Goal: Information Seeking & Learning: Compare options

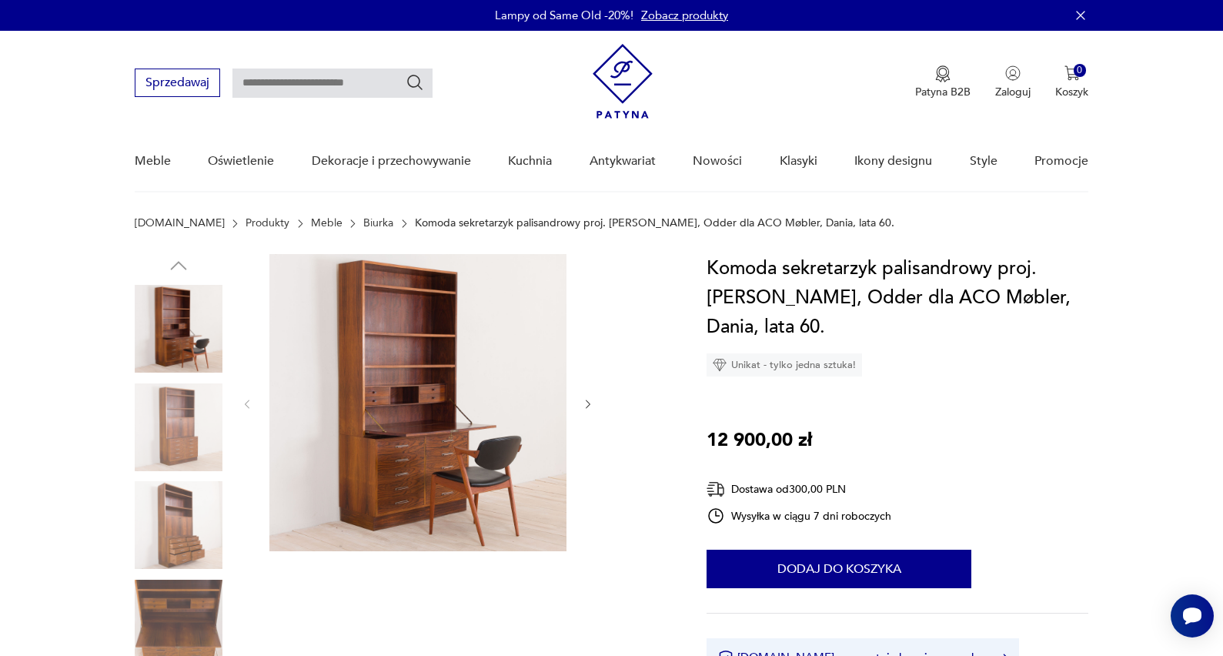
click at [585, 401] on icon "button" at bounding box center [588, 404] width 13 height 13
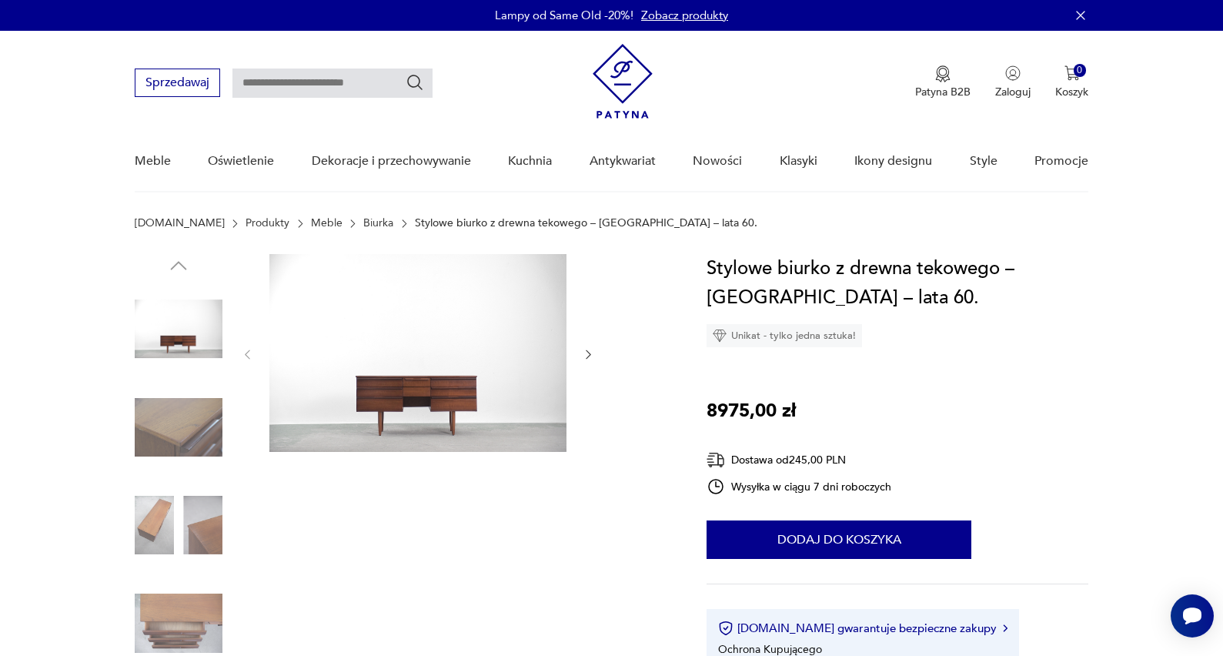
click at [587, 351] on icon "button" at bounding box center [588, 354] width 5 height 9
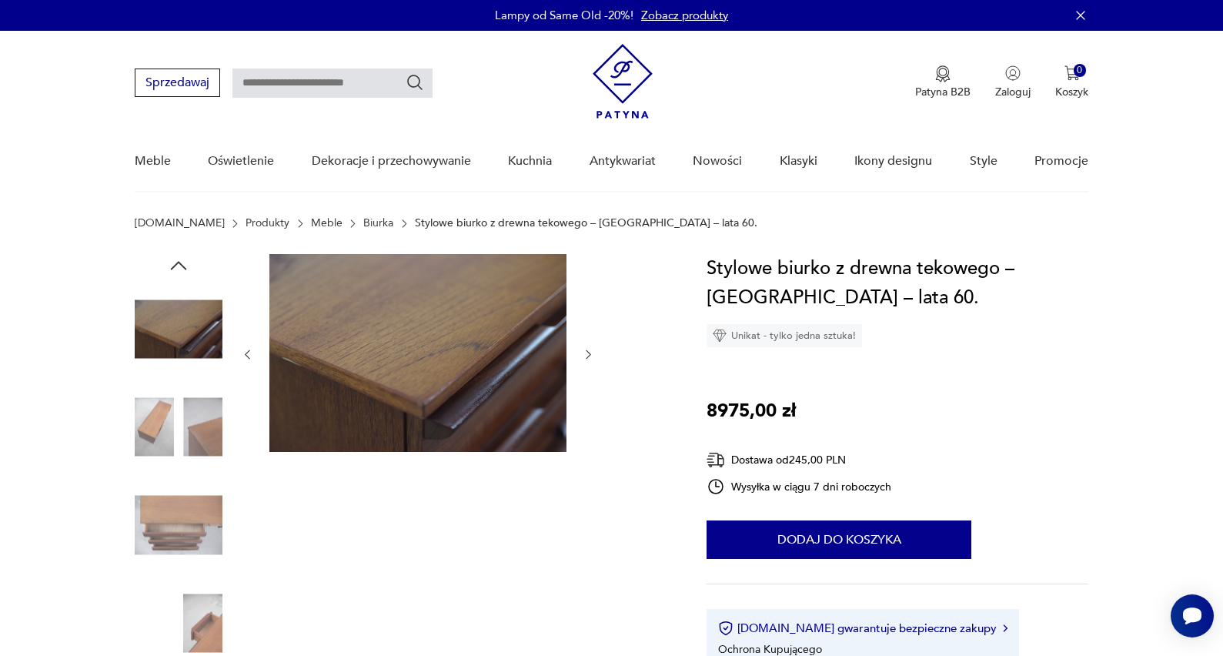
click at [587, 353] on icon "button" at bounding box center [588, 354] width 13 height 13
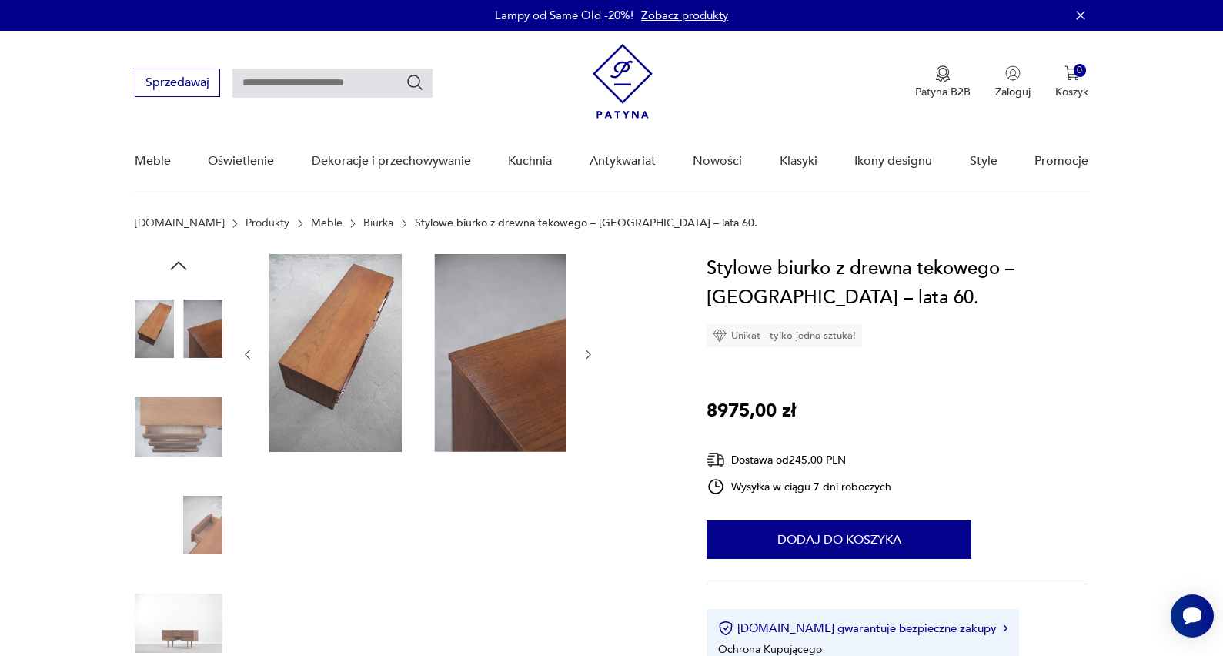
click at [587, 353] on icon "button" at bounding box center [588, 354] width 13 height 13
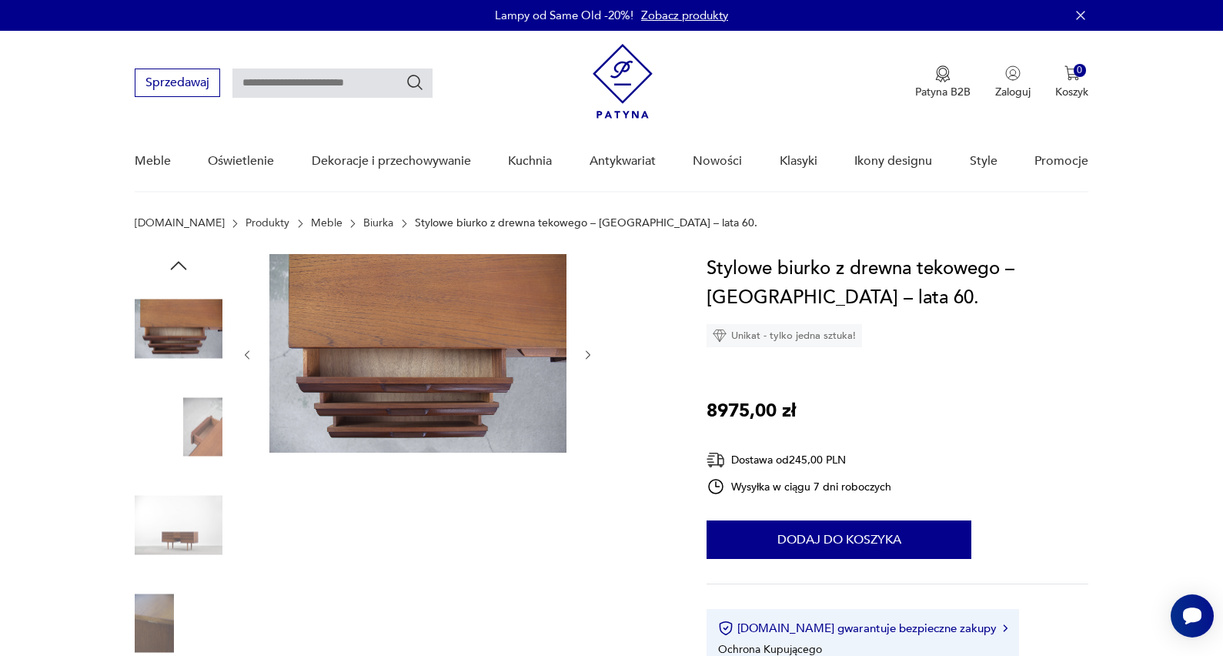
click at [588, 355] on icon "button" at bounding box center [588, 355] width 13 height 13
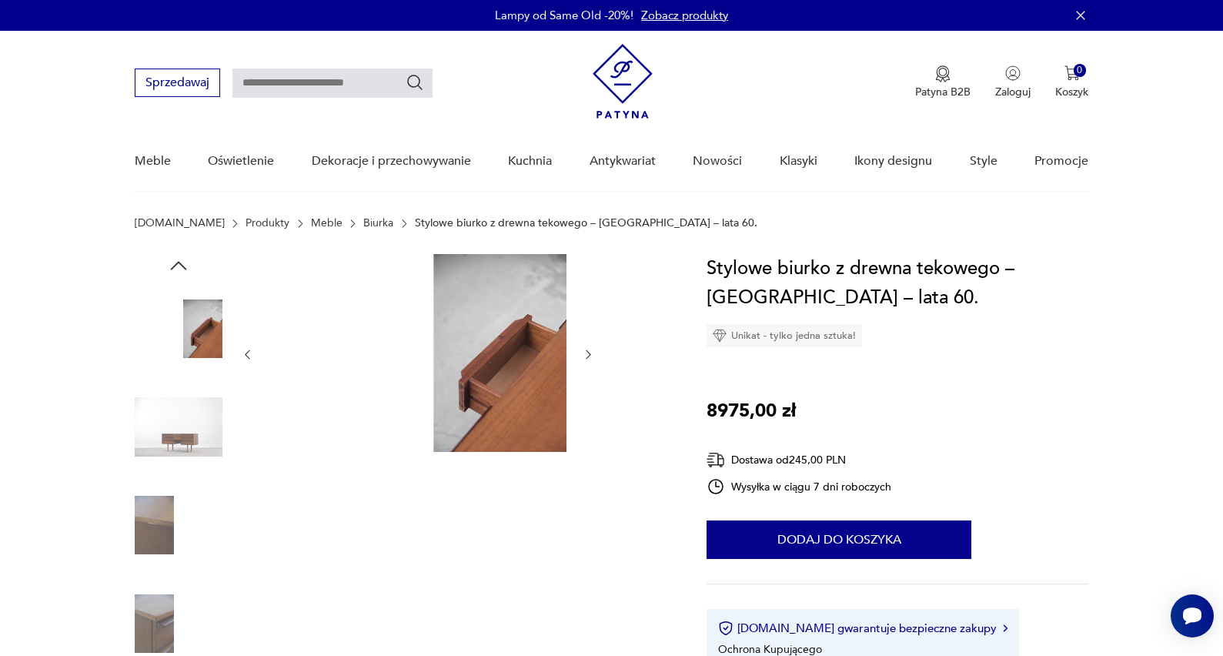
click at [588, 355] on icon "button" at bounding box center [588, 354] width 13 height 13
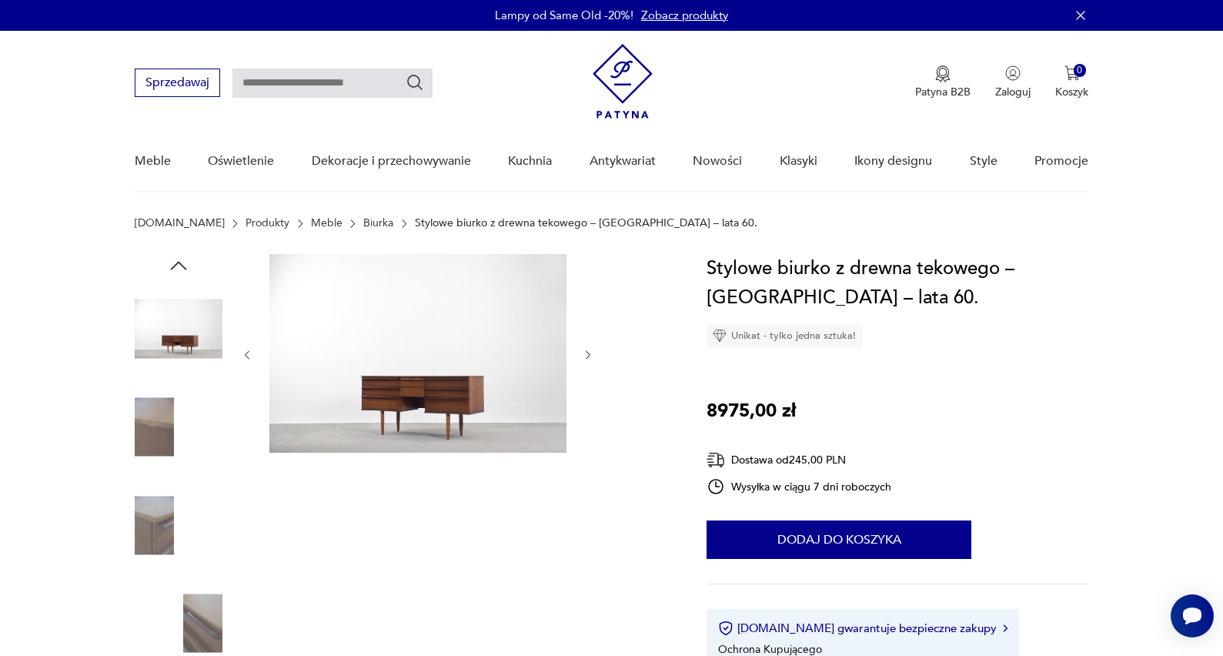
click at [588, 355] on icon "button" at bounding box center [588, 355] width 13 height 13
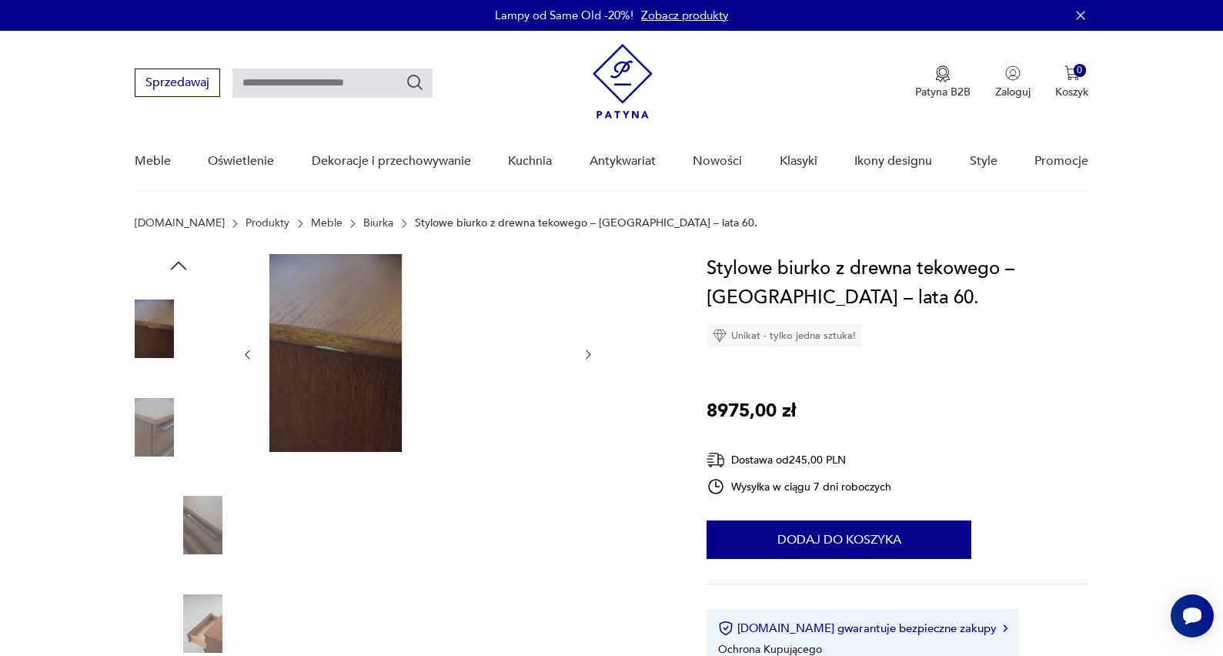
click at [588, 355] on icon "button" at bounding box center [588, 354] width 13 height 13
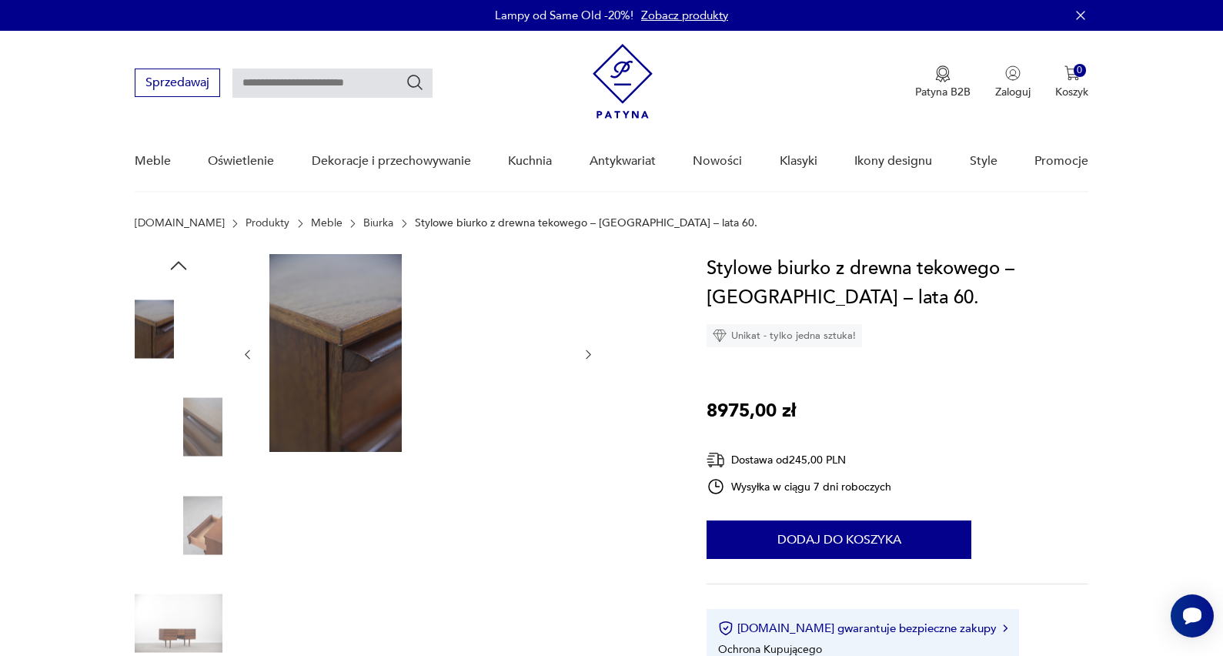
click at [588, 356] on icon "button" at bounding box center [588, 354] width 13 height 13
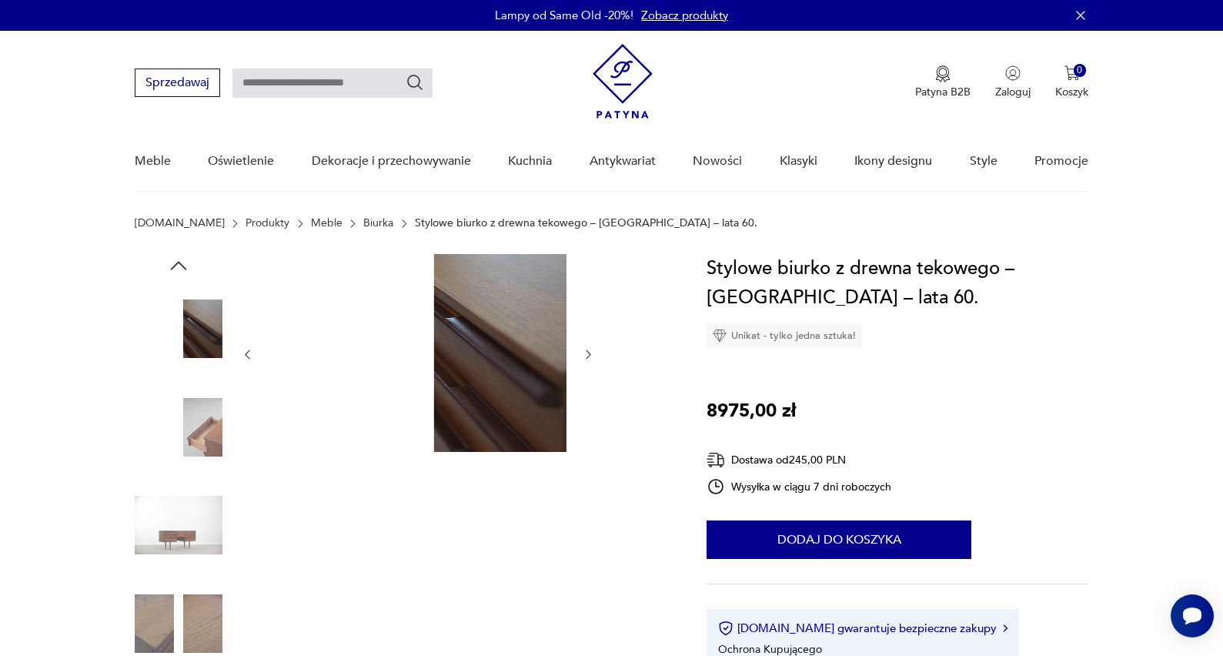
click at [588, 356] on icon "button" at bounding box center [588, 354] width 13 height 13
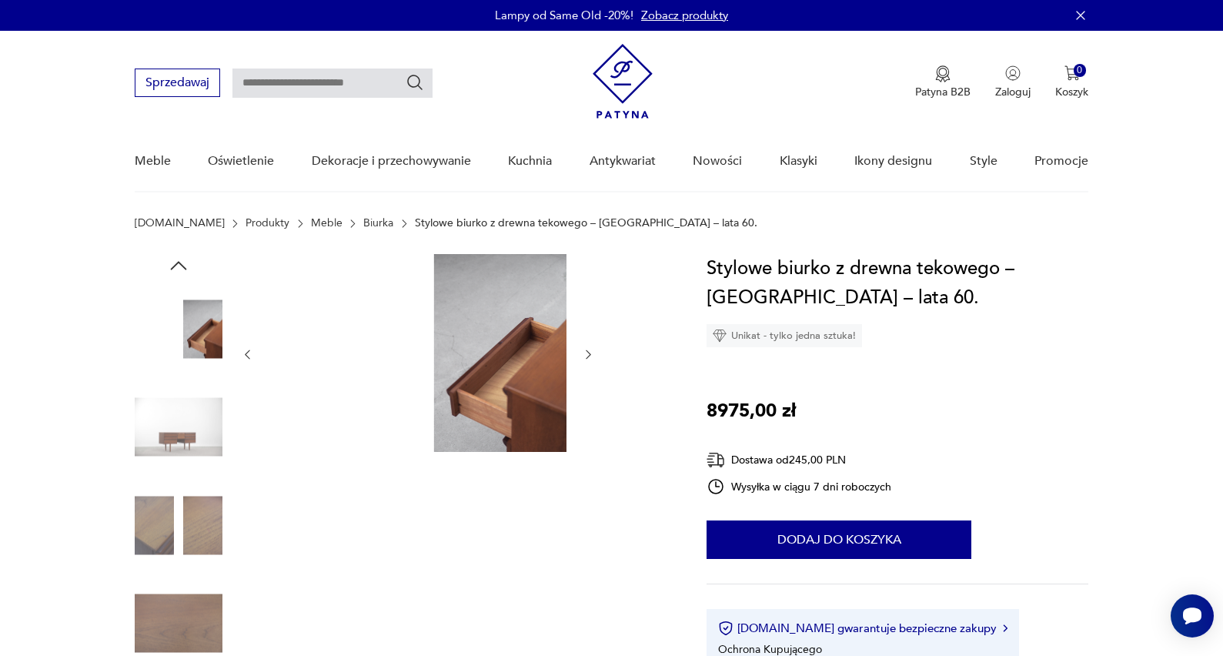
click at [588, 356] on icon "button" at bounding box center [588, 354] width 13 height 13
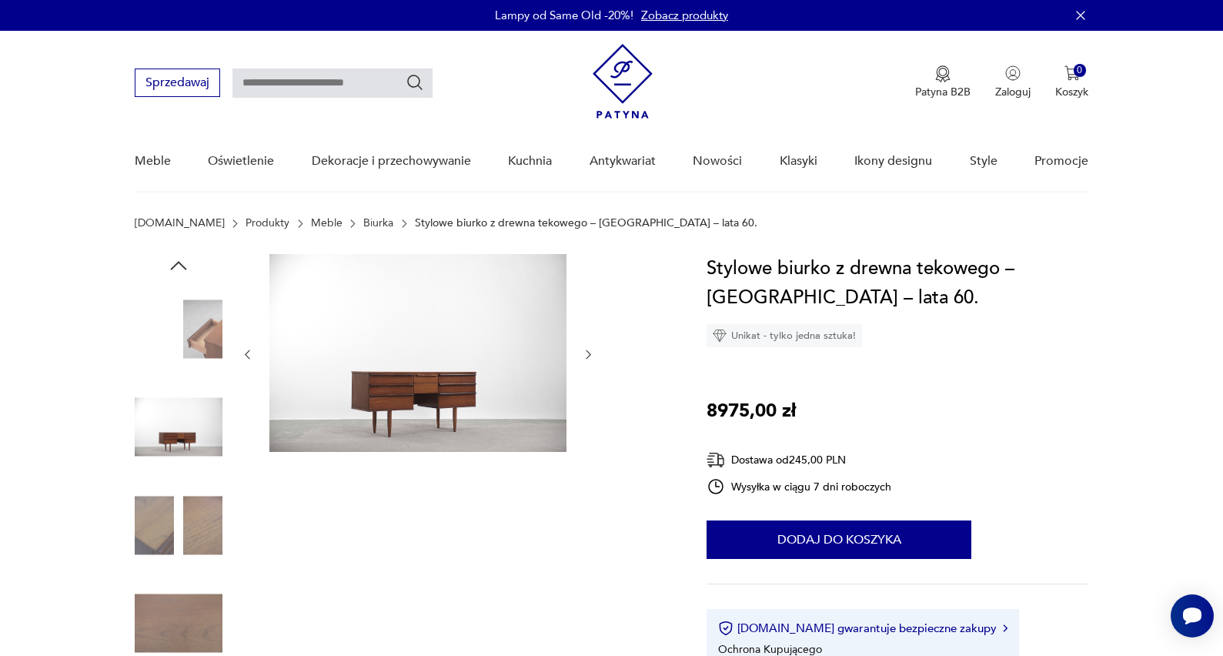
click at [588, 356] on icon "button" at bounding box center [588, 354] width 13 height 13
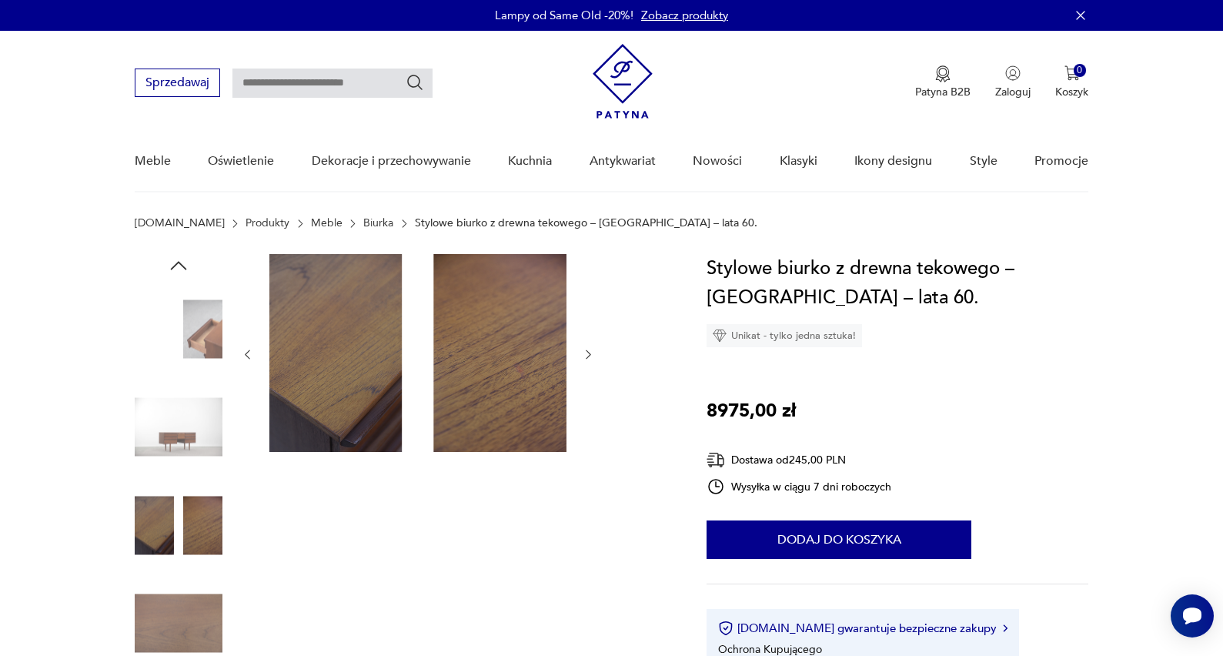
click at [588, 356] on icon "button" at bounding box center [588, 354] width 13 height 13
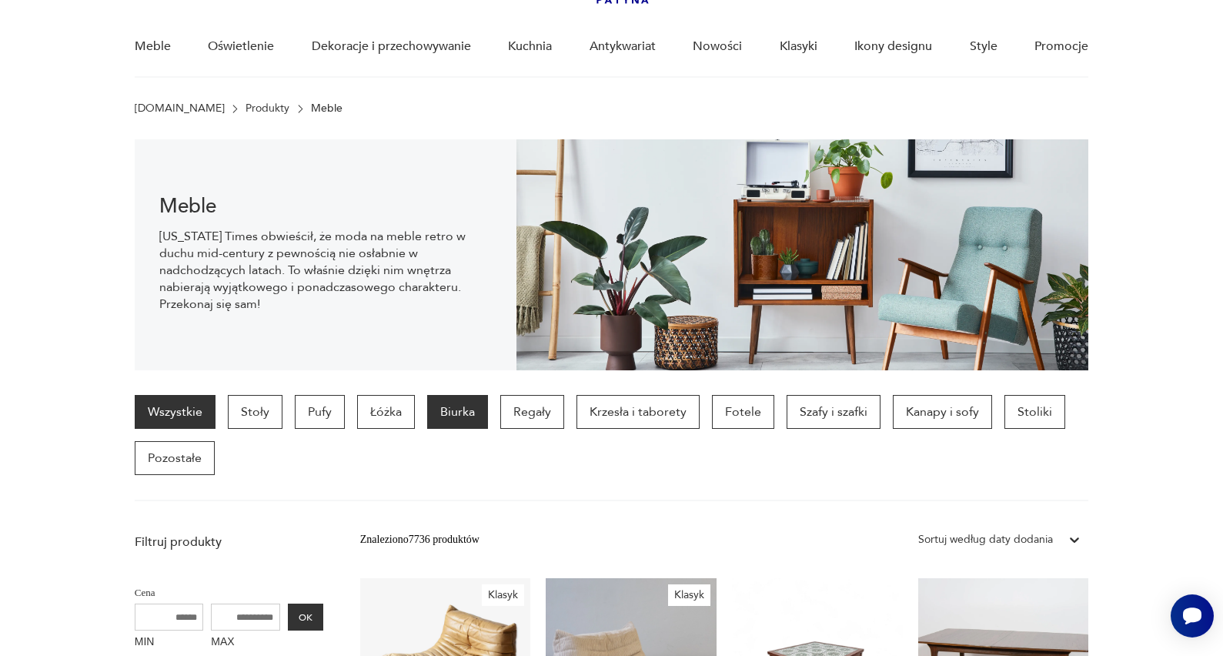
click at [443, 406] on p "Biurka" at bounding box center [457, 412] width 61 height 34
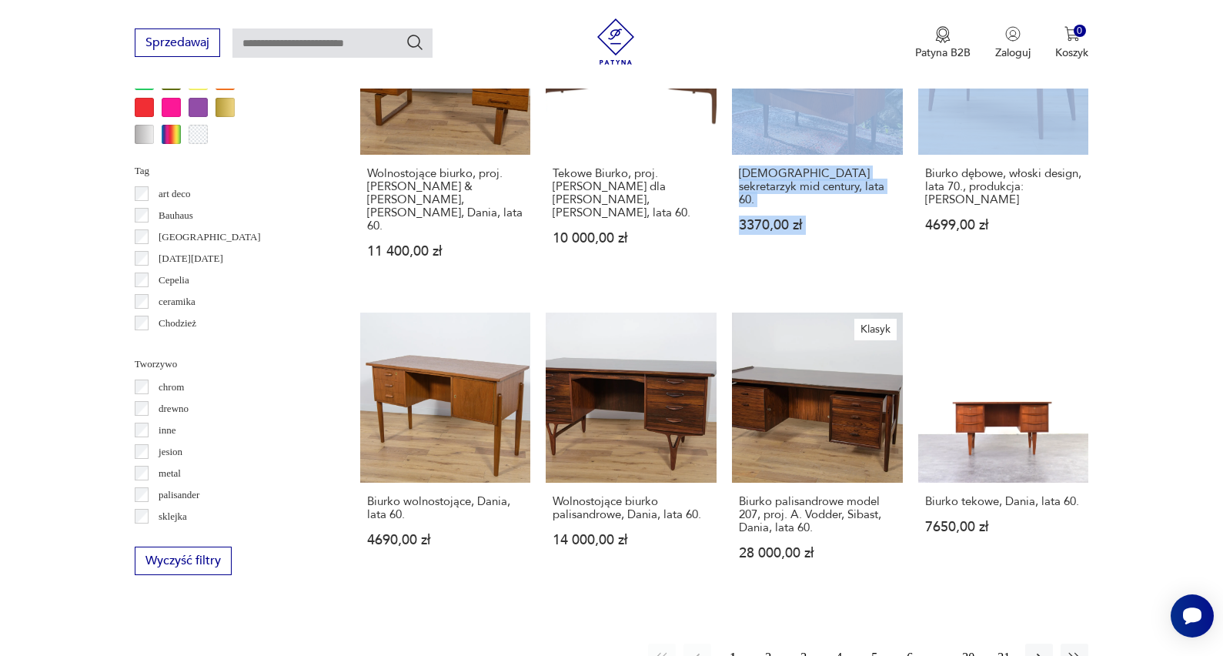
scroll to position [1437, 0]
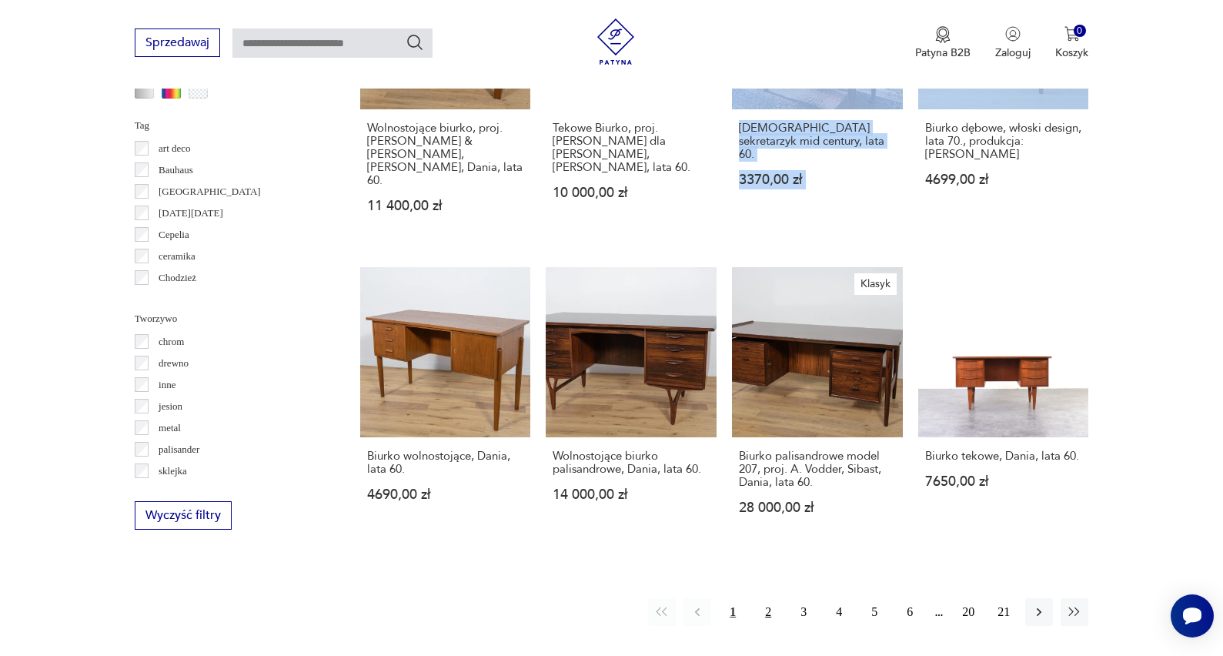
click at [768, 598] on button "2" at bounding box center [768, 612] width 28 height 28
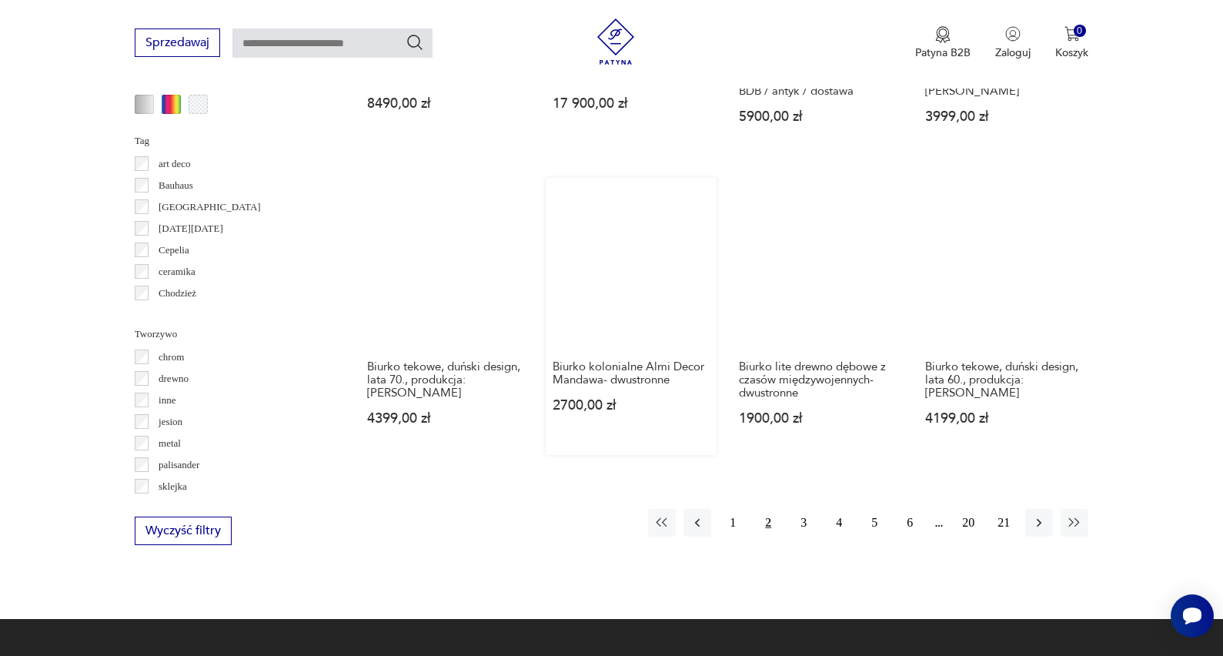
scroll to position [1422, 0]
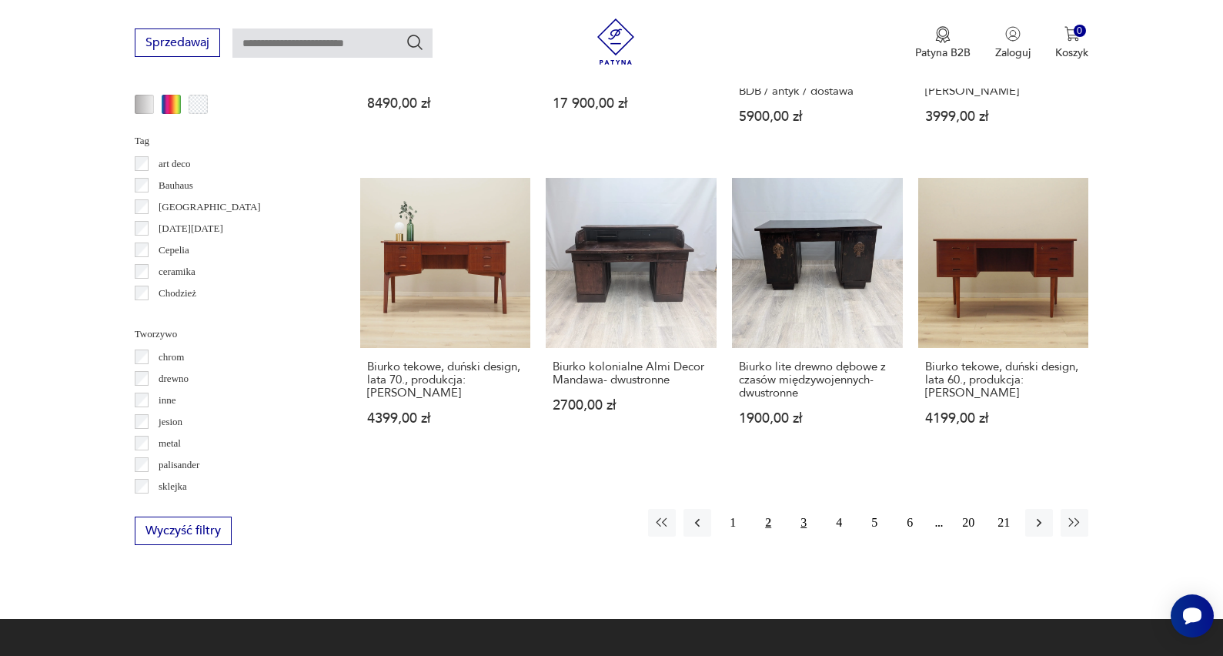
click at [807, 537] on button "3" at bounding box center [804, 523] width 28 height 28
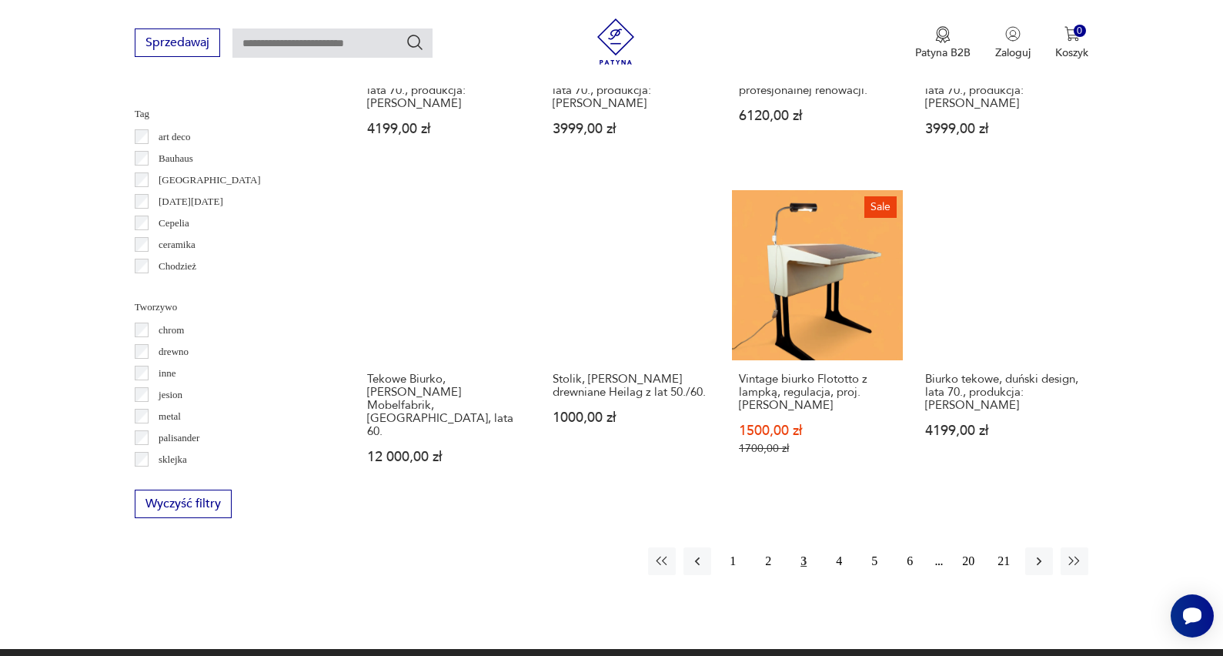
scroll to position [1452, 0]
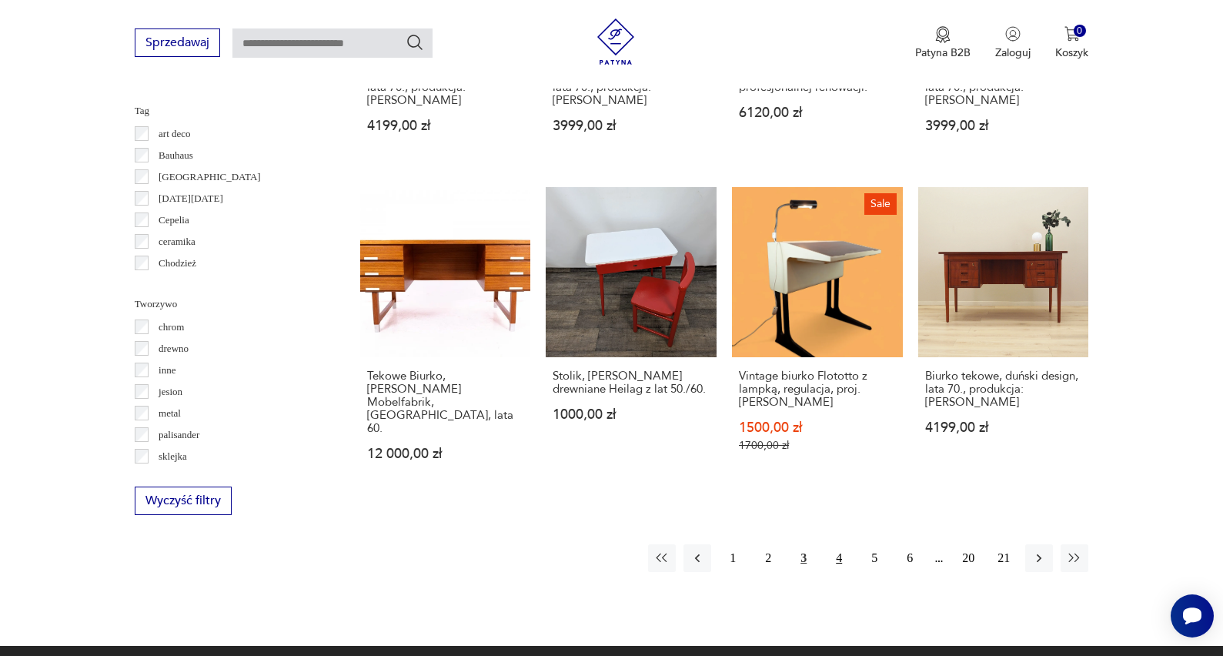
click at [838, 544] on button "4" at bounding box center [839, 558] width 28 height 28
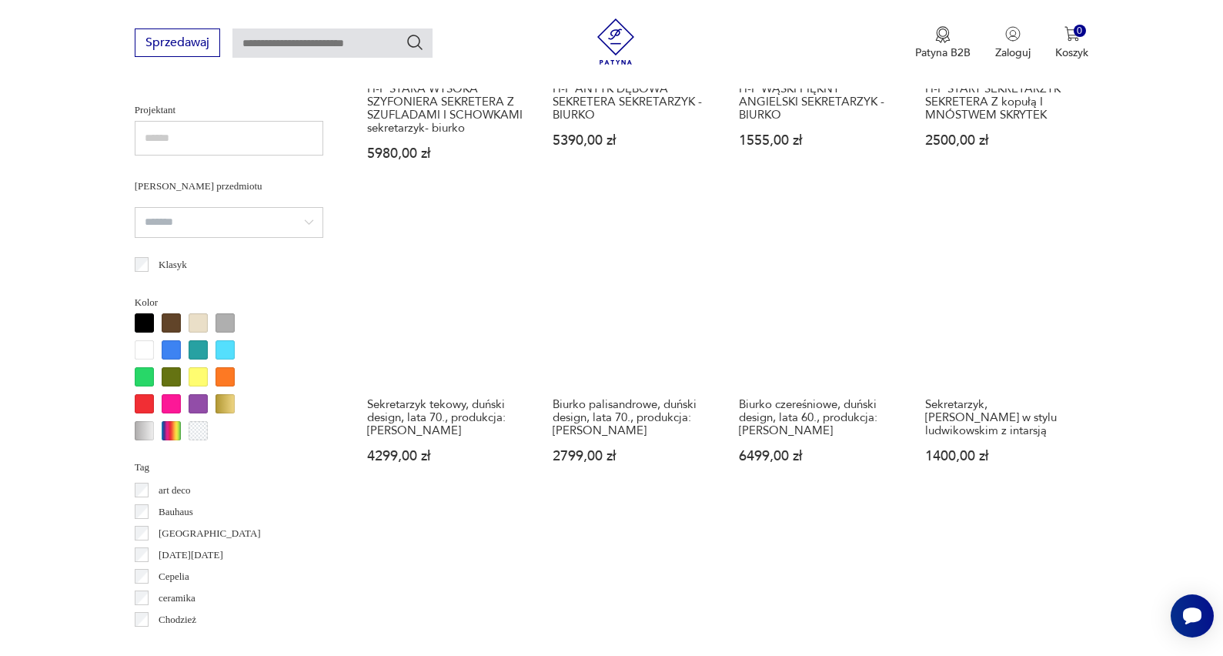
scroll to position [1097, 0]
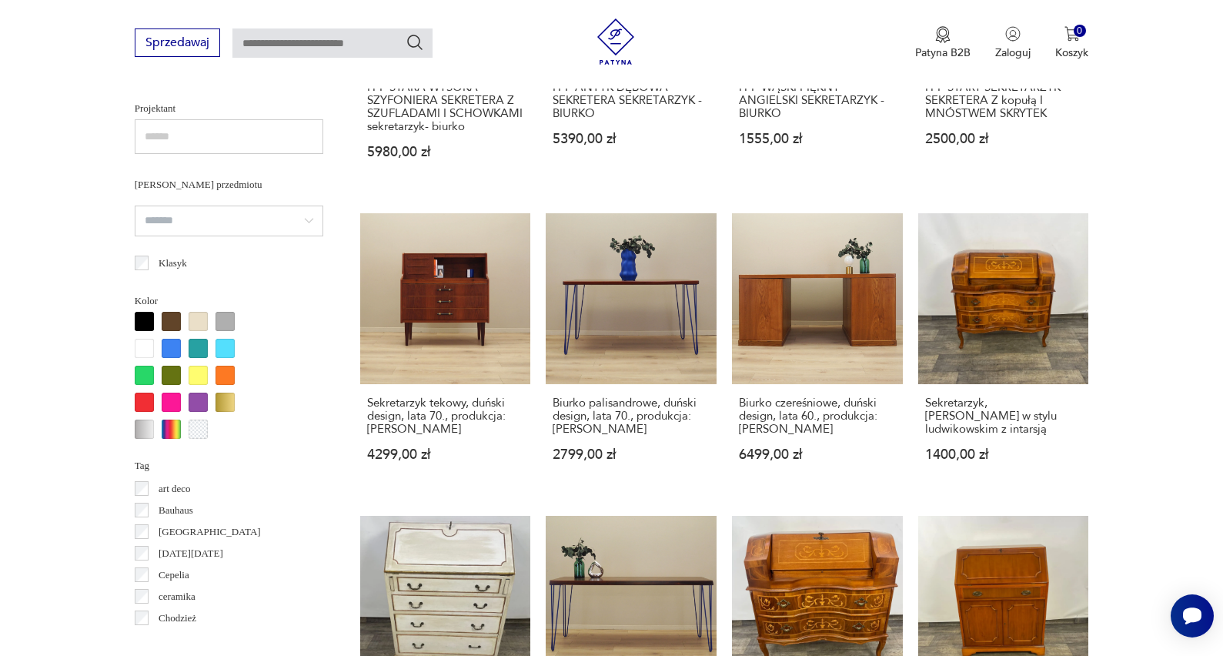
click at [1132, 470] on section "Filtruj produkty Cena MIN MAX OK Promocja Datowanie OK Kraj pochodzenia Dania (…" at bounding box center [611, 245] width 1223 height 1405
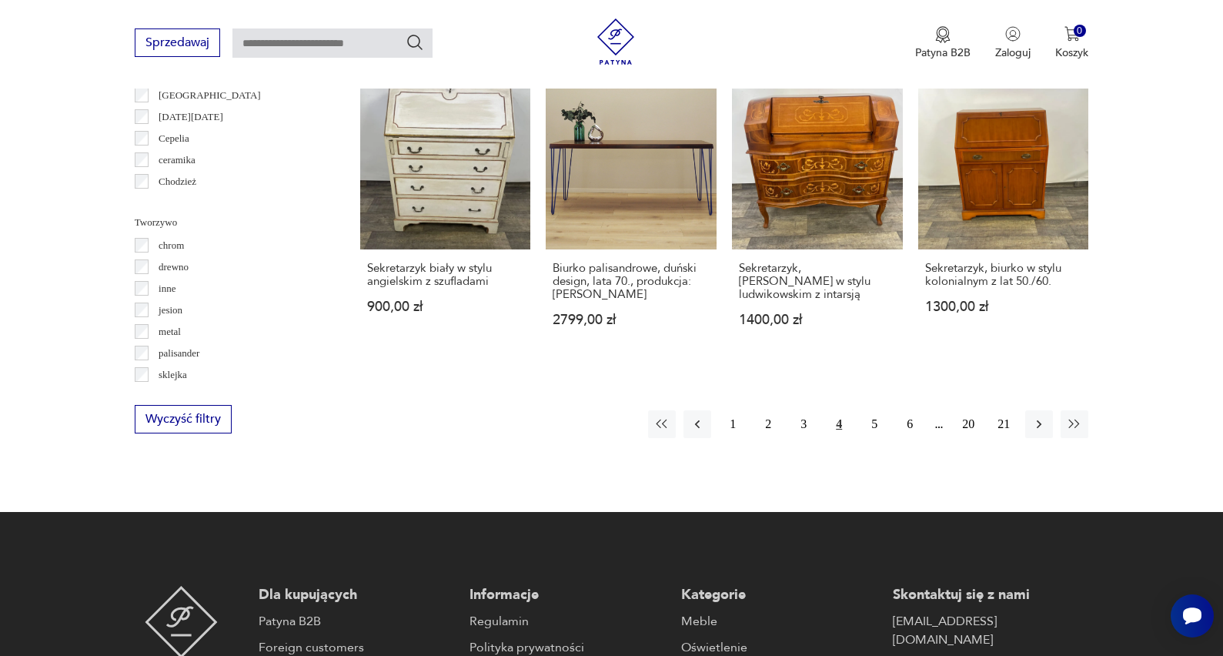
scroll to position [1596, 0]
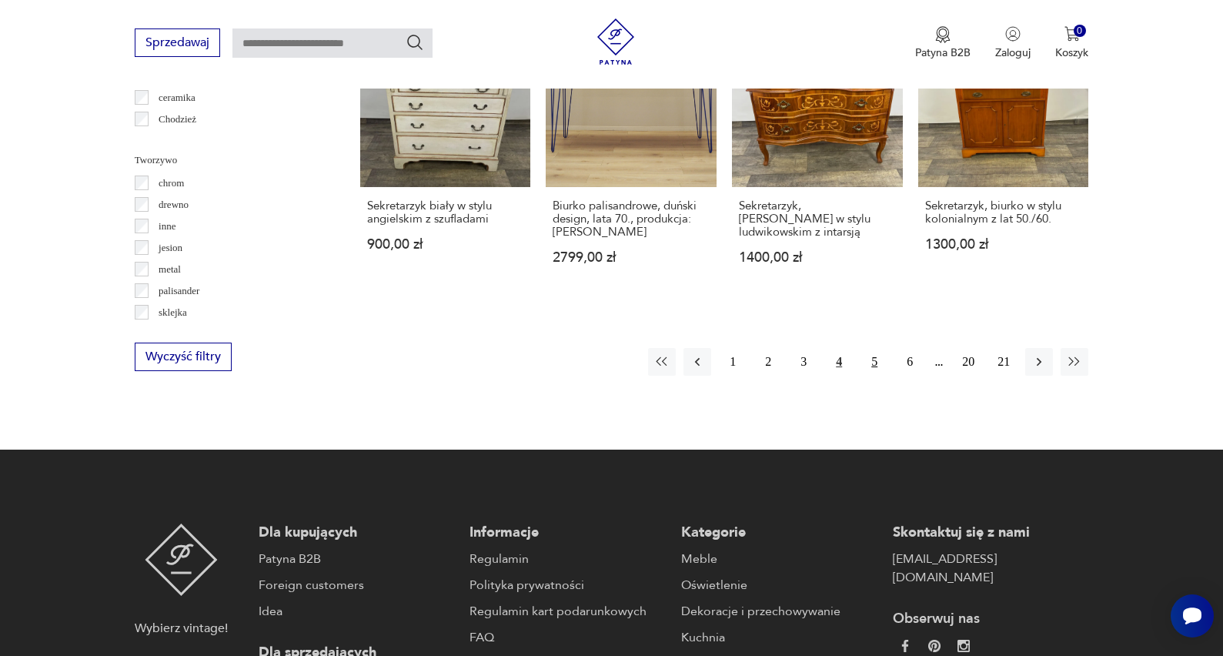
click at [871, 376] on button "5" at bounding box center [875, 362] width 28 height 28
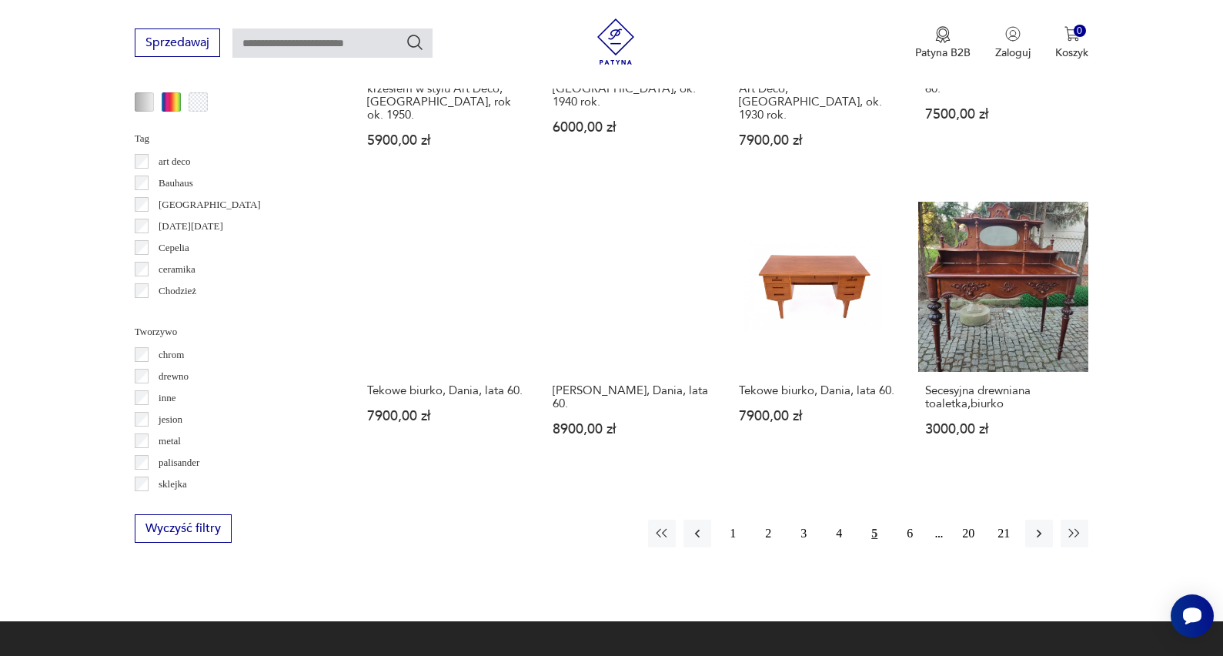
scroll to position [1430, 0]
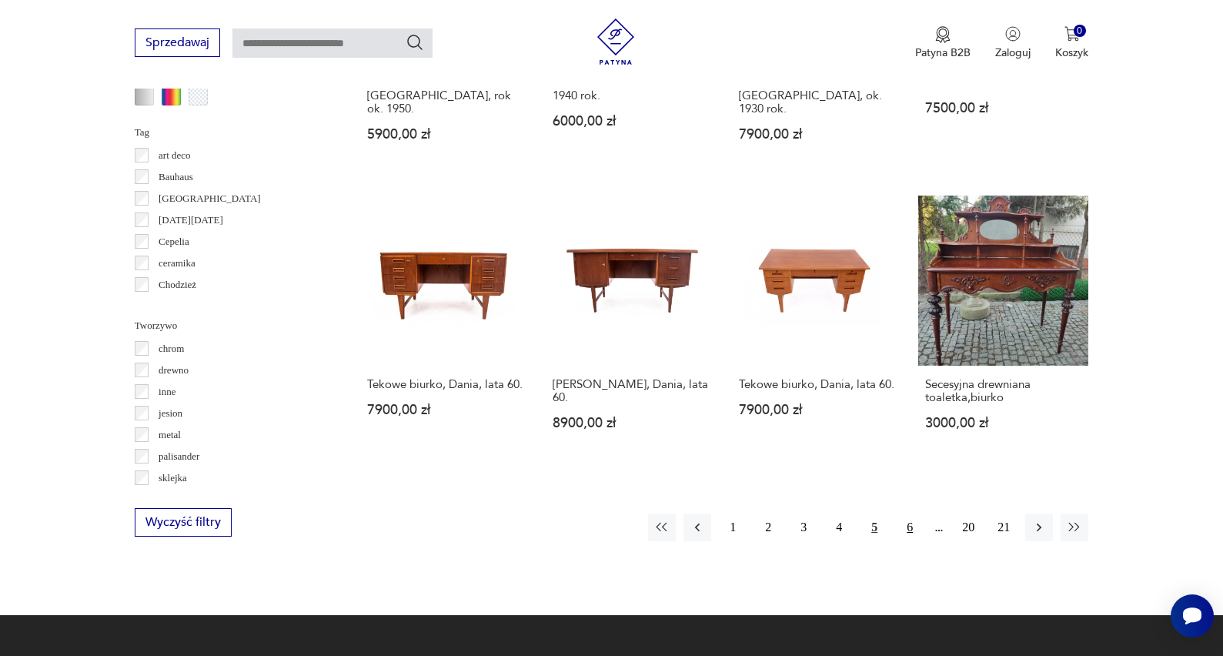
click at [909, 523] on button "6" at bounding box center [910, 528] width 28 height 28
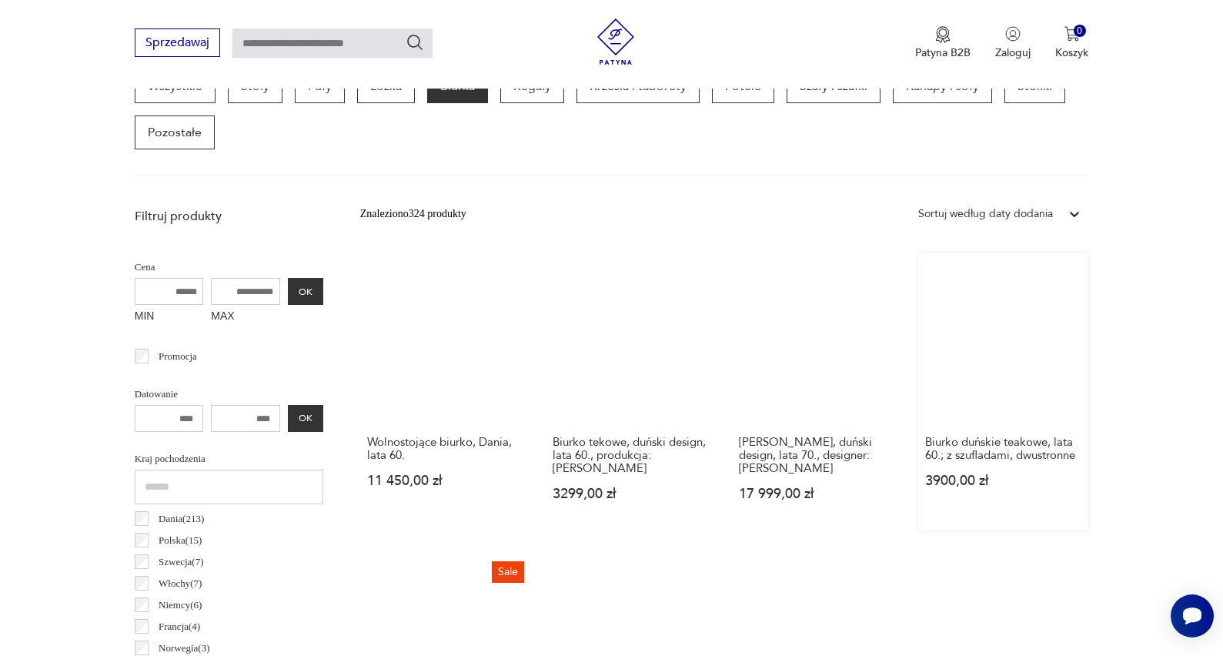
scroll to position [447, 0]
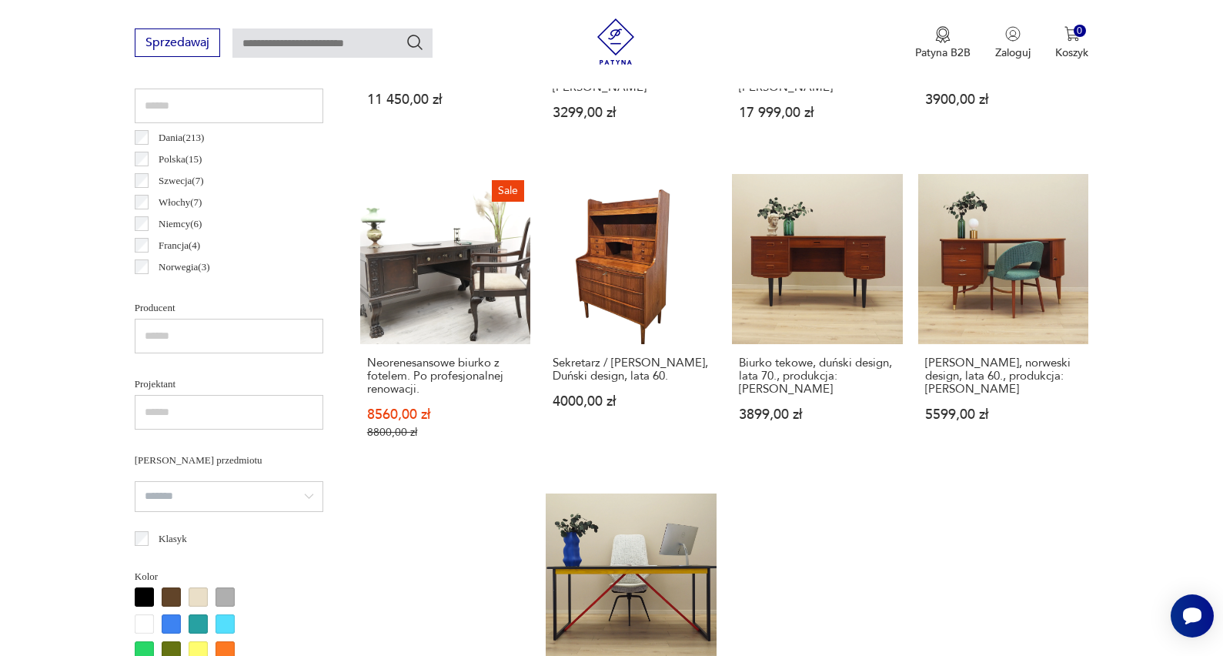
scroll to position [821, 0]
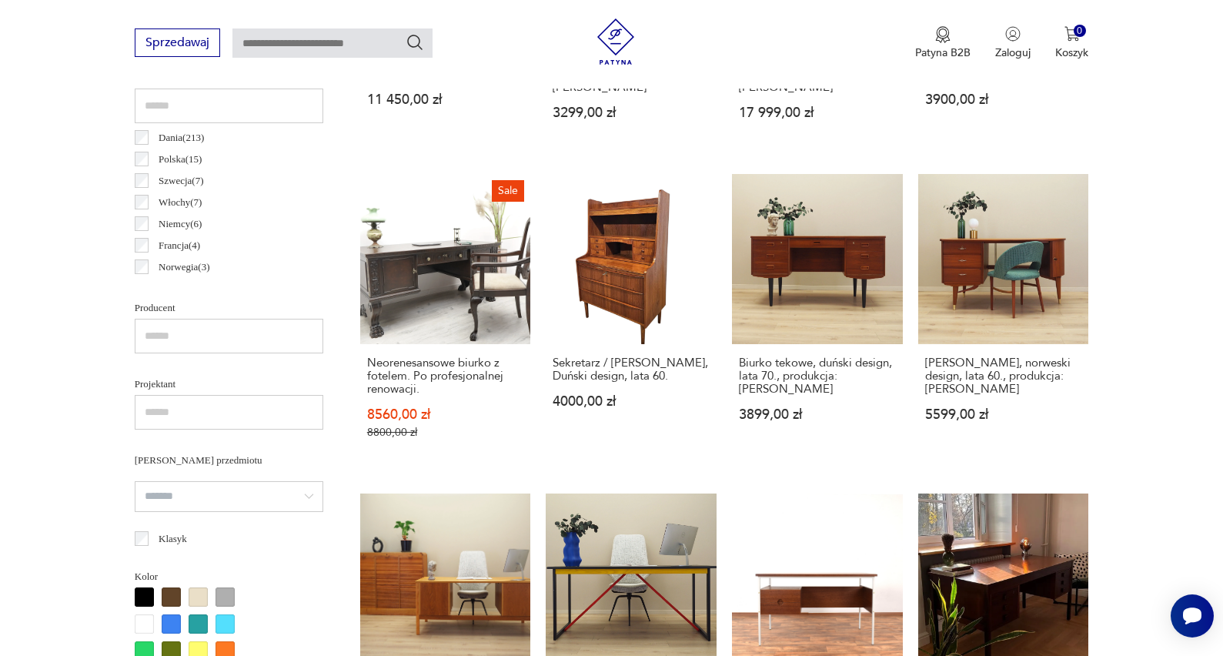
click at [1192, 433] on section "Filtruj produkty Cena MIN MAX OK Promocja Datowanie OK Kraj pochodzenia Dania (…" at bounding box center [611, 537] width 1223 height 1436
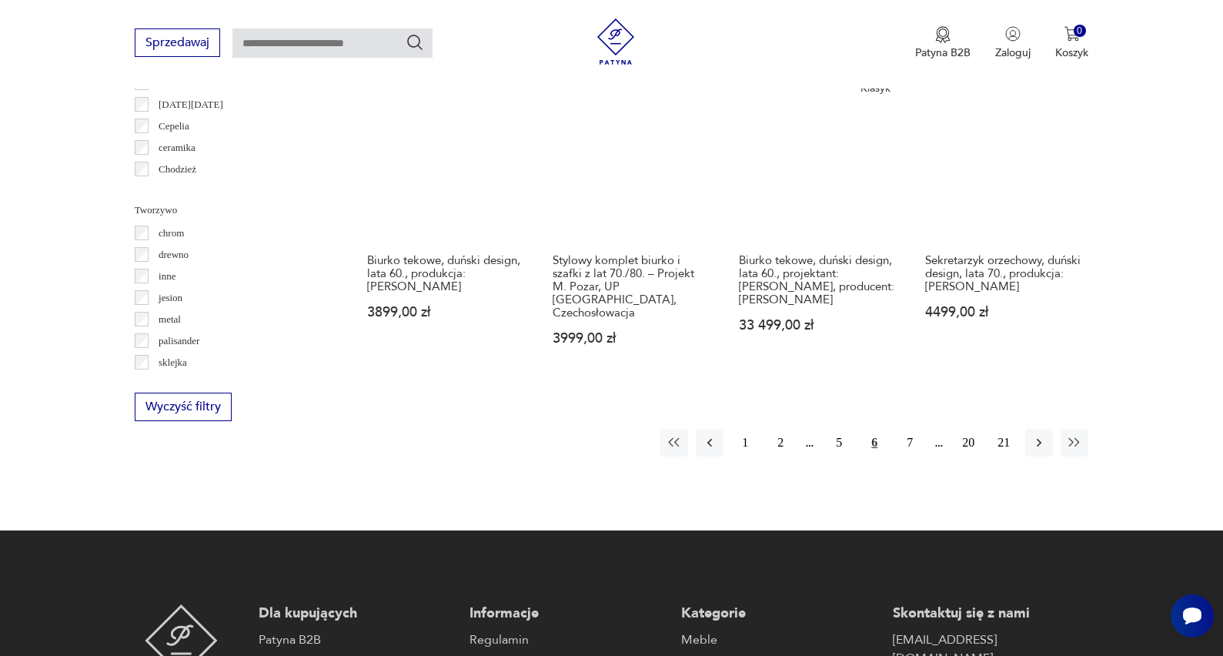
scroll to position [1563, 0]
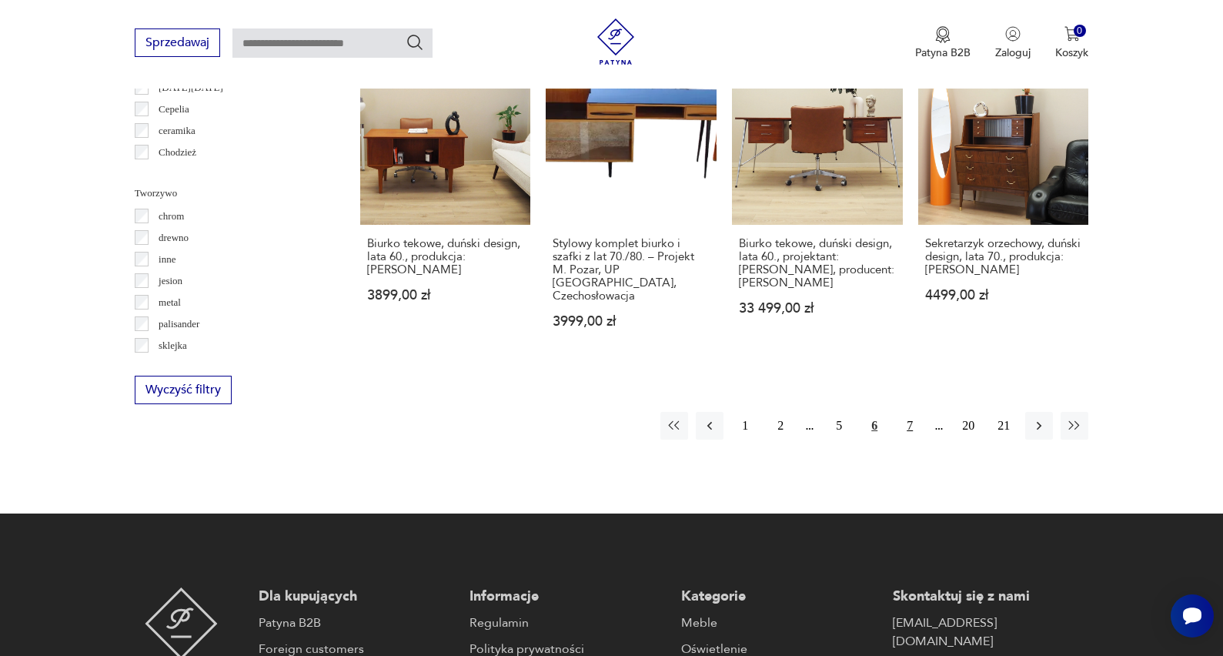
click at [912, 440] on button "7" at bounding box center [910, 426] width 28 height 28
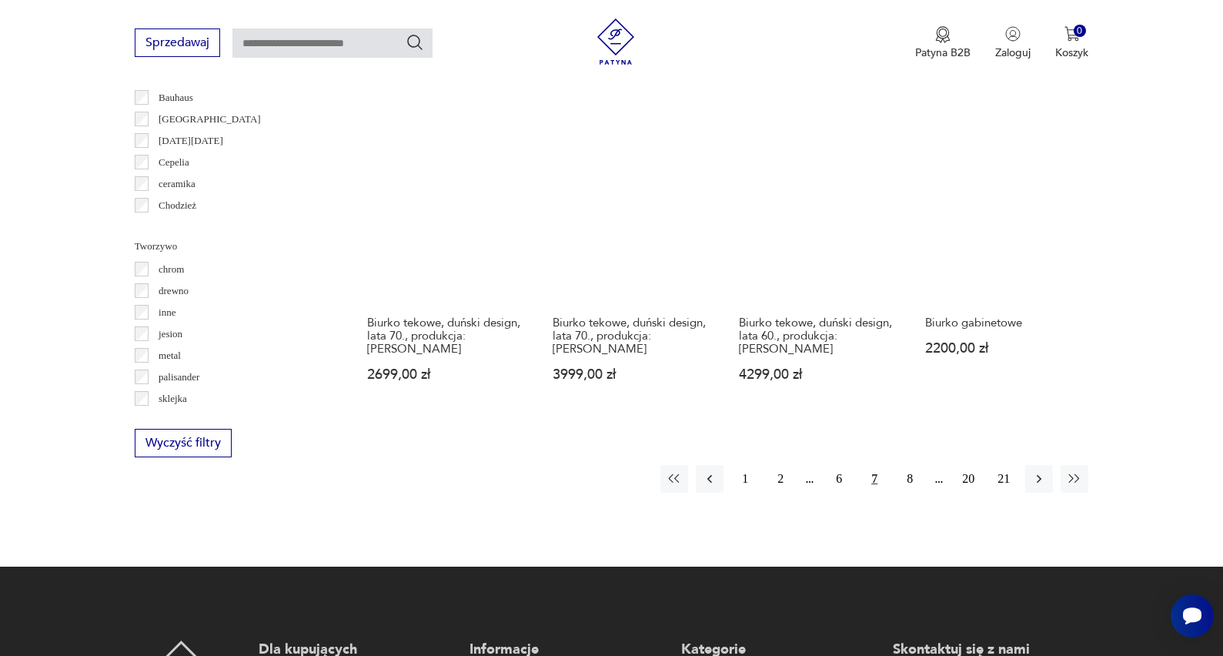
scroll to position [1510, 0]
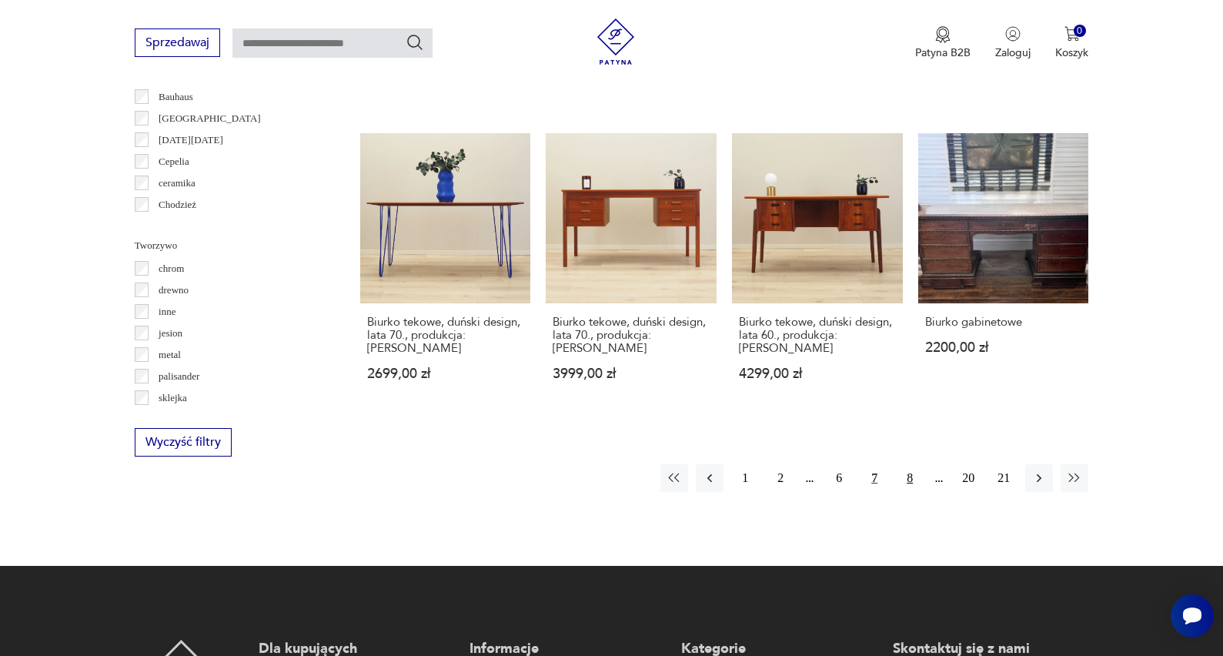
click at [908, 487] on button "8" at bounding box center [910, 478] width 28 height 28
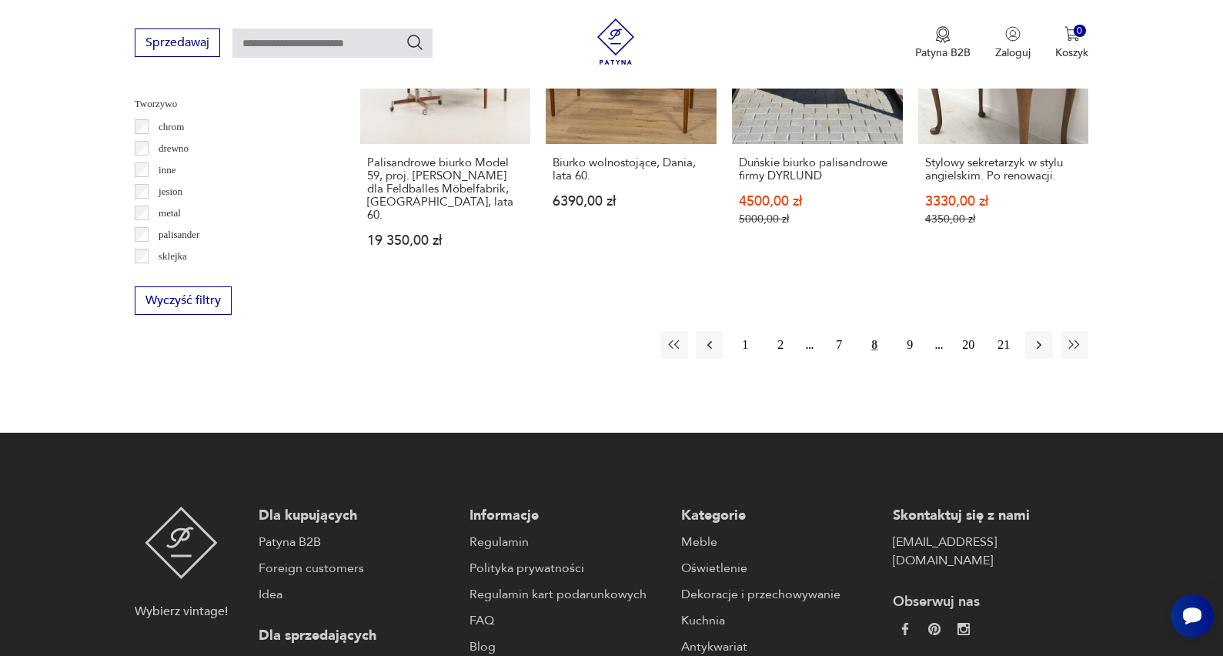
scroll to position [1659, 0]
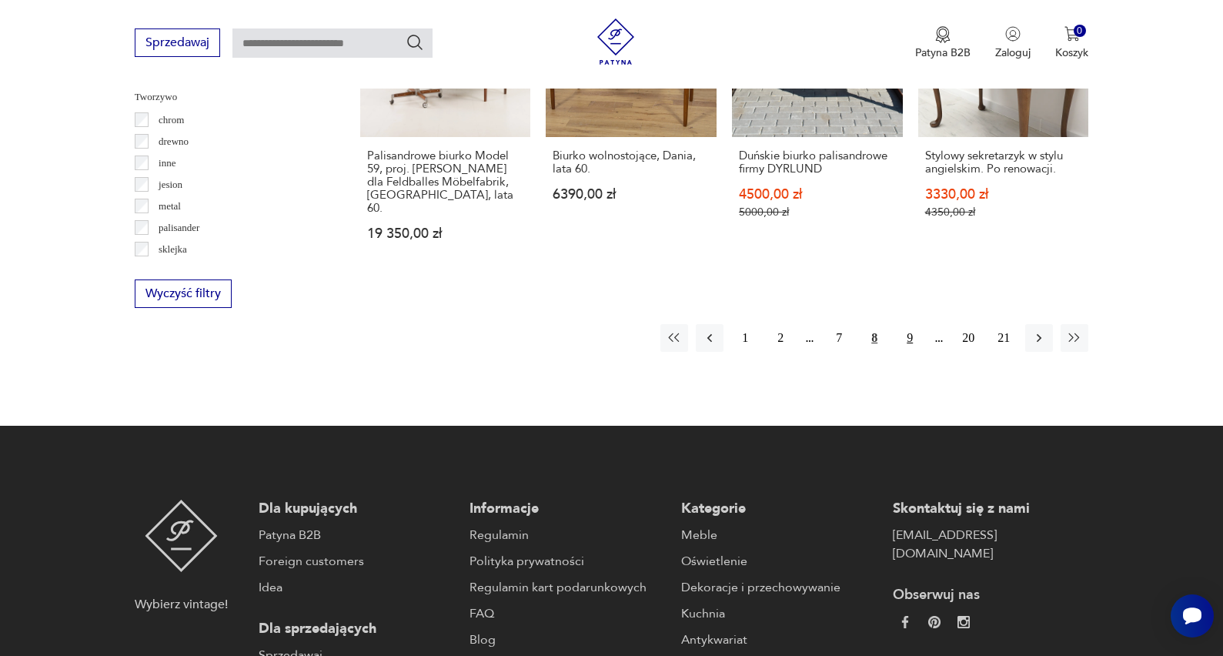
click at [908, 352] on button "9" at bounding box center [910, 338] width 28 height 28
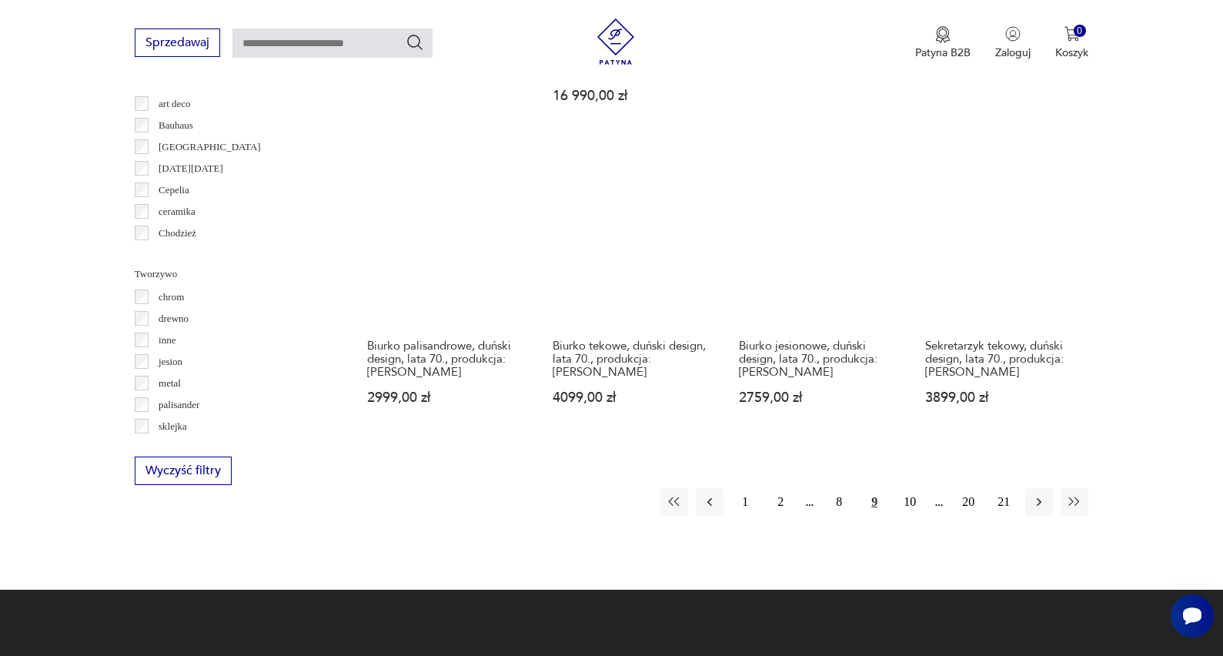
scroll to position [1492, 0]
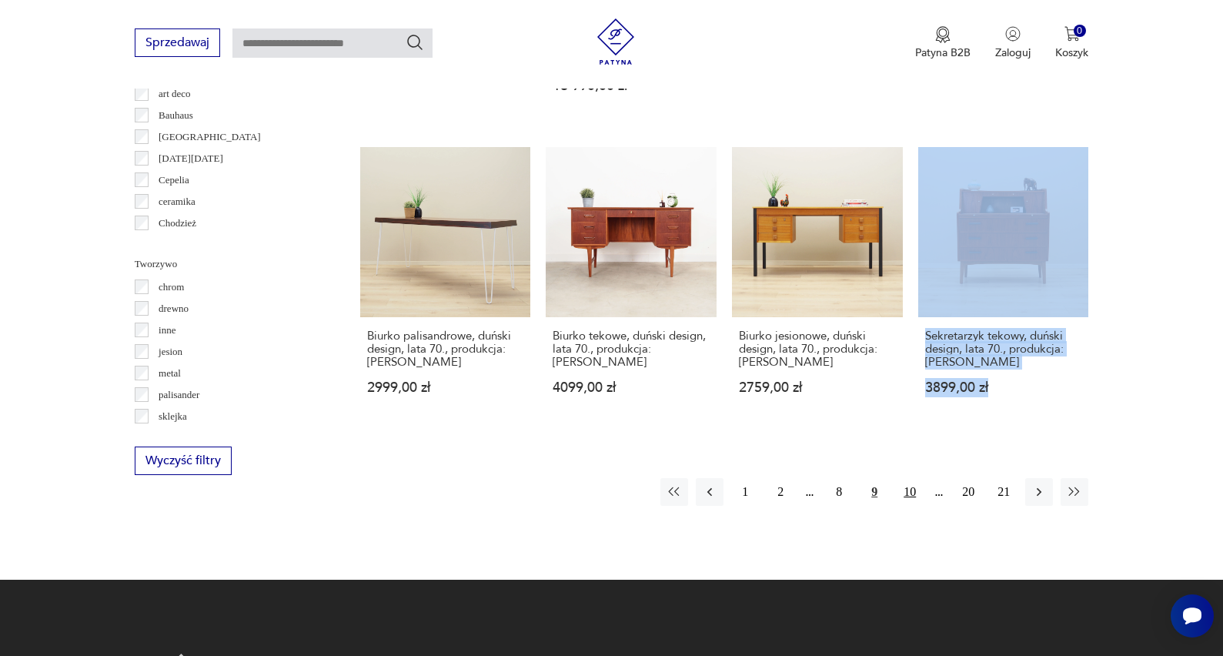
click at [908, 490] on button "10" at bounding box center [910, 492] width 28 height 28
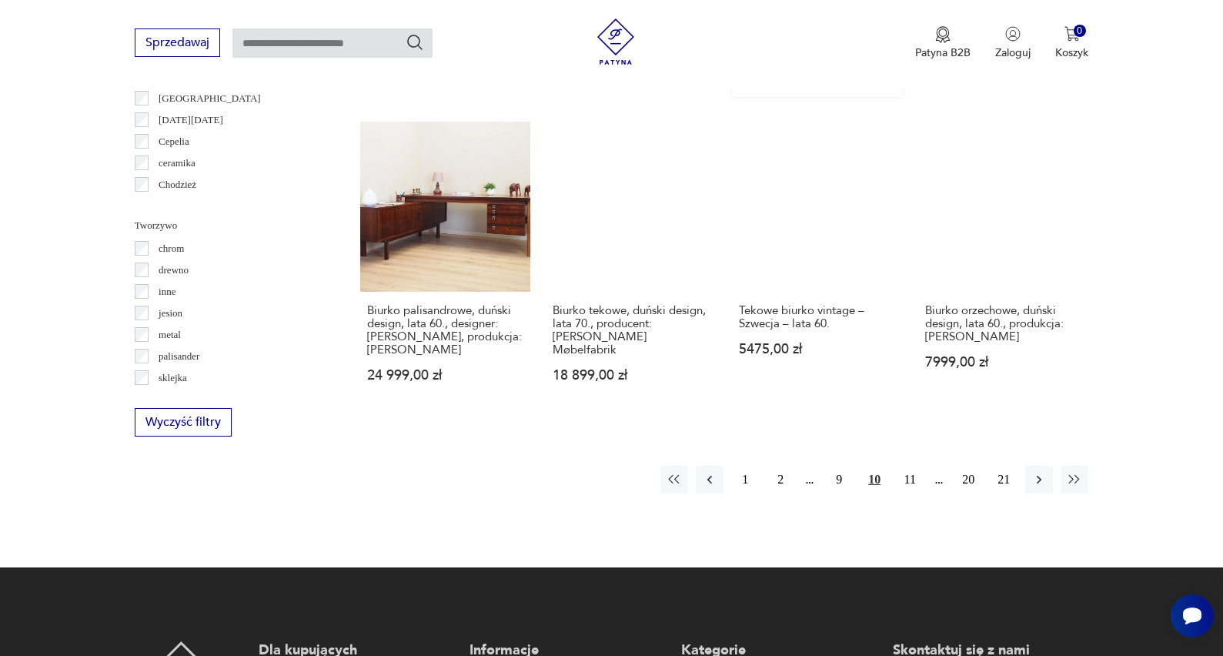
scroll to position [1551, 0]
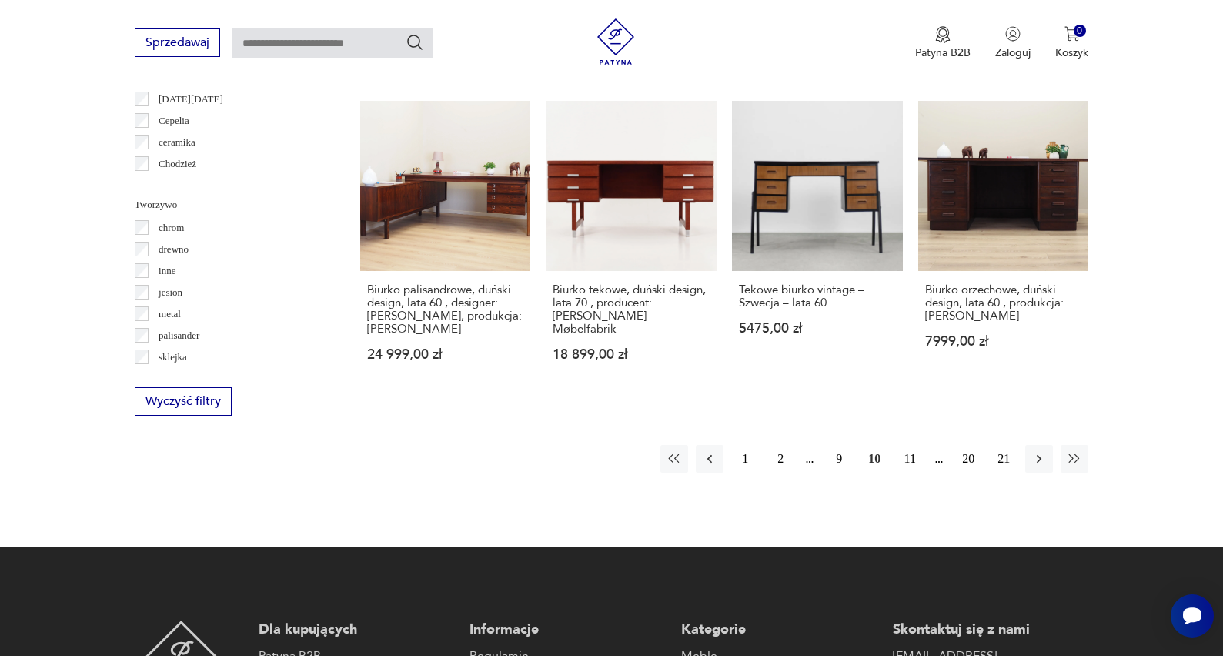
click at [909, 445] on button "11" at bounding box center [910, 459] width 28 height 28
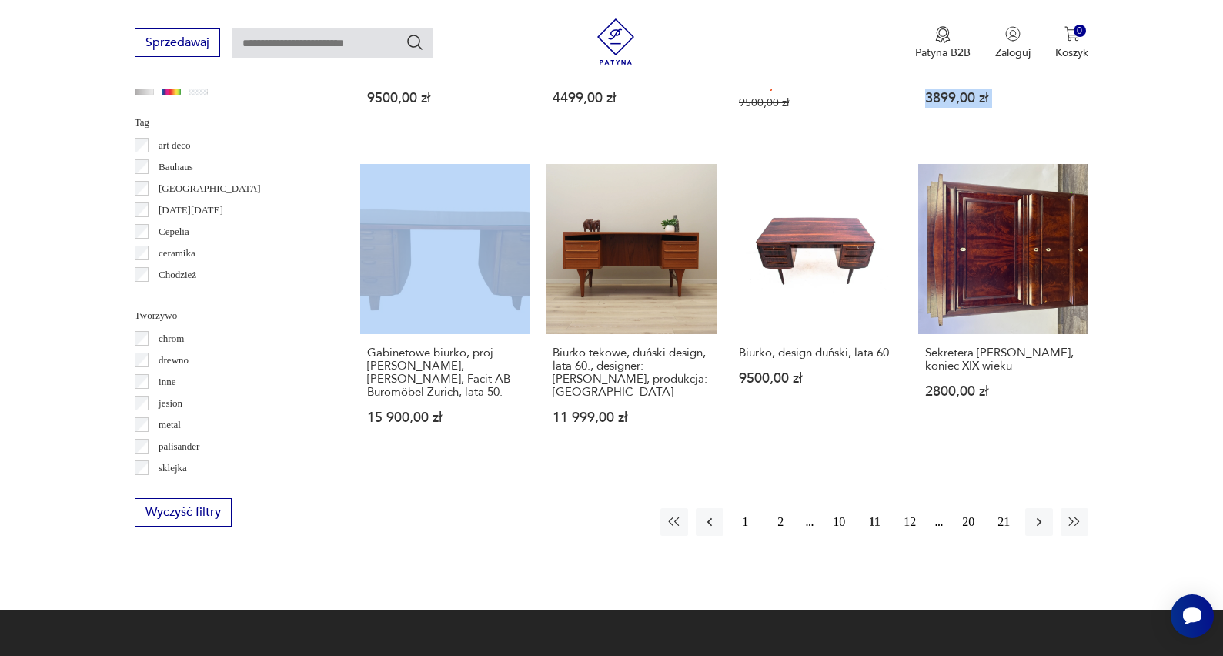
scroll to position [1440, 0]
click at [905, 536] on button "12" at bounding box center [910, 522] width 28 height 28
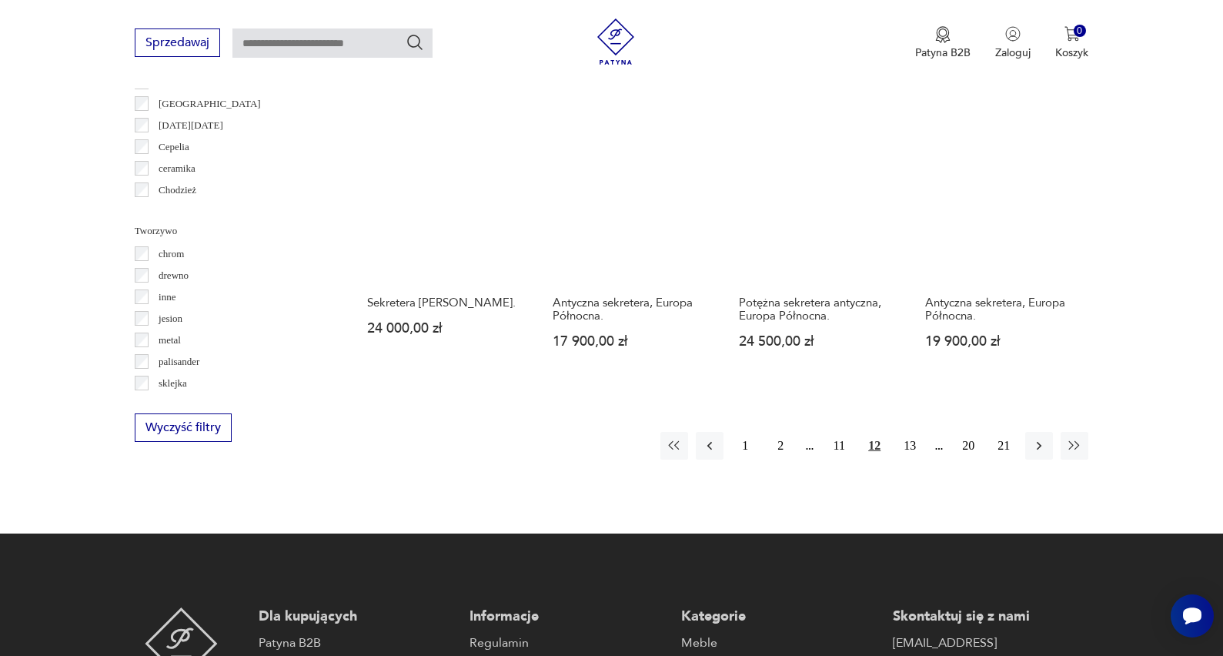
scroll to position [1534, 0]
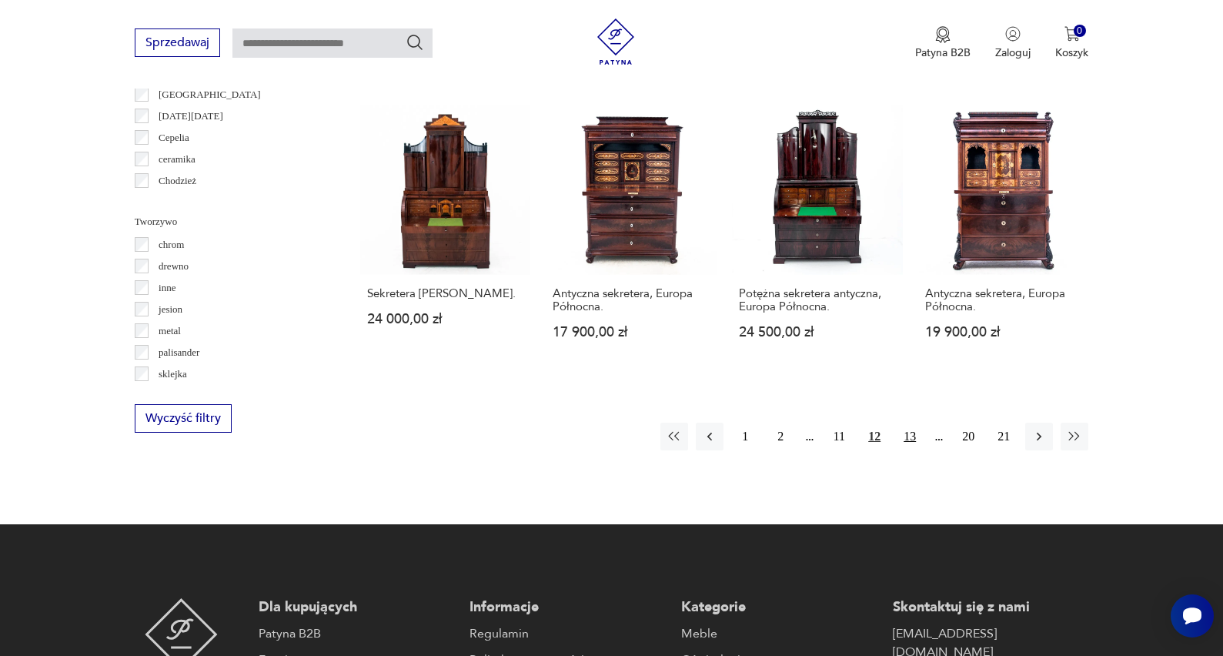
click at [910, 442] on button "13" at bounding box center [910, 437] width 28 height 28
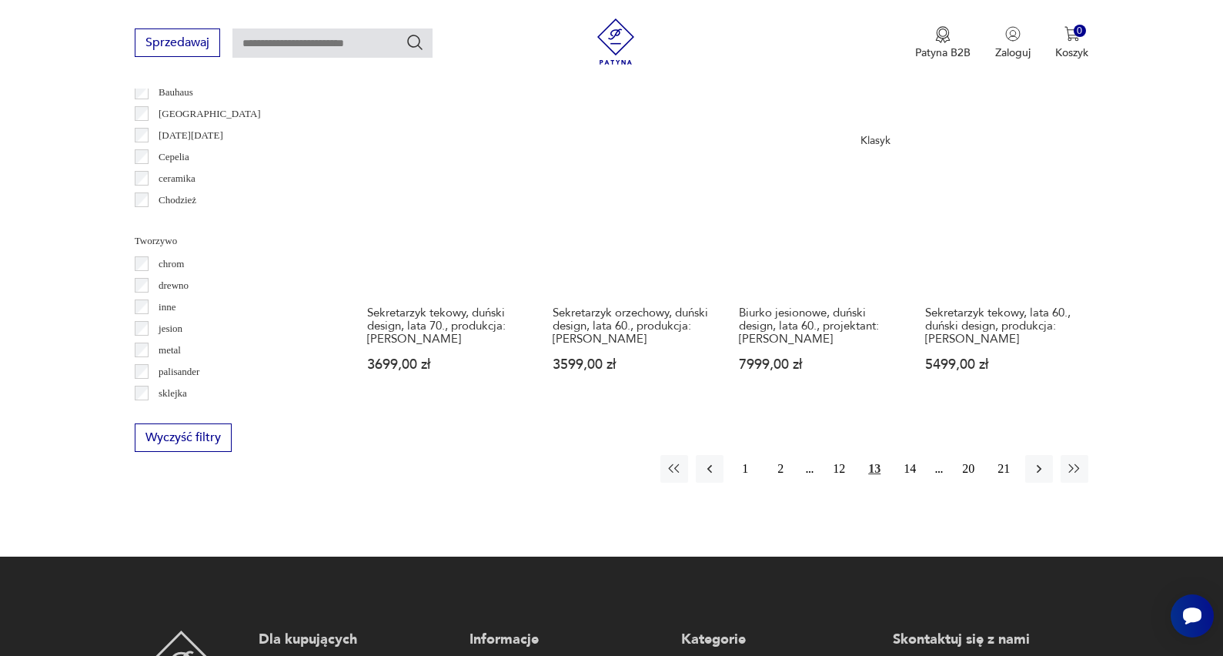
scroll to position [1519, 0]
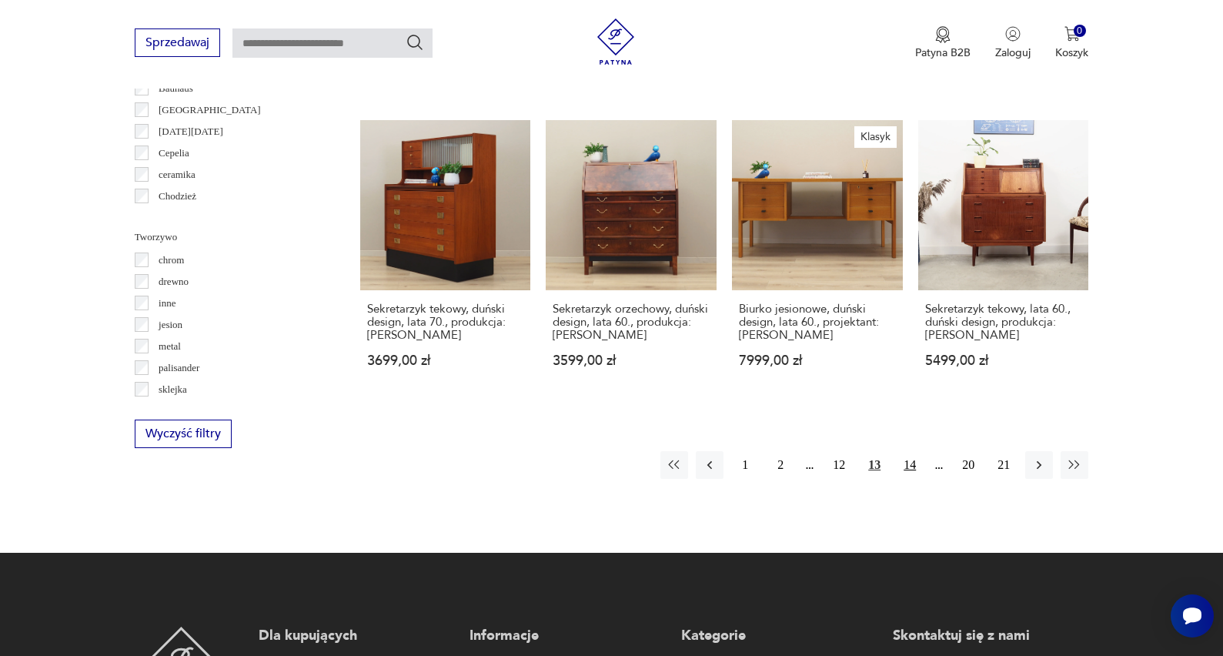
click at [908, 475] on button "14" at bounding box center [910, 465] width 28 height 28
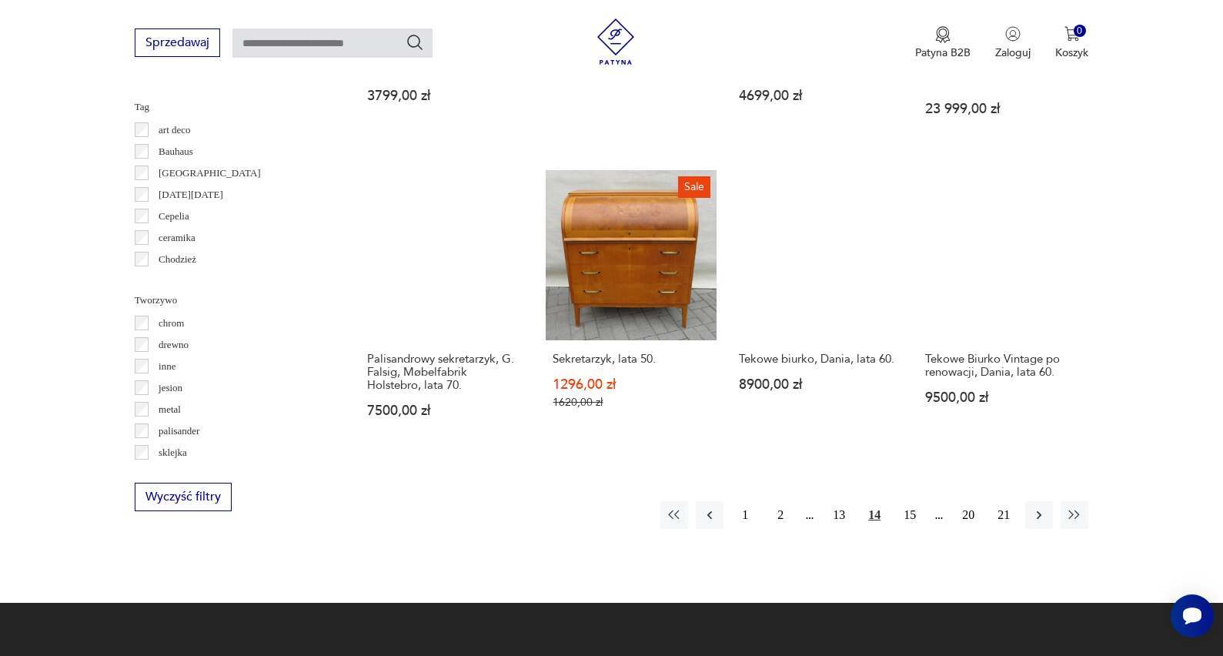
scroll to position [1462, 0]
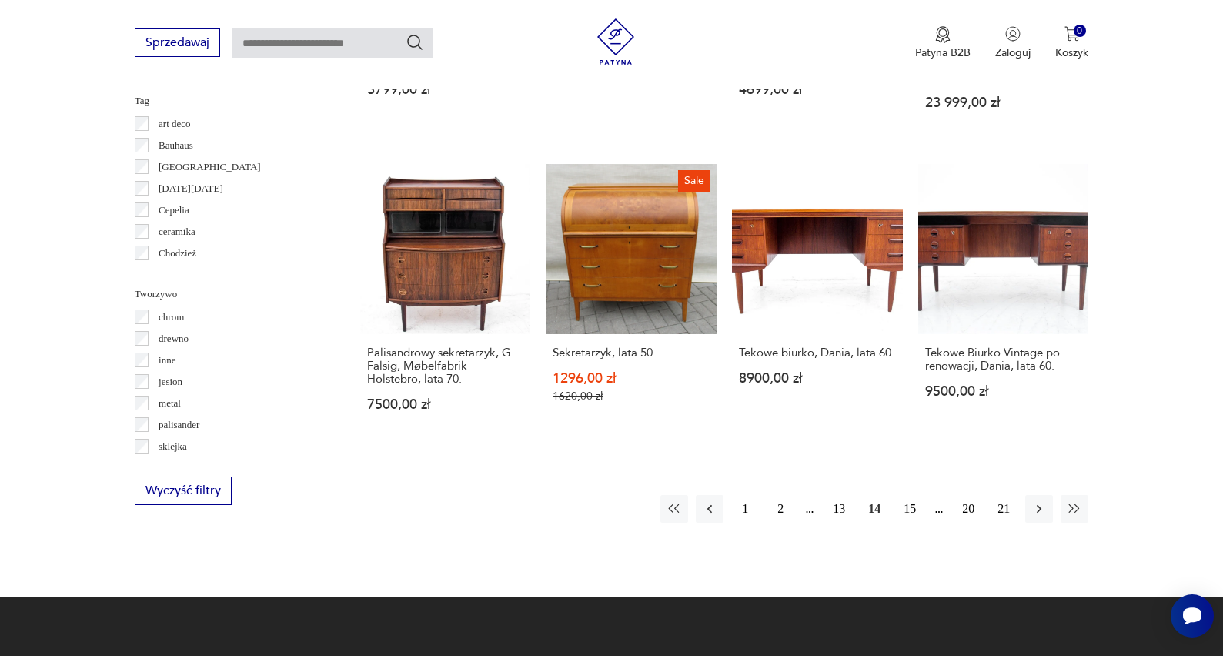
click at [915, 504] on button "15" at bounding box center [910, 509] width 28 height 28
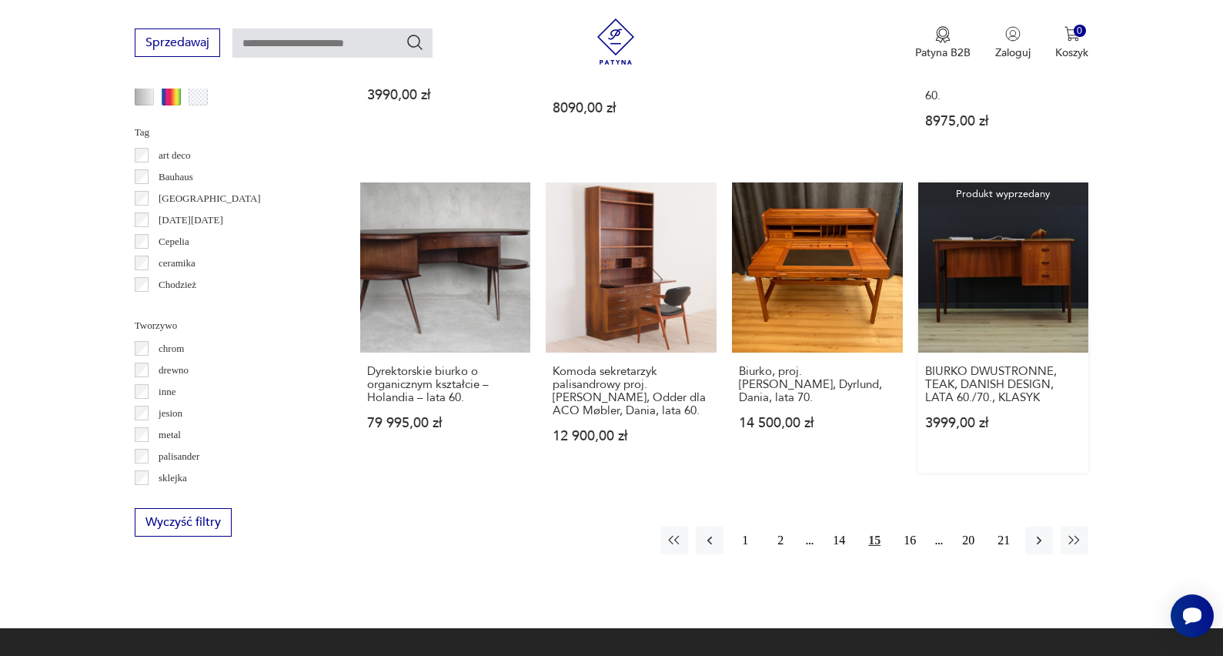
scroll to position [1430, 0]
click at [908, 554] on button "16" at bounding box center [910, 541] width 28 height 28
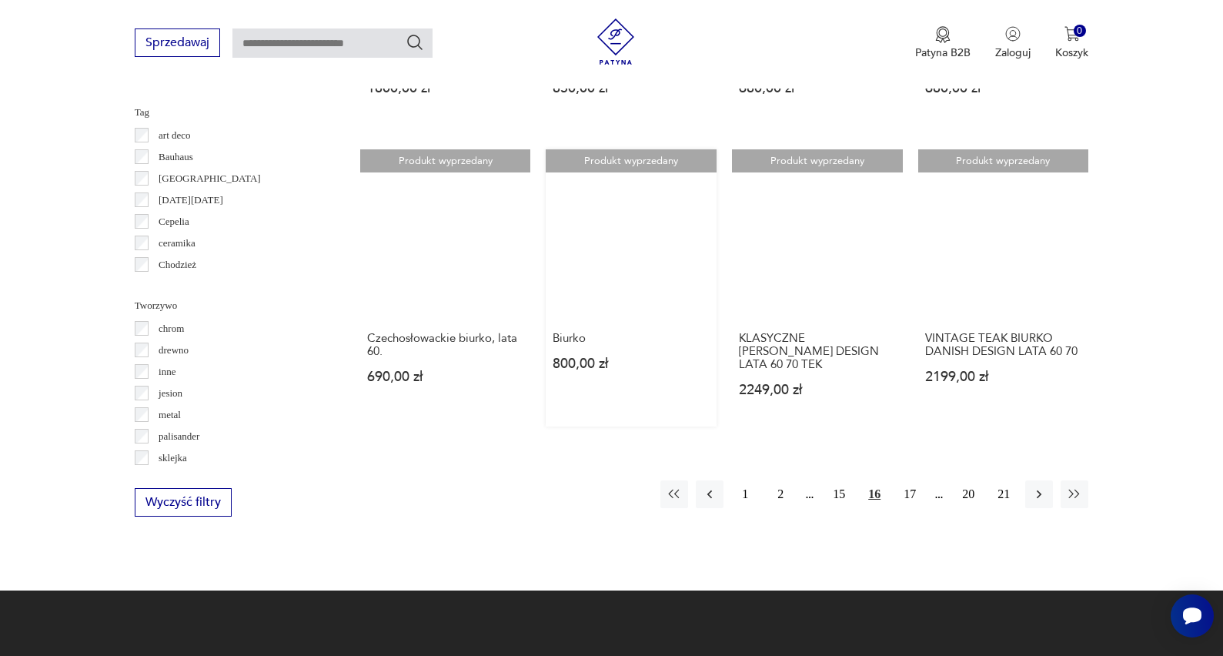
scroll to position [1464, 0]
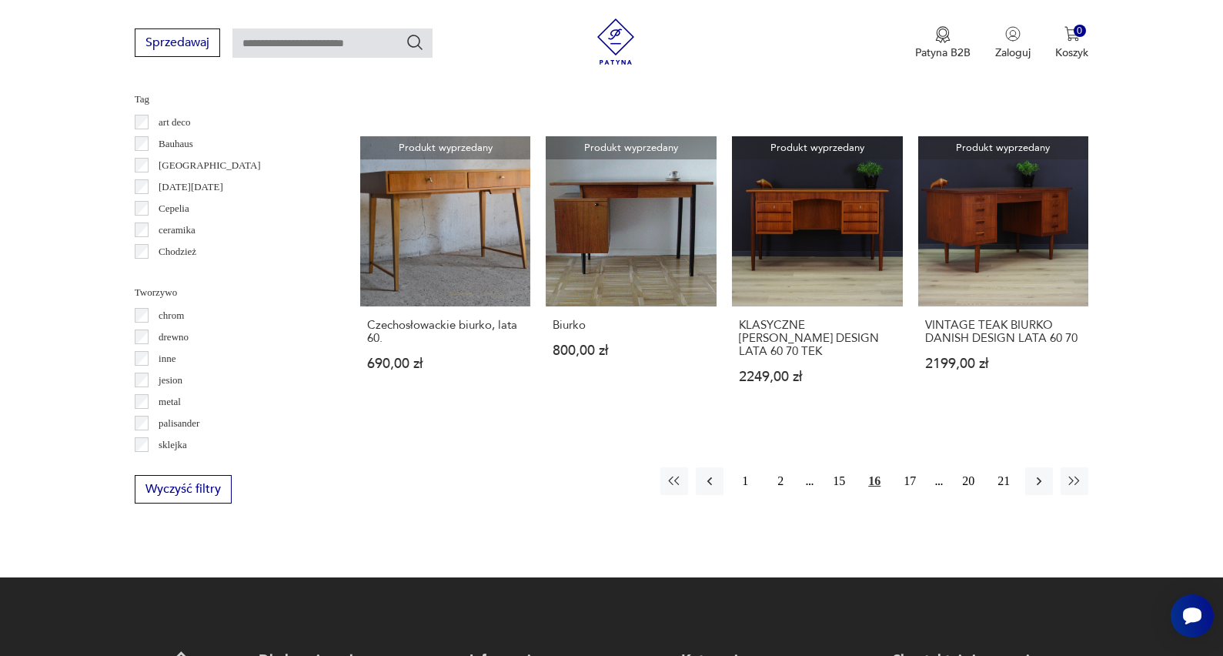
drag, startPoint x: 908, startPoint y: 481, endPoint x: 1041, endPoint y: 413, distance: 149.1
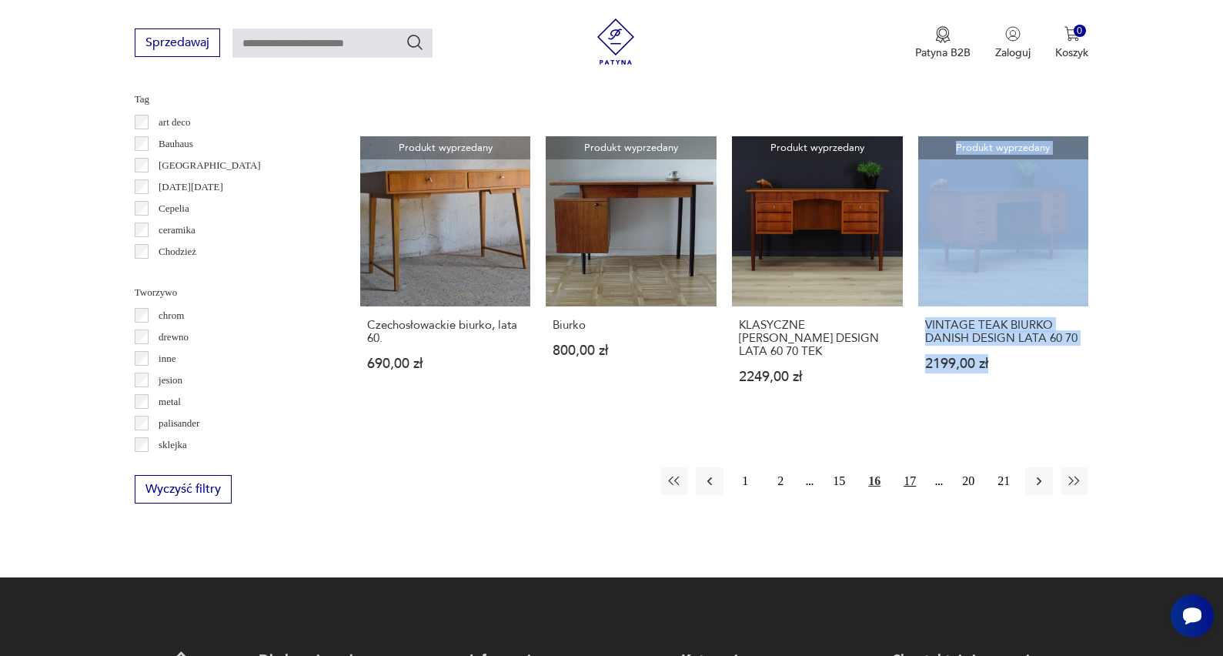
click at [911, 478] on button "17" at bounding box center [910, 481] width 28 height 28
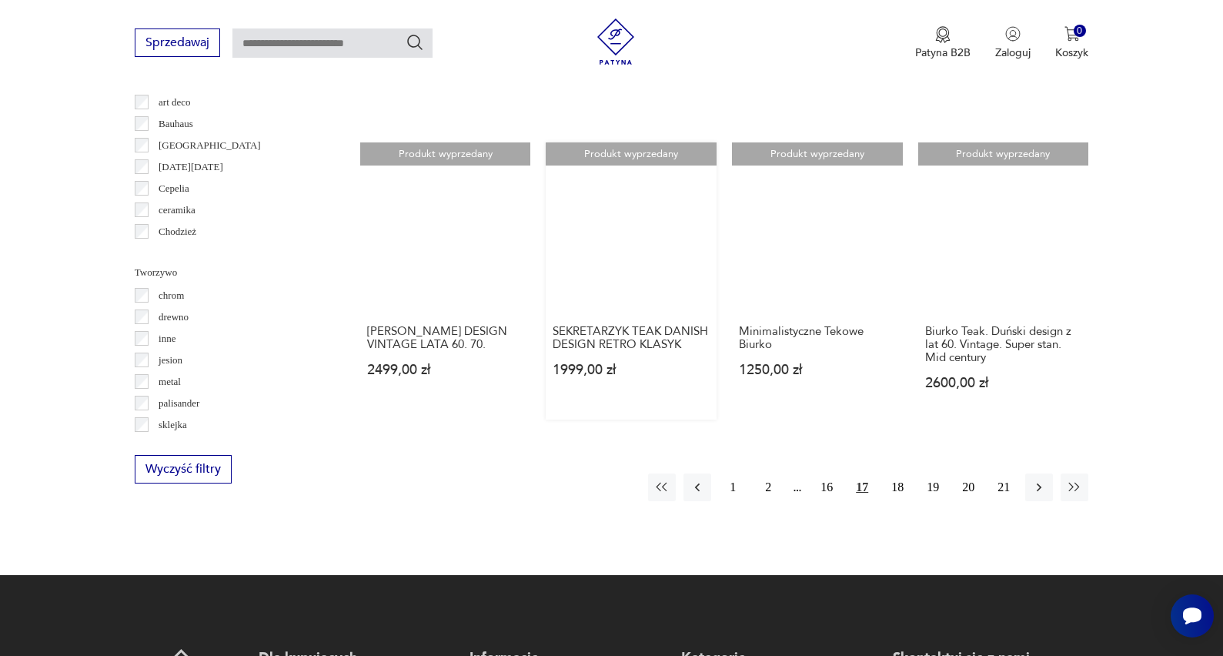
scroll to position [1481, 0]
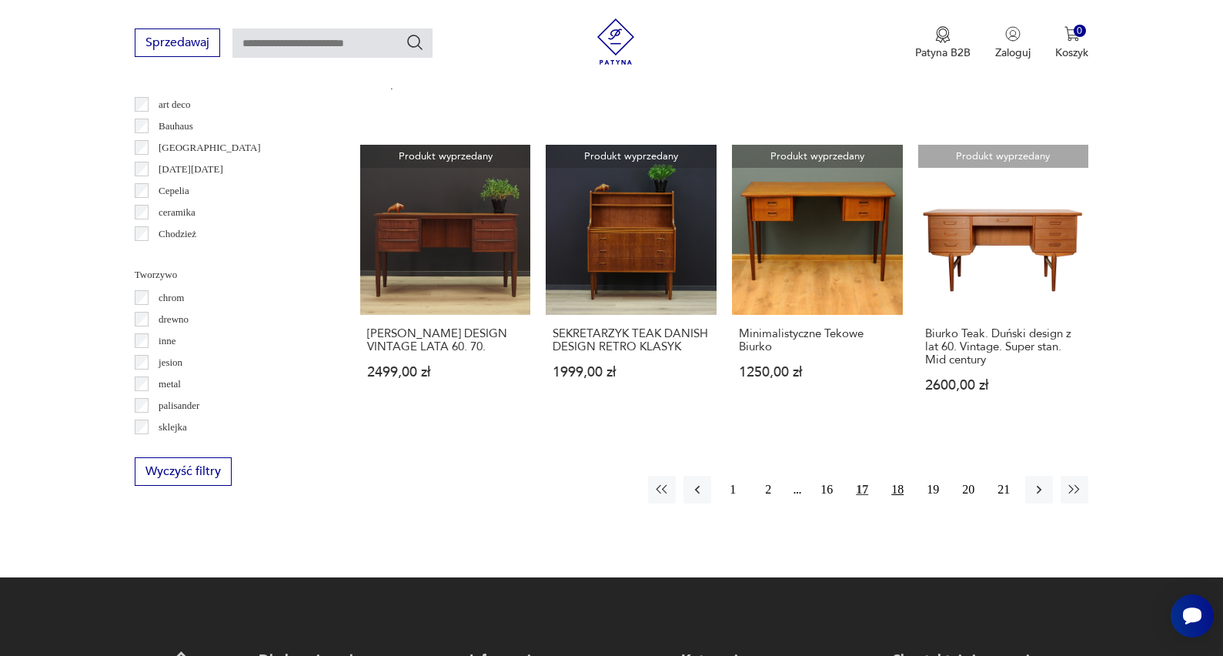
click at [899, 476] on button "18" at bounding box center [898, 490] width 28 height 28
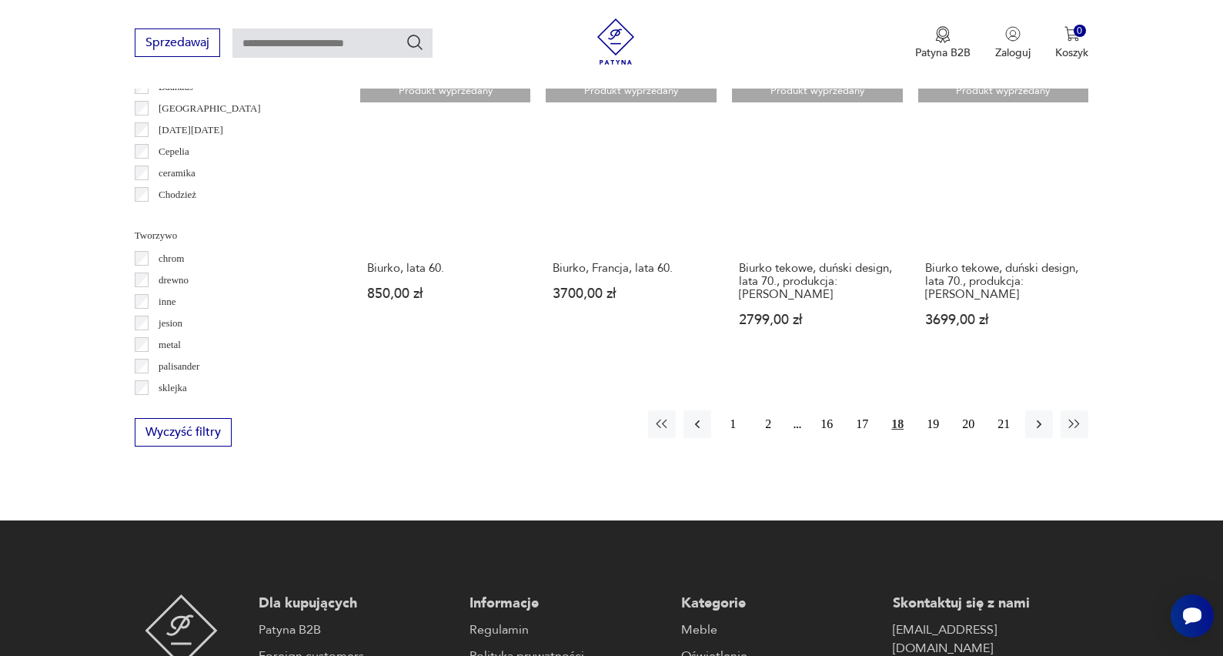
scroll to position [1526, 0]
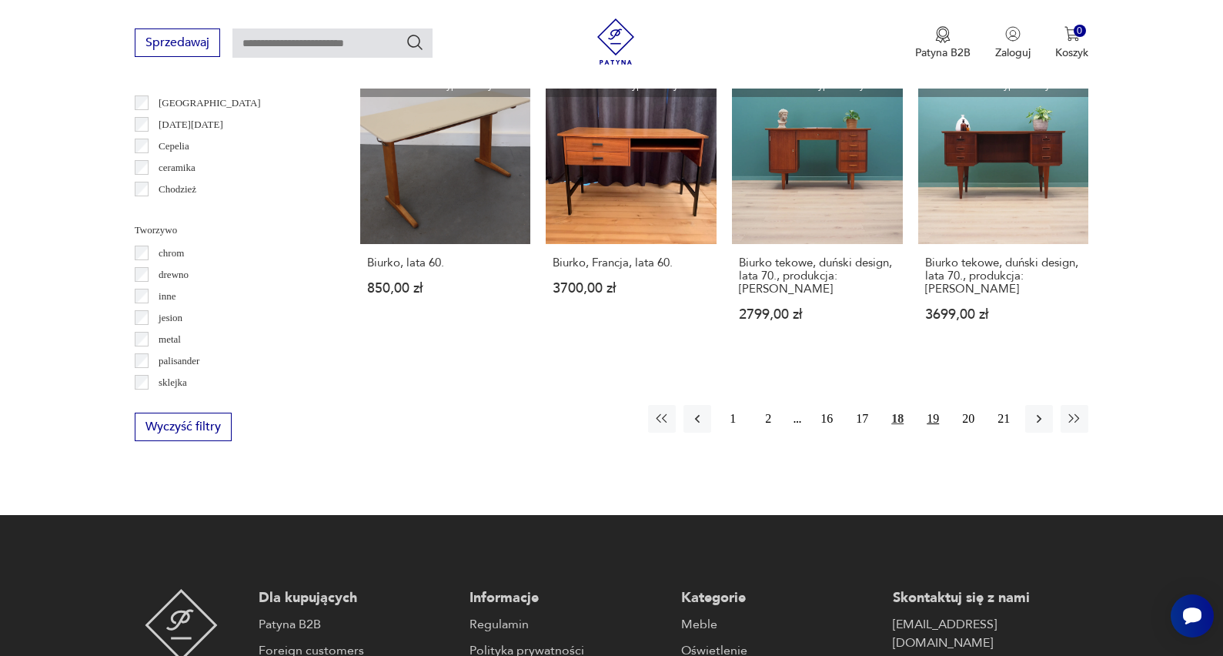
click at [935, 418] on button "19" at bounding box center [933, 419] width 28 height 28
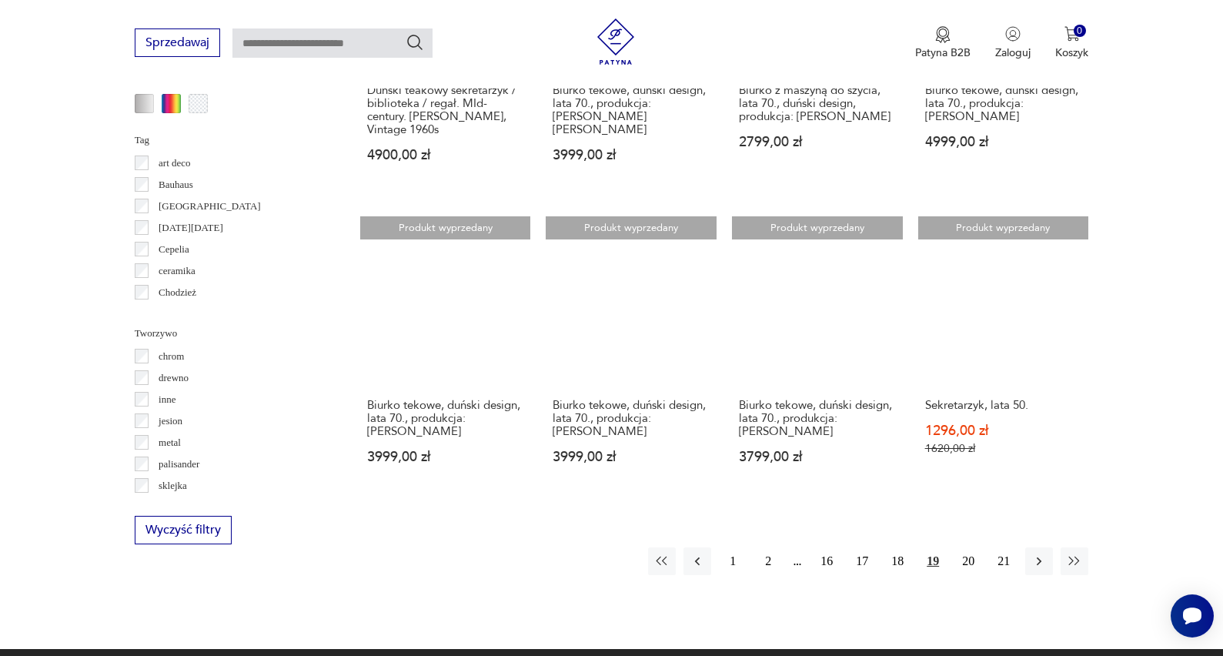
scroll to position [1423, 0]
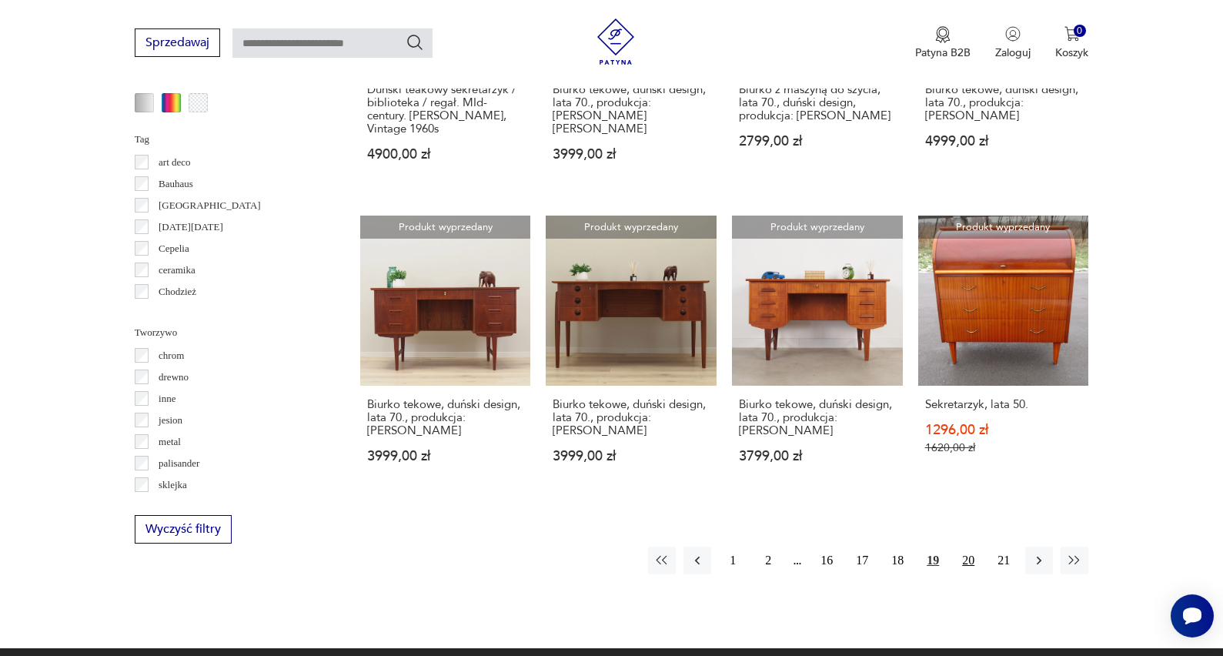
click at [966, 552] on button "20" at bounding box center [969, 561] width 28 height 28
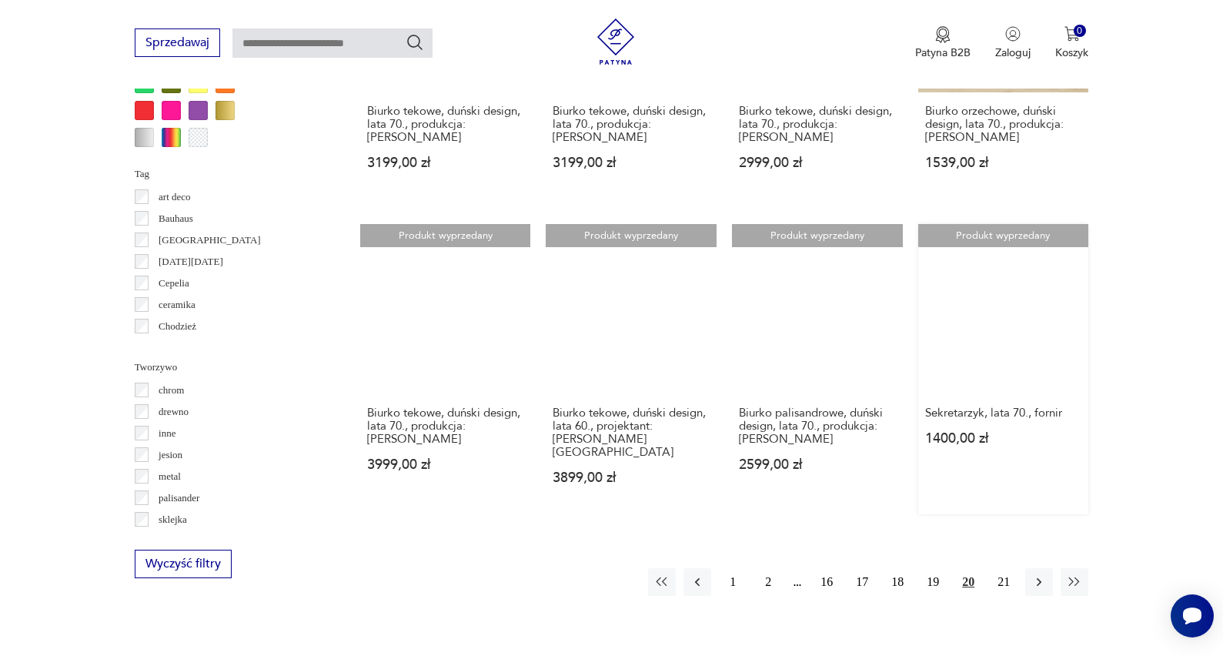
scroll to position [1391, 0]
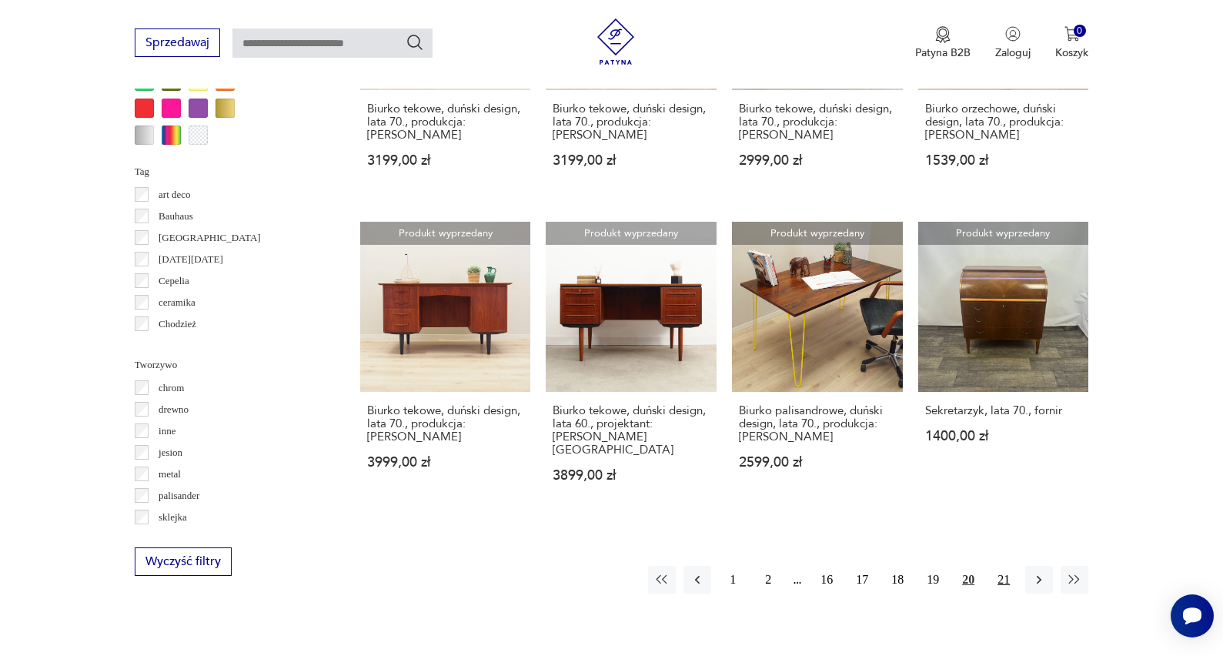
click at [1005, 591] on button "21" at bounding box center [1004, 580] width 28 height 28
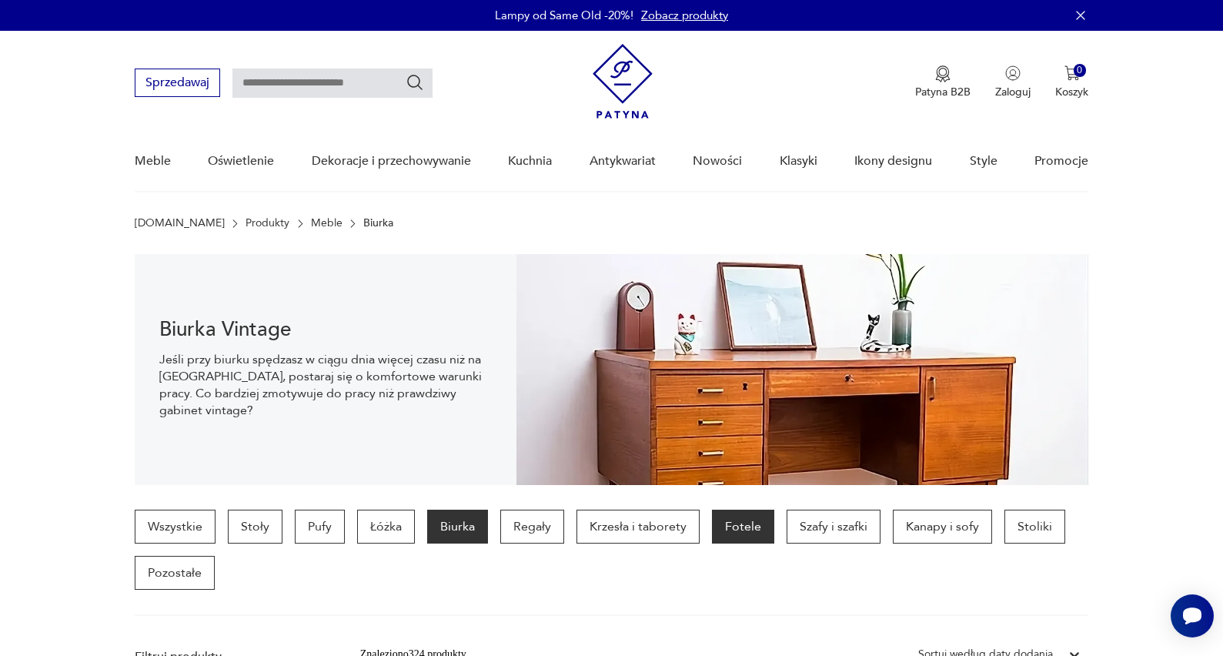
click at [759, 528] on p "Fotele" at bounding box center [743, 527] width 62 height 34
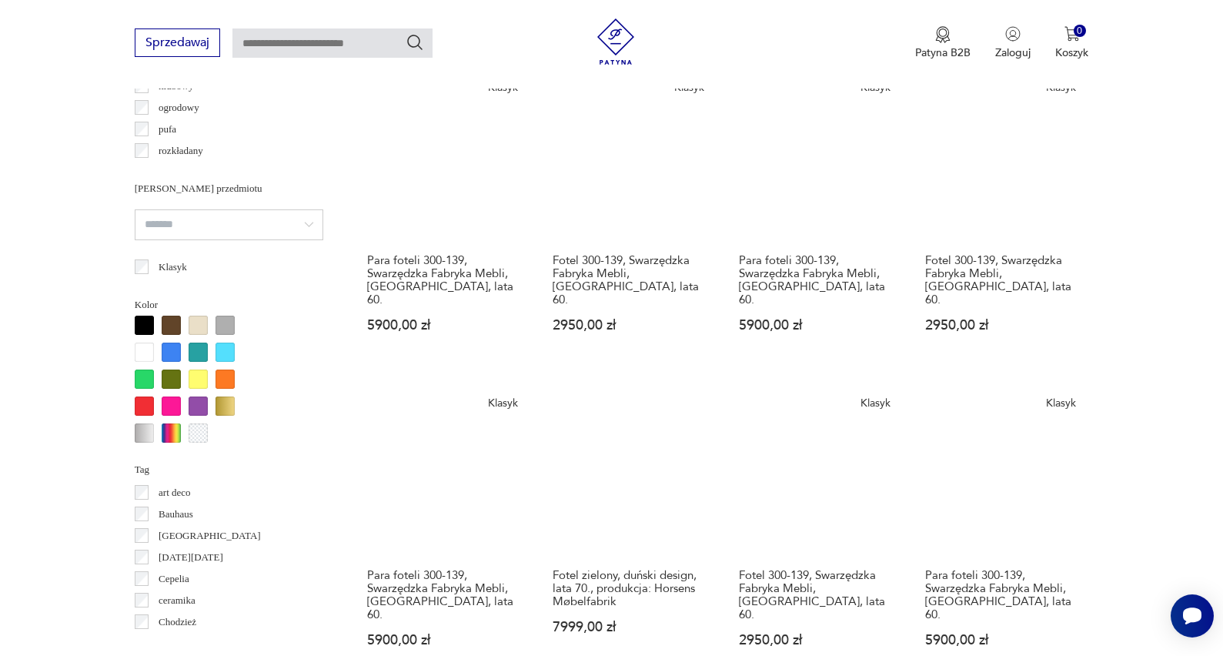
scroll to position [1403, 0]
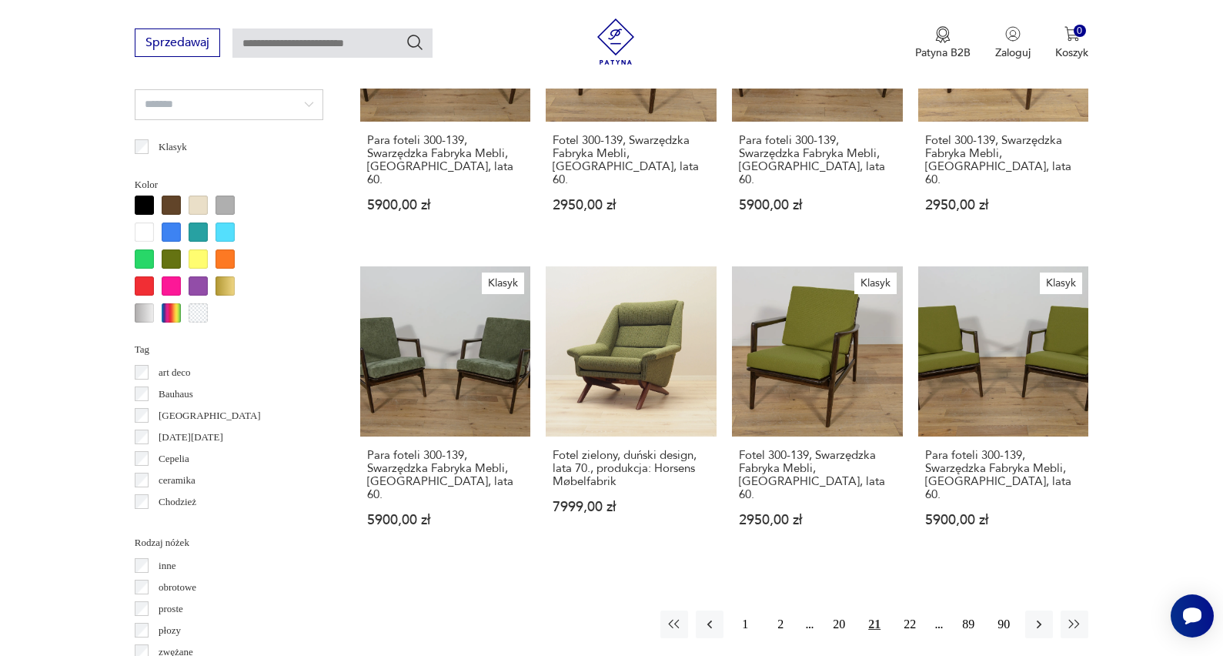
click at [202, 207] on div at bounding box center [198, 205] width 19 height 19
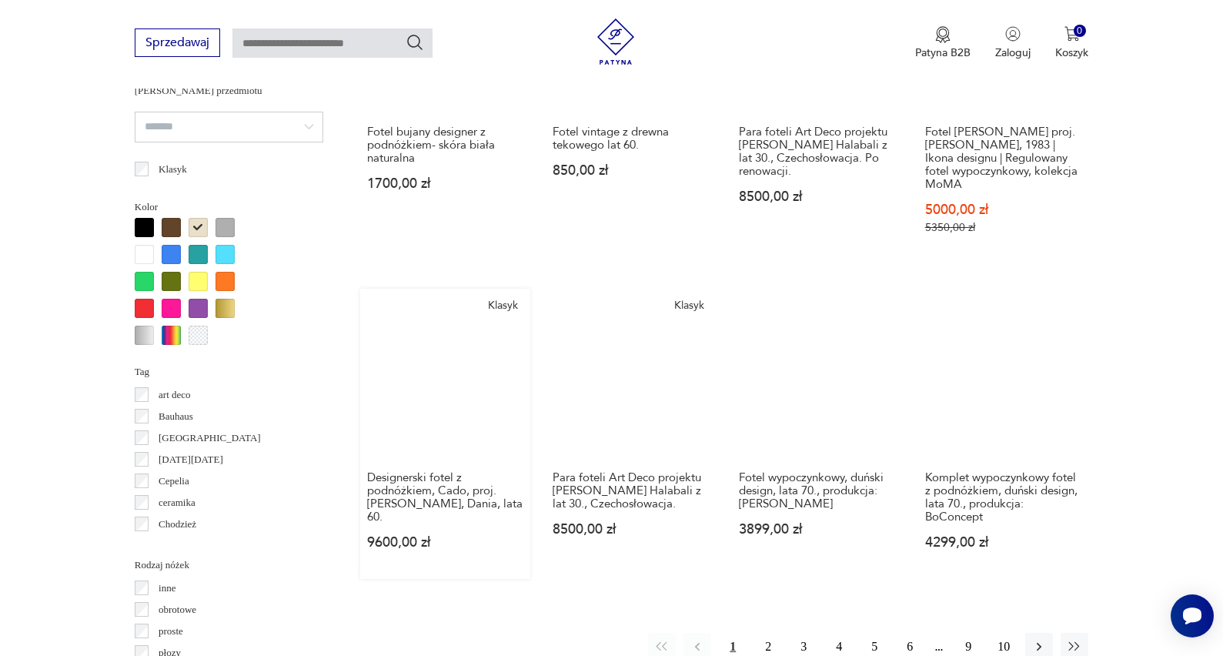
scroll to position [1390, 0]
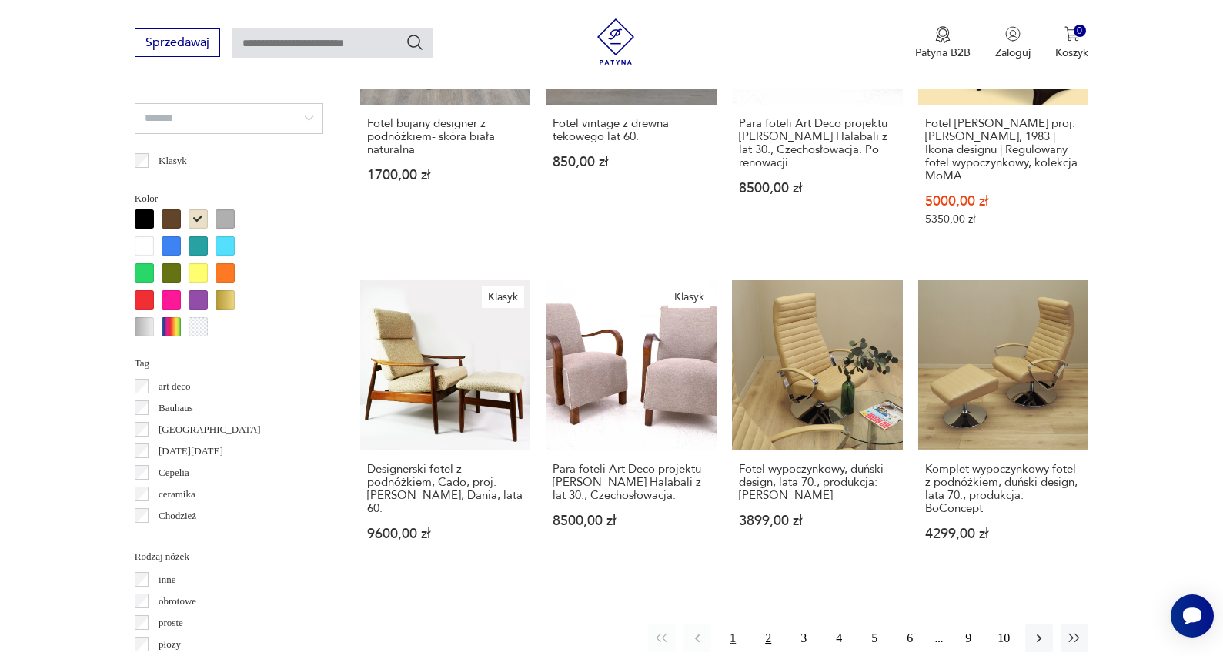
click at [764, 627] on button "2" at bounding box center [768, 638] width 28 height 28
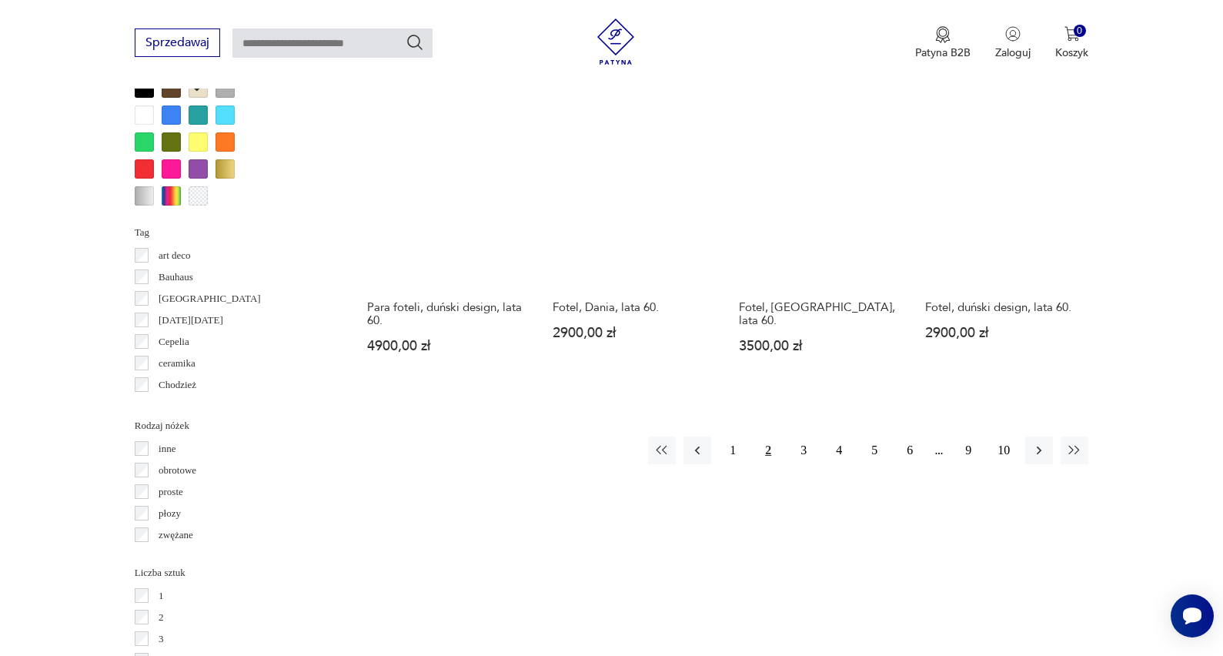
scroll to position [1530, 0]
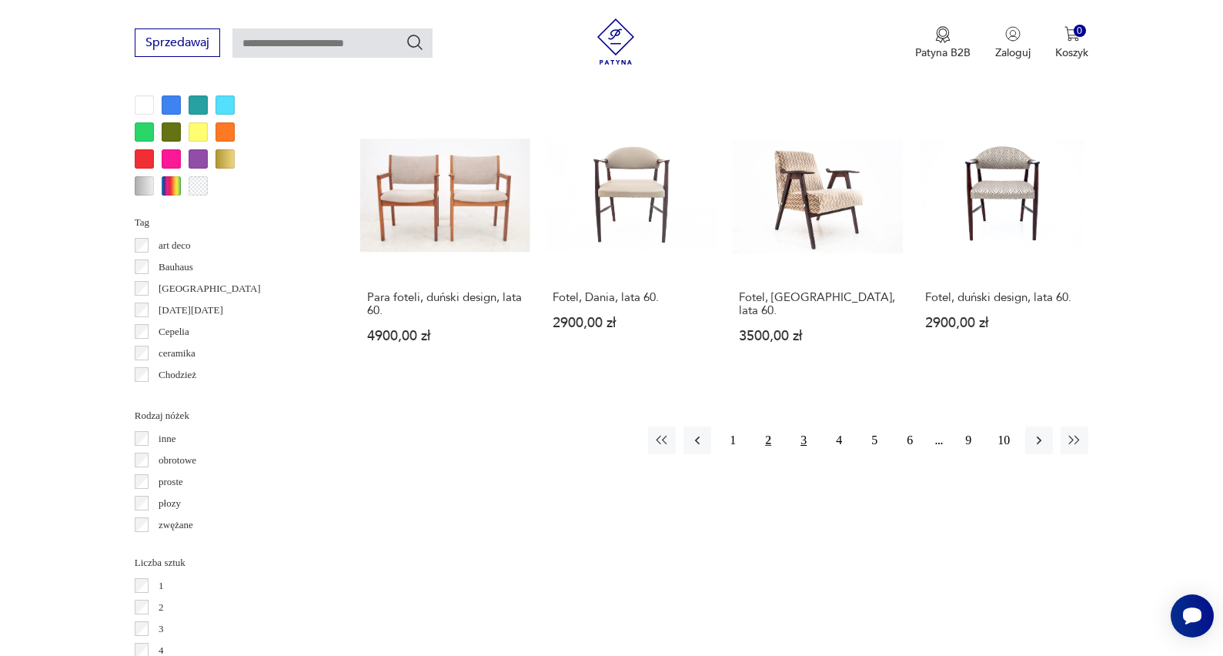
click at [806, 438] on button "3" at bounding box center [804, 441] width 28 height 28
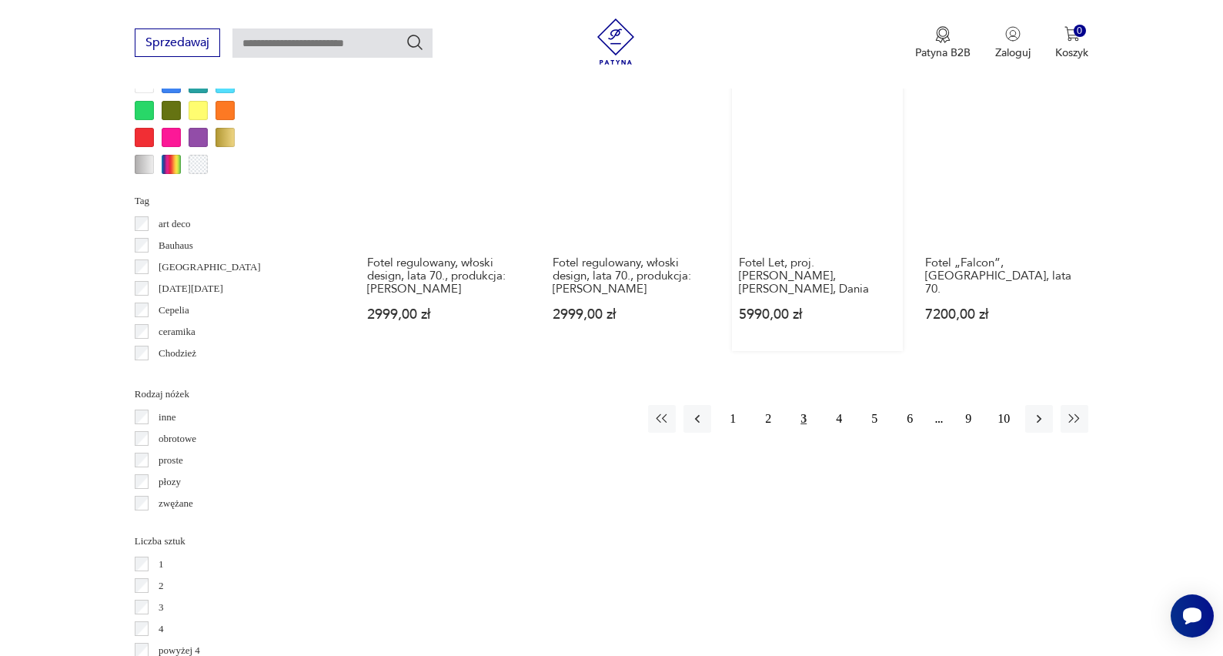
scroll to position [1554, 0]
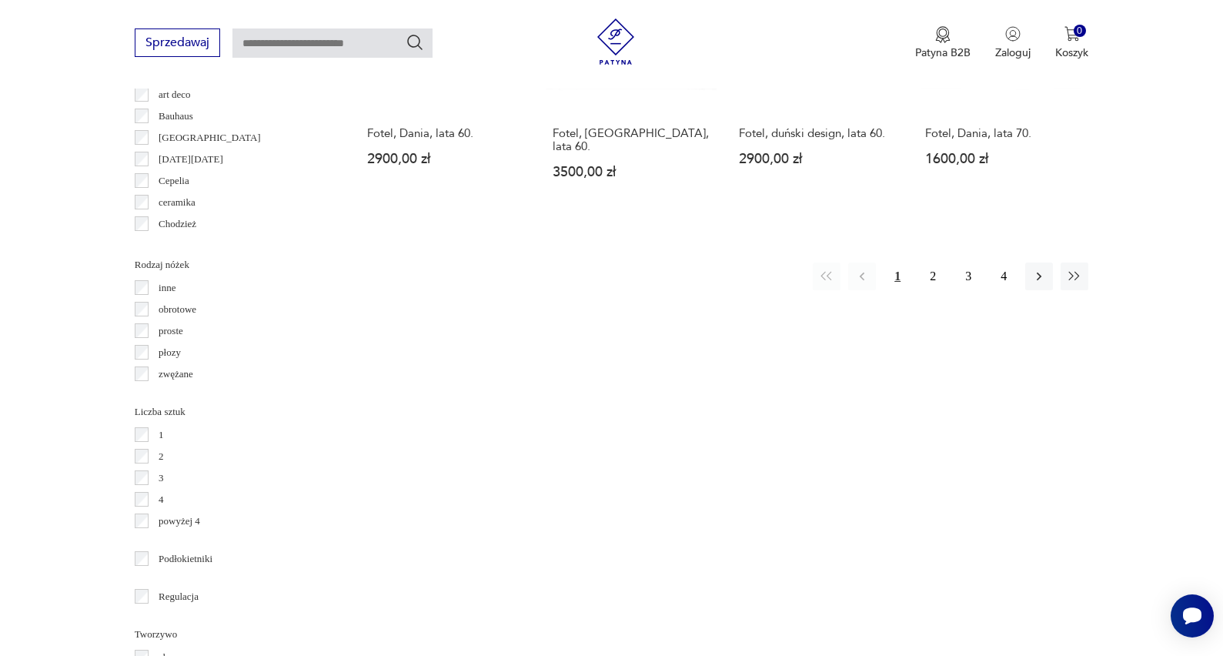
scroll to position [1701, 0]
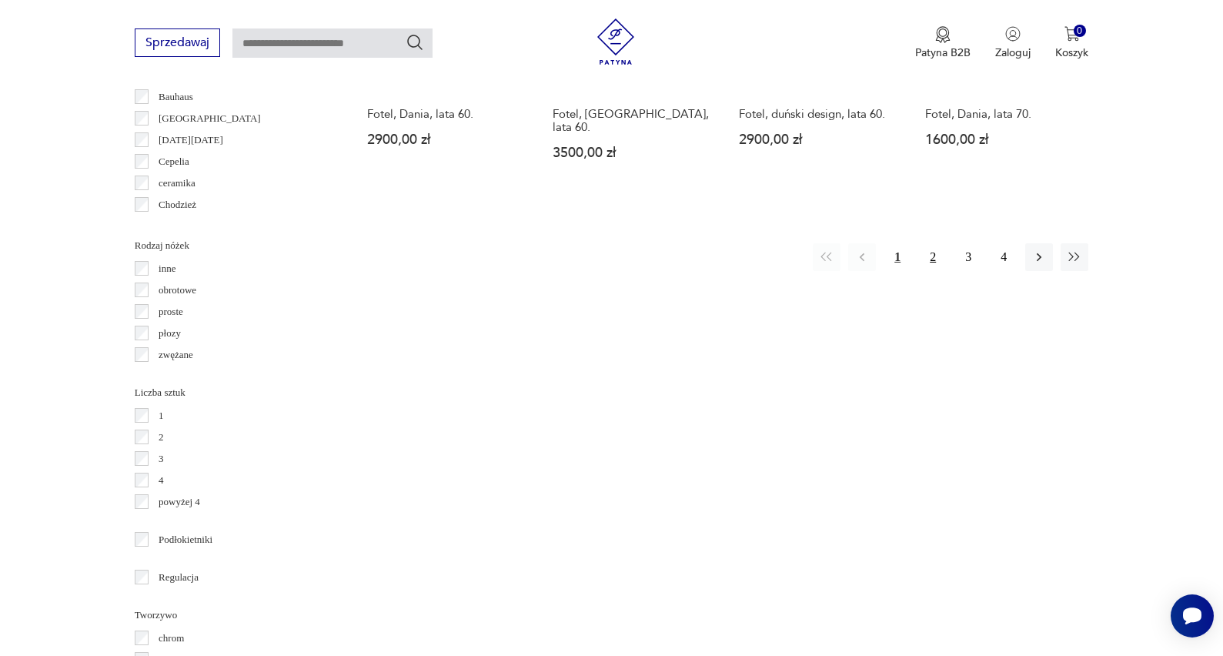
click at [923, 270] on button "2" at bounding box center [933, 257] width 28 height 28
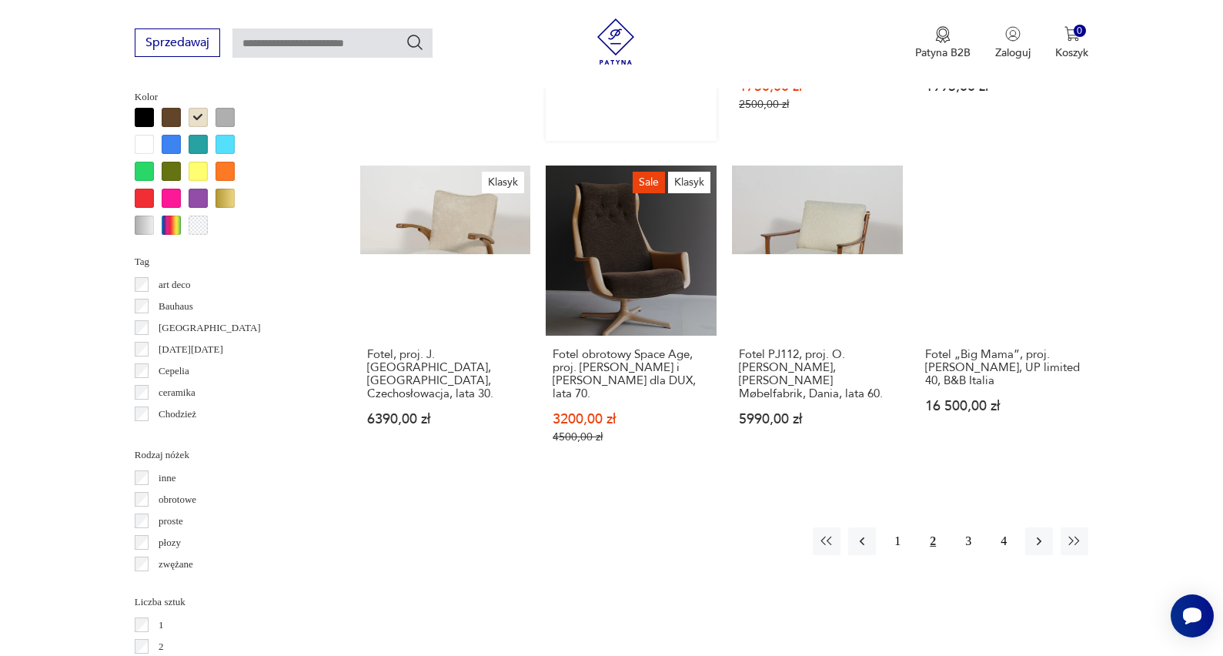
scroll to position [1507, 0]
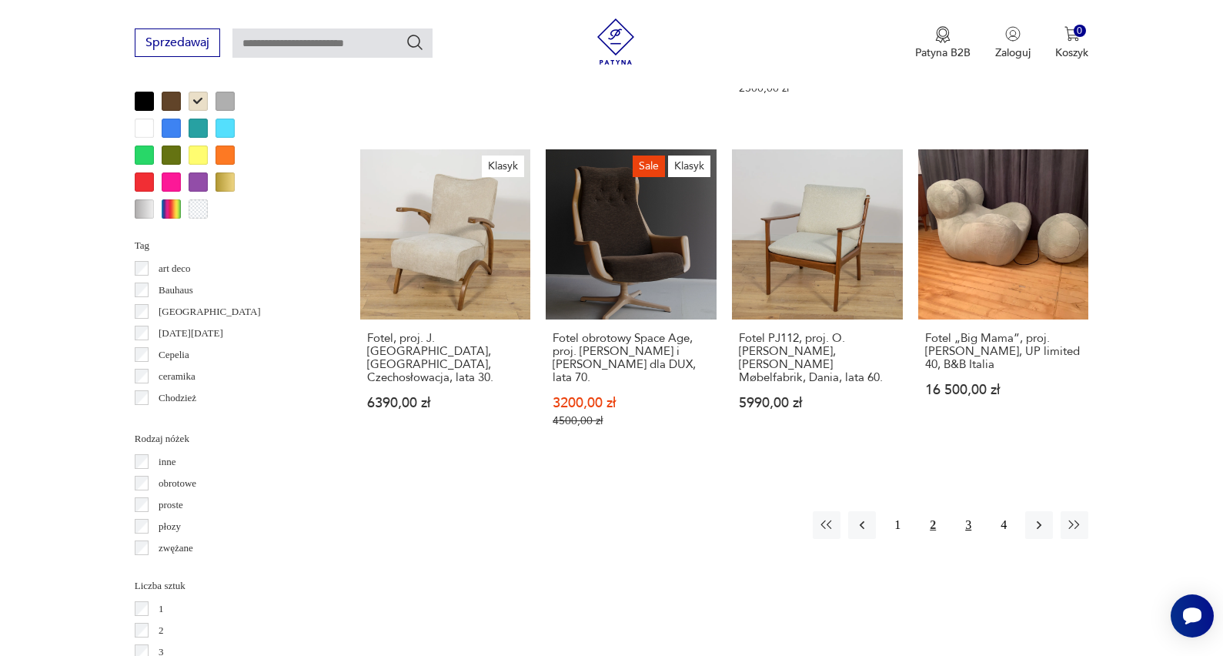
click at [966, 517] on button "3" at bounding box center [969, 525] width 28 height 28
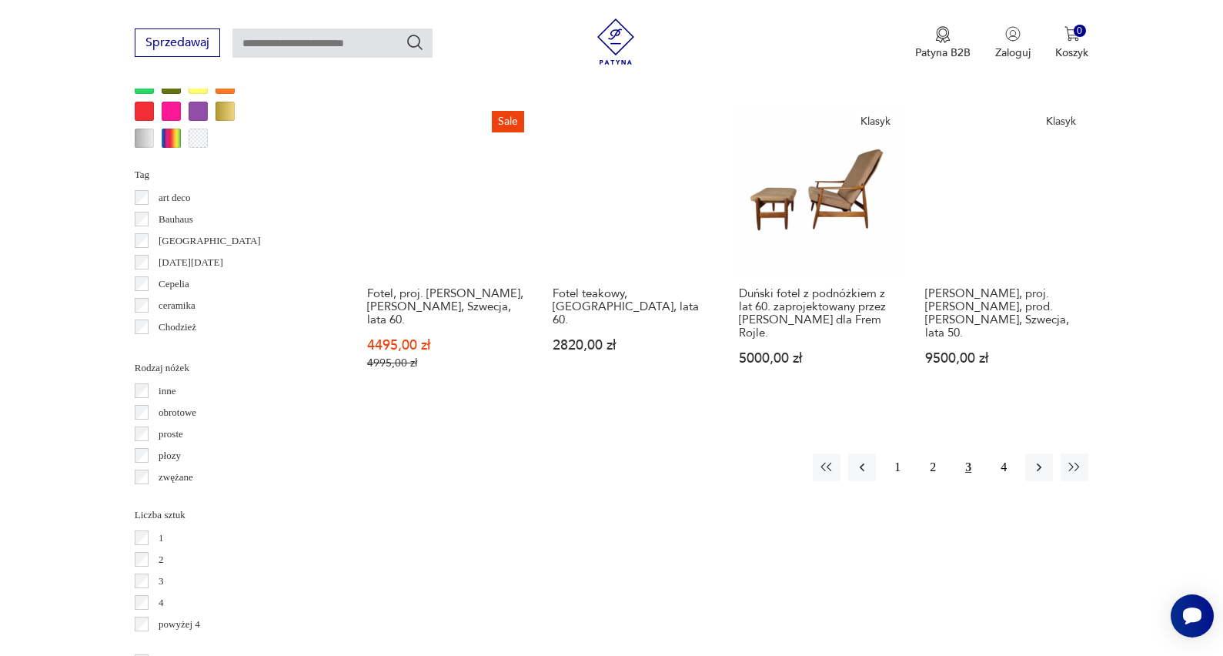
scroll to position [1587, 0]
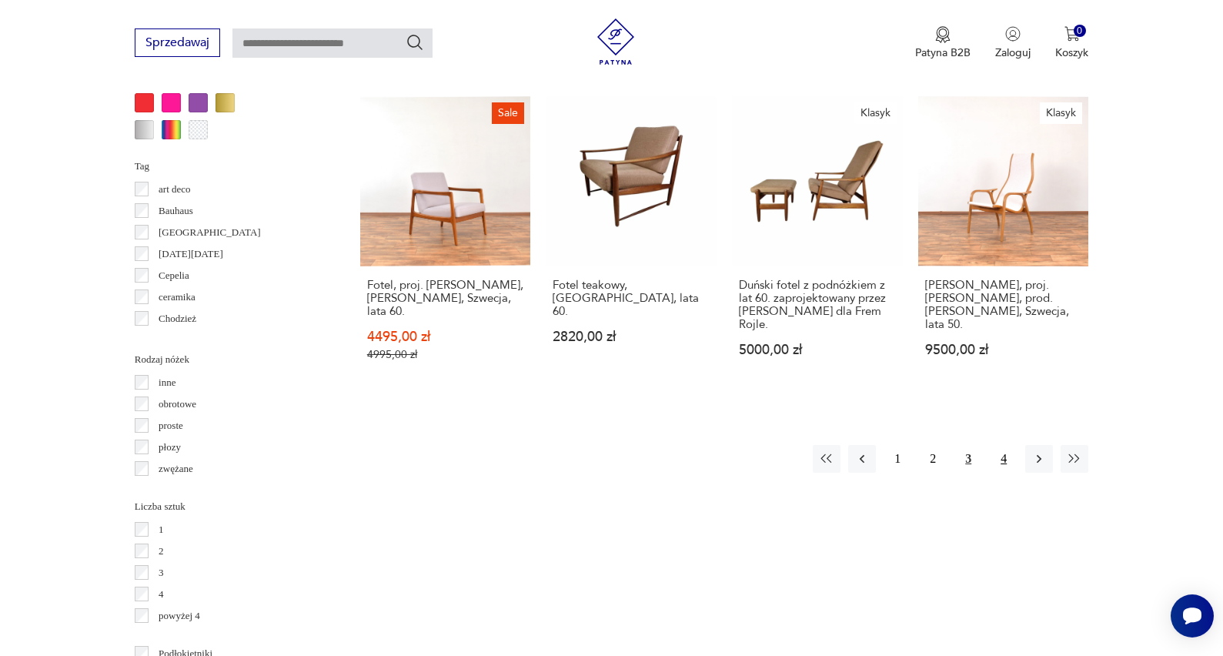
click at [999, 445] on button "4" at bounding box center [1004, 459] width 28 height 28
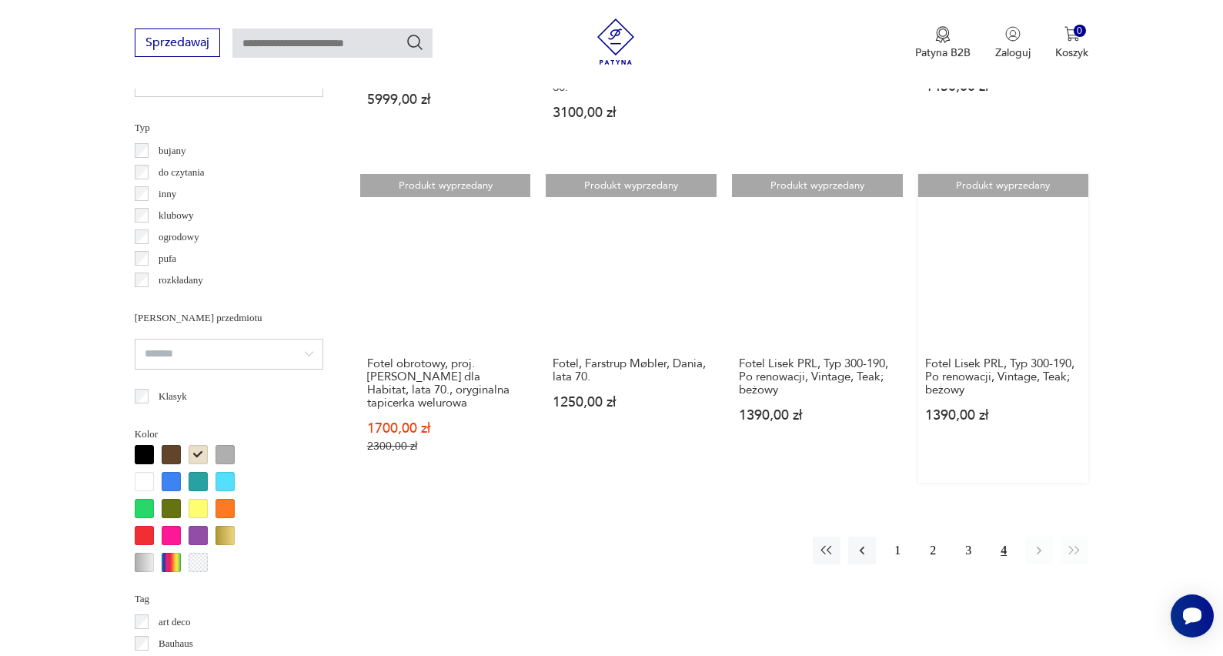
scroll to position [1154, 1]
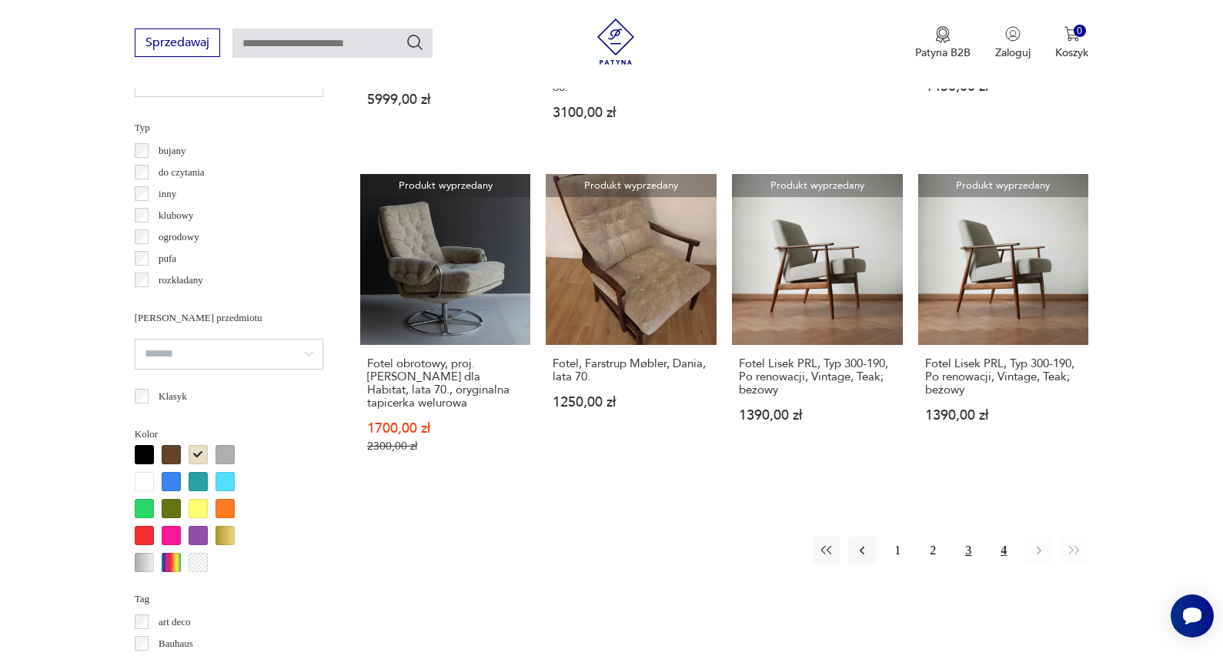
click at [963, 537] on button "3" at bounding box center [969, 551] width 28 height 28
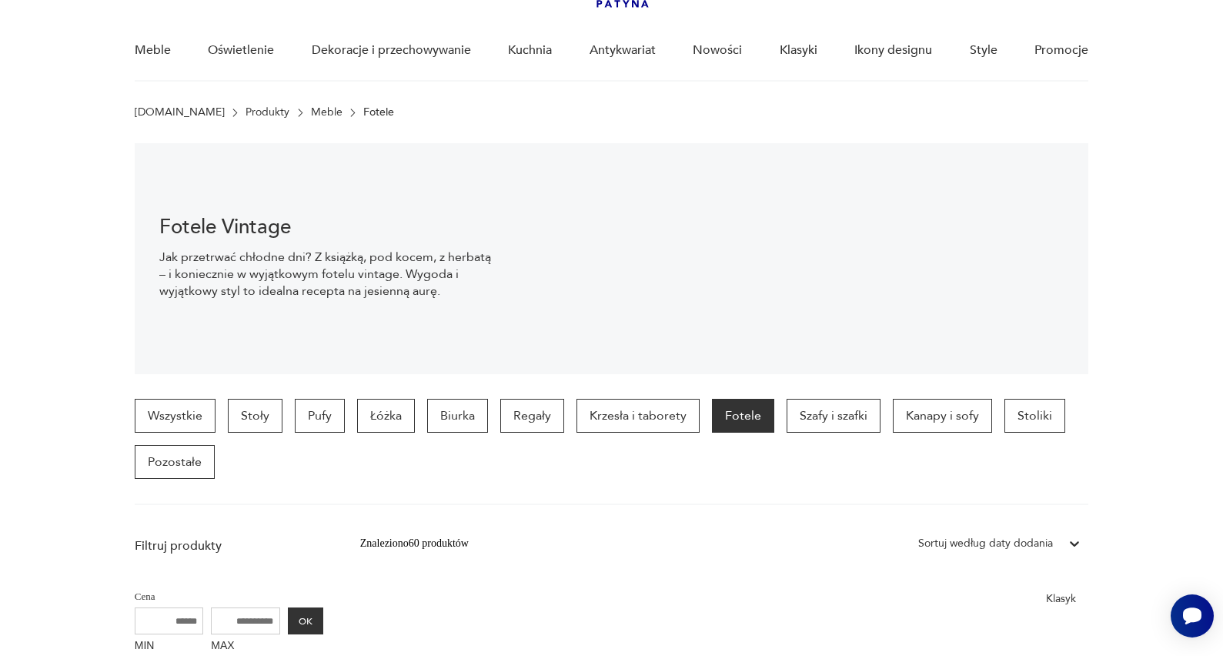
scroll to position [112, 0]
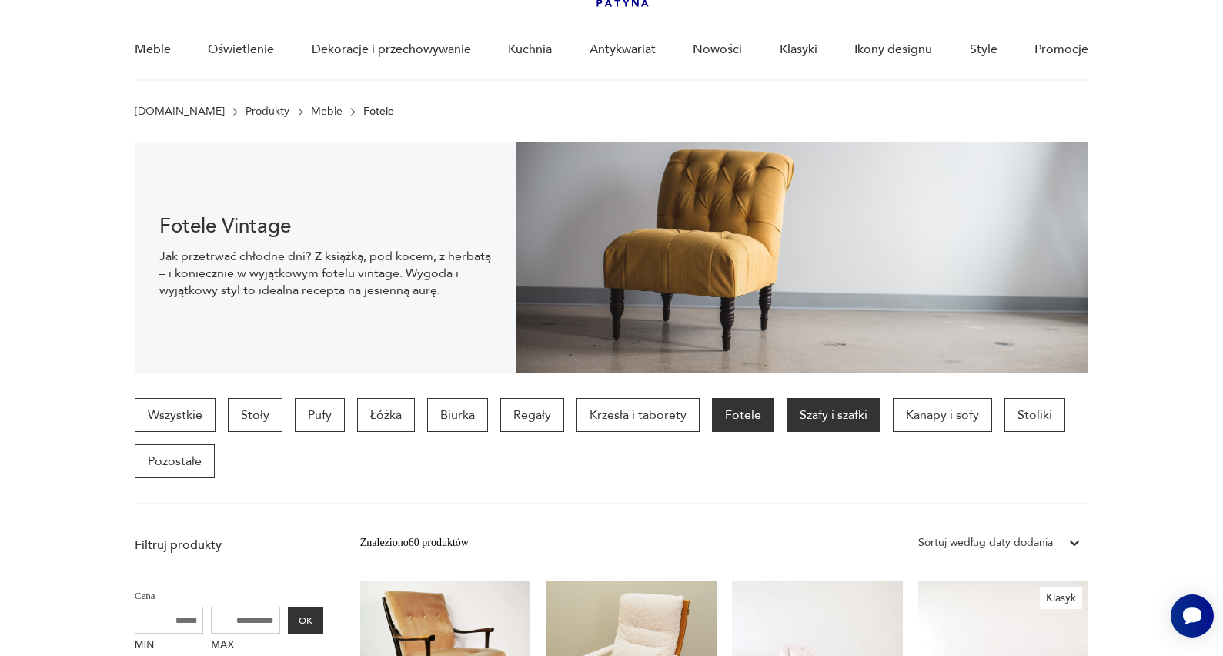
click at [818, 408] on p "Szafy i szafki" at bounding box center [834, 415] width 94 height 34
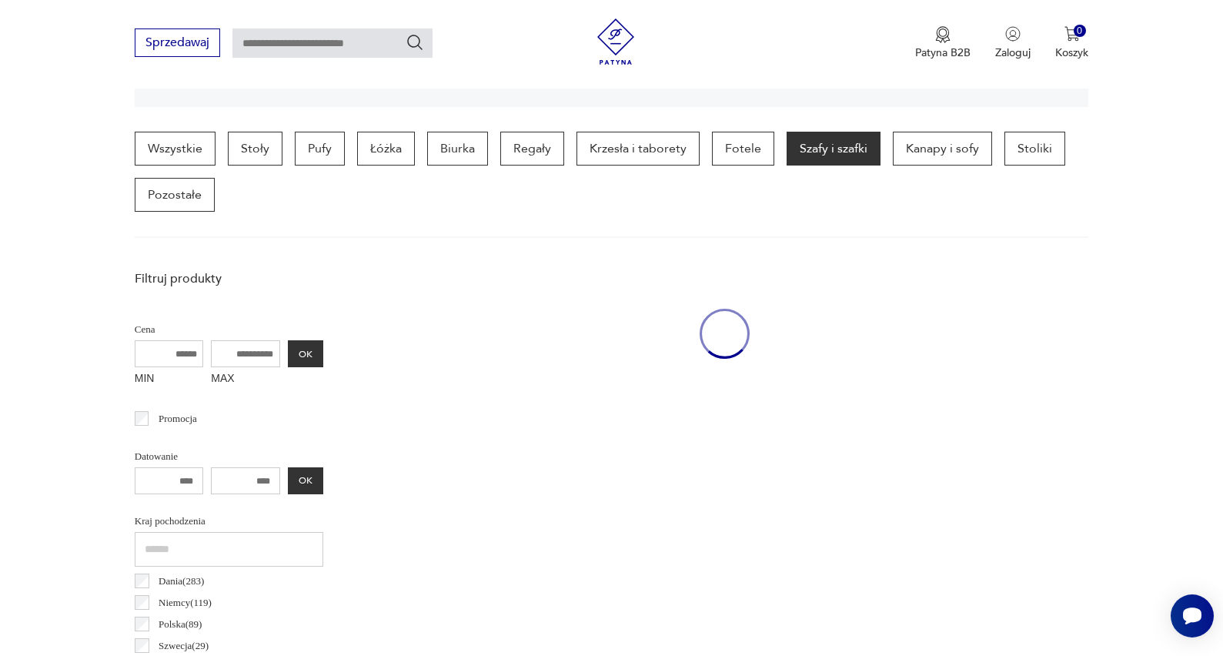
scroll to position [410, 0]
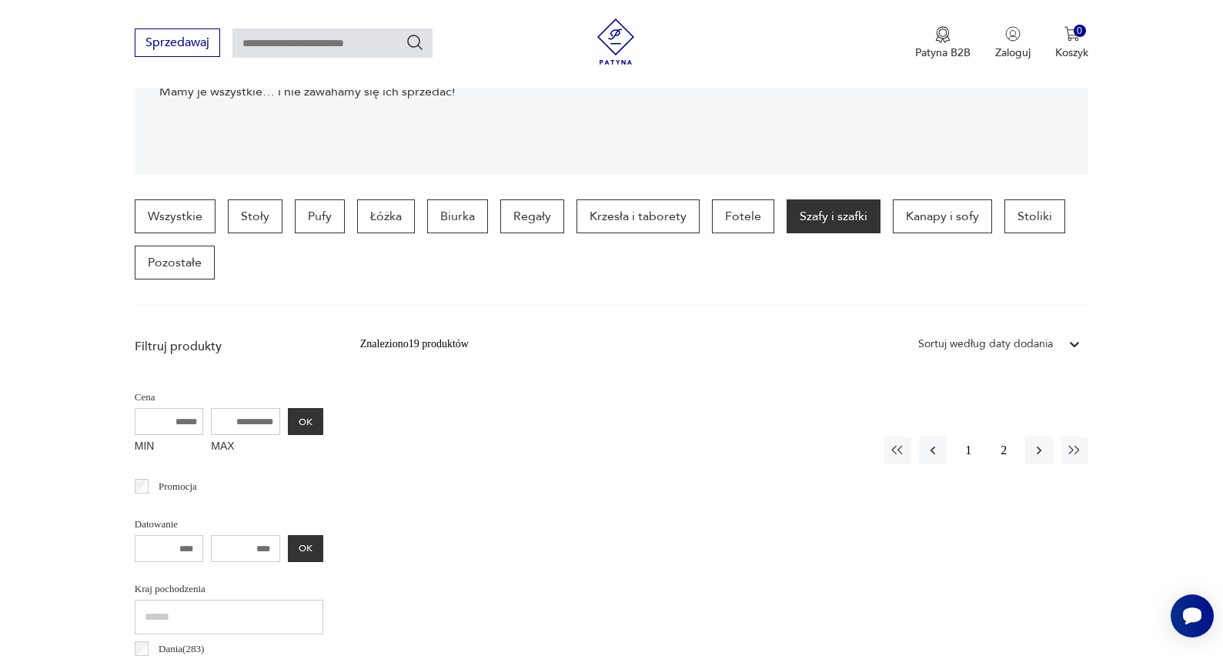
scroll to position [300, 0]
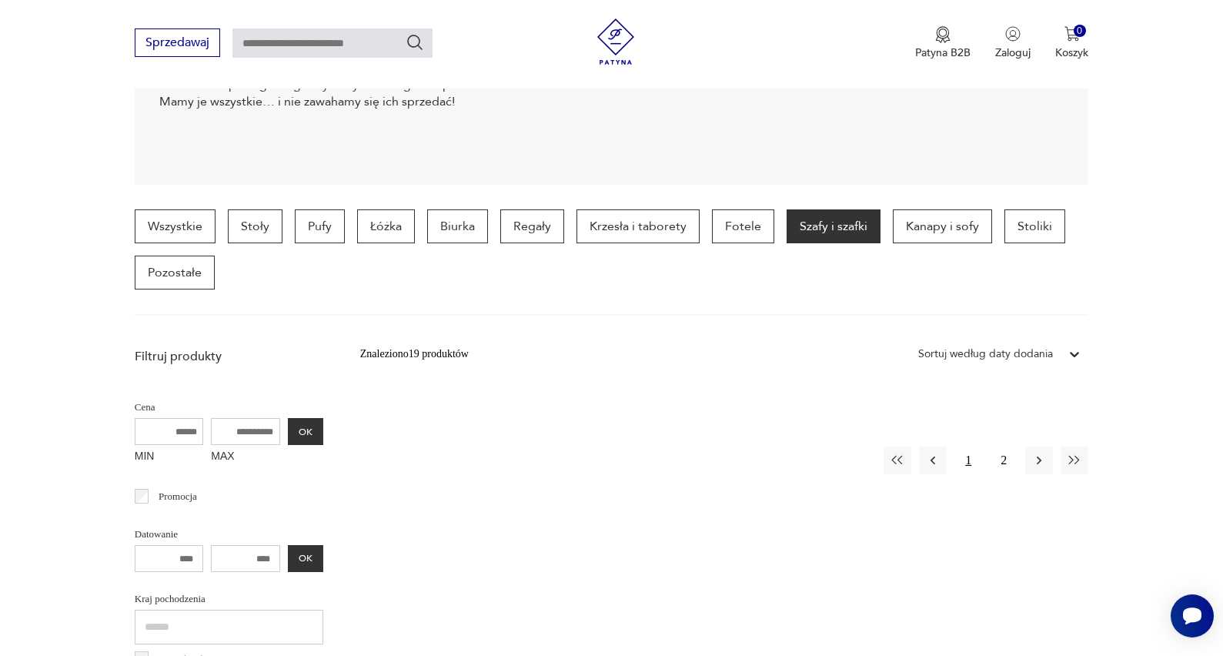
click at [960, 463] on button "1" at bounding box center [969, 461] width 28 height 28
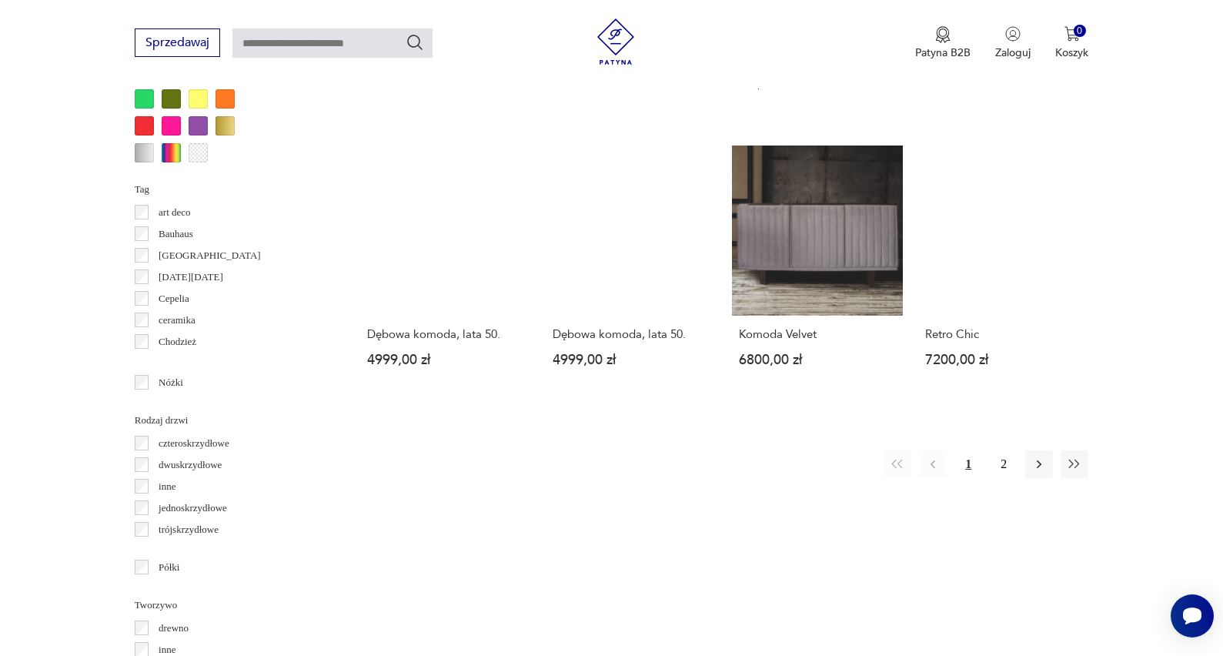
scroll to position [1558, 0]
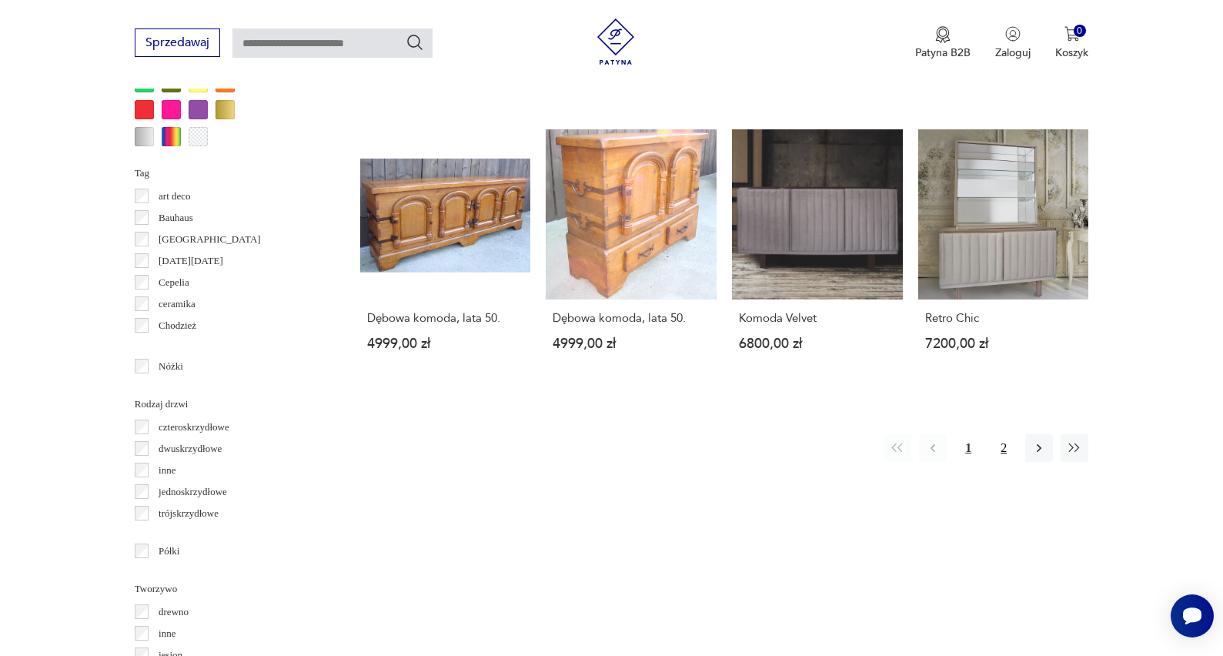
click at [999, 439] on button "2" at bounding box center [1004, 448] width 28 height 28
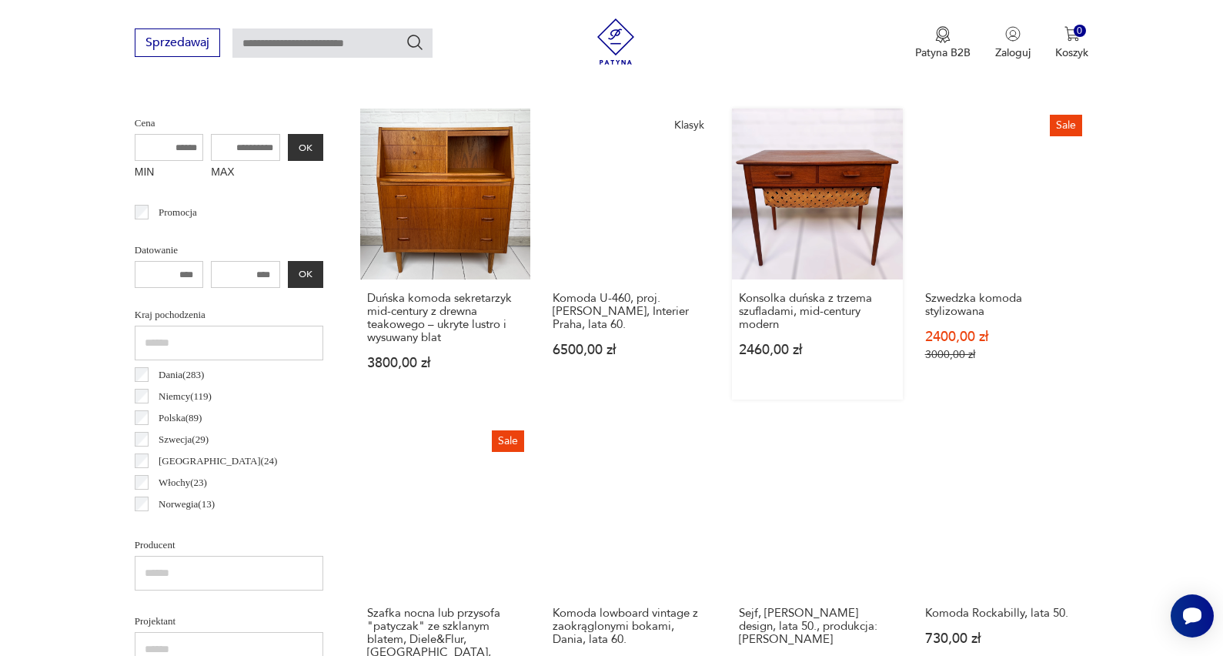
scroll to position [410, 0]
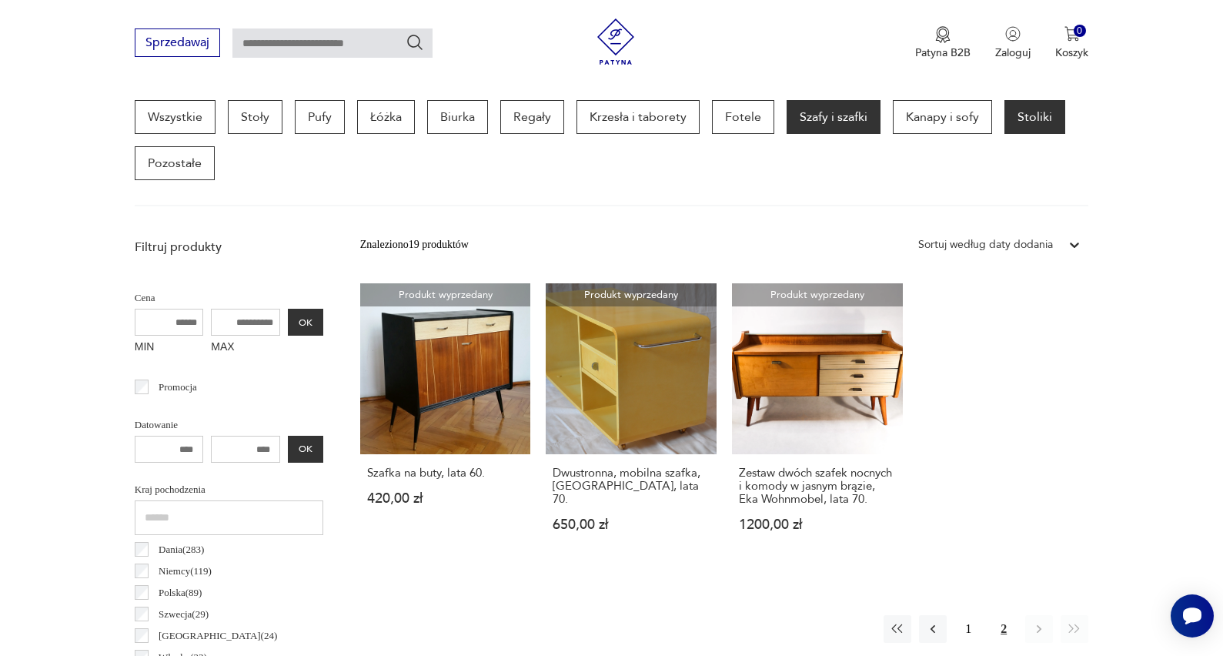
click at [1037, 120] on p "Stoliki" at bounding box center [1035, 117] width 61 height 34
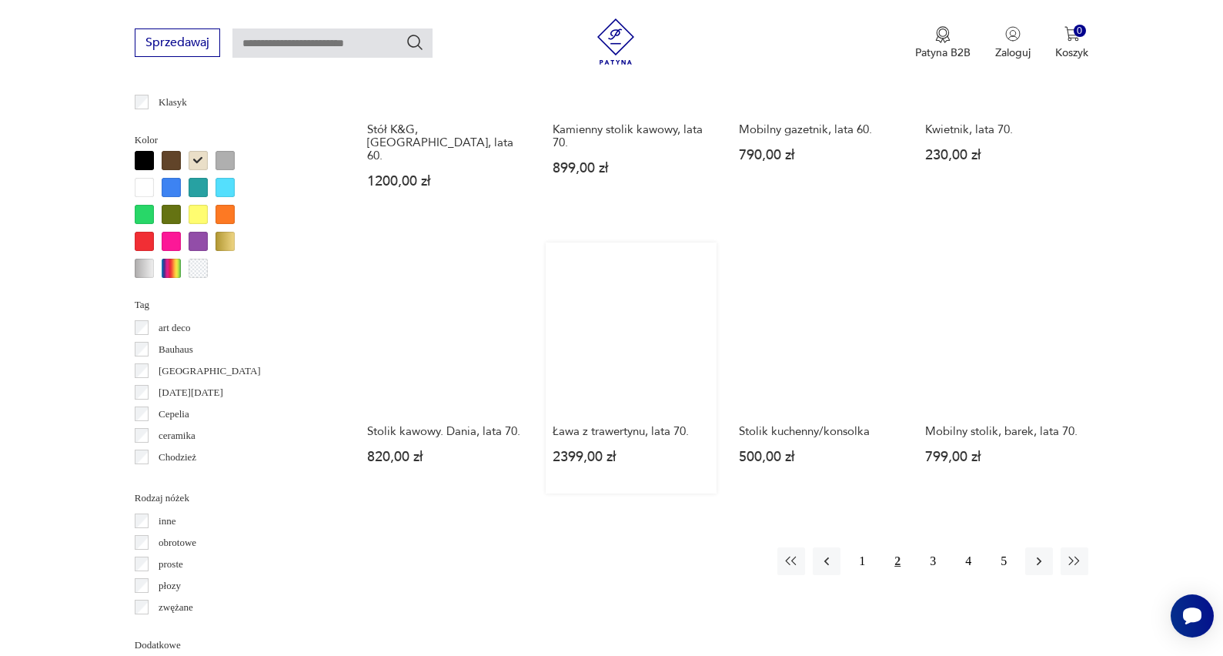
scroll to position [1392, 0]
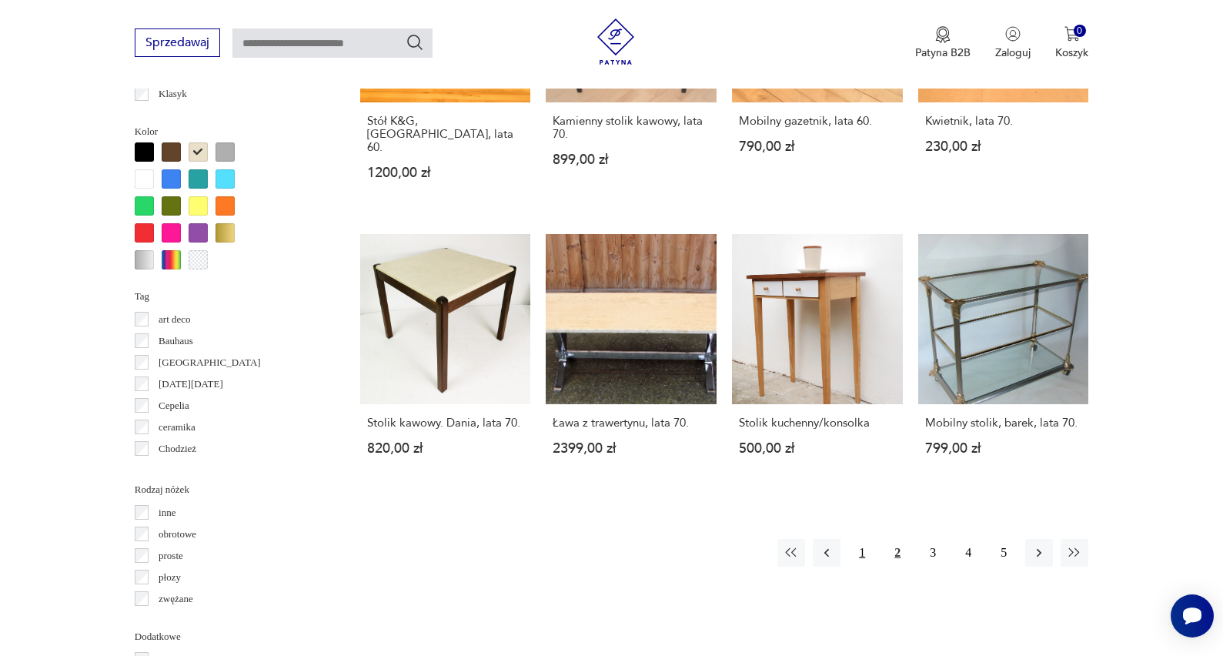
click at [855, 546] on button "1" at bounding box center [862, 553] width 28 height 28
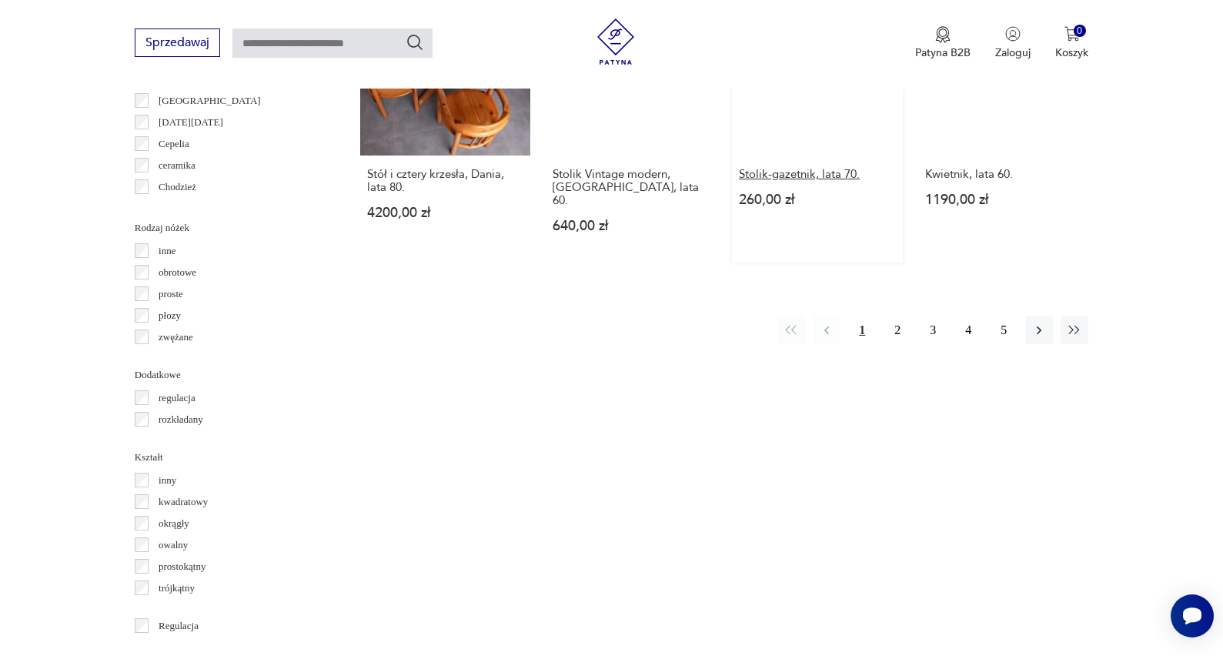
scroll to position [1320, 0]
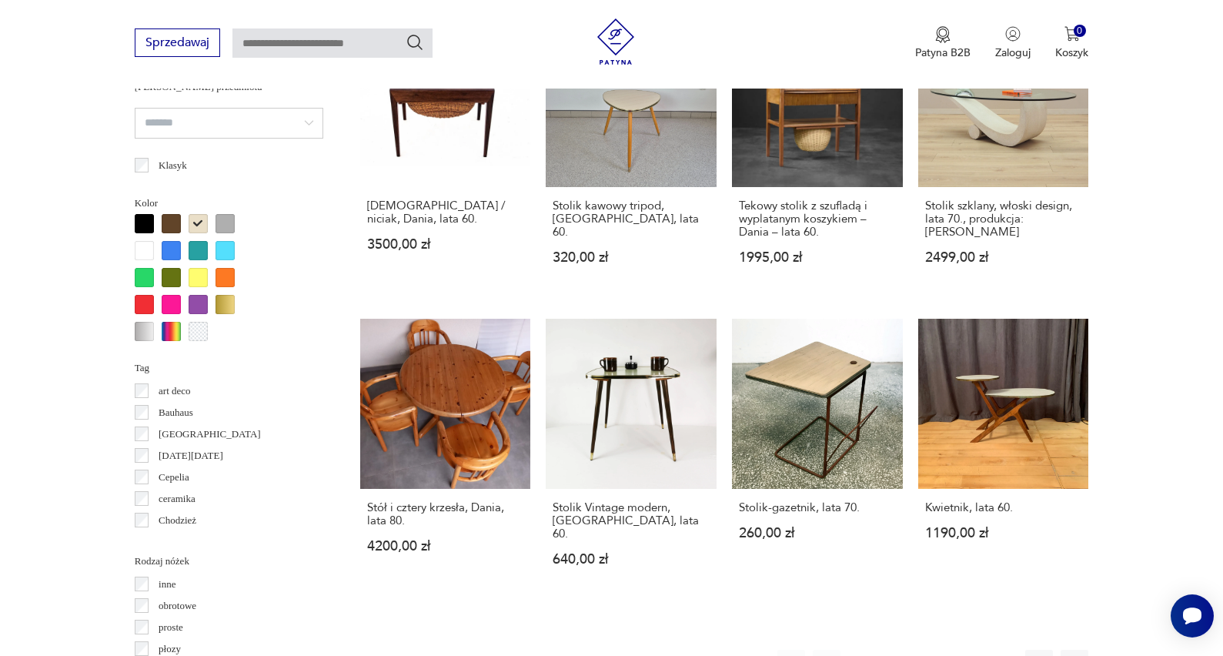
click at [935, 650] on button "3" at bounding box center [933, 664] width 28 height 28
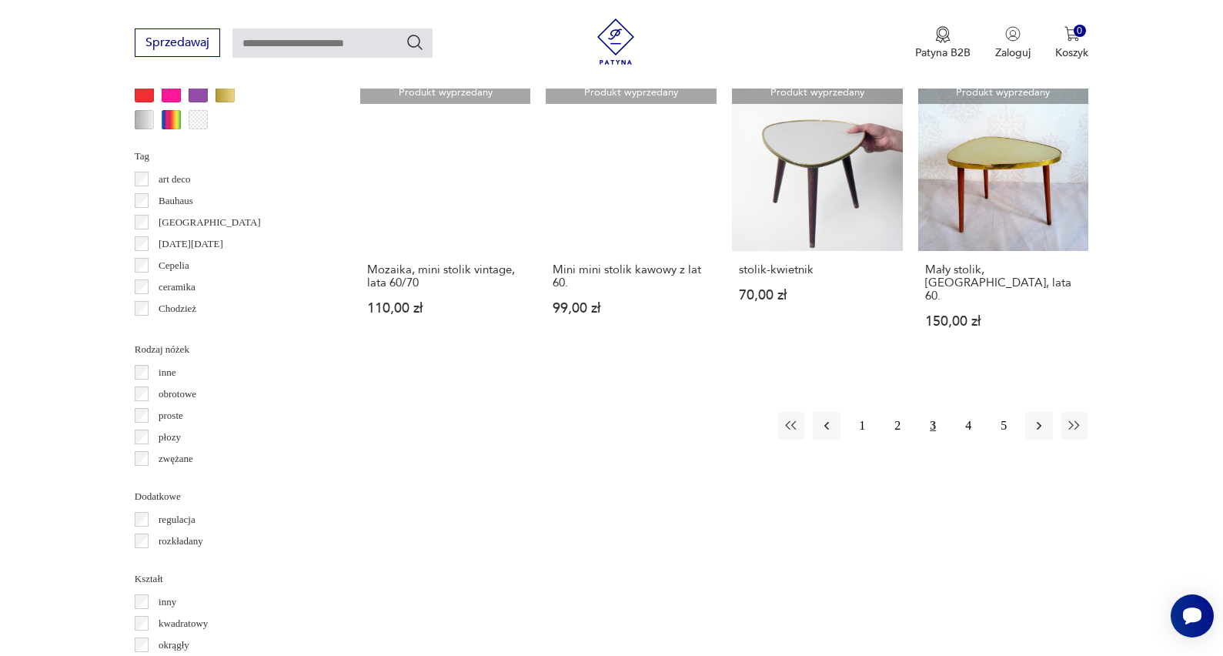
scroll to position [1539, 0]
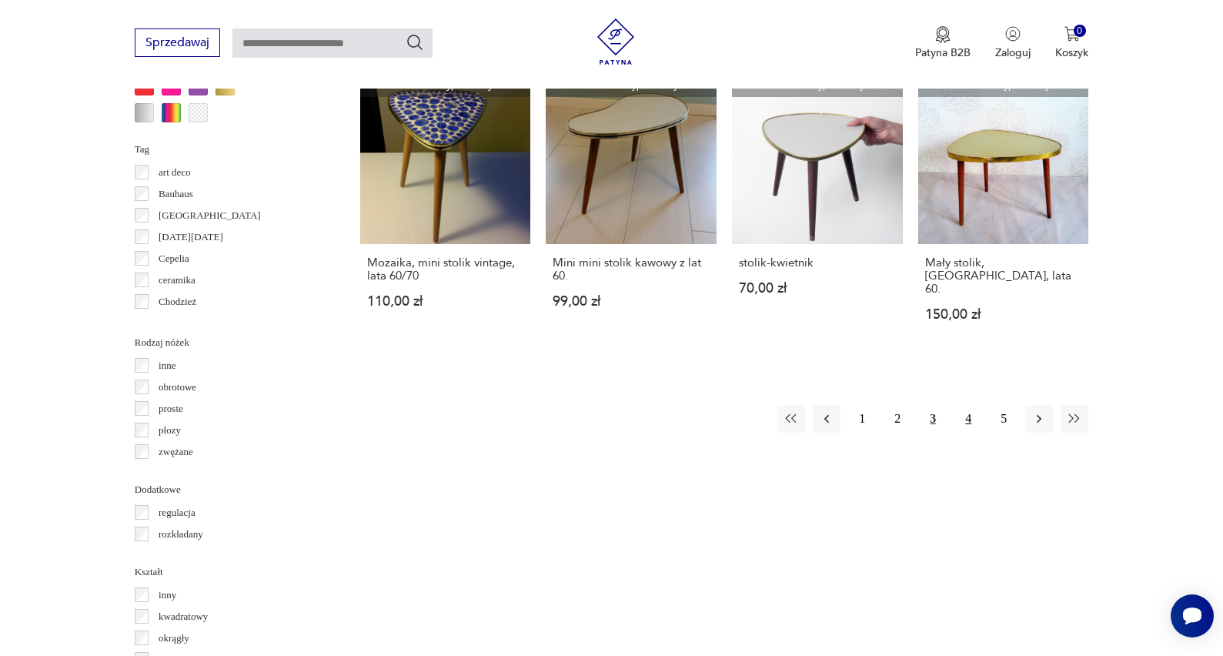
click at [970, 409] on button "4" at bounding box center [969, 419] width 28 height 28
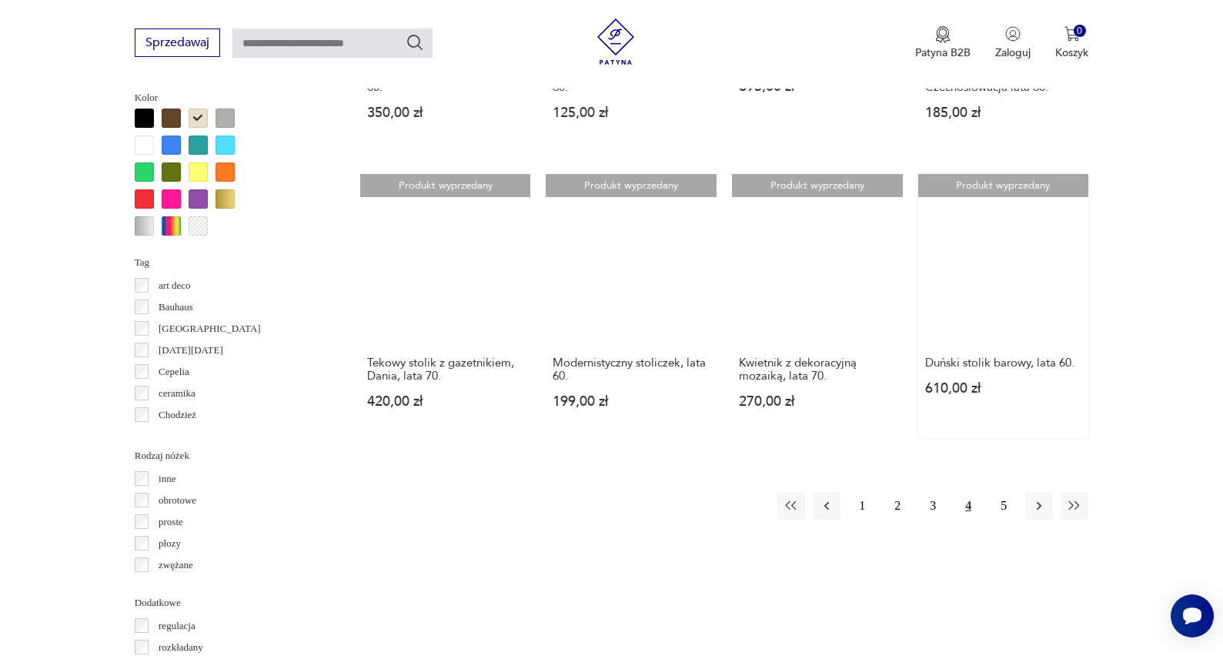
scroll to position [1429, 0]
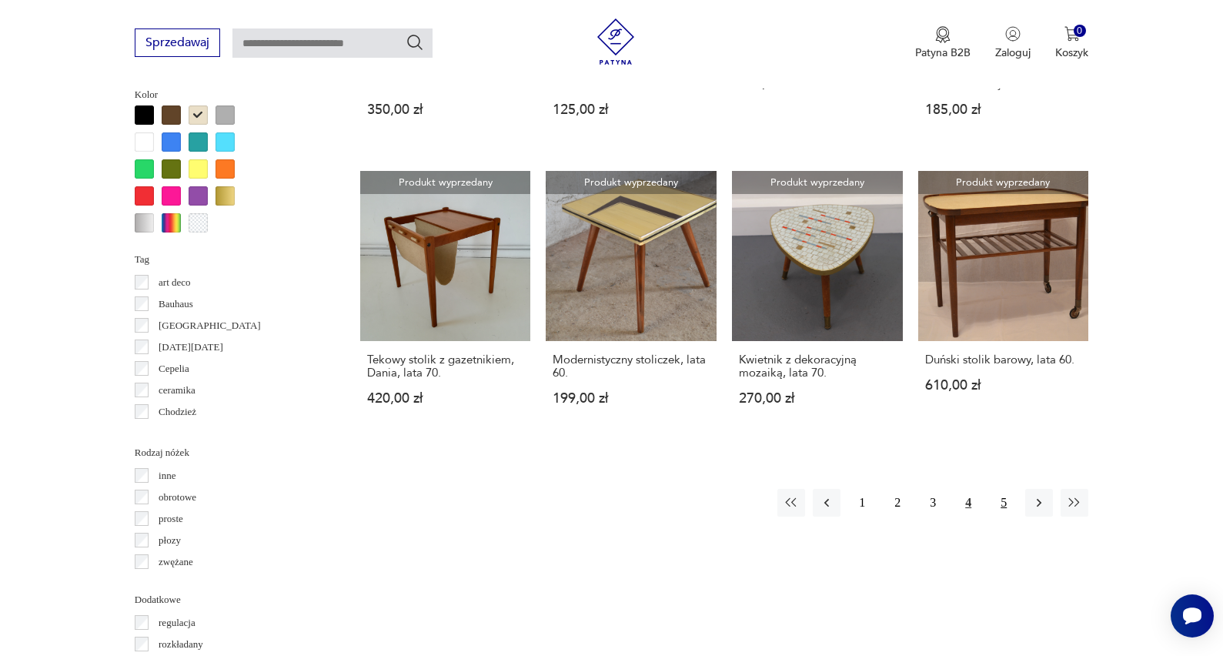
click at [998, 516] on button "5" at bounding box center [1004, 503] width 28 height 28
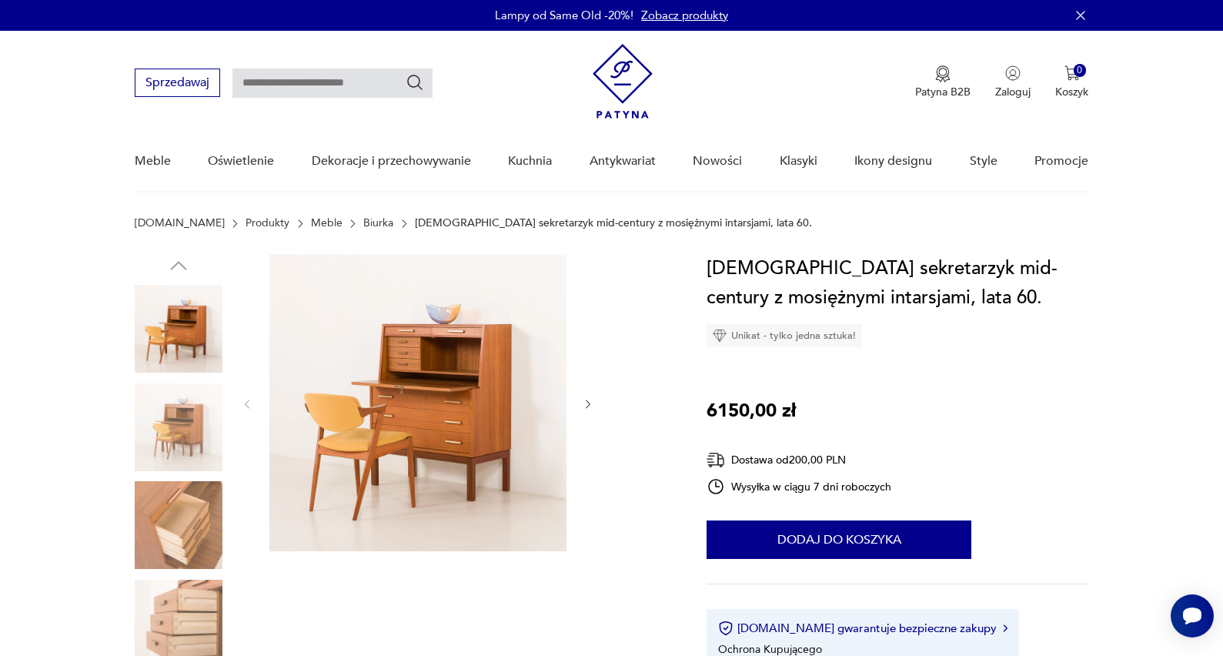
click at [592, 398] on icon "button" at bounding box center [588, 404] width 13 height 13
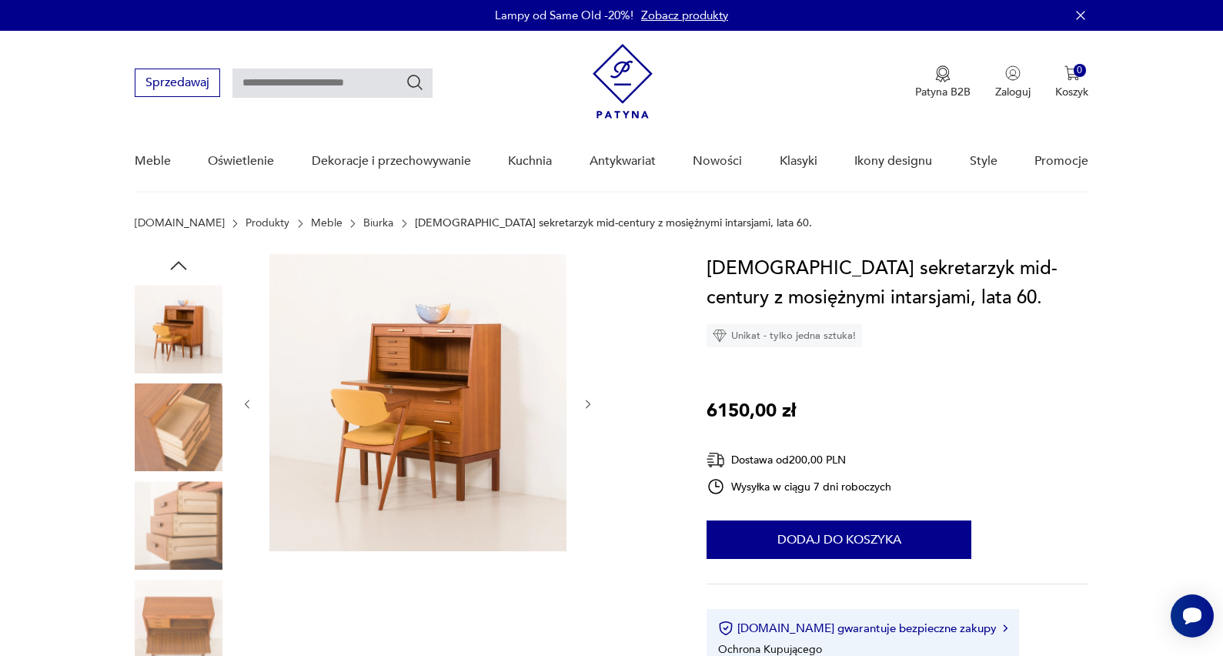
click at [592, 399] on icon "button" at bounding box center [588, 404] width 13 height 13
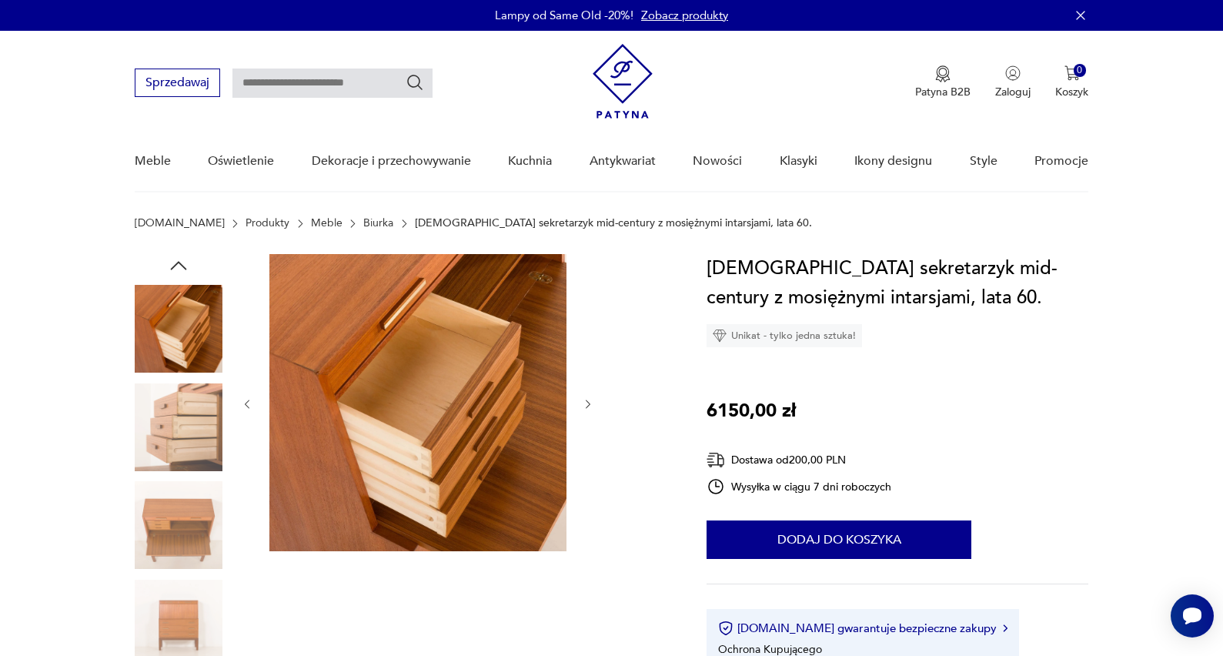
click at [592, 399] on icon "button" at bounding box center [588, 404] width 13 height 13
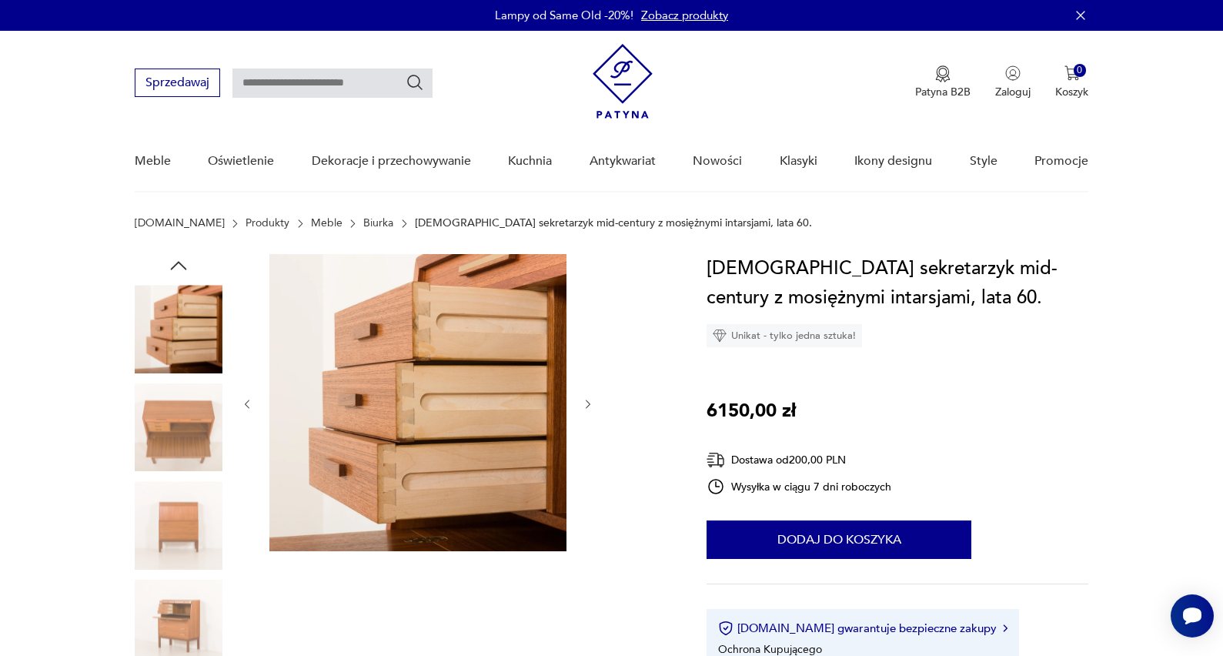
click at [592, 399] on icon "button" at bounding box center [588, 404] width 13 height 13
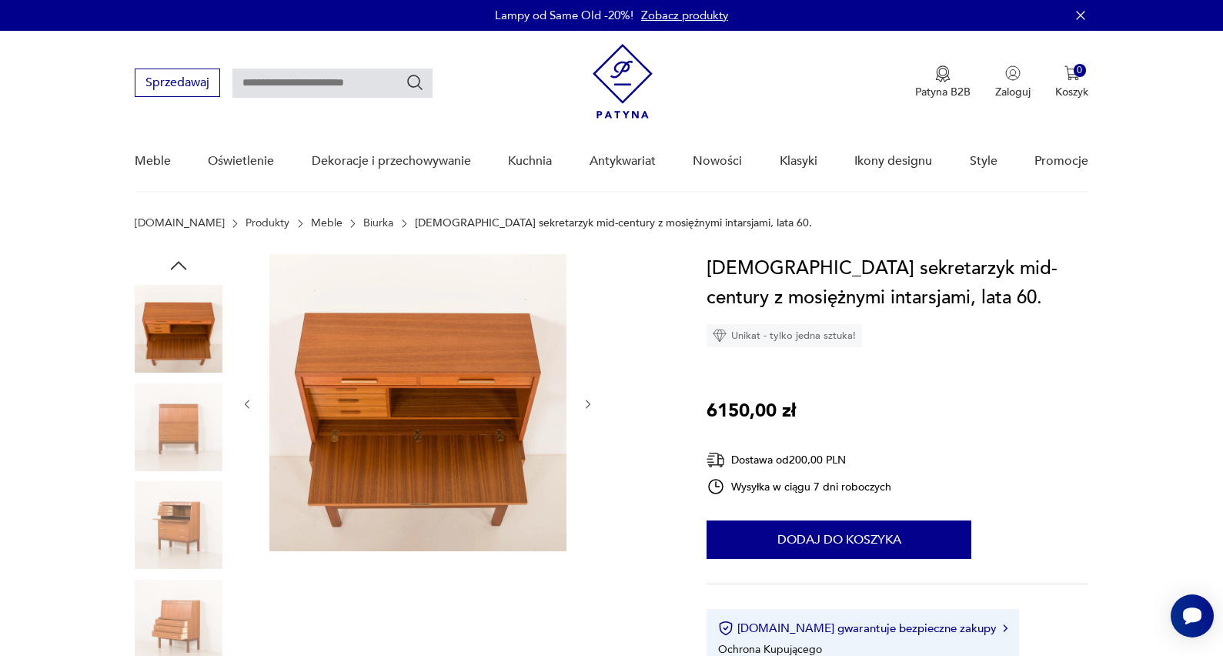
click at [592, 399] on icon "button" at bounding box center [588, 404] width 13 height 13
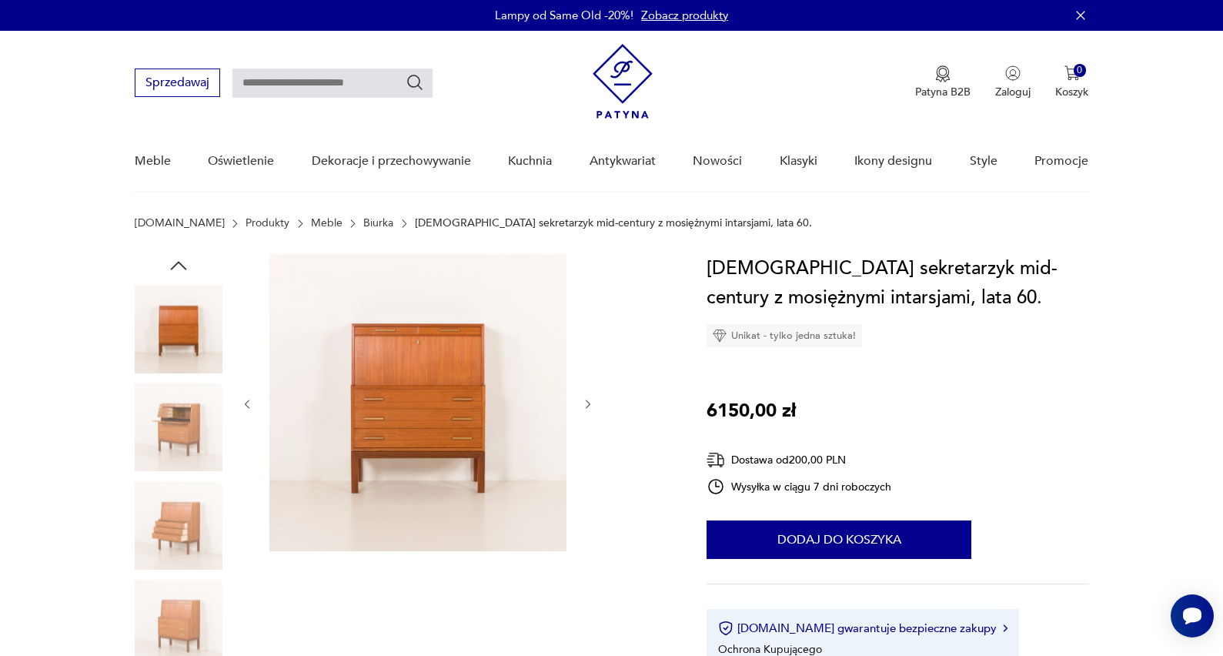
click at [592, 400] on icon "button" at bounding box center [588, 404] width 13 height 13
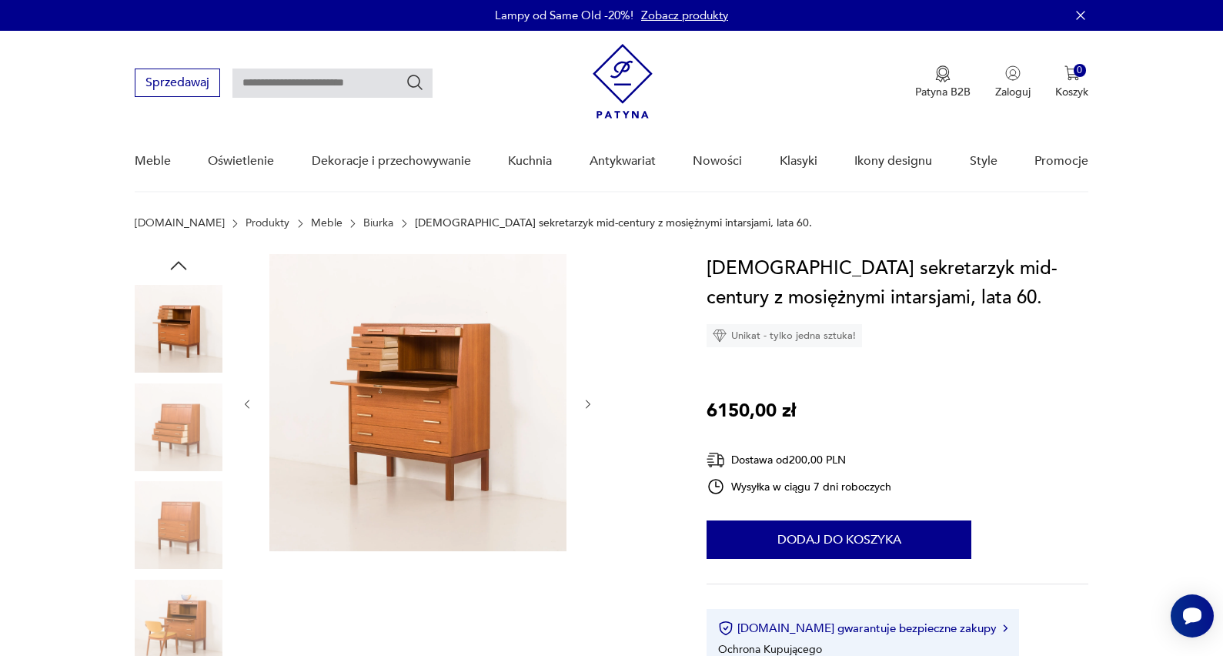
click at [592, 400] on icon "button" at bounding box center [588, 404] width 13 height 13
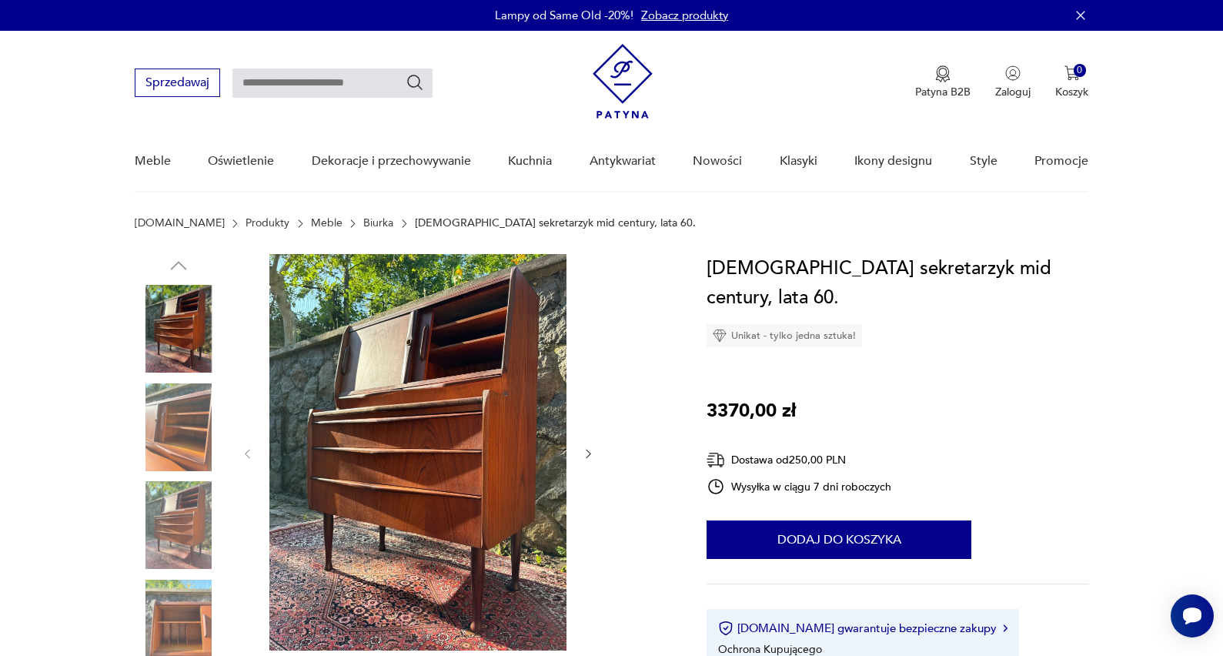
click at [591, 451] on icon "button" at bounding box center [588, 453] width 13 height 13
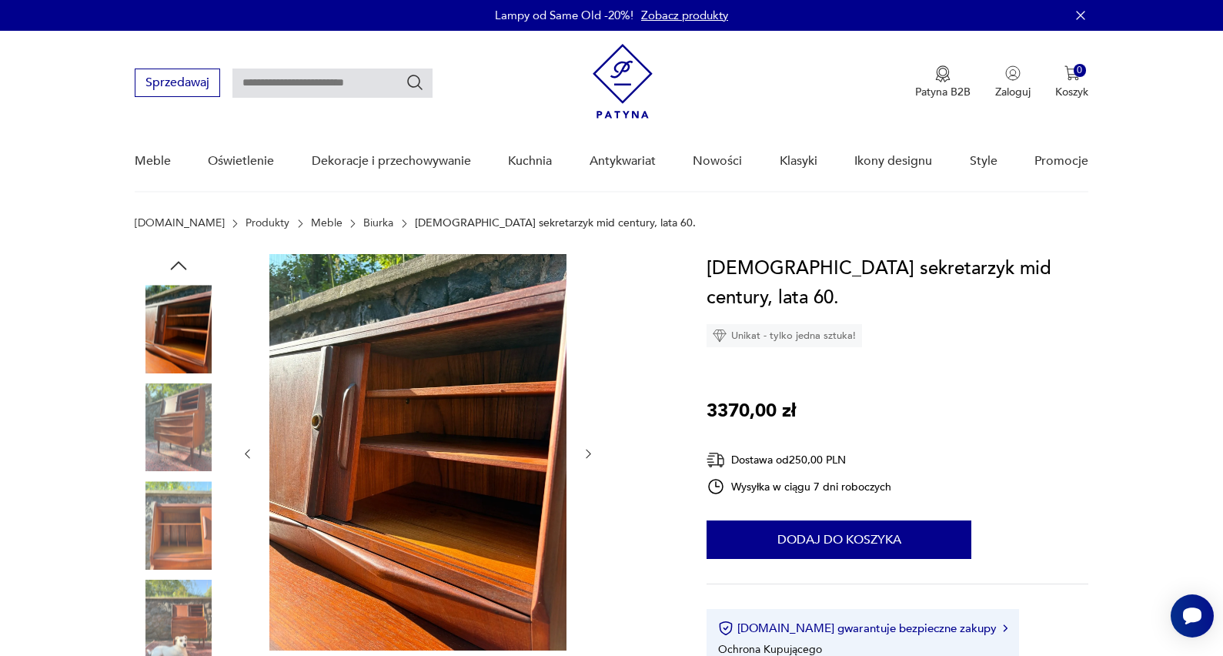
click at [591, 451] on icon "button" at bounding box center [588, 453] width 13 height 13
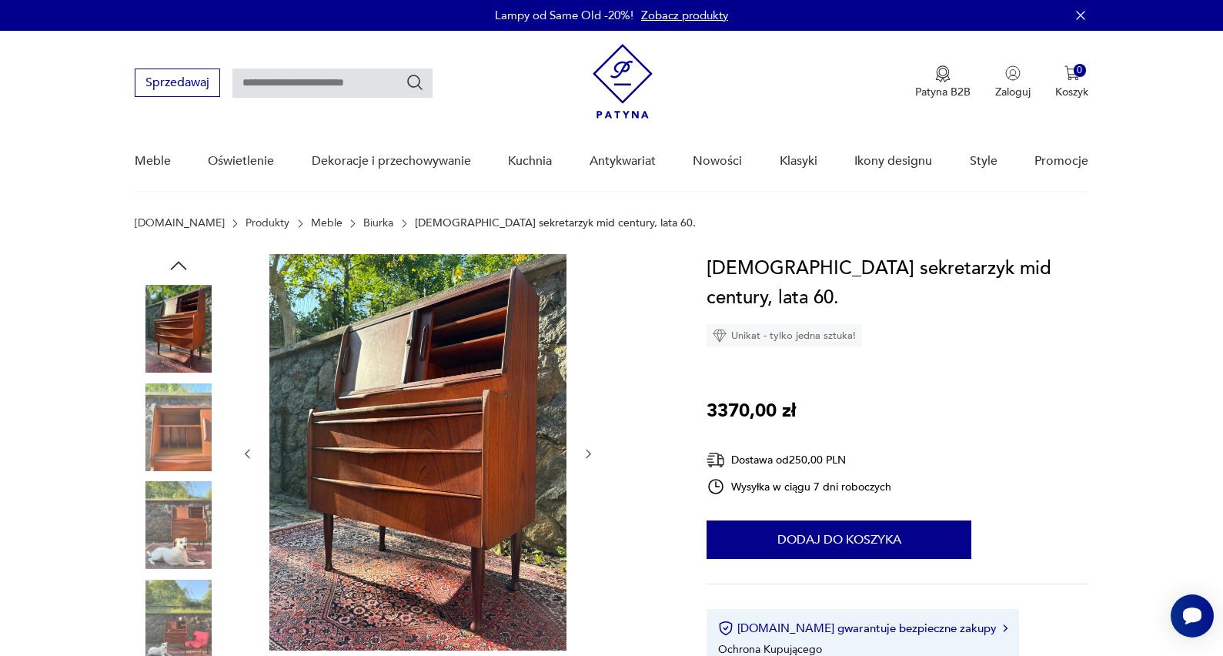
click at [590, 452] on icon "button" at bounding box center [588, 453] width 13 height 13
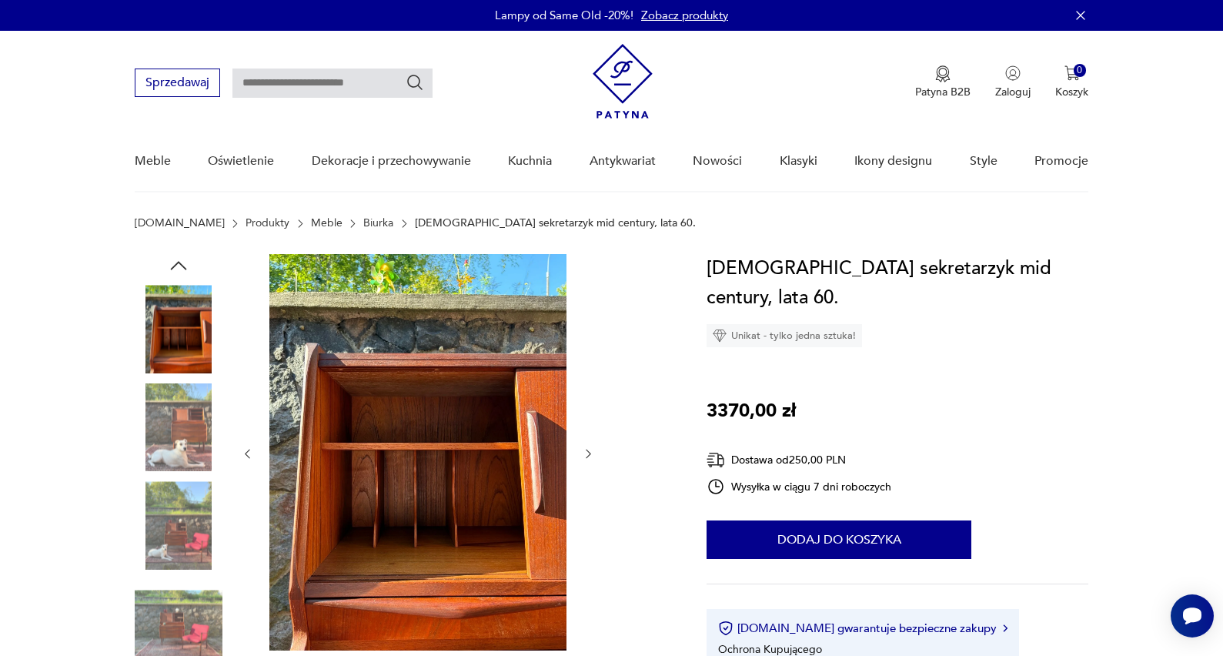
click at [590, 452] on icon "button" at bounding box center [588, 453] width 13 height 13
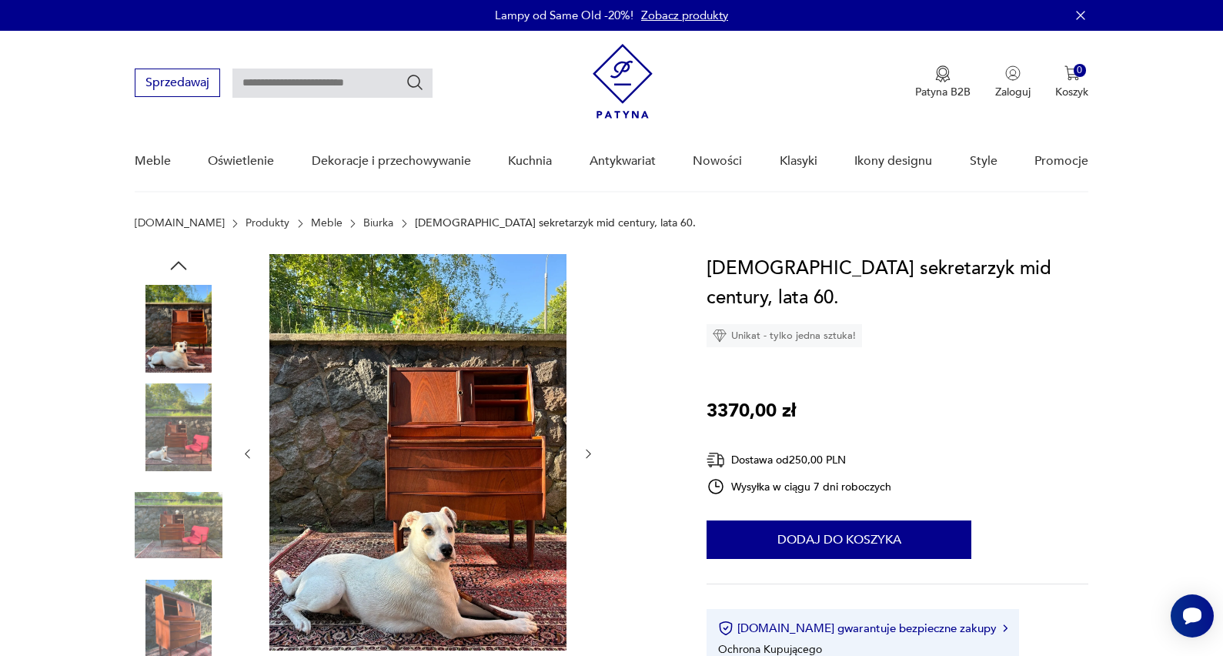
click at [591, 451] on icon "button" at bounding box center [588, 453] width 13 height 13
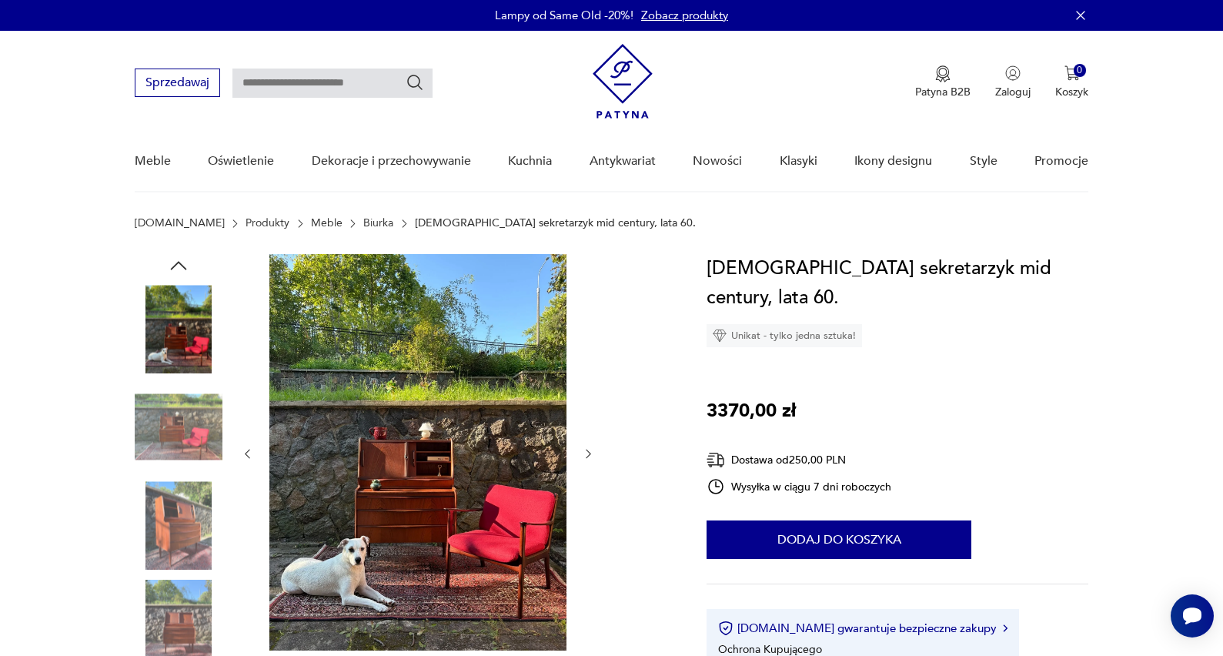
click at [591, 451] on icon "button" at bounding box center [588, 453] width 13 height 13
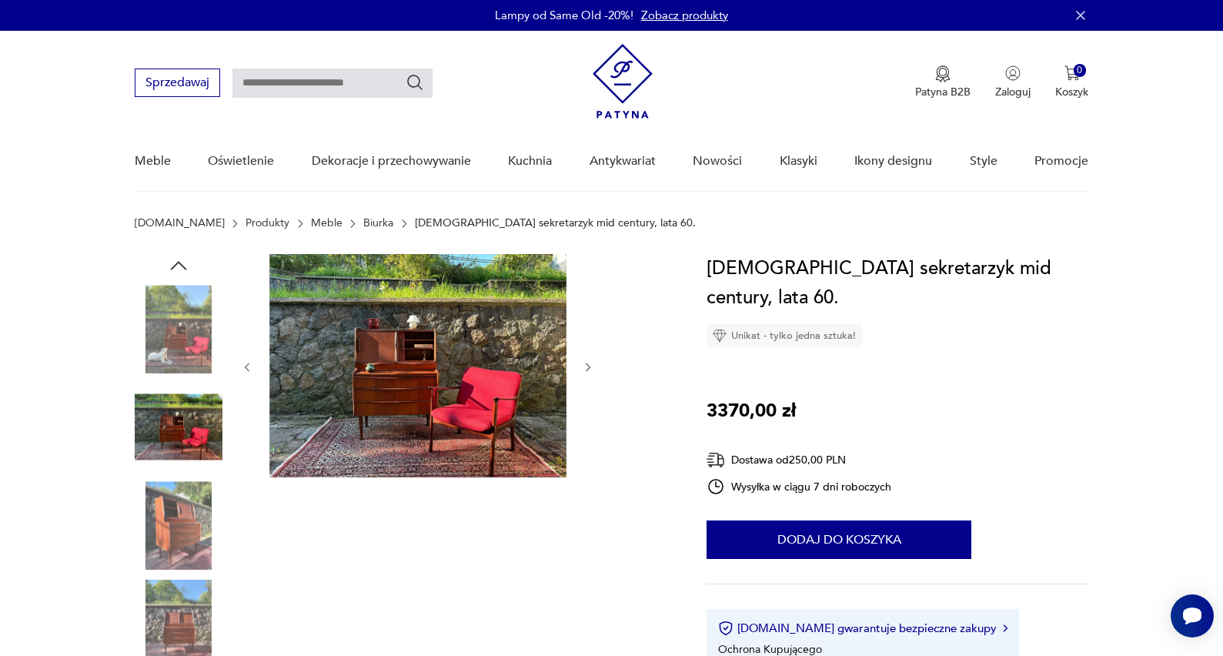
click at [591, 451] on div at bounding box center [418, 367] width 354 height 226
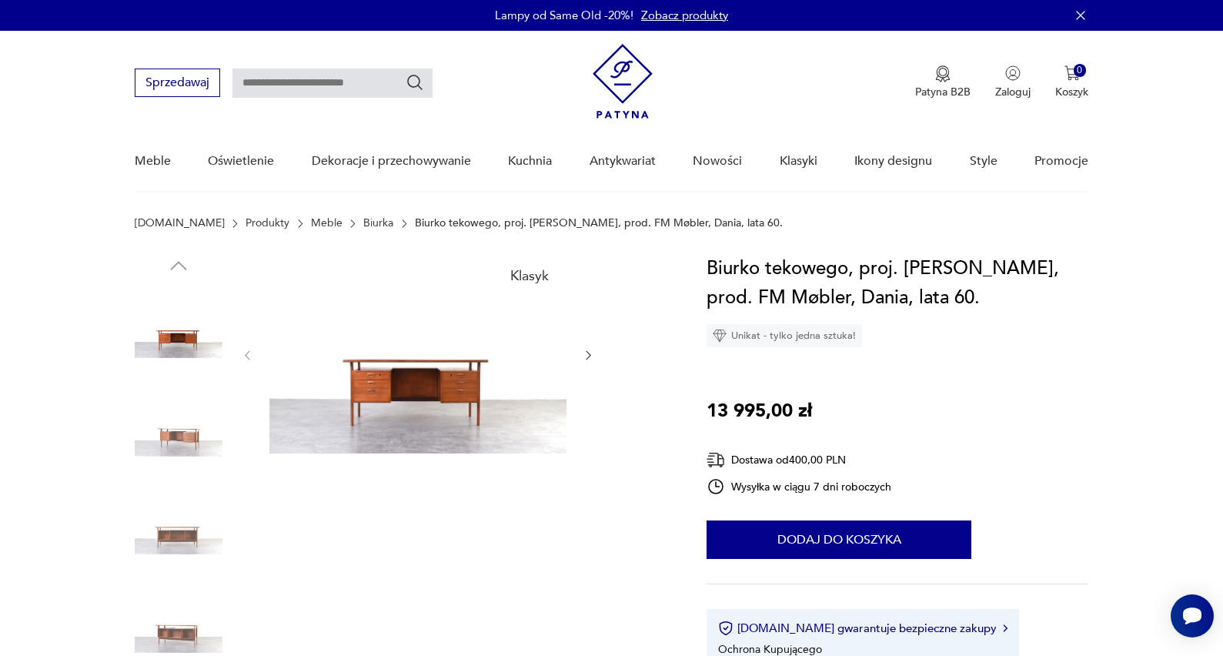
click at [583, 357] on icon "button" at bounding box center [588, 355] width 13 height 13
click at [584, 357] on icon "button" at bounding box center [588, 355] width 13 height 13
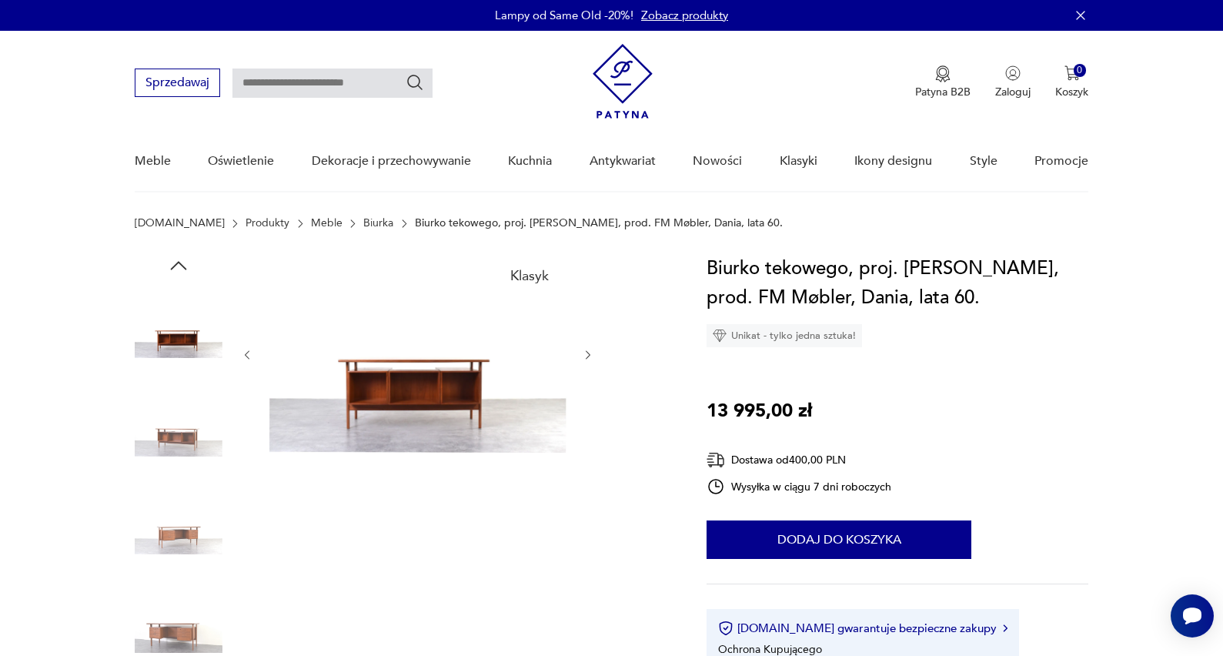
click at [584, 357] on icon "button" at bounding box center [588, 355] width 13 height 13
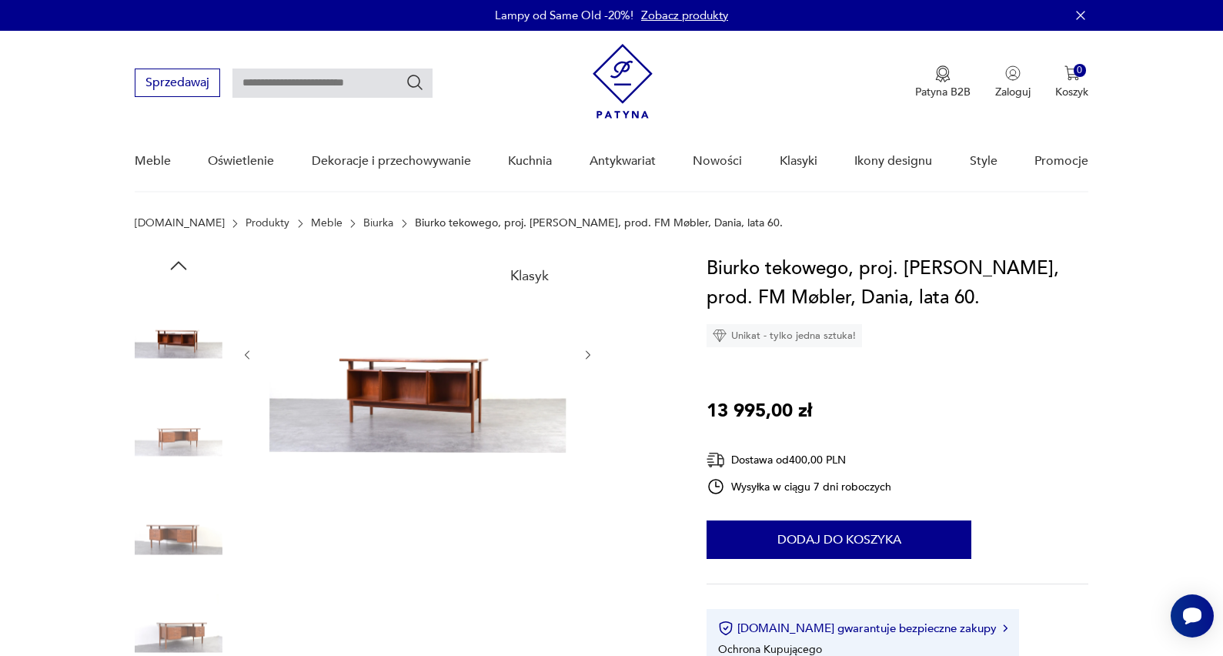
click at [584, 357] on icon "button" at bounding box center [588, 355] width 13 height 13
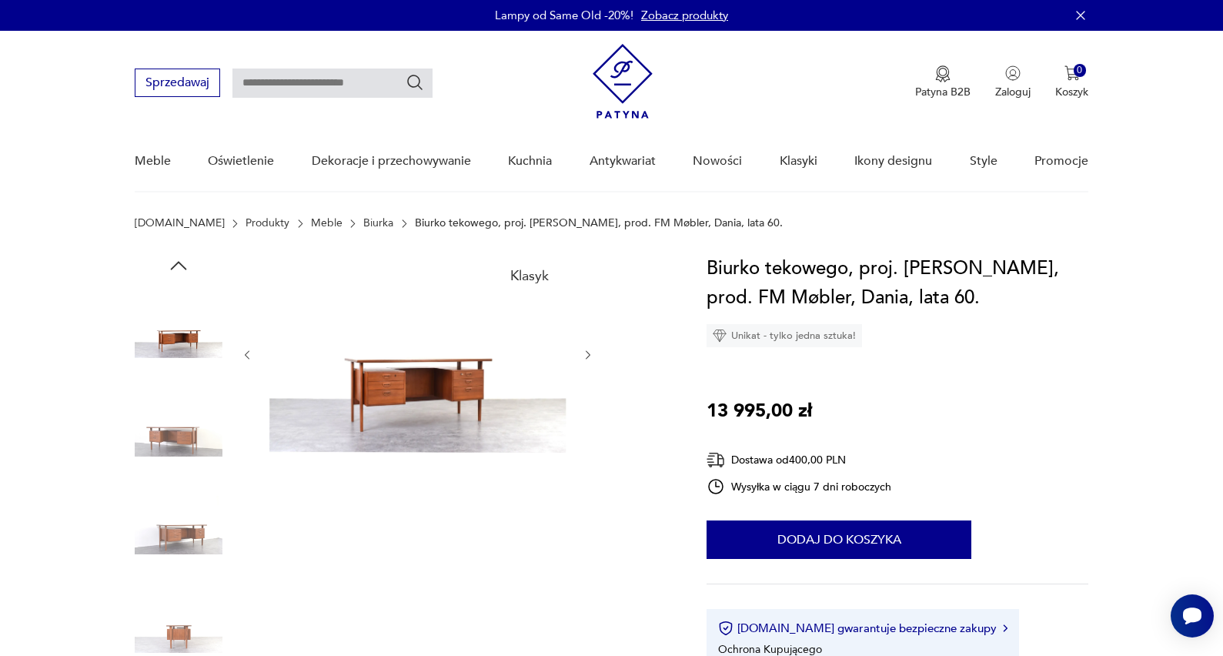
click at [584, 357] on icon "button" at bounding box center [588, 355] width 13 height 13
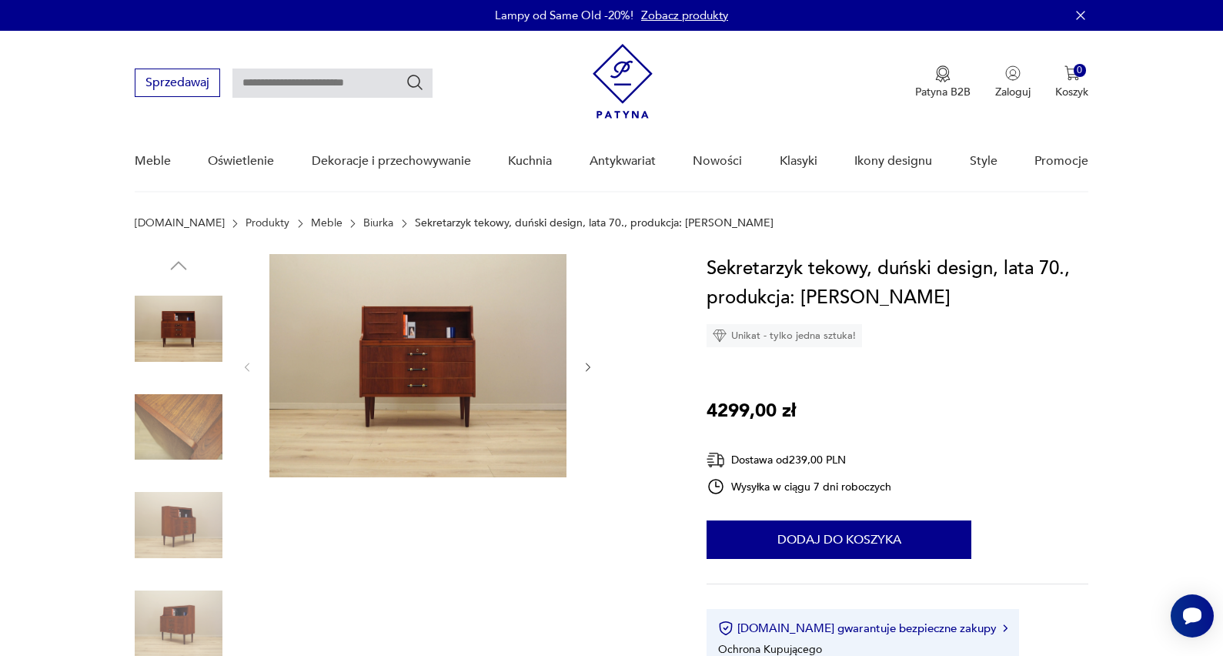
click at [586, 362] on icon "button" at bounding box center [588, 367] width 13 height 13
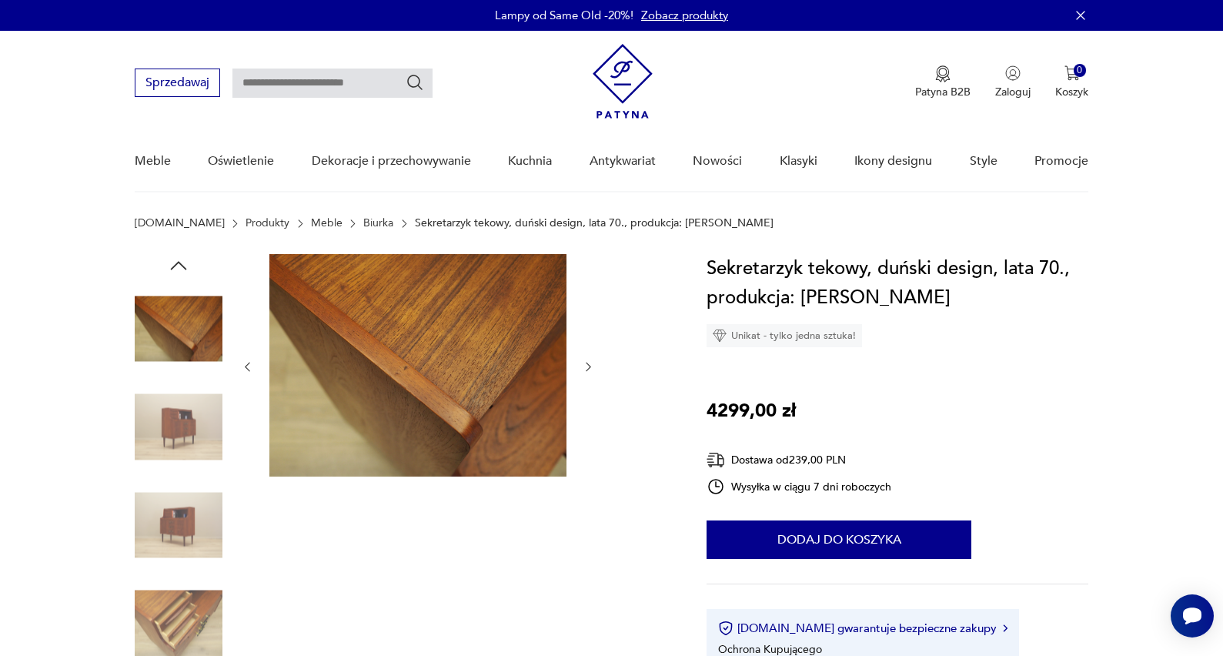
click at [586, 363] on icon "button" at bounding box center [588, 366] width 13 height 13
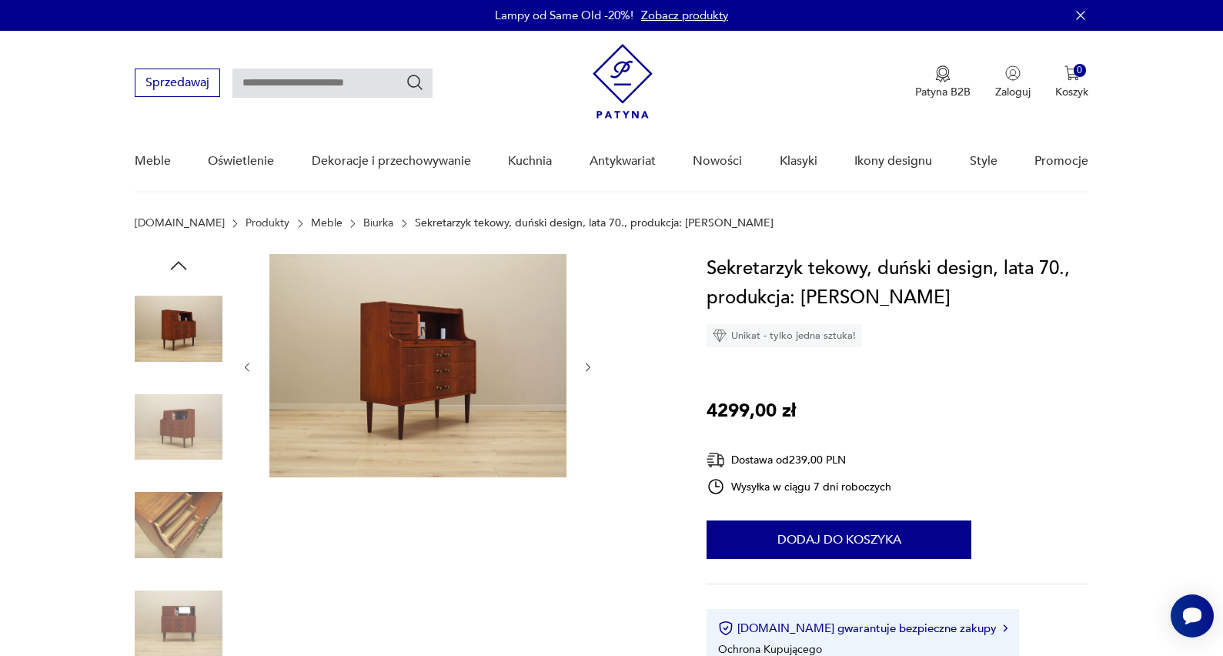
click at [586, 363] on icon "button" at bounding box center [588, 367] width 13 height 13
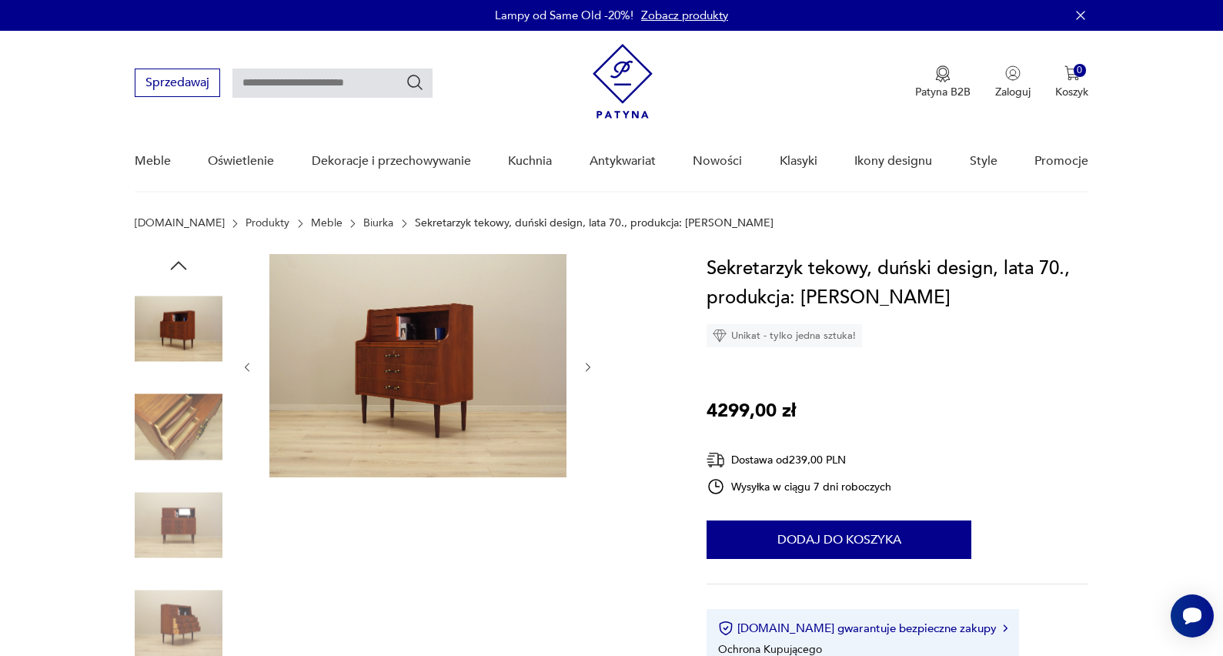
click at [586, 363] on icon "button" at bounding box center [588, 367] width 13 height 13
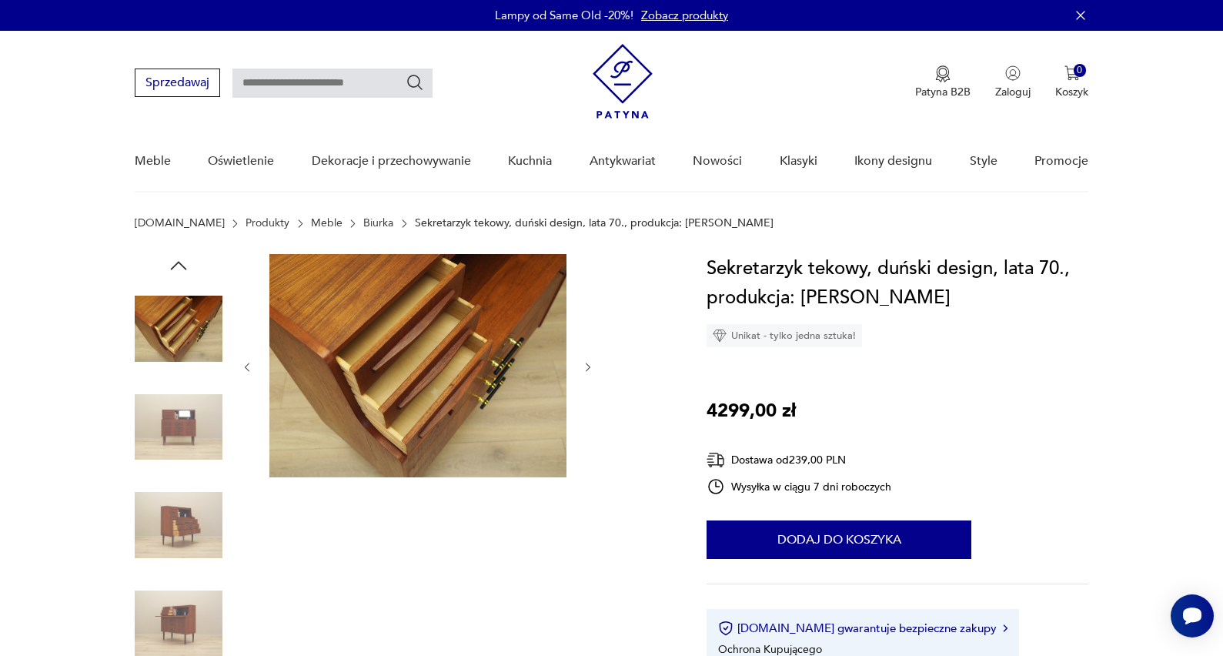
click at [586, 363] on icon "button" at bounding box center [588, 367] width 13 height 13
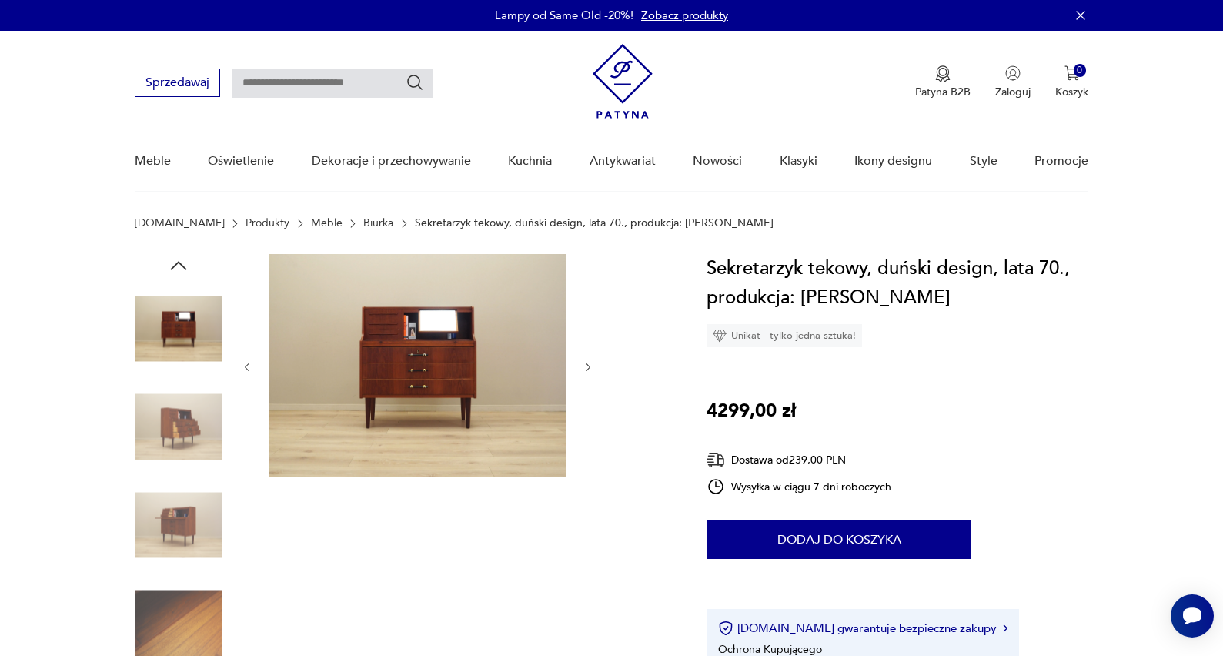
click at [586, 363] on icon "button" at bounding box center [588, 367] width 13 height 13
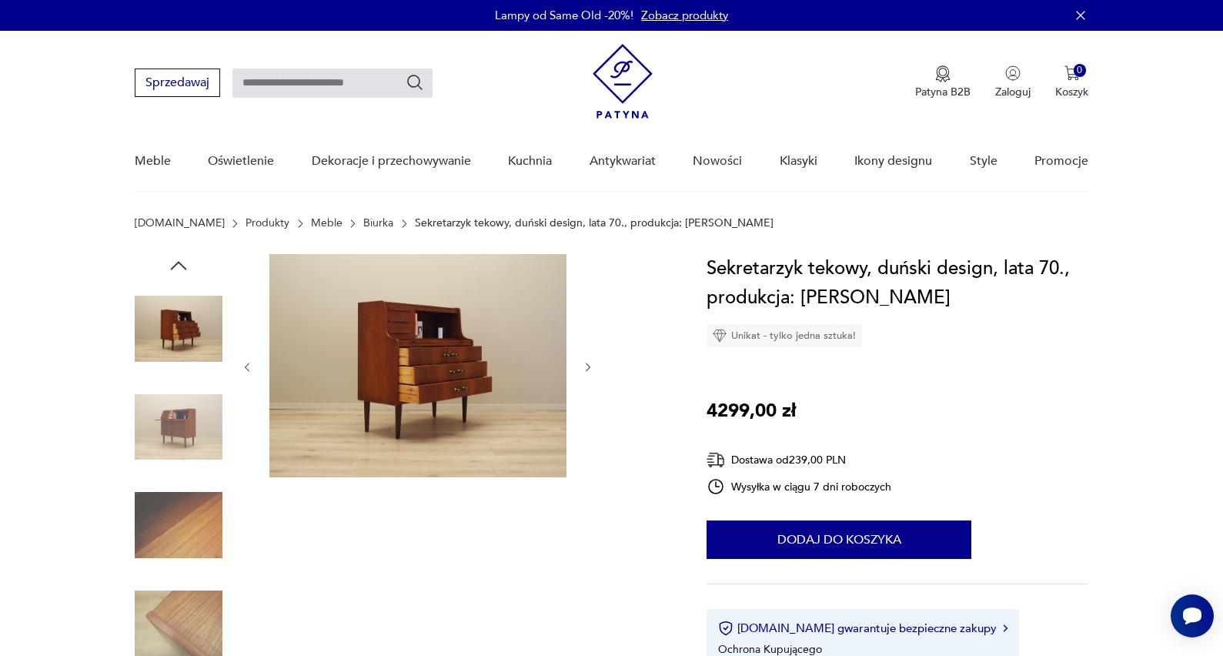
click at [586, 363] on icon "button" at bounding box center [588, 367] width 13 height 13
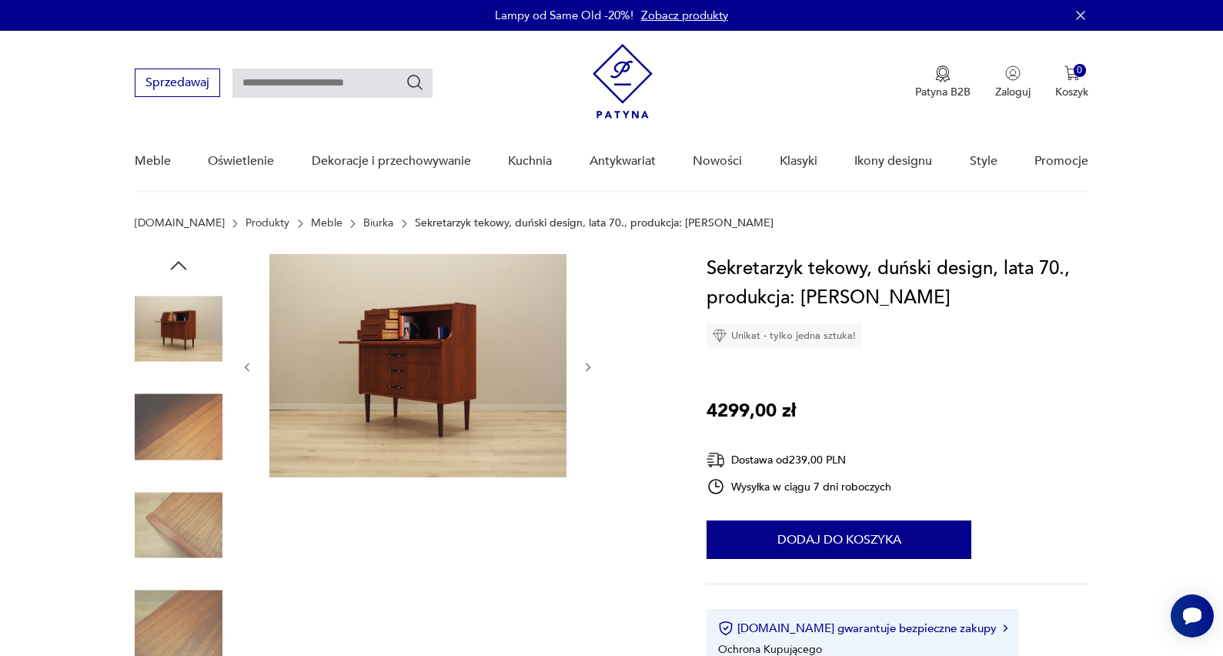
click at [586, 363] on icon "button" at bounding box center [588, 367] width 13 height 13
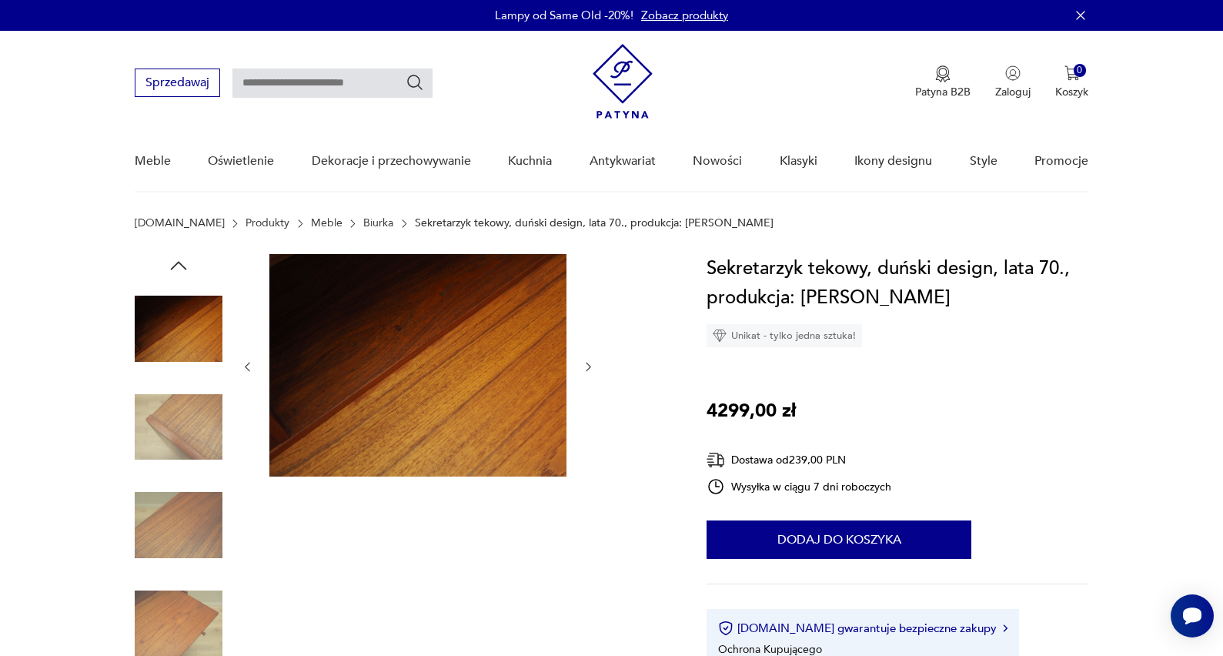
click at [586, 363] on icon "button" at bounding box center [588, 366] width 13 height 13
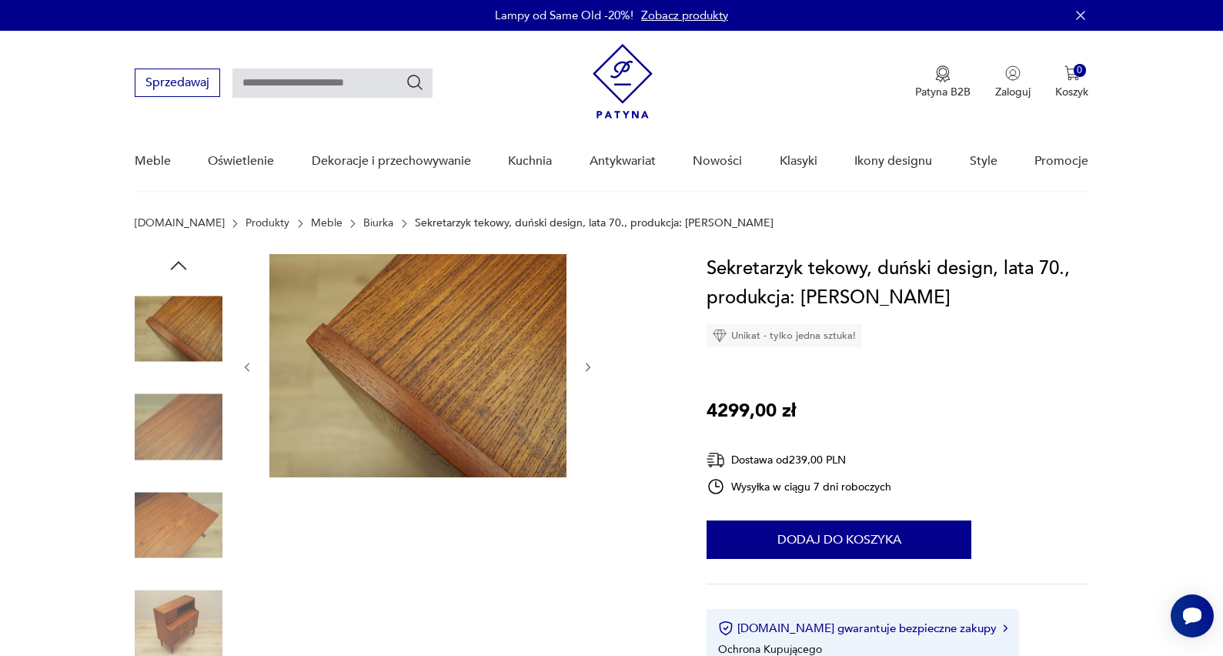
click at [586, 363] on icon "button" at bounding box center [588, 367] width 13 height 13
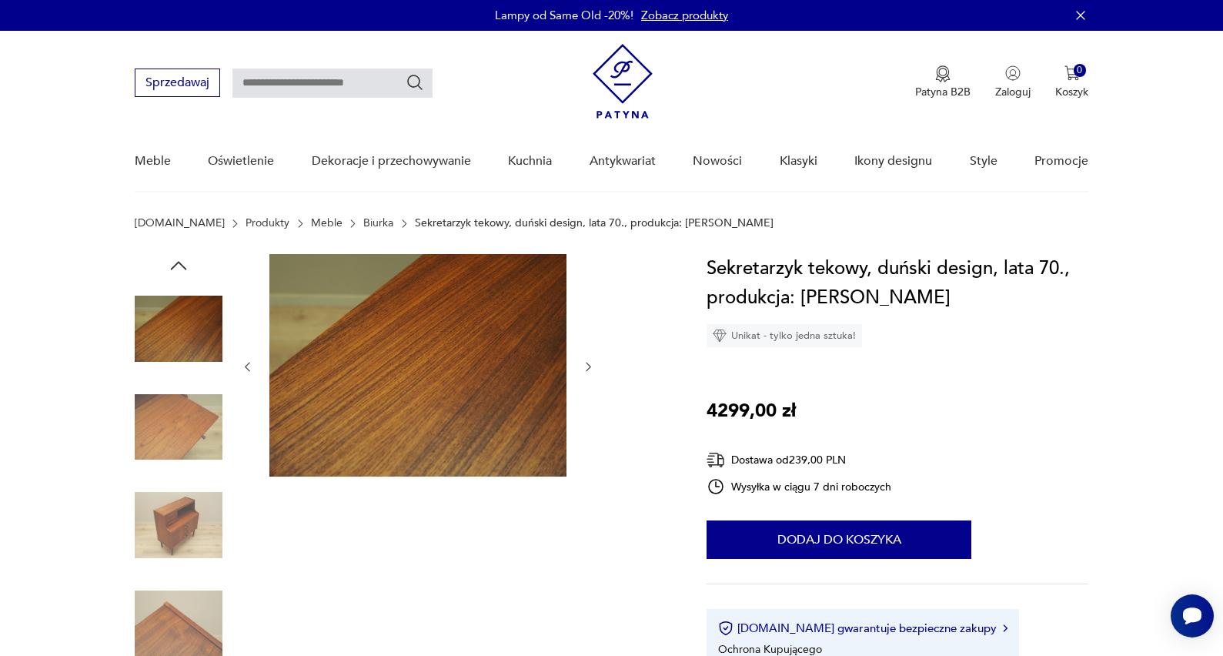
click at [586, 363] on icon "button" at bounding box center [588, 366] width 13 height 13
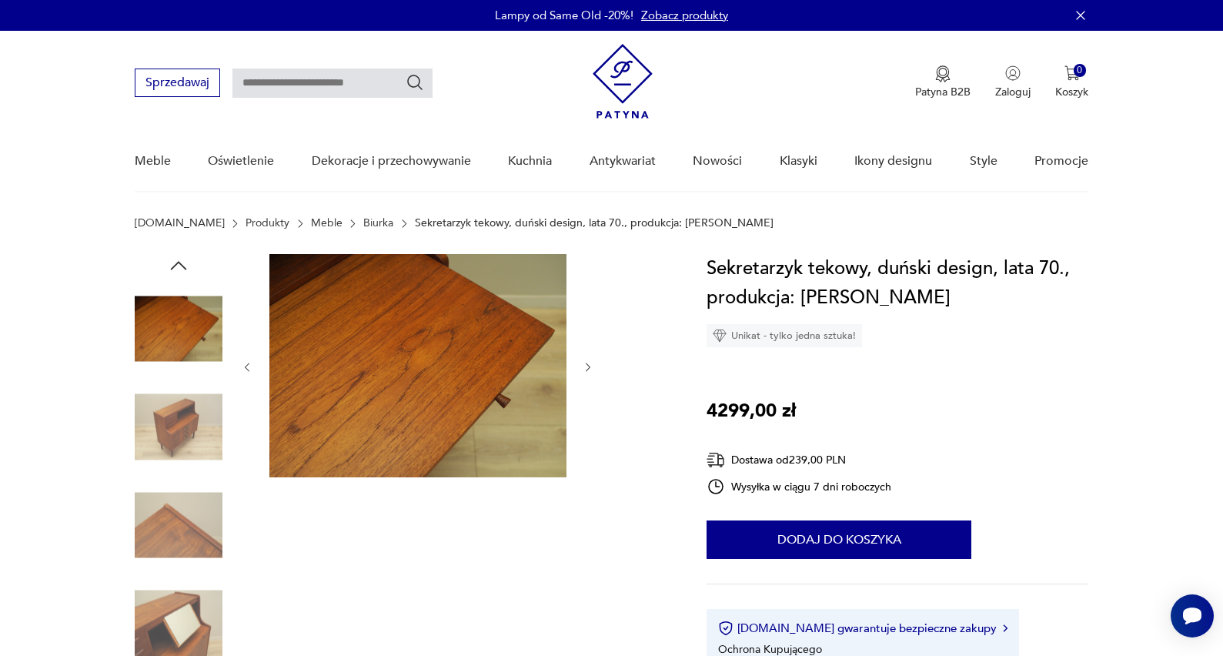
click at [586, 363] on icon "button" at bounding box center [588, 367] width 13 height 13
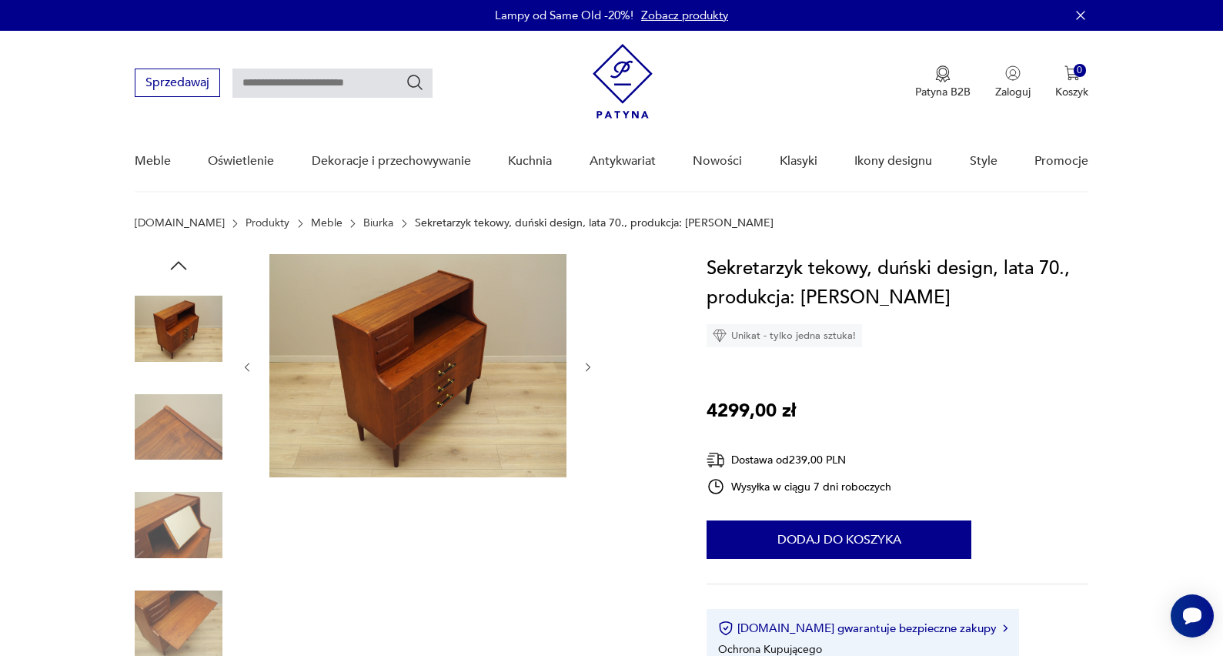
click at [586, 363] on icon "button" at bounding box center [588, 367] width 13 height 13
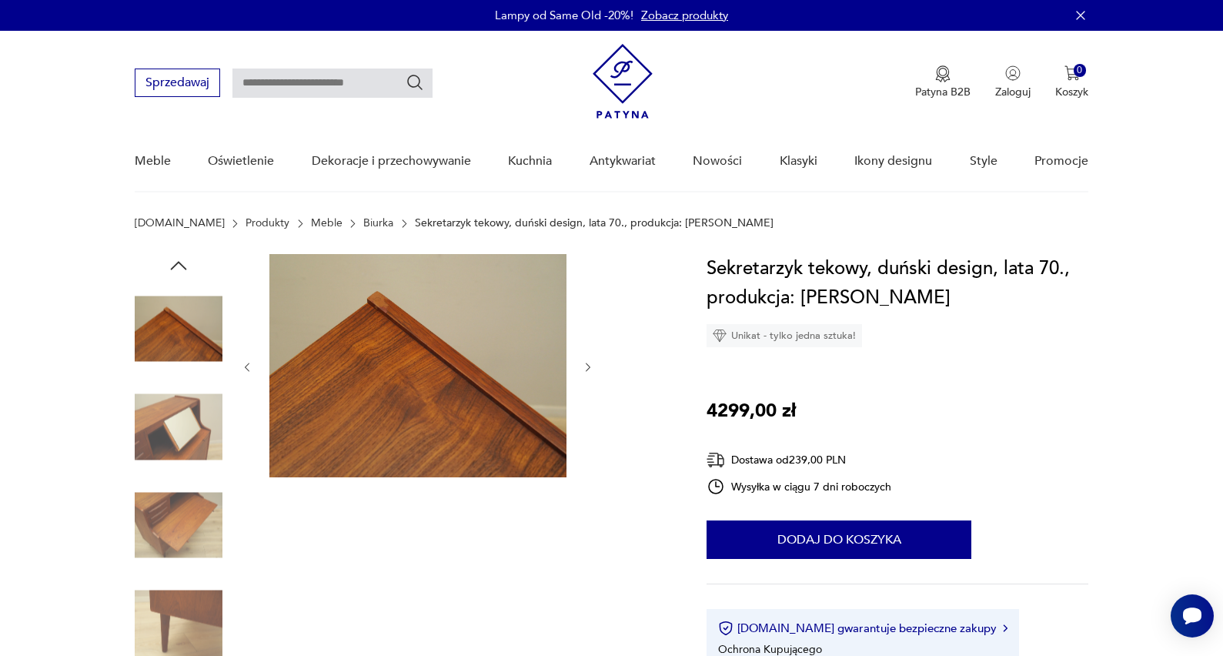
click at [586, 363] on icon "button" at bounding box center [588, 367] width 13 height 13
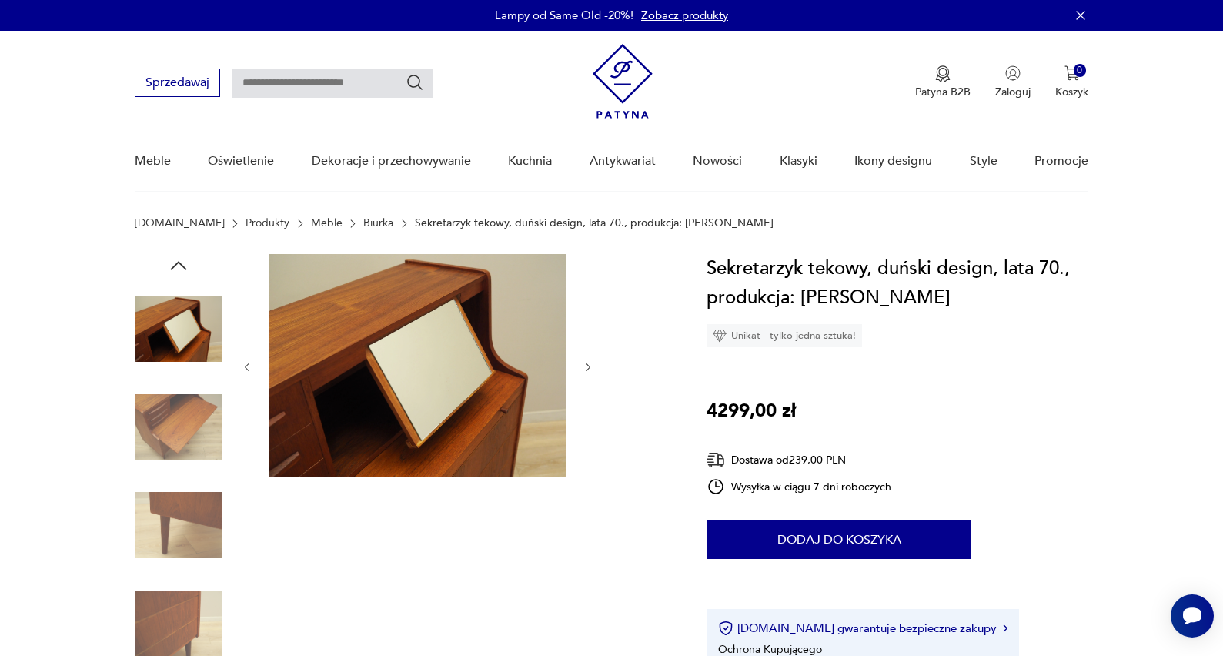
click at [586, 363] on icon "button" at bounding box center [588, 367] width 13 height 13
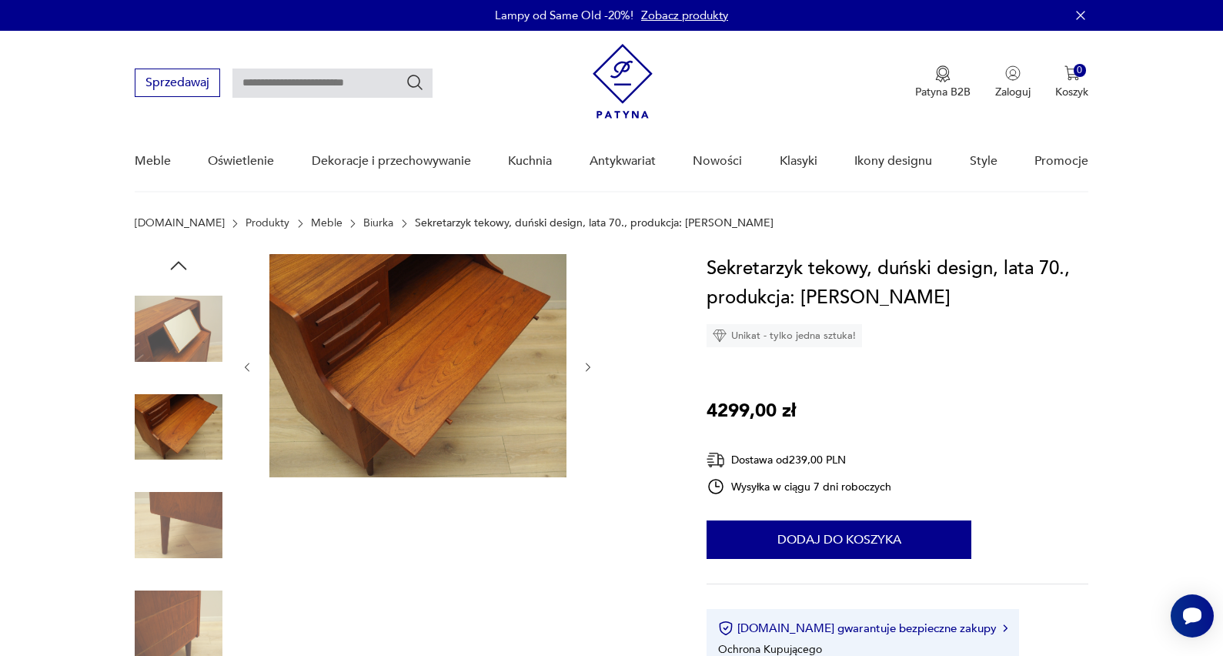
click at [586, 363] on icon "button" at bounding box center [588, 367] width 13 height 13
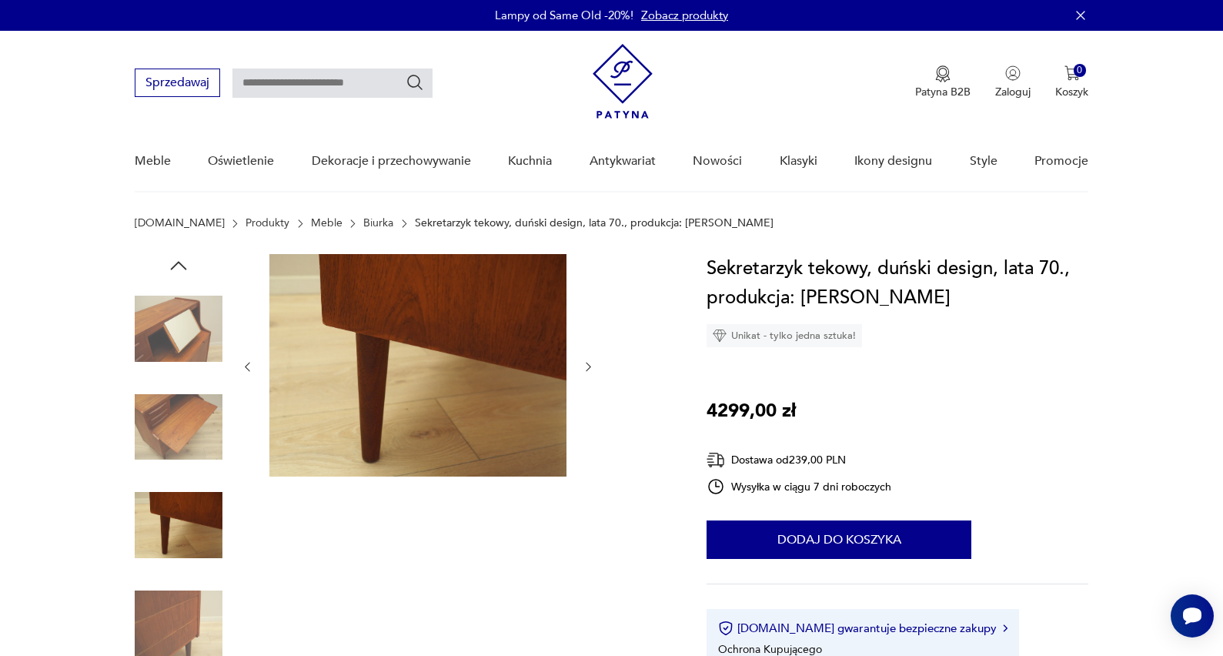
click at [586, 363] on icon "button" at bounding box center [588, 366] width 13 height 13
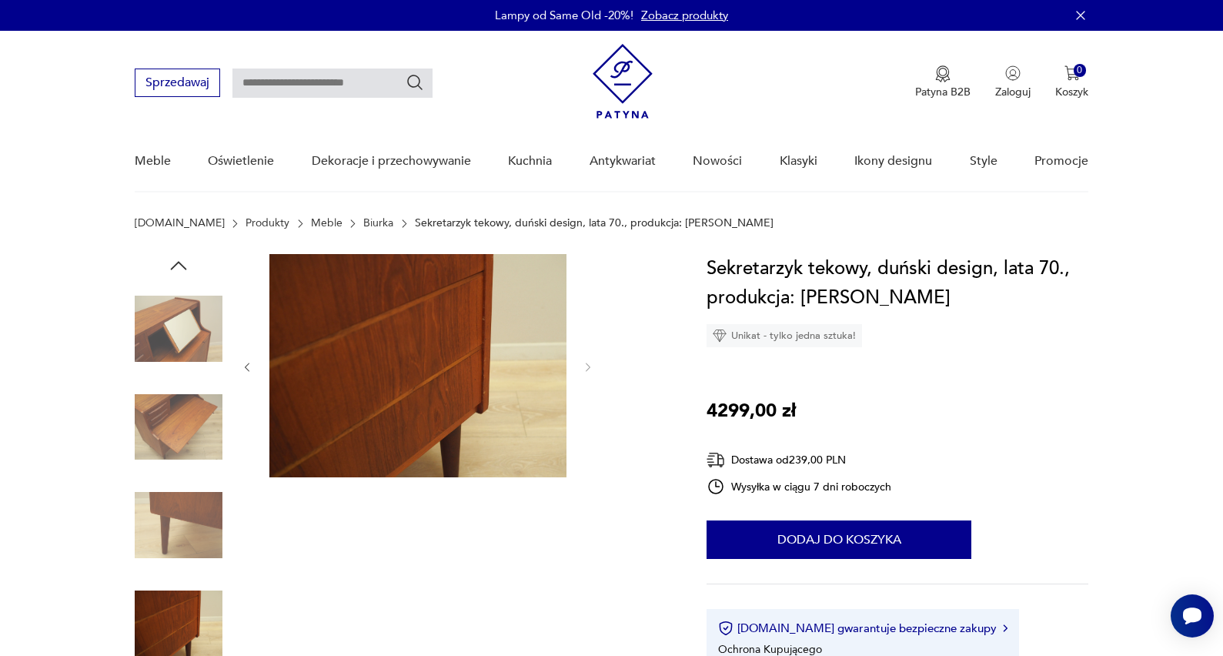
click at [175, 268] on icon "button" at bounding box center [178, 265] width 23 height 23
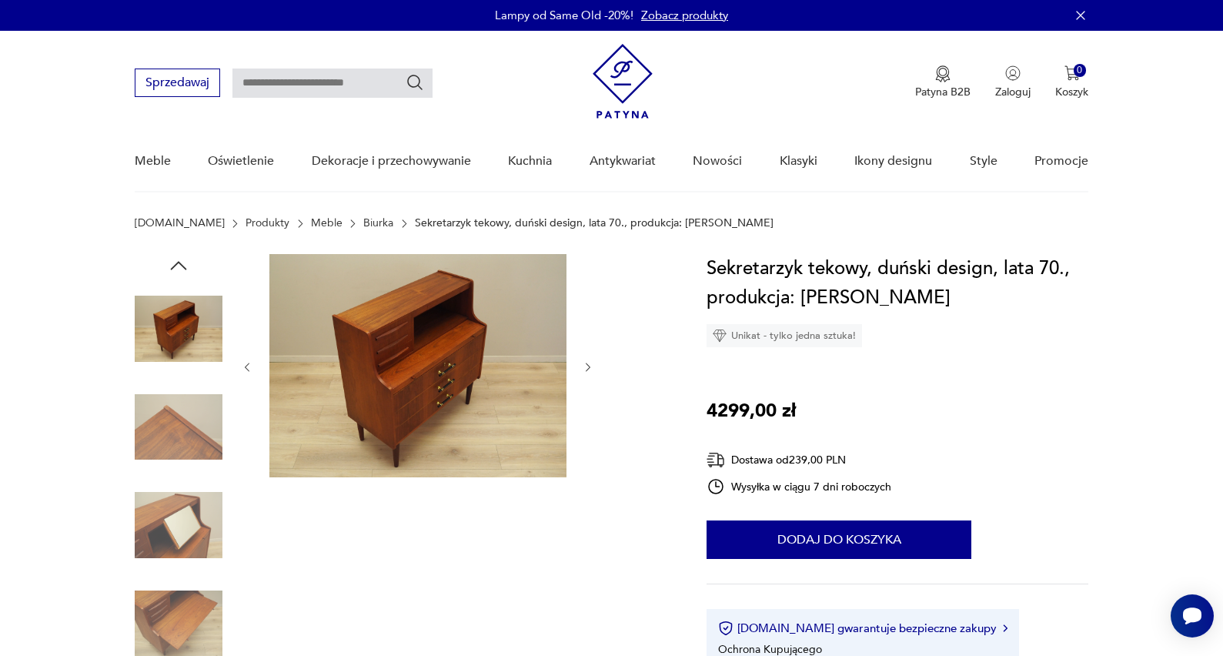
click at [175, 268] on icon "button" at bounding box center [178, 265] width 23 height 23
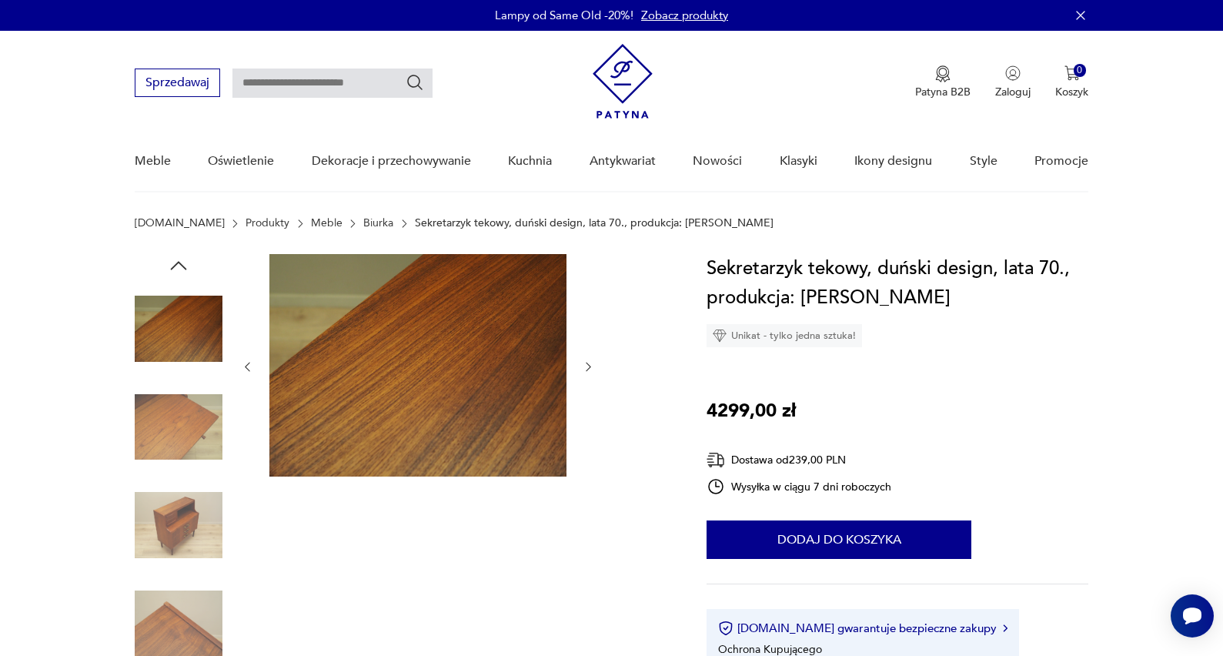
click at [175, 268] on icon "button" at bounding box center [178, 265] width 23 height 23
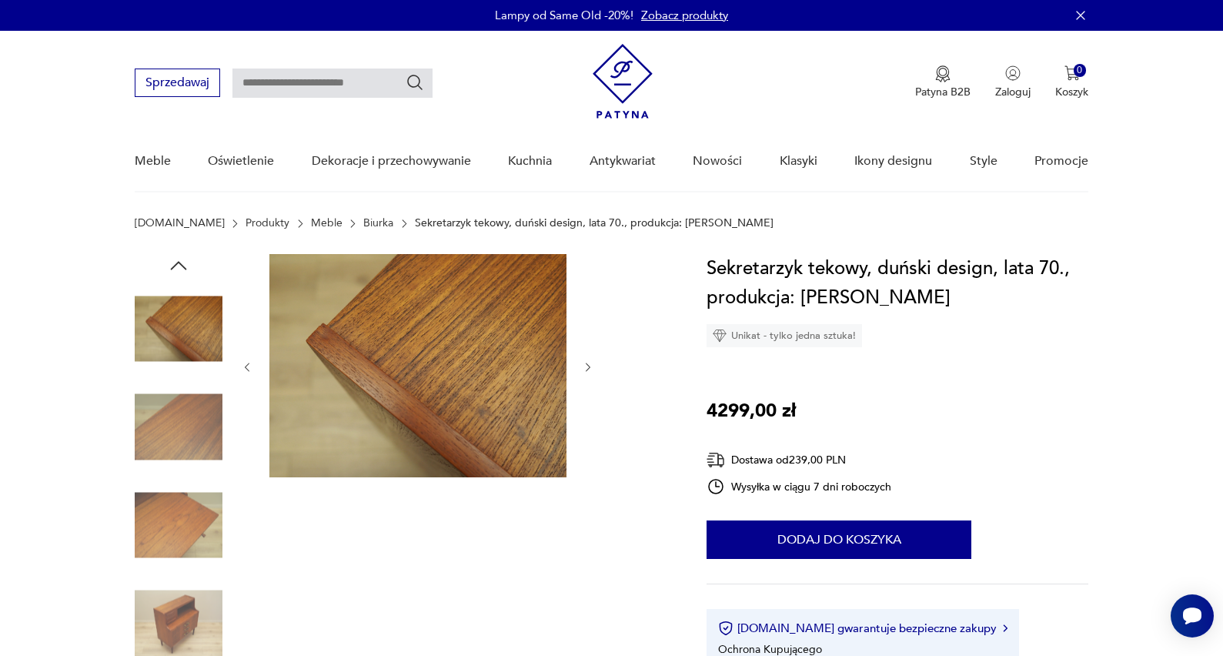
click at [175, 268] on icon "button" at bounding box center [178, 265] width 23 height 23
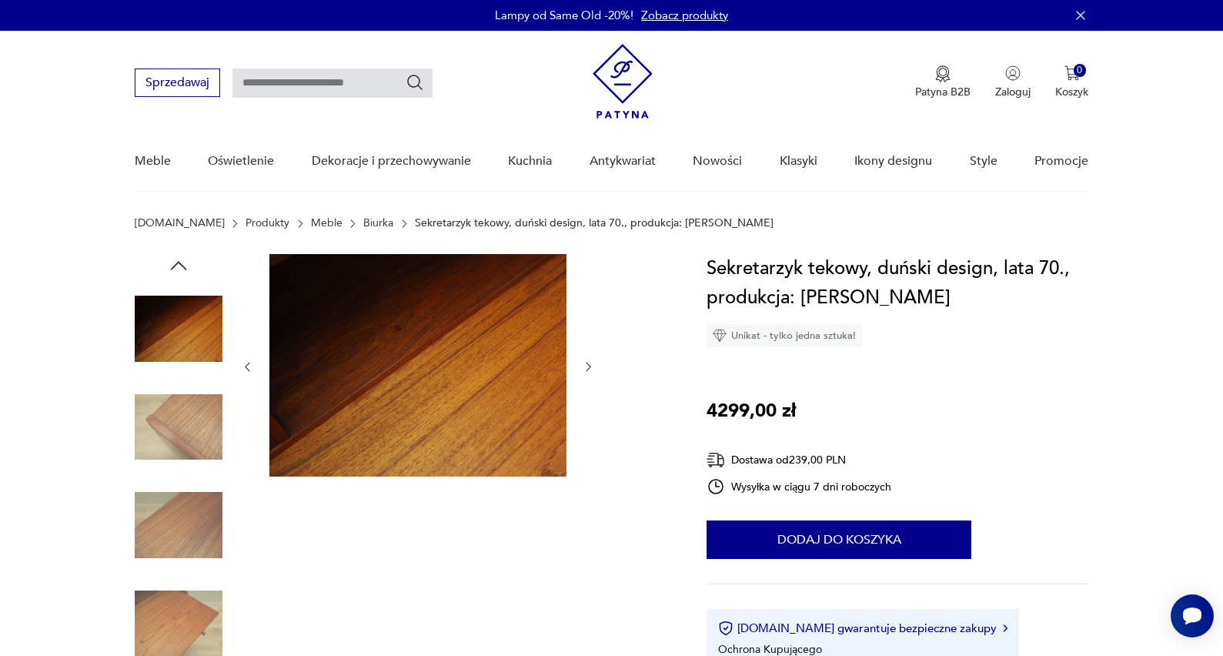
click at [175, 268] on icon "button" at bounding box center [178, 265] width 23 height 23
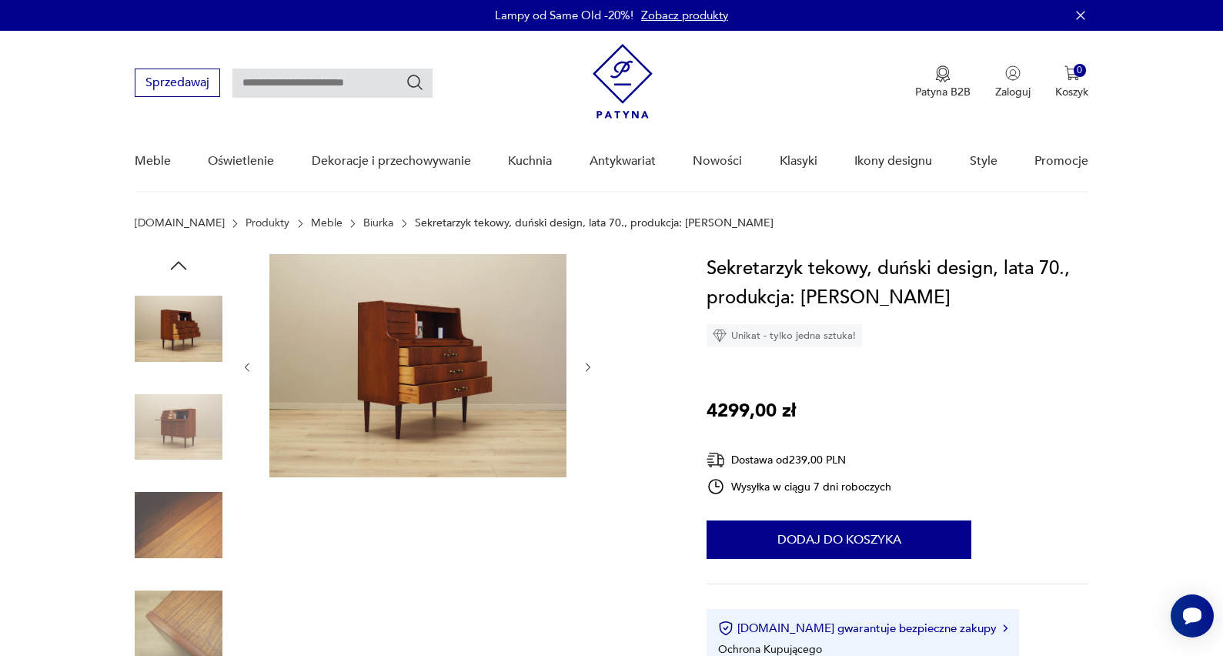
click at [175, 268] on icon "button" at bounding box center [178, 265] width 23 height 23
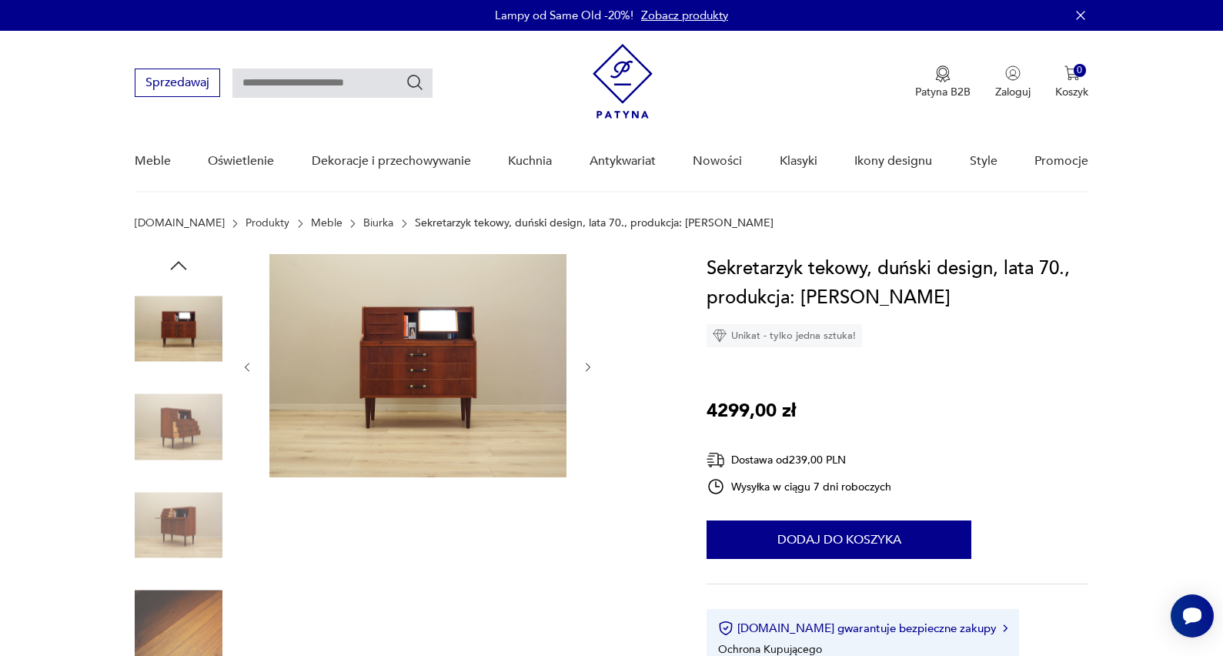
click at [175, 268] on icon "button" at bounding box center [178, 265] width 23 height 23
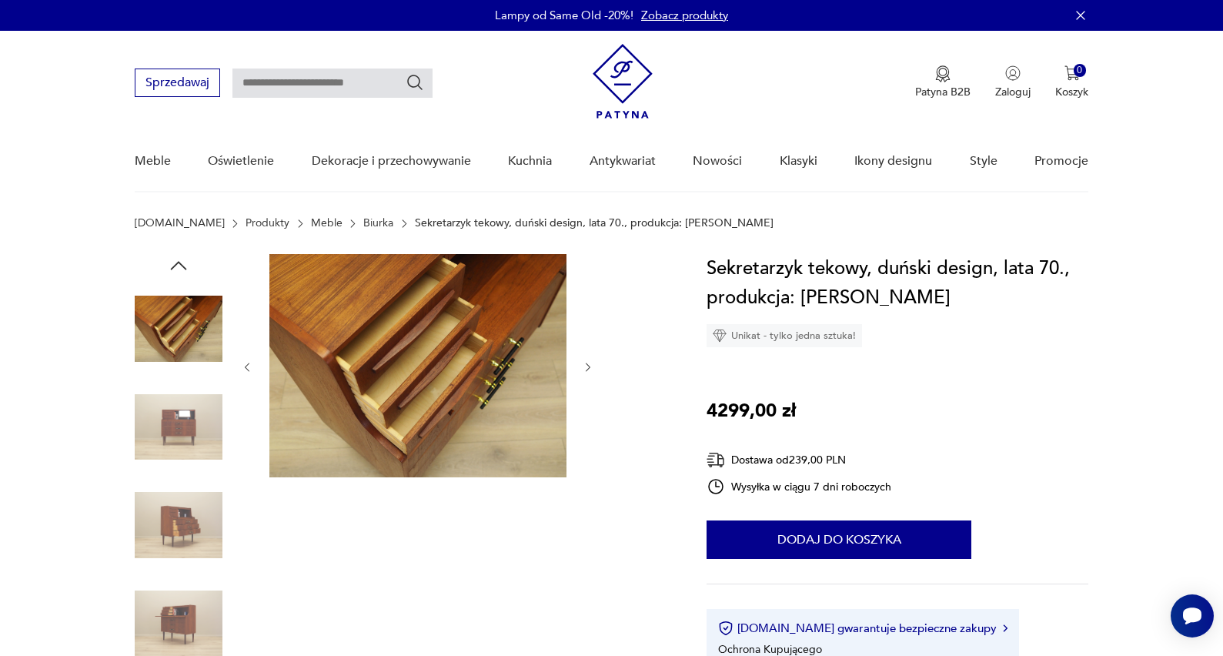
click at [175, 268] on icon "button" at bounding box center [178, 265] width 23 height 23
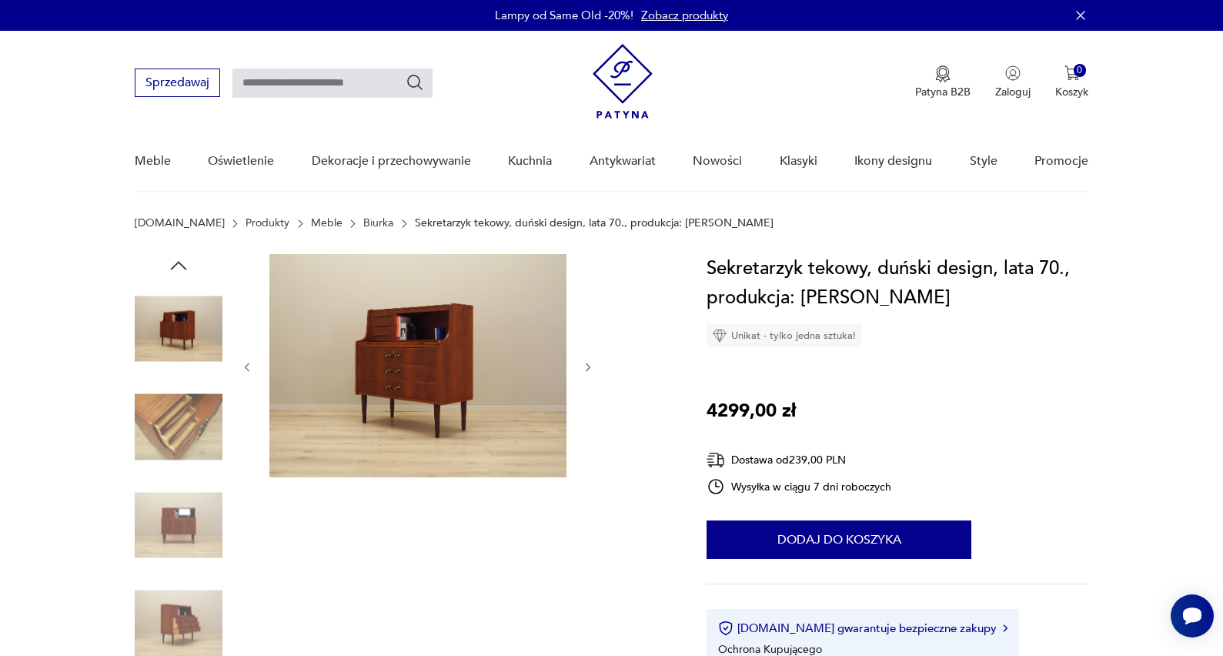
click at [175, 268] on icon "button" at bounding box center [178, 265] width 23 height 23
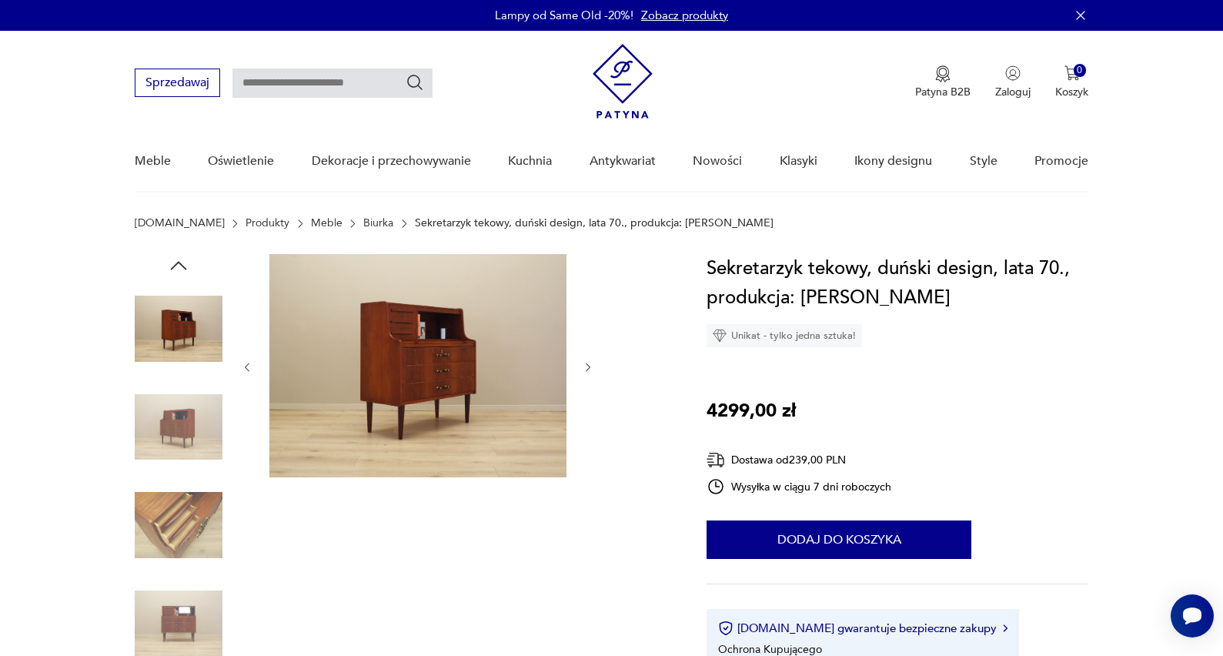
click at [175, 268] on icon "button" at bounding box center [178, 265] width 23 height 23
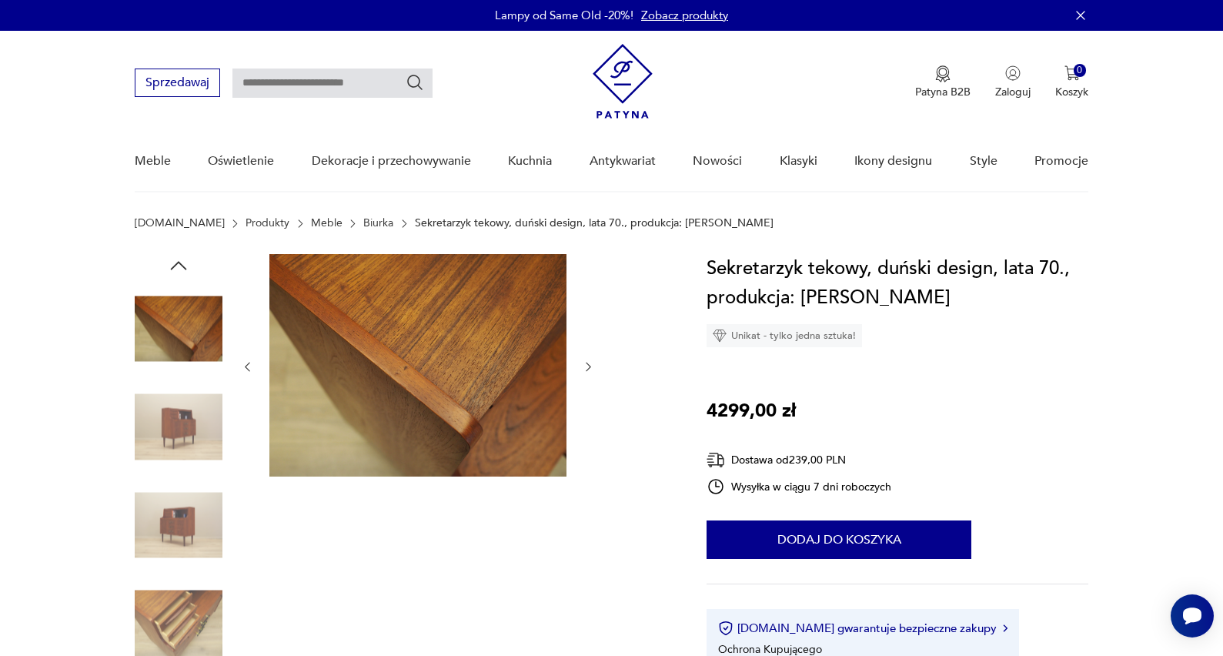
click at [175, 268] on icon "button" at bounding box center [178, 265] width 23 height 23
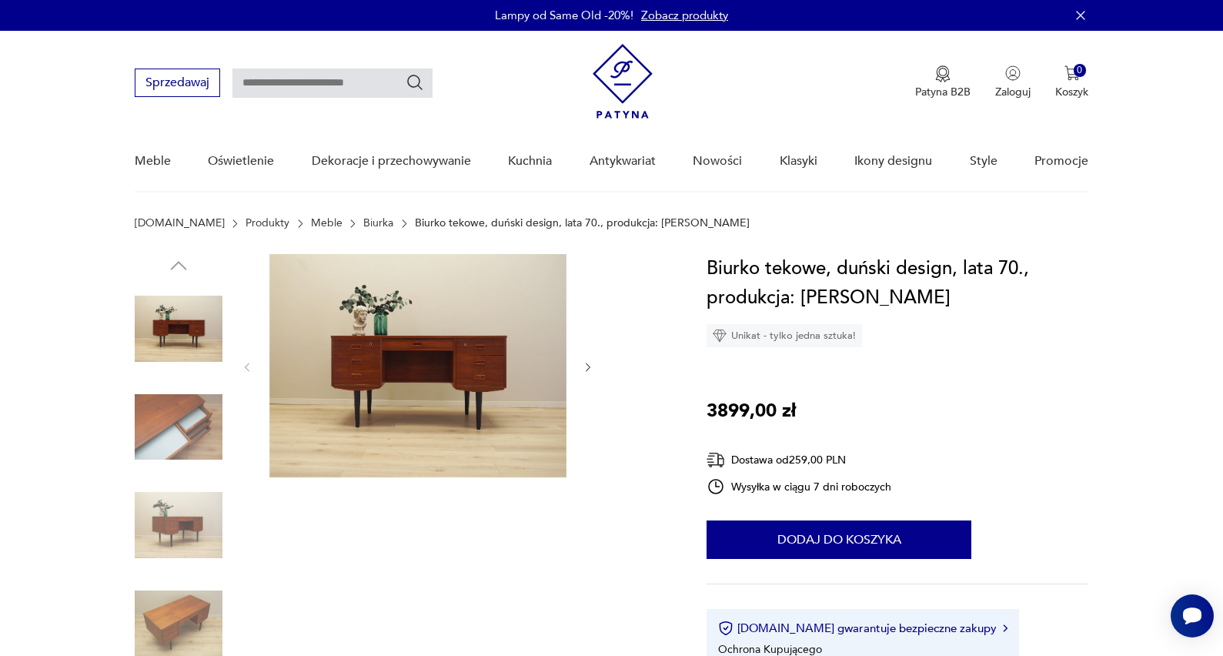
click at [587, 369] on icon "button" at bounding box center [588, 367] width 13 height 13
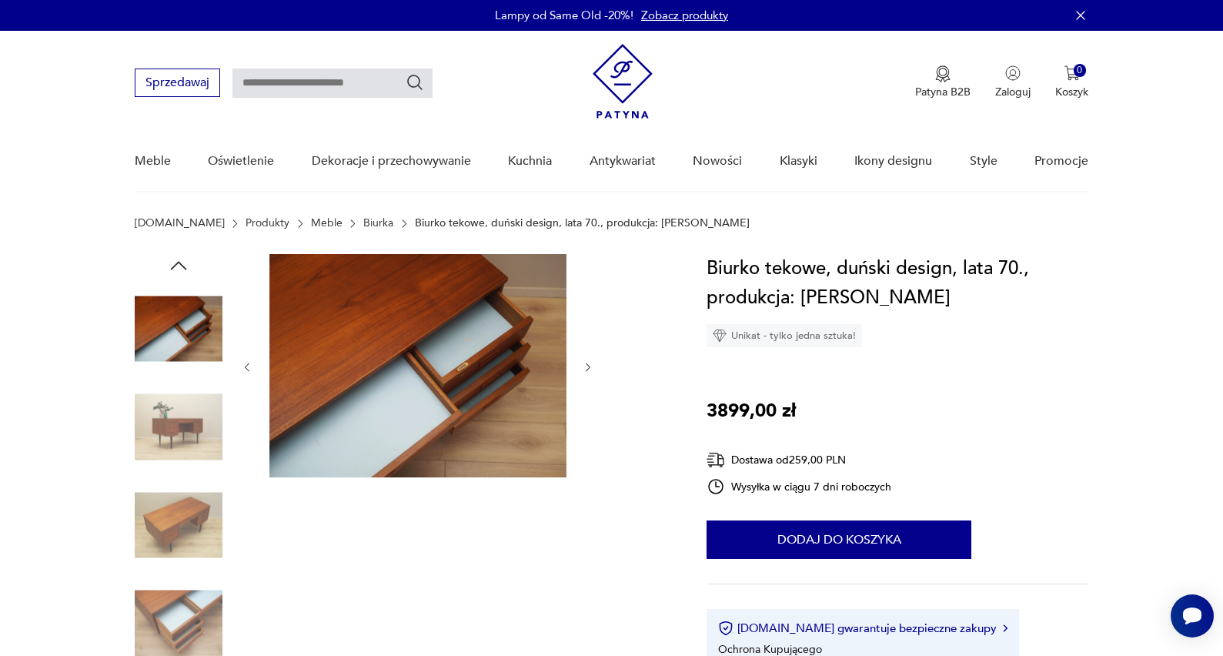
click at [587, 368] on icon "button" at bounding box center [588, 367] width 13 height 13
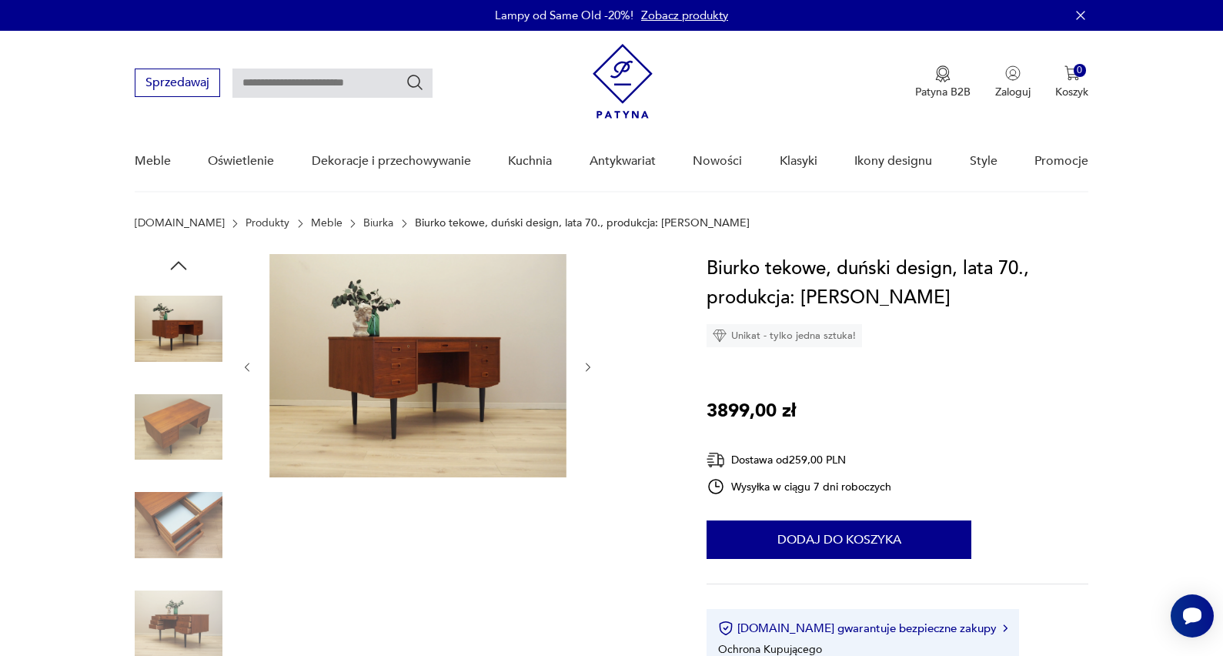
click at [587, 367] on icon "button" at bounding box center [588, 367] width 13 height 13
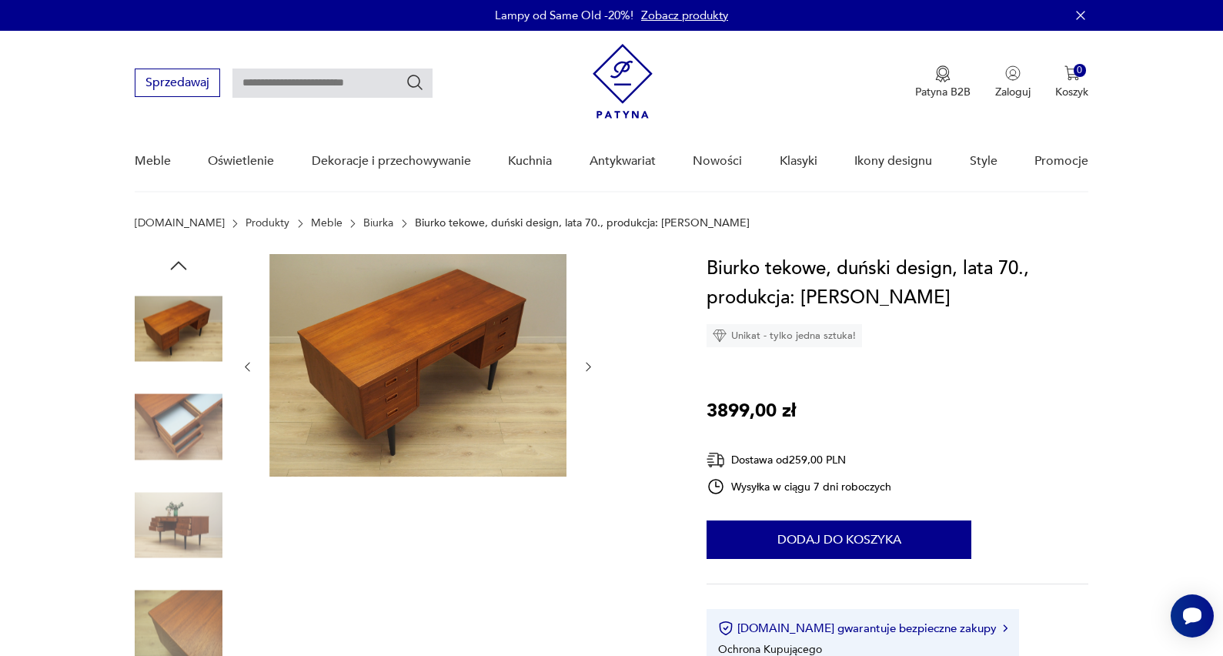
click at [587, 367] on icon "button" at bounding box center [588, 366] width 13 height 13
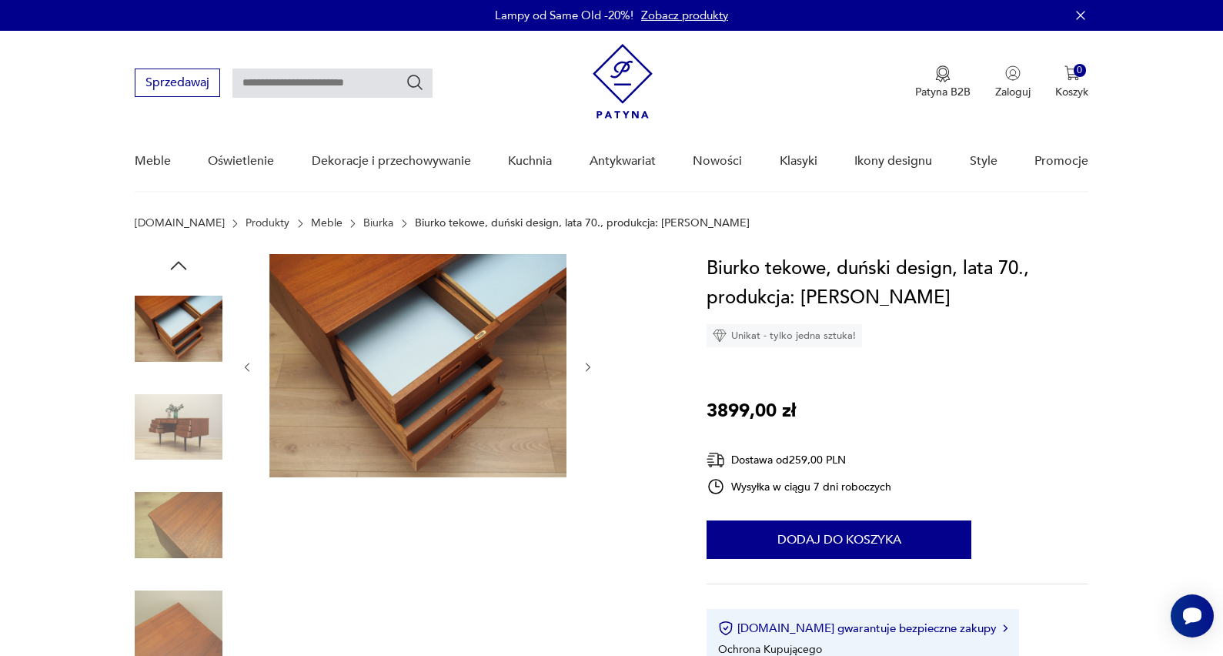
click at [587, 367] on icon "button" at bounding box center [588, 367] width 13 height 13
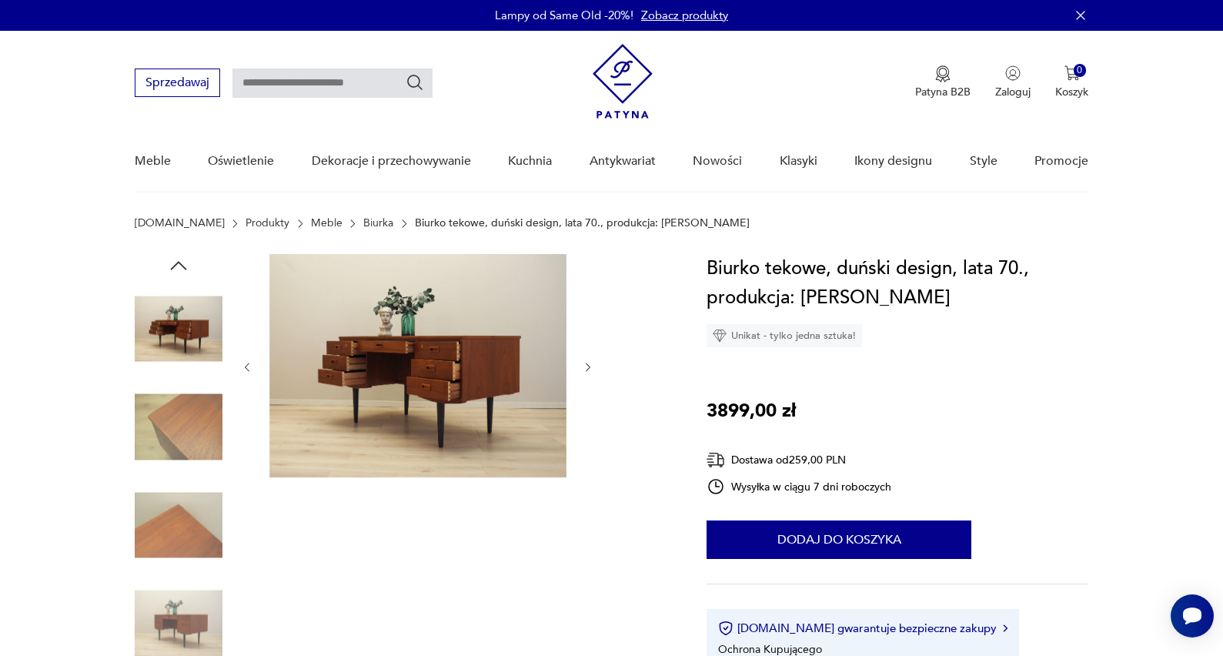
click at [587, 367] on icon "button" at bounding box center [588, 367] width 13 height 13
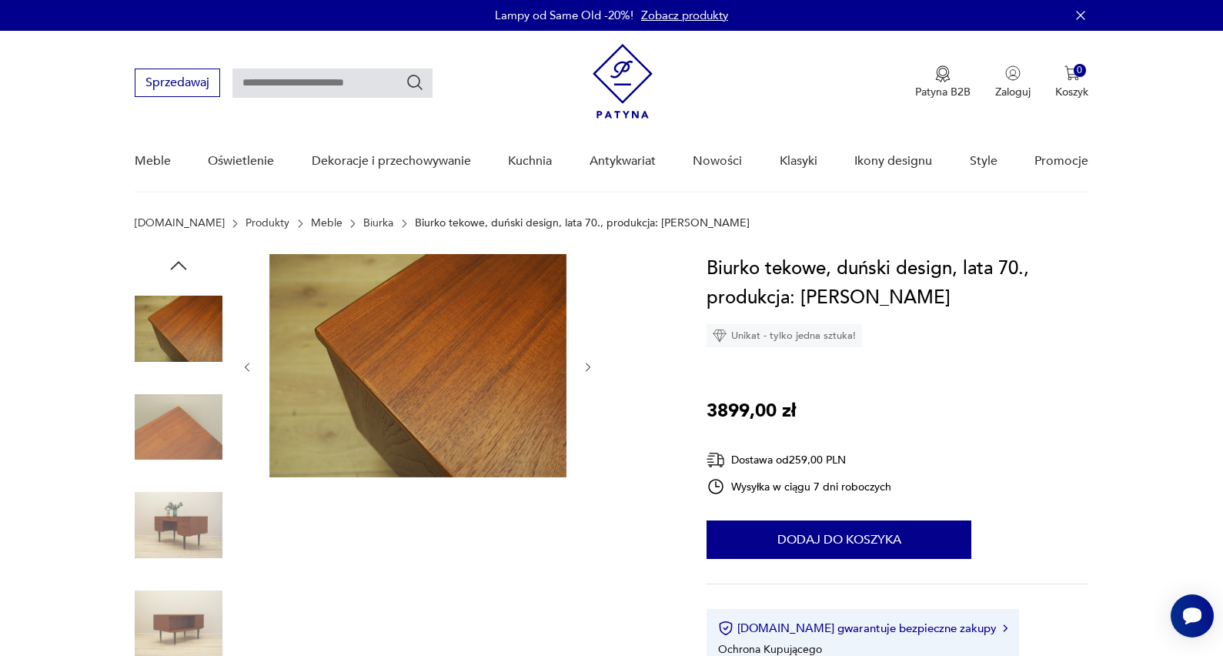
click at [587, 367] on icon "button" at bounding box center [588, 367] width 13 height 13
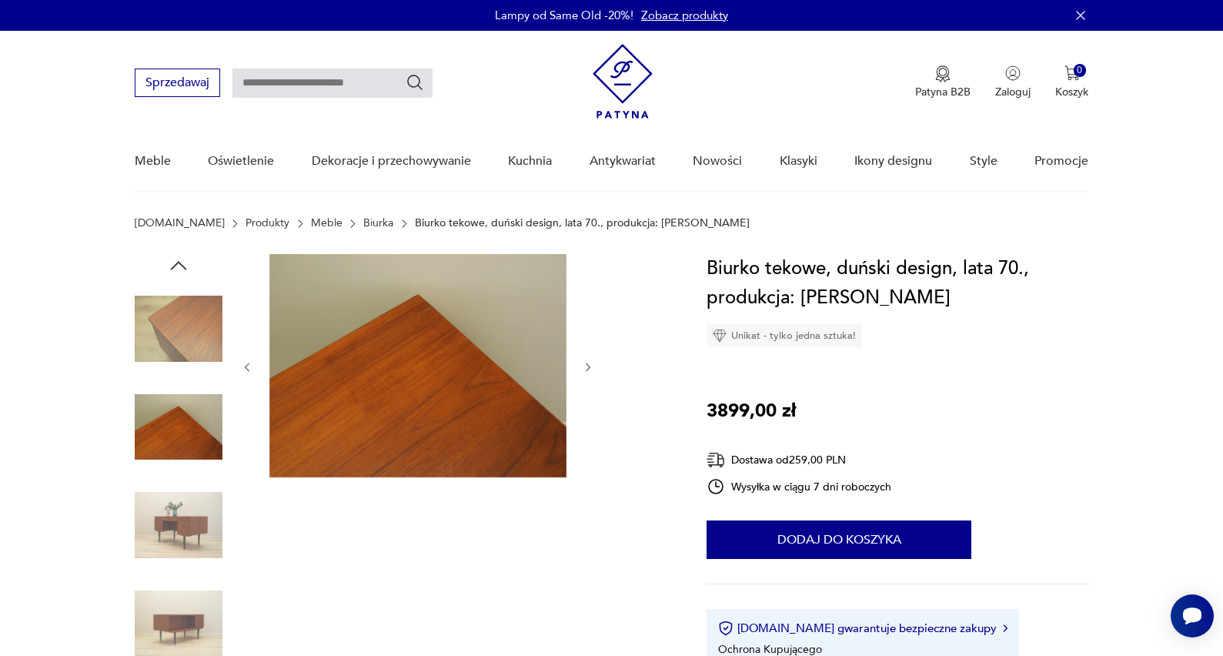
click at [587, 367] on icon "button" at bounding box center [588, 367] width 13 height 13
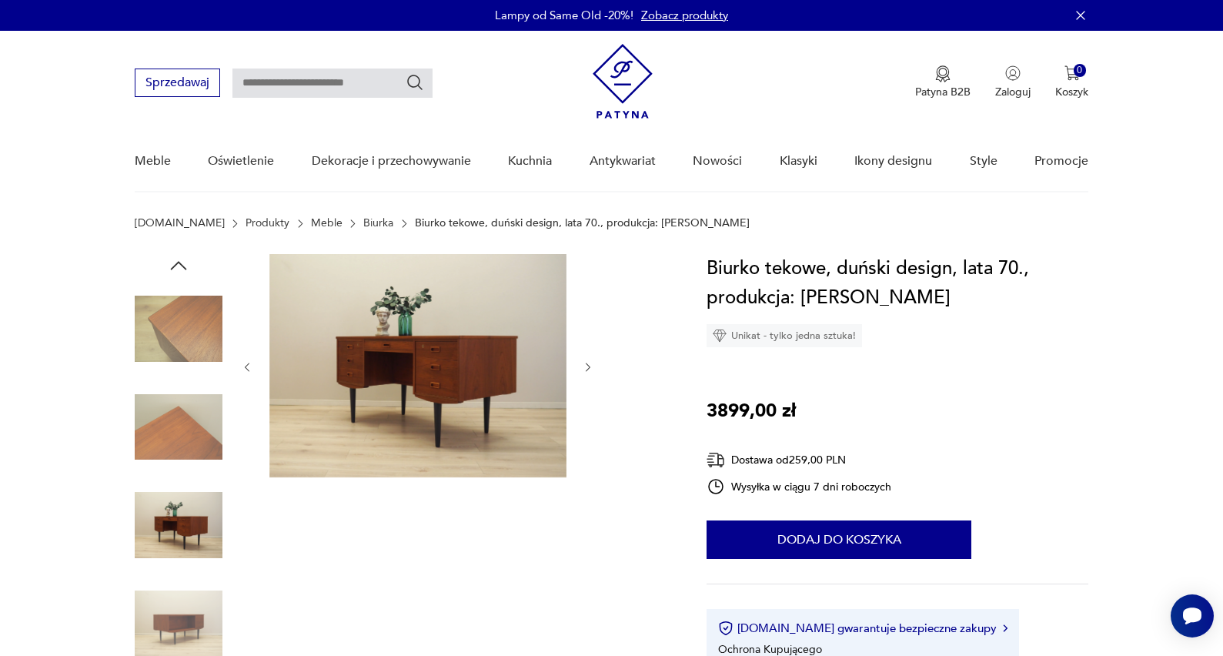
click at [587, 367] on icon "button" at bounding box center [588, 367] width 13 height 13
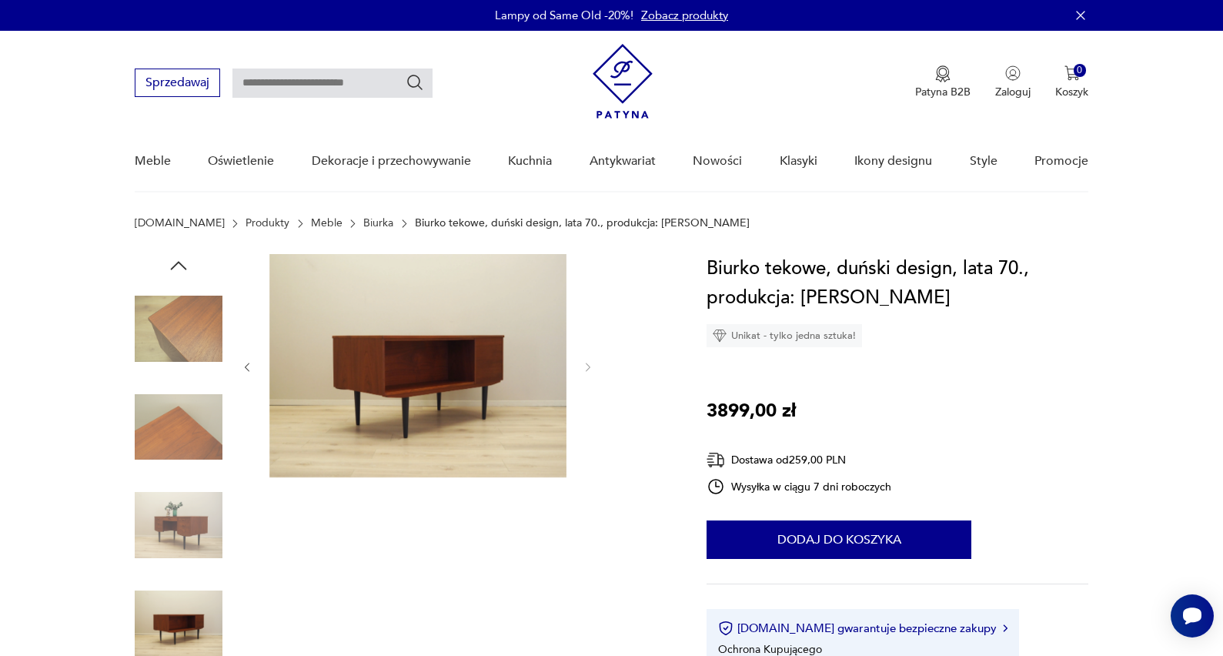
click at [186, 267] on icon "button" at bounding box center [178, 265] width 23 height 23
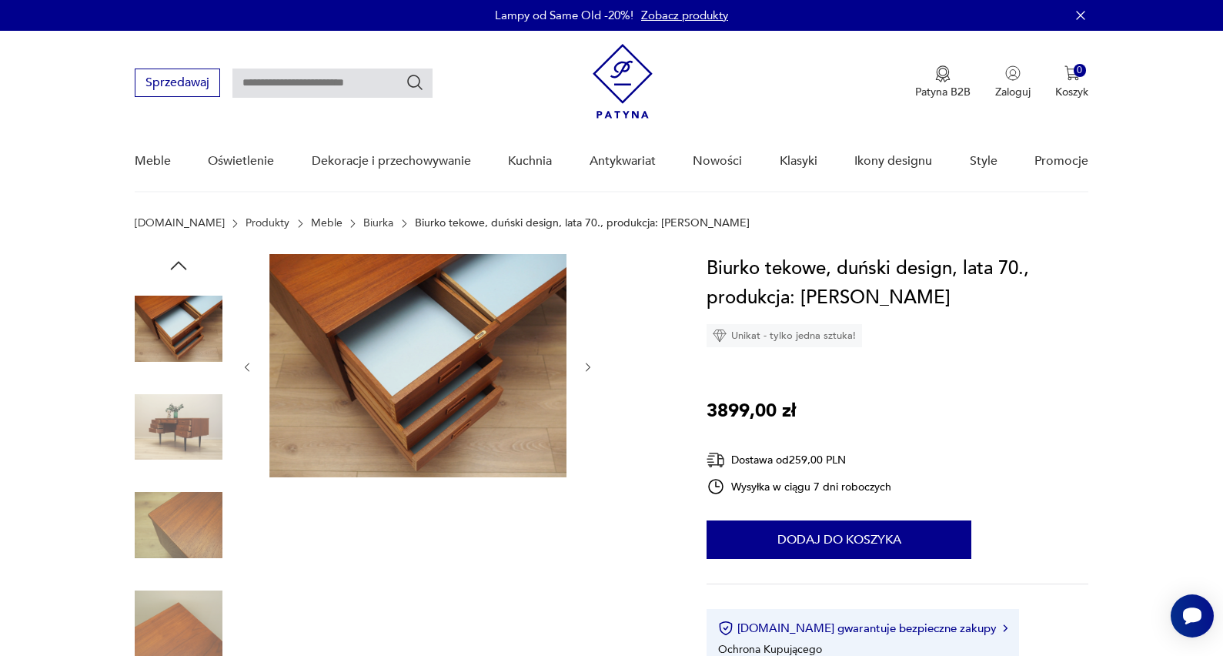
click at [186, 267] on icon "button" at bounding box center [178, 265] width 23 height 23
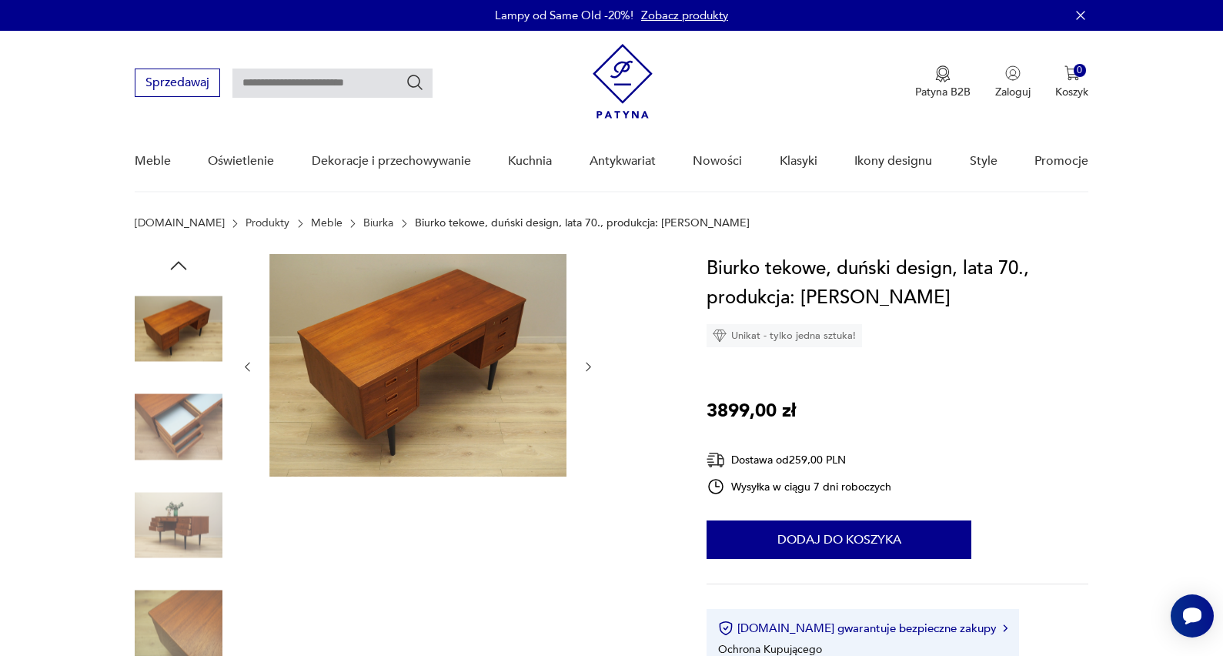
click at [186, 267] on icon "button" at bounding box center [178, 265] width 23 height 23
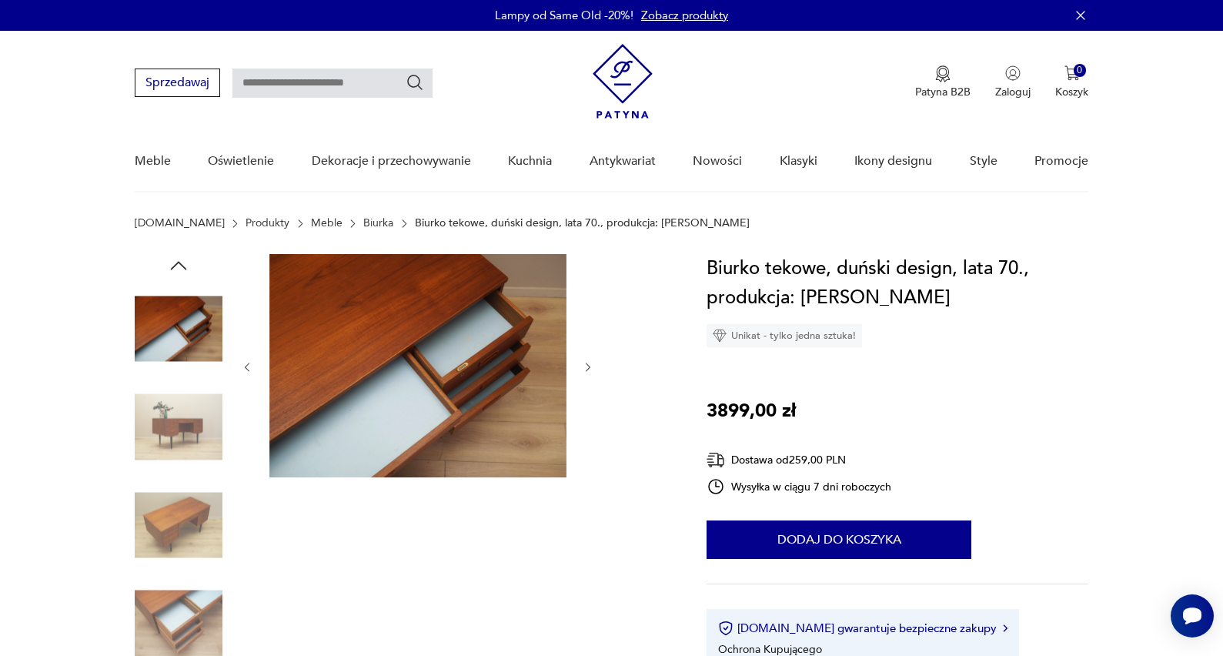
click at [186, 267] on icon "button" at bounding box center [178, 265] width 23 height 23
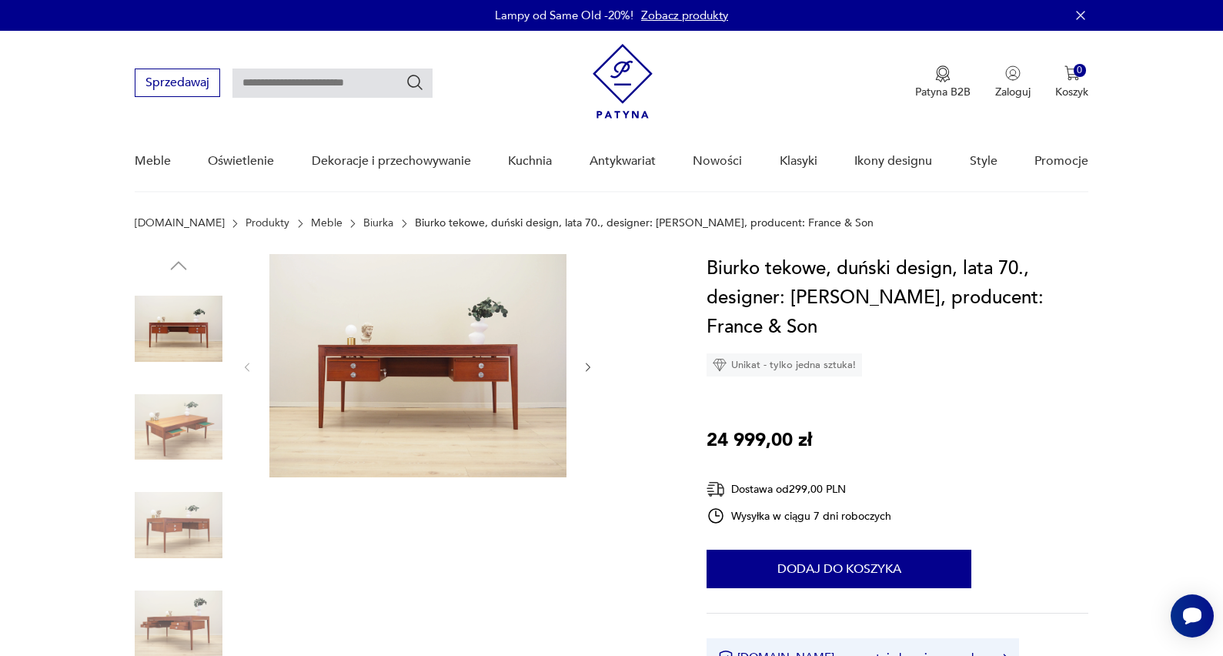
click at [591, 366] on icon "button" at bounding box center [588, 367] width 13 height 13
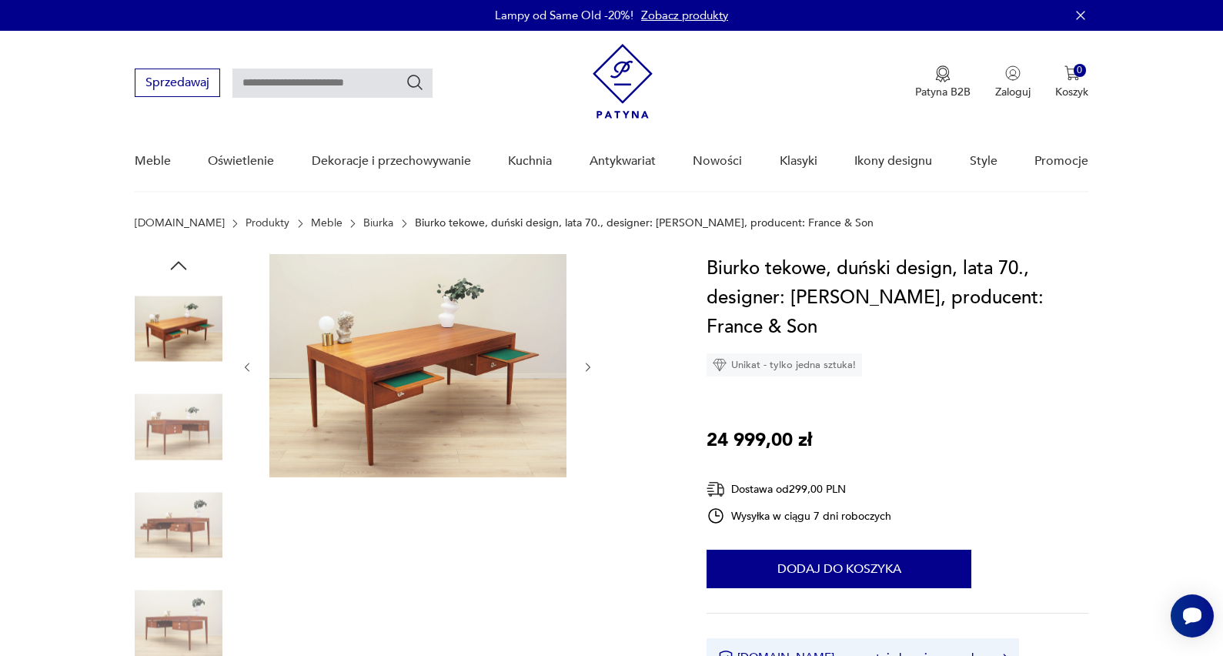
click at [591, 366] on icon "button" at bounding box center [588, 367] width 13 height 13
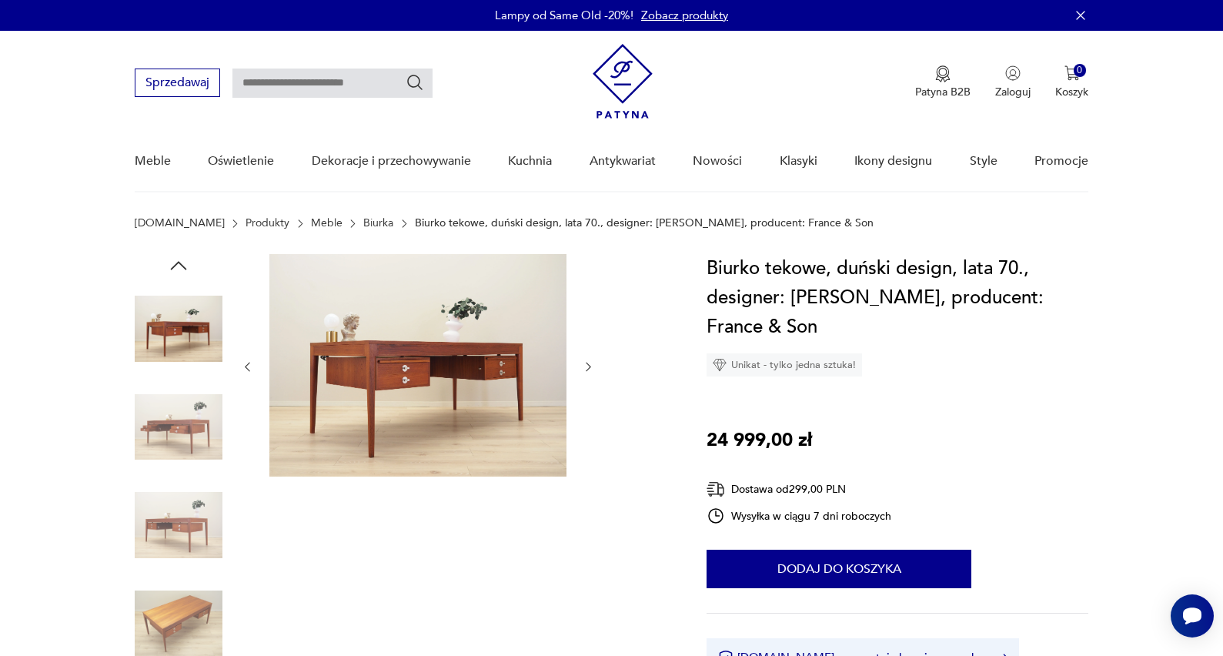
click at [591, 366] on icon "button" at bounding box center [588, 366] width 13 height 13
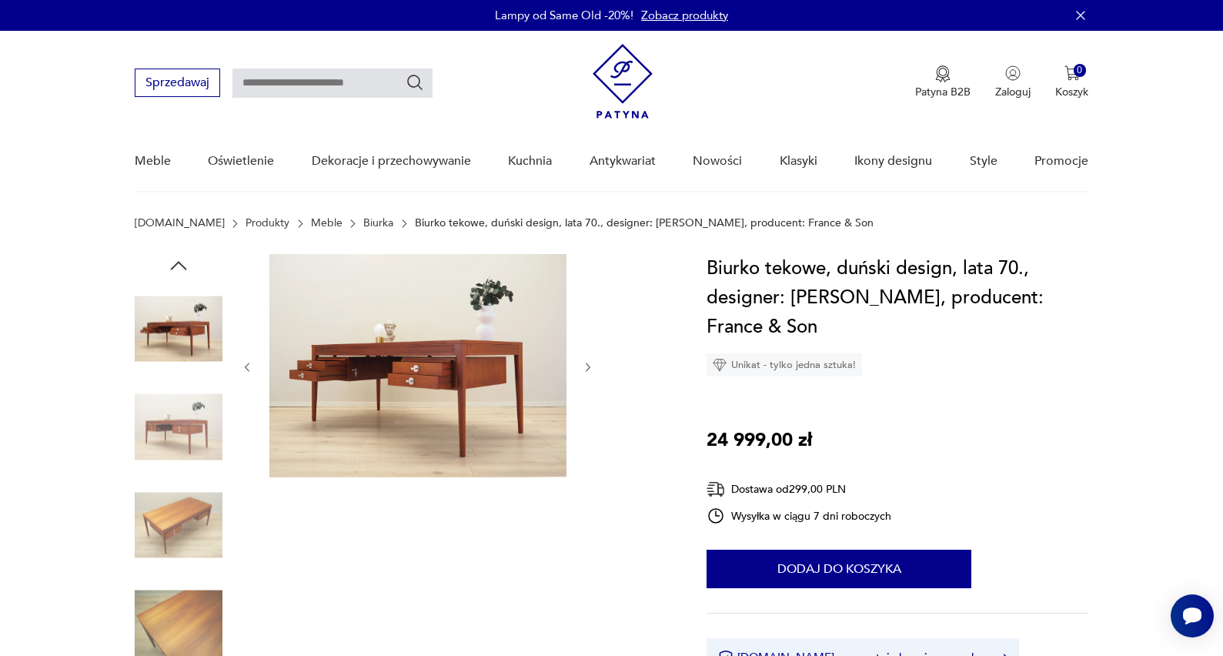
click at [591, 366] on icon "button" at bounding box center [588, 367] width 13 height 13
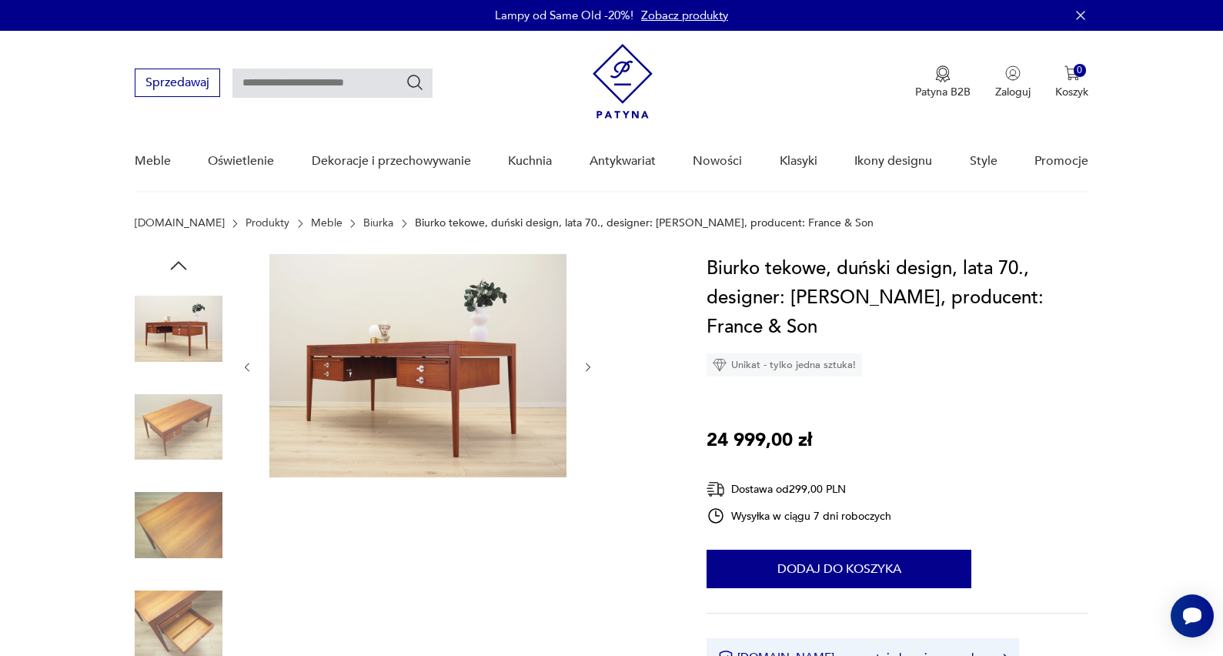
click at [591, 367] on icon "button" at bounding box center [588, 367] width 13 height 13
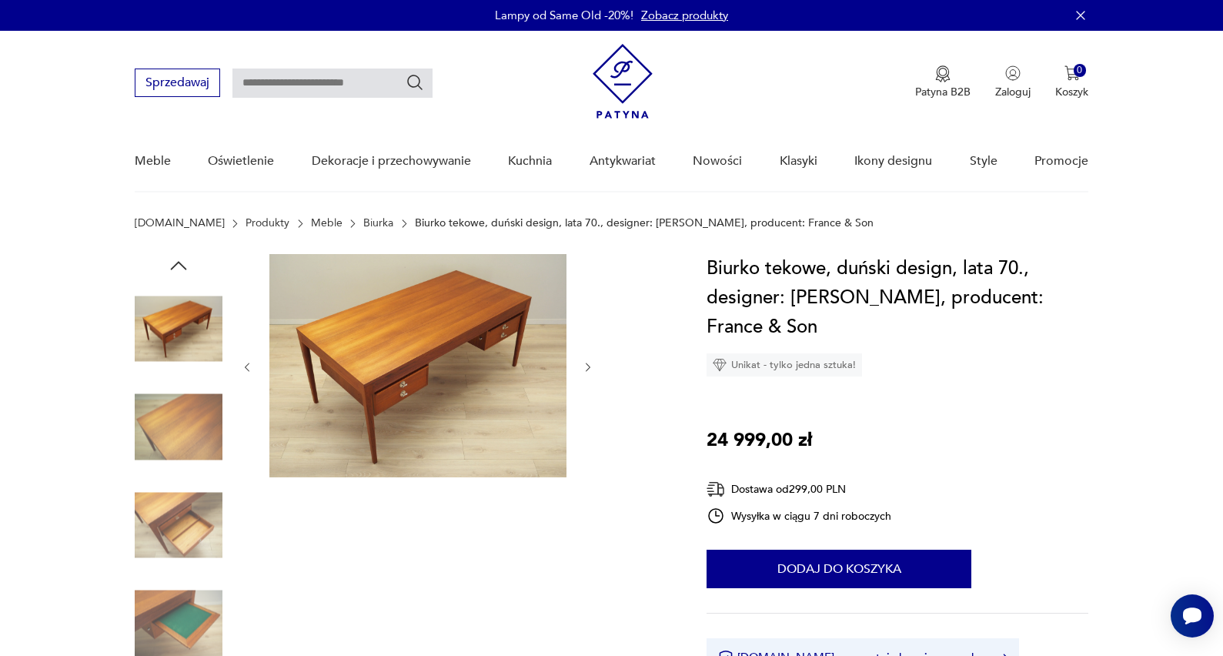
click at [591, 367] on icon "button" at bounding box center [588, 367] width 13 height 13
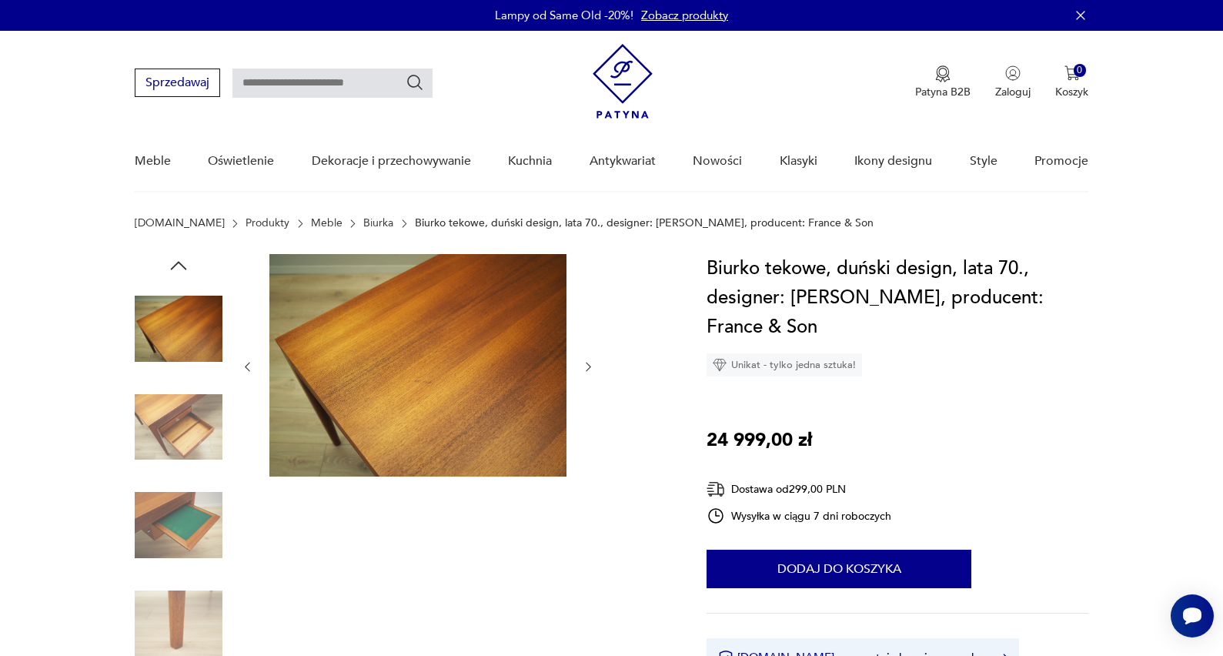
click at [591, 368] on icon "button" at bounding box center [588, 366] width 13 height 13
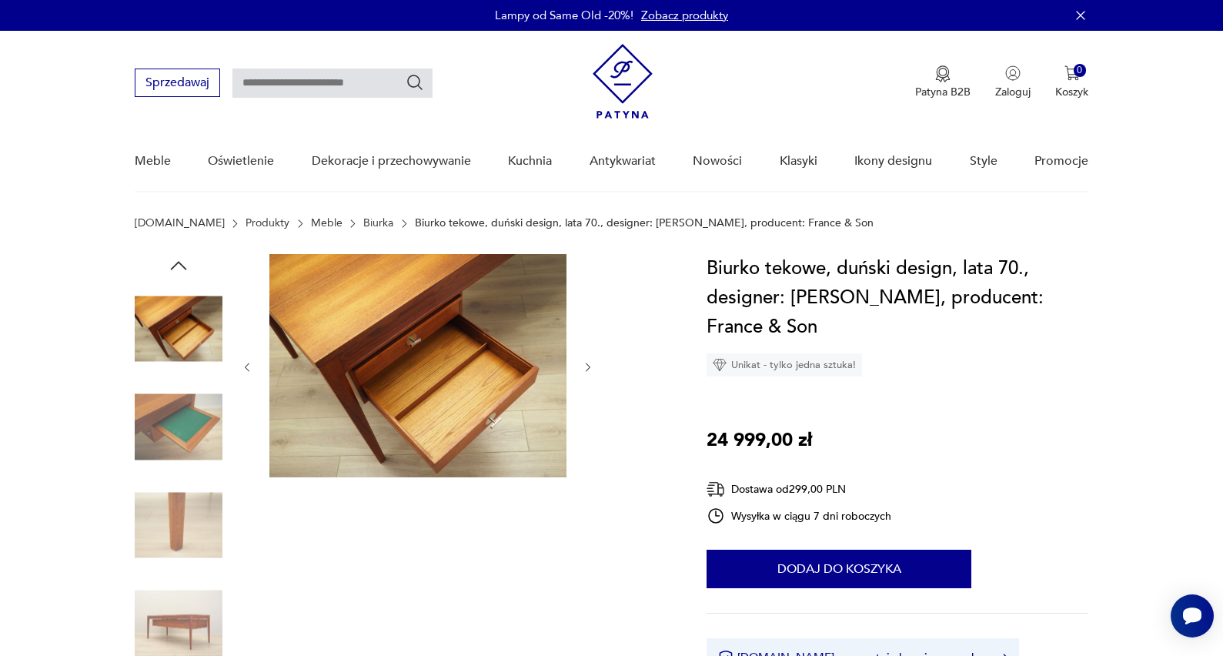
click at [591, 368] on icon "button" at bounding box center [588, 367] width 13 height 13
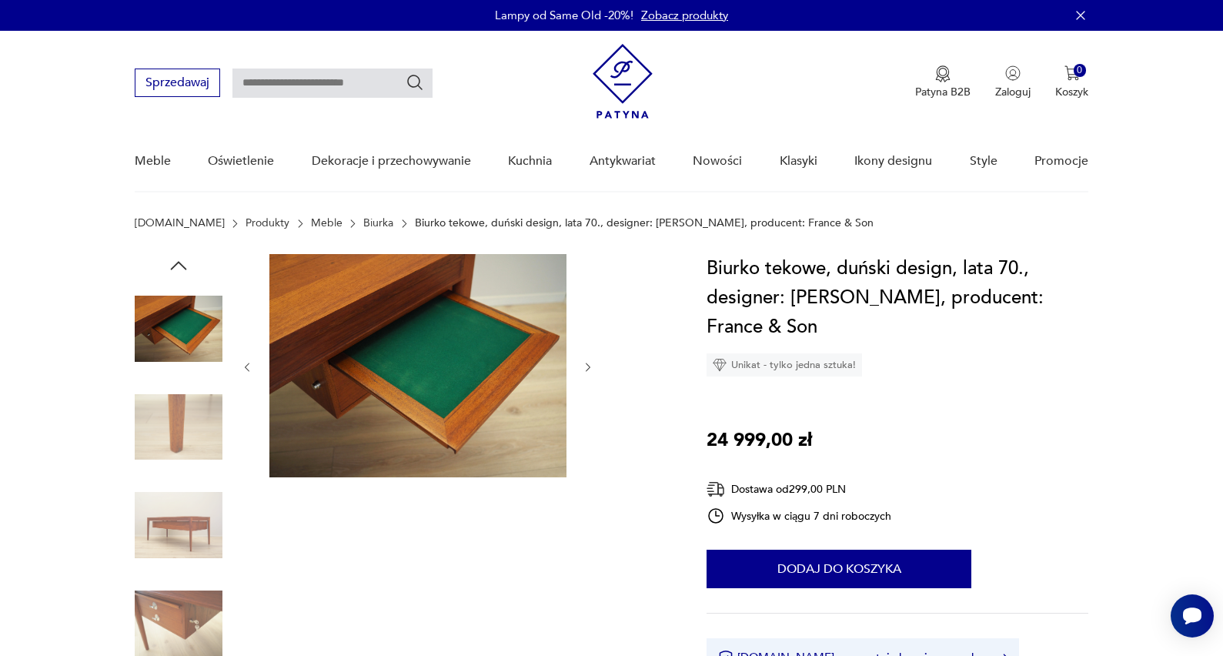
click at [591, 368] on icon "button" at bounding box center [588, 367] width 13 height 13
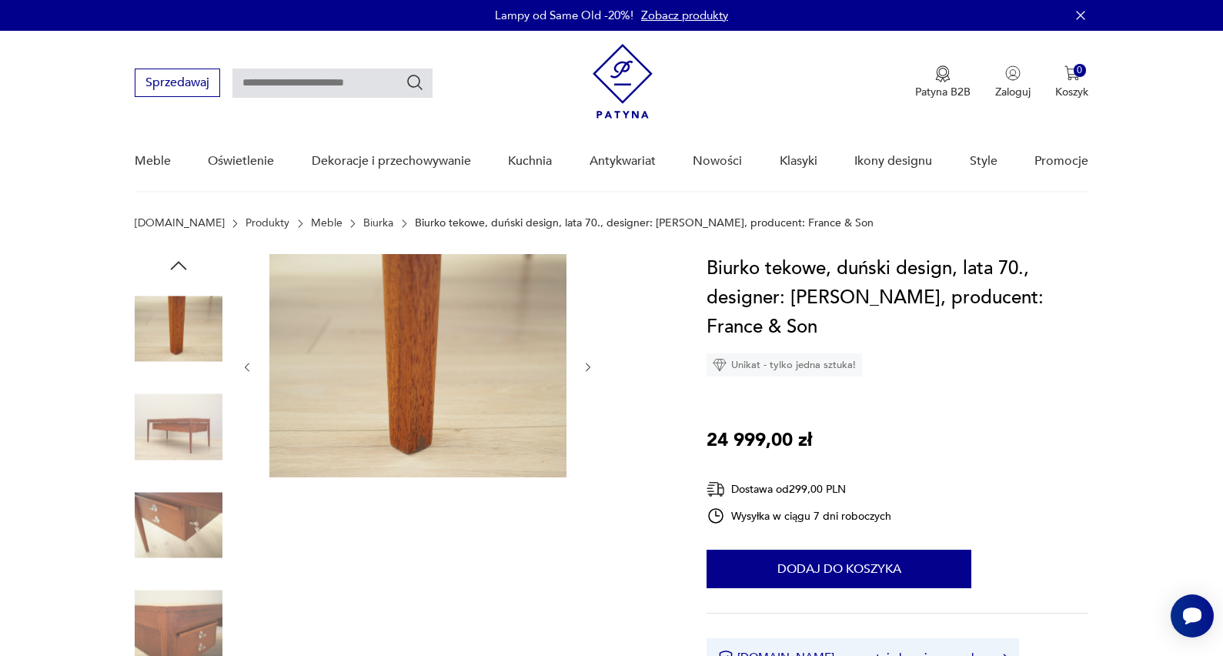
click at [591, 368] on icon "button" at bounding box center [588, 367] width 13 height 13
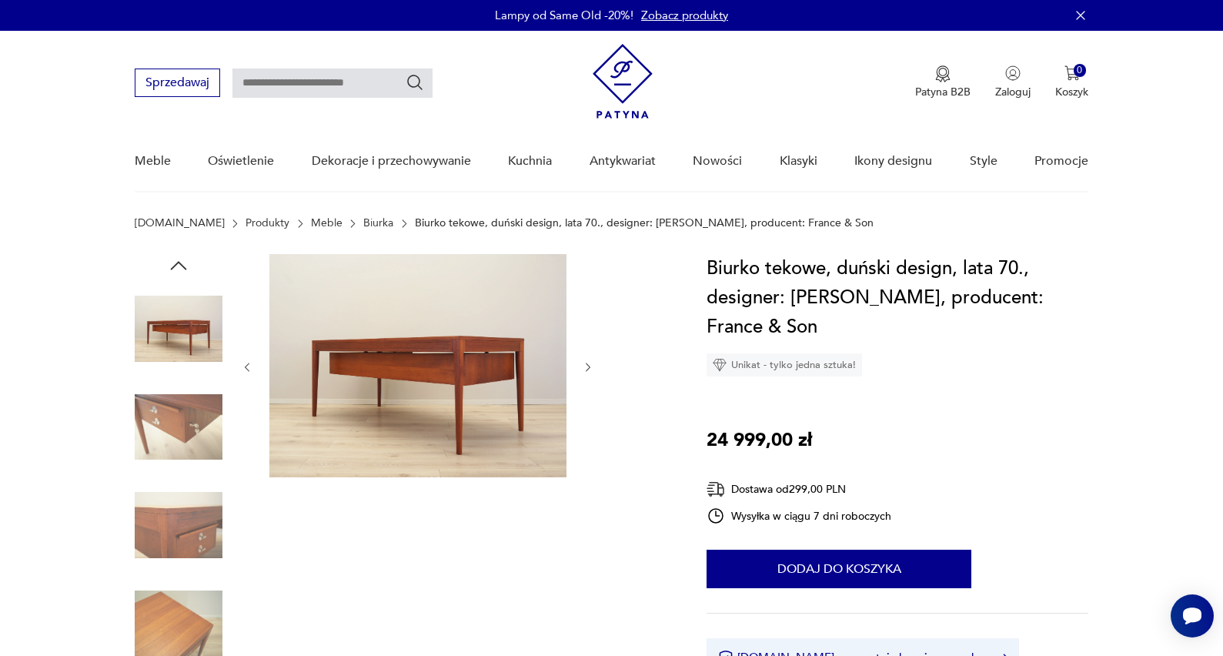
click at [591, 368] on icon "button" at bounding box center [588, 367] width 13 height 13
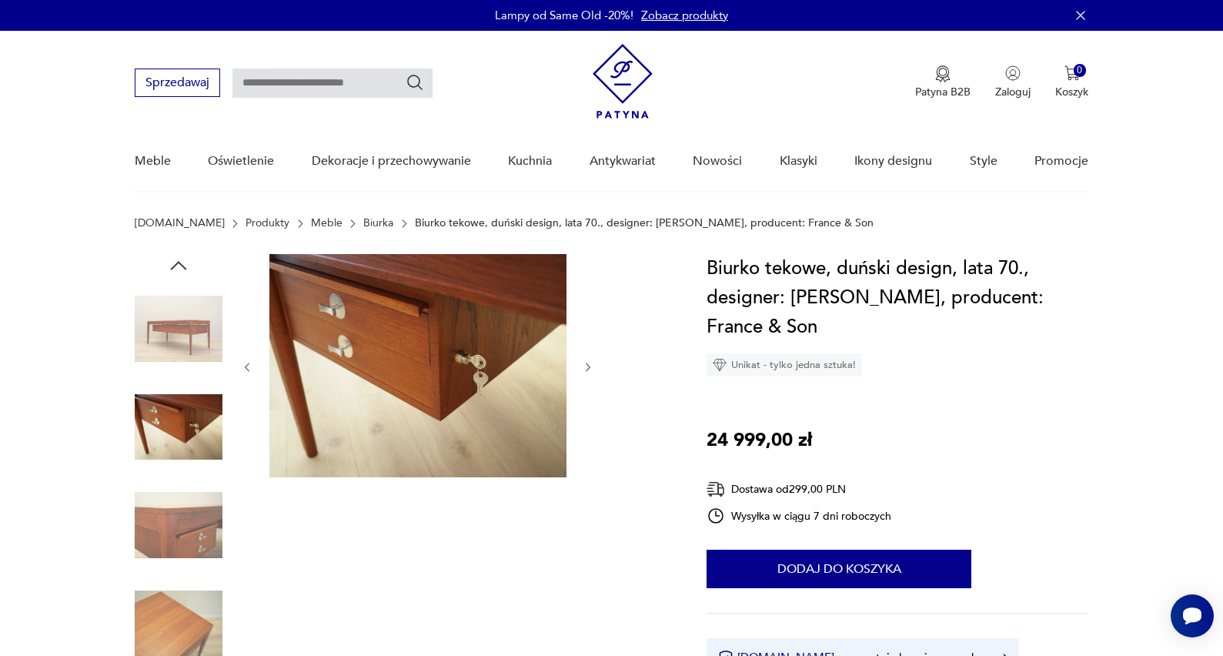
click at [591, 368] on icon "button" at bounding box center [588, 367] width 13 height 13
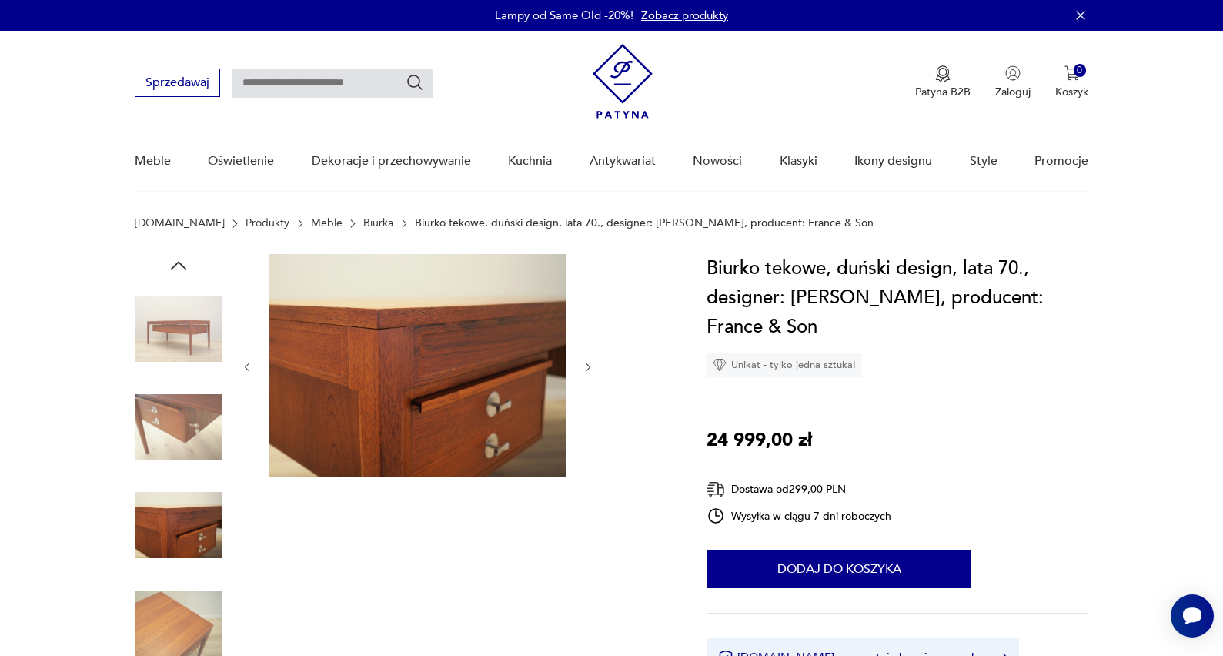
click at [591, 368] on icon "button" at bounding box center [588, 367] width 13 height 13
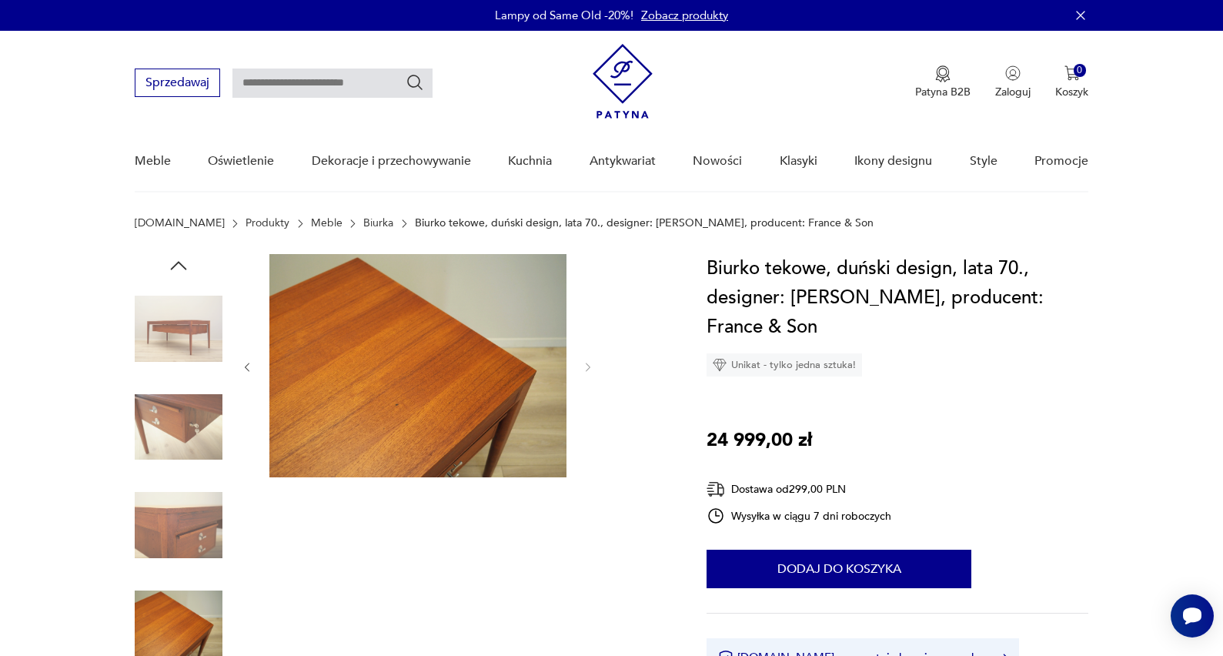
click at [170, 343] on img at bounding box center [179, 329] width 88 height 88
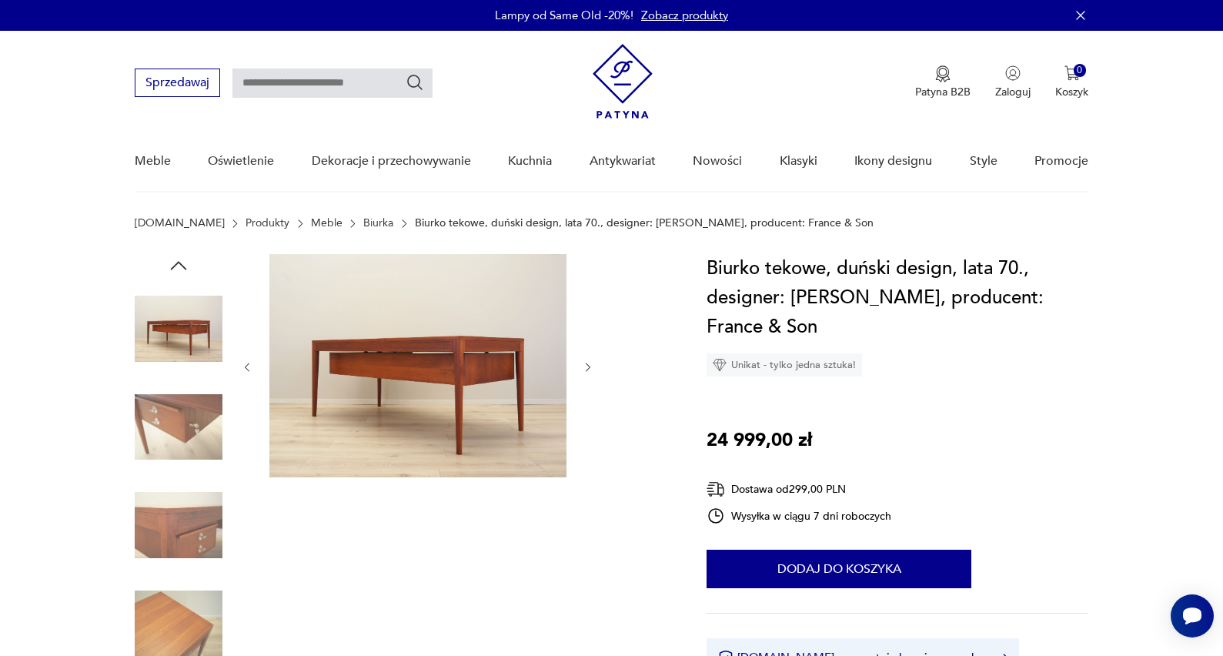
click at [183, 261] on icon "button" at bounding box center [178, 265] width 23 height 23
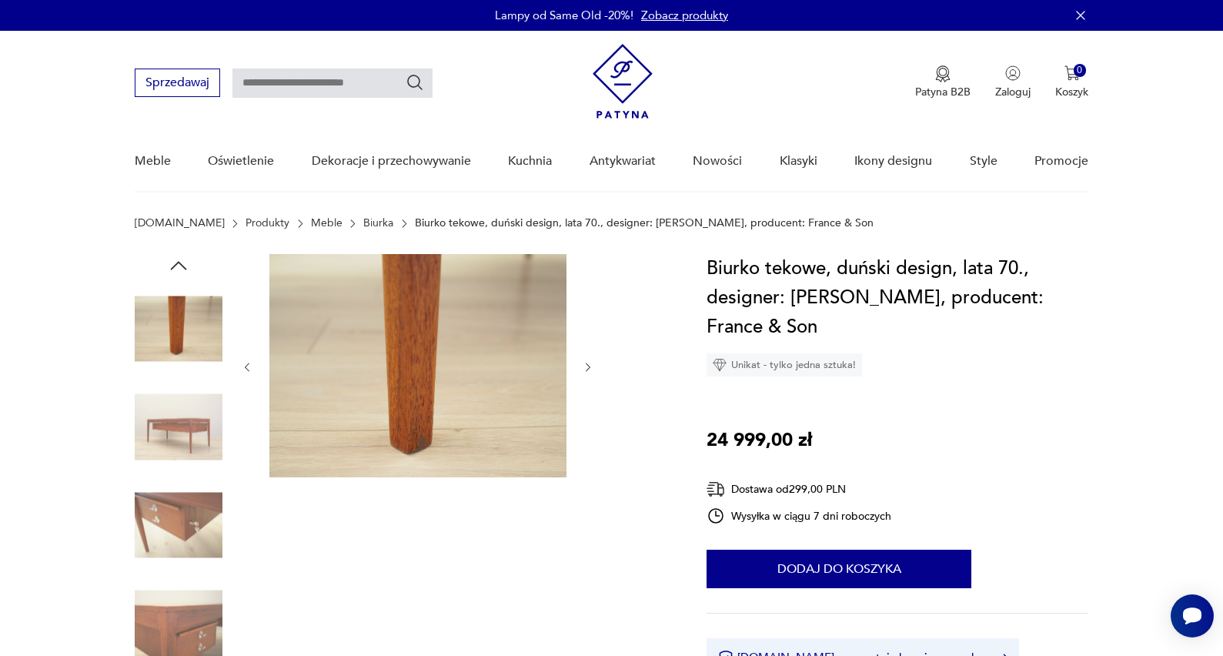
click at [183, 261] on icon "button" at bounding box center [178, 265] width 23 height 23
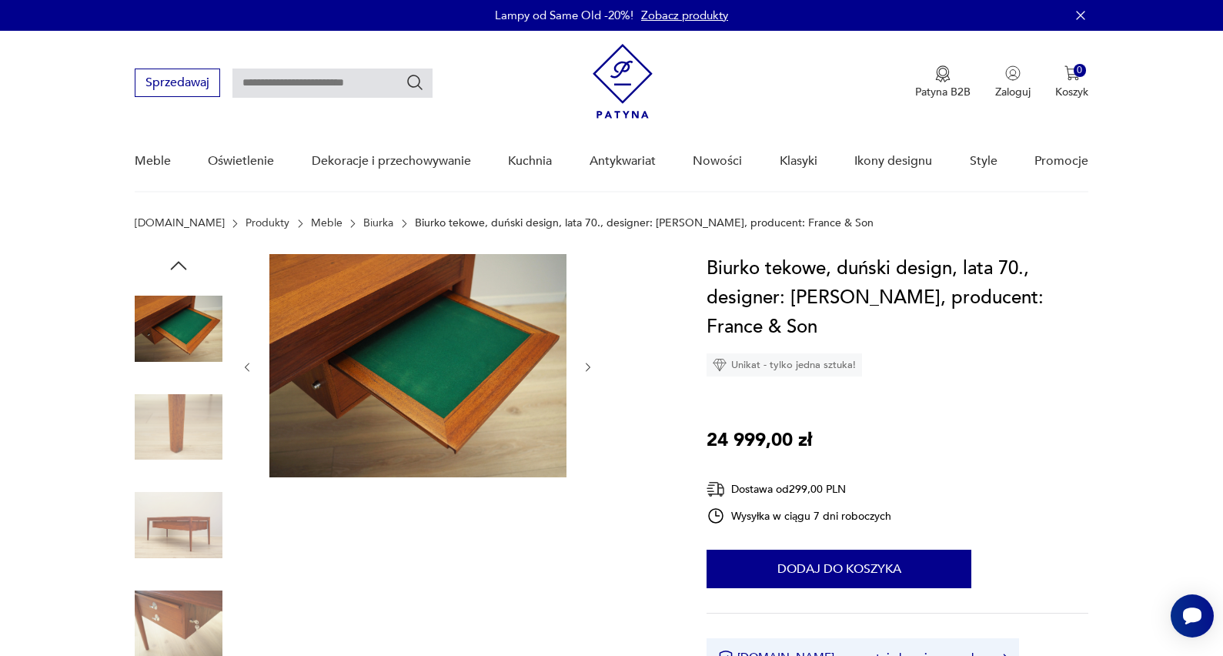
click at [183, 261] on icon "button" at bounding box center [178, 265] width 23 height 23
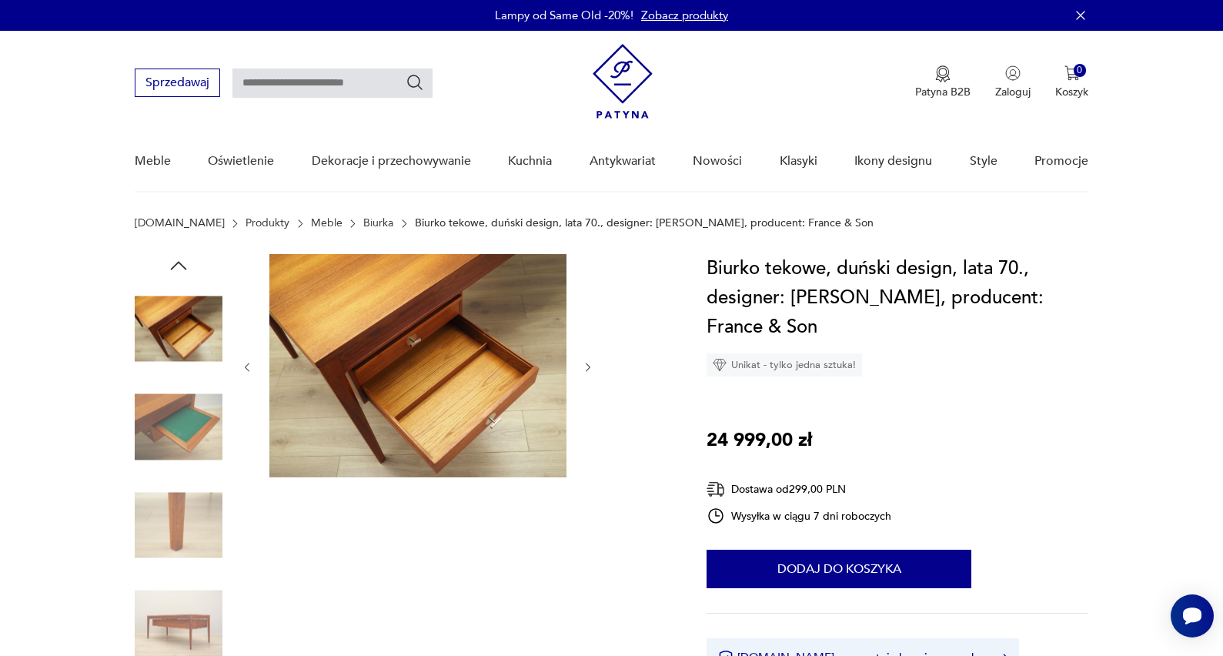
click at [183, 261] on icon "button" at bounding box center [178, 265] width 23 height 23
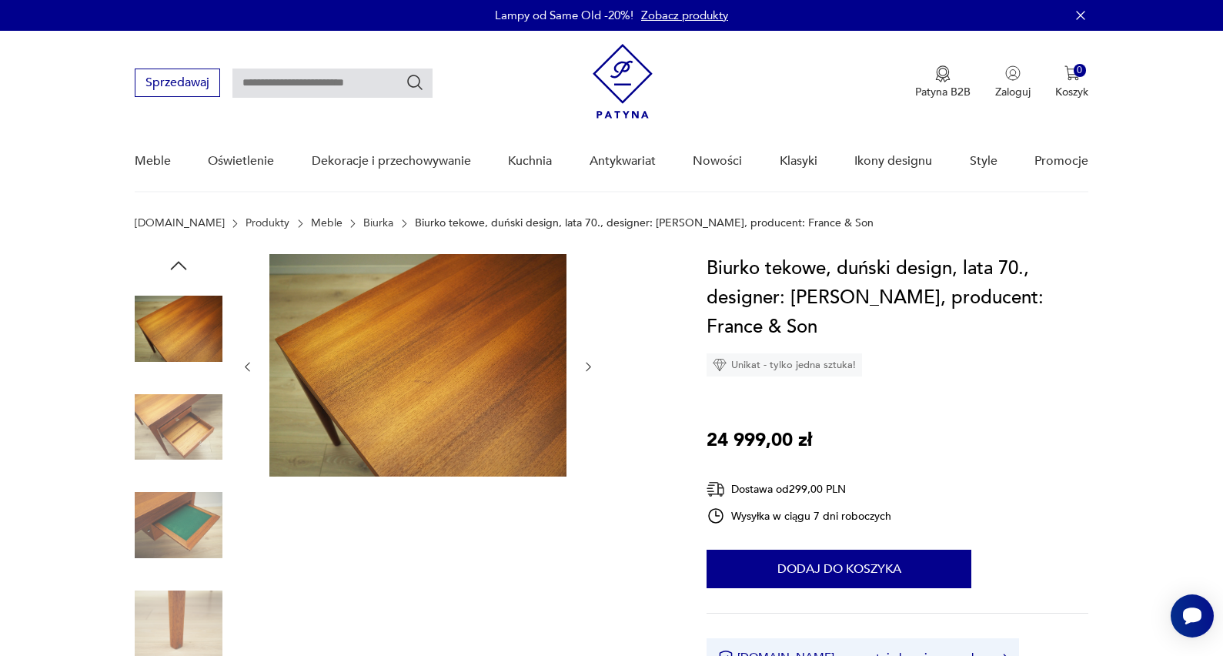
click at [183, 261] on icon "button" at bounding box center [178, 265] width 23 height 23
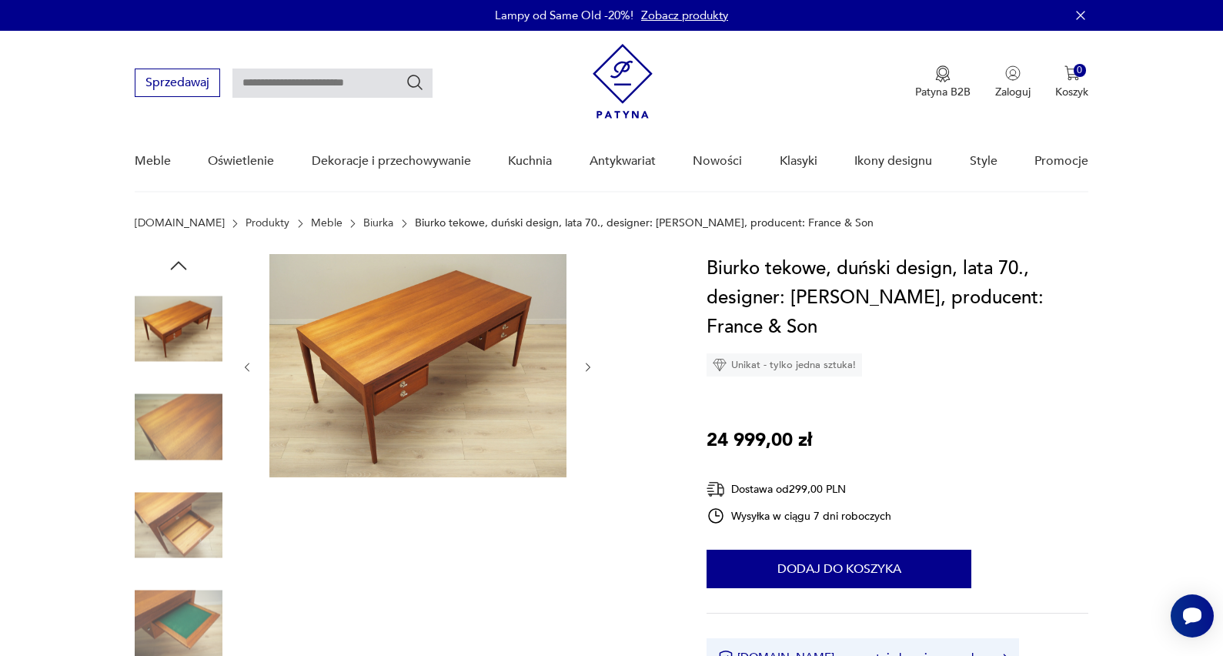
click at [183, 261] on icon "button" at bounding box center [178, 265] width 23 height 23
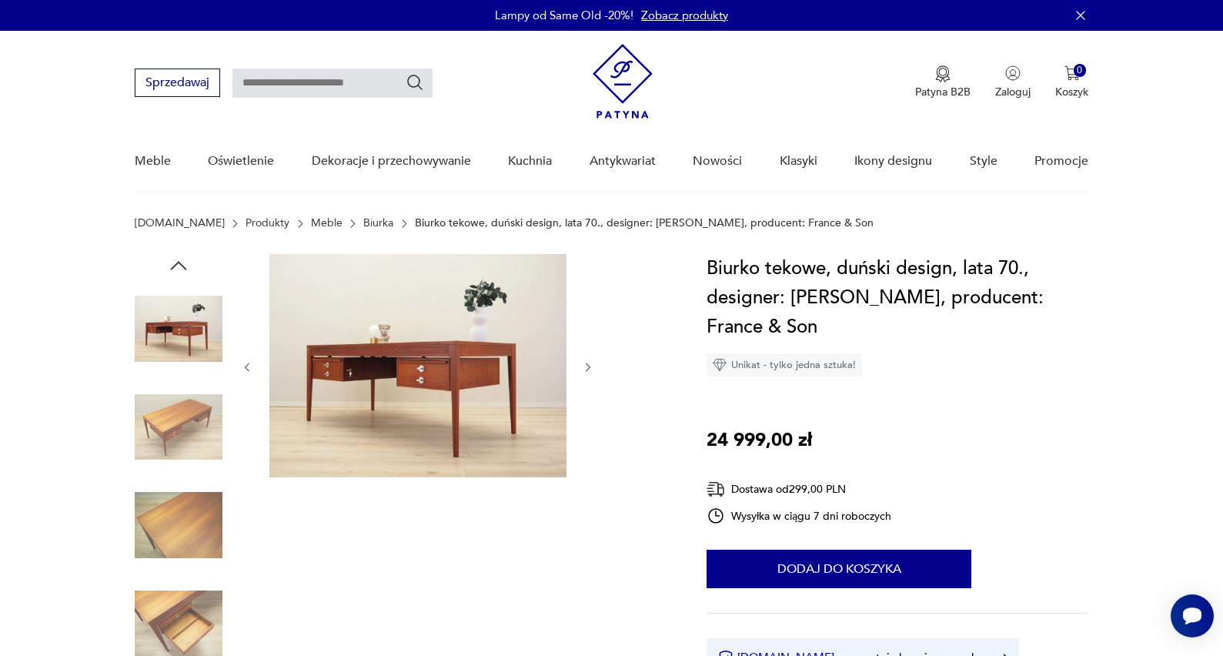
click at [183, 261] on icon "button" at bounding box center [178, 265] width 23 height 23
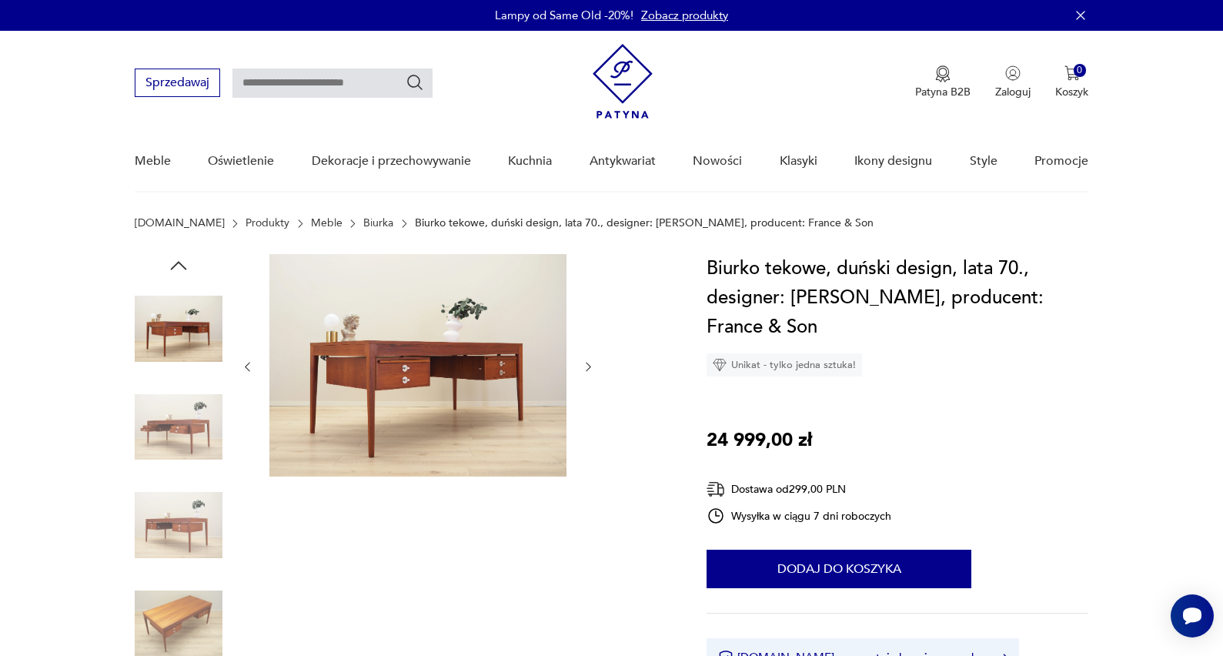
click at [183, 261] on icon "button" at bounding box center [178, 265] width 23 height 23
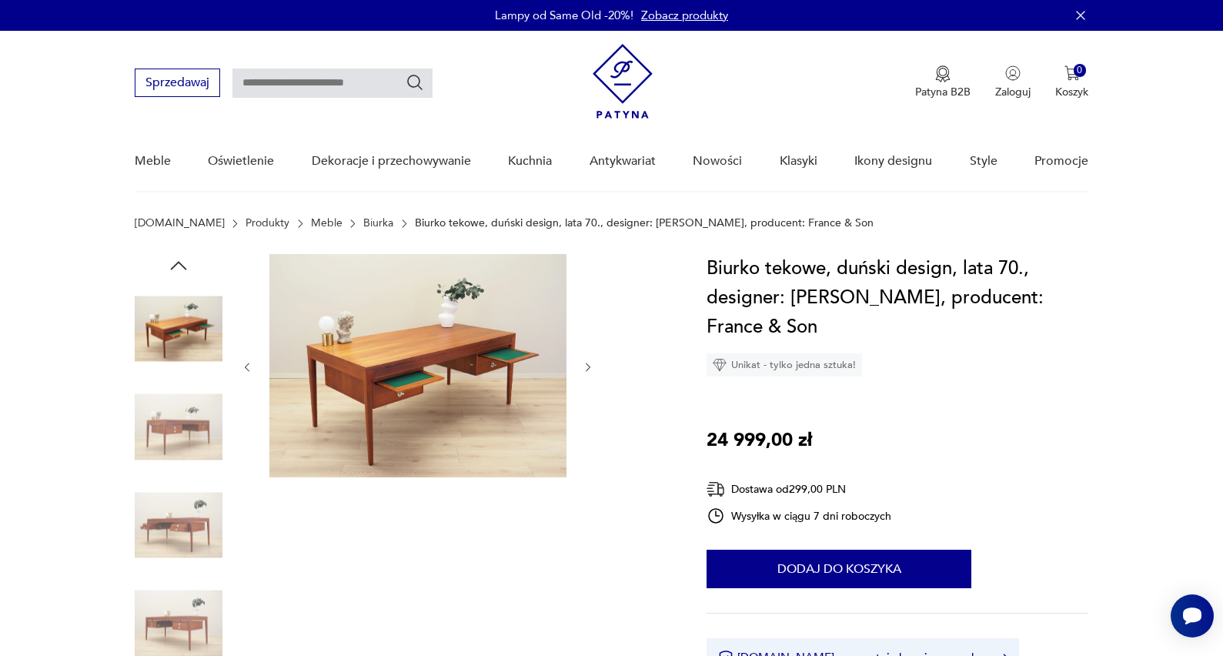
click at [183, 261] on icon "button" at bounding box center [178, 265] width 23 height 23
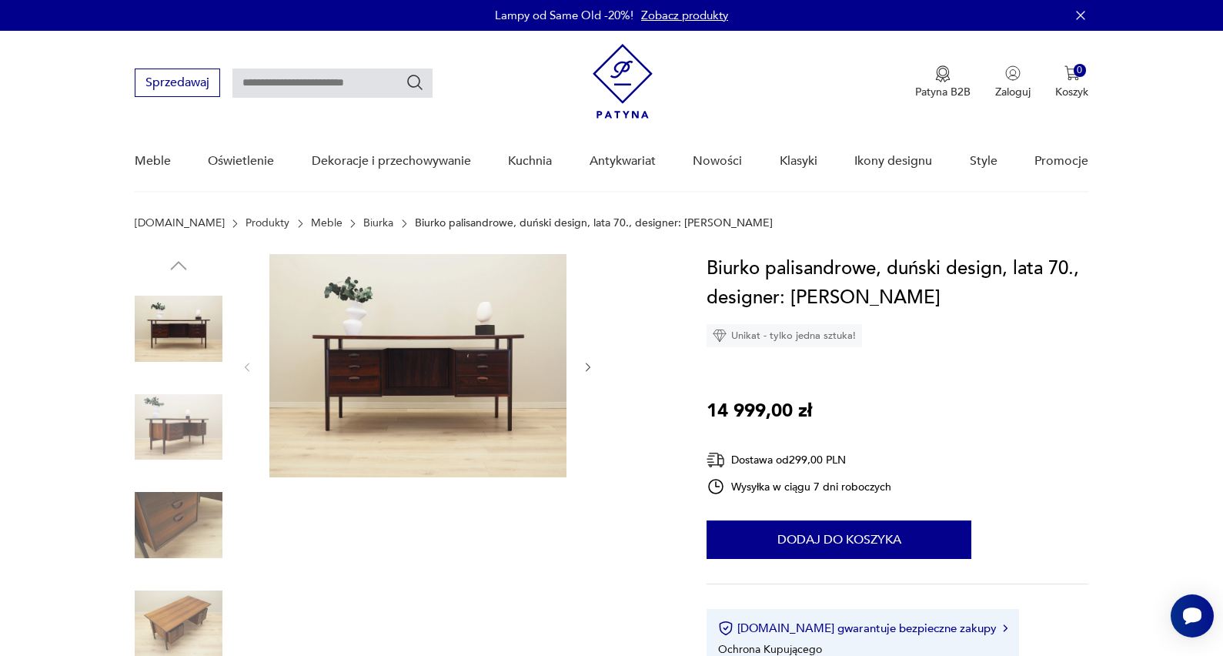
click at [589, 366] on icon "button" at bounding box center [588, 367] width 5 height 9
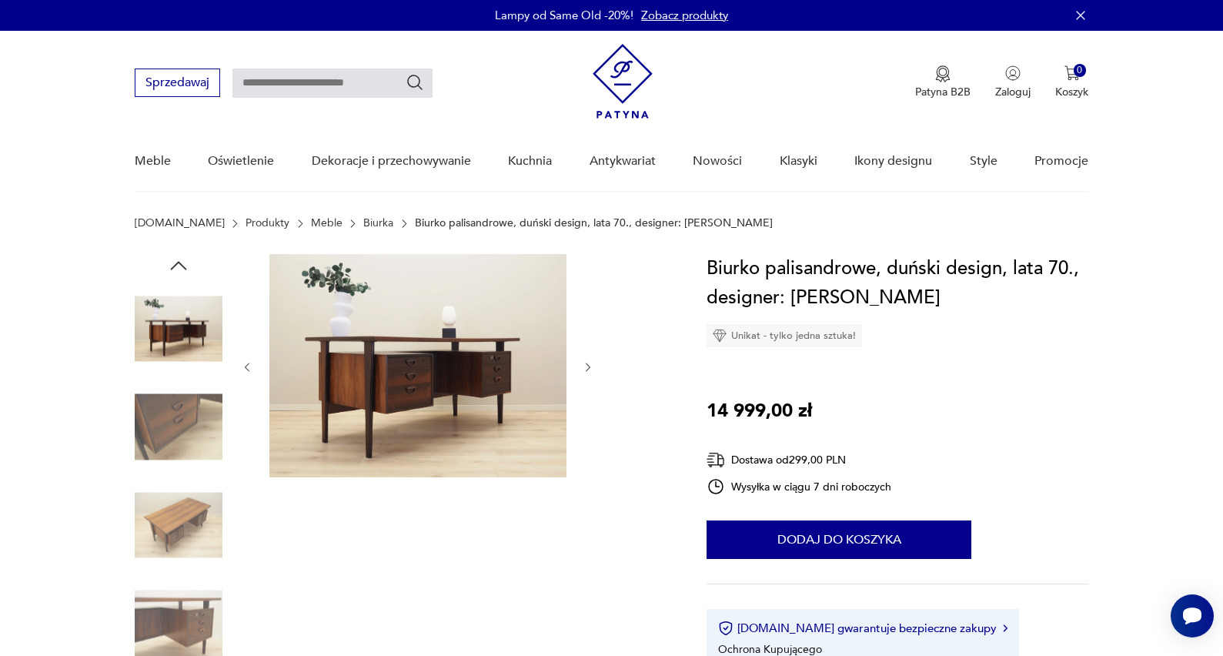
click at [589, 368] on icon "button" at bounding box center [588, 367] width 13 height 13
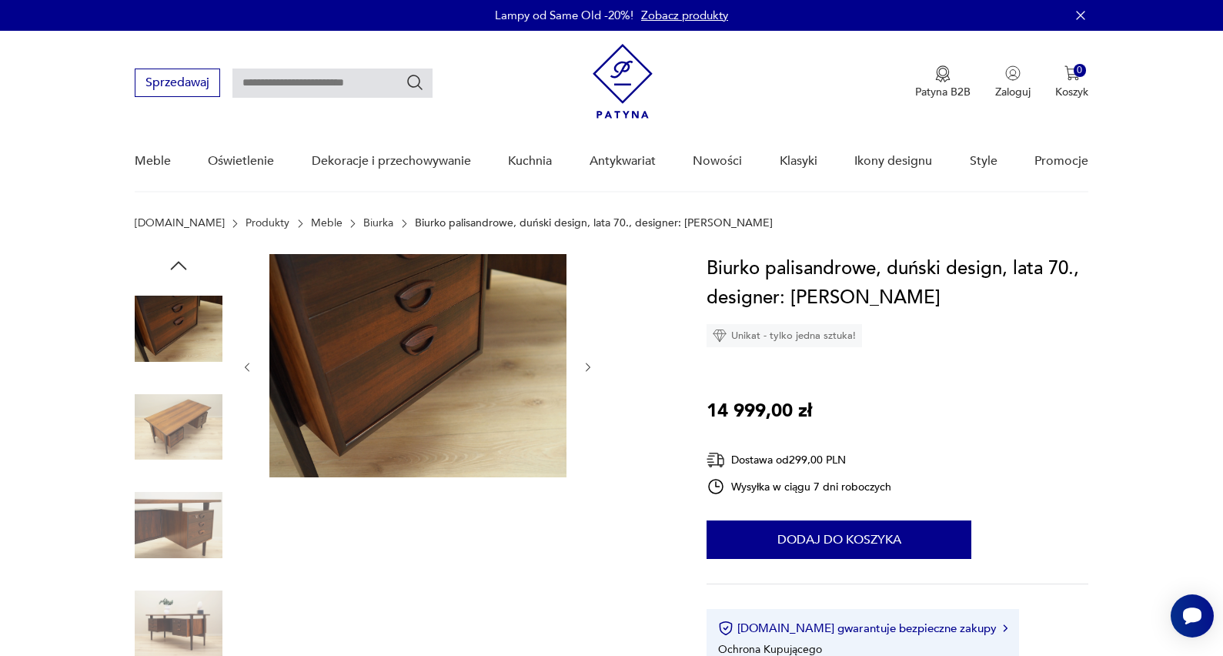
click at [589, 368] on icon "button" at bounding box center [588, 367] width 13 height 13
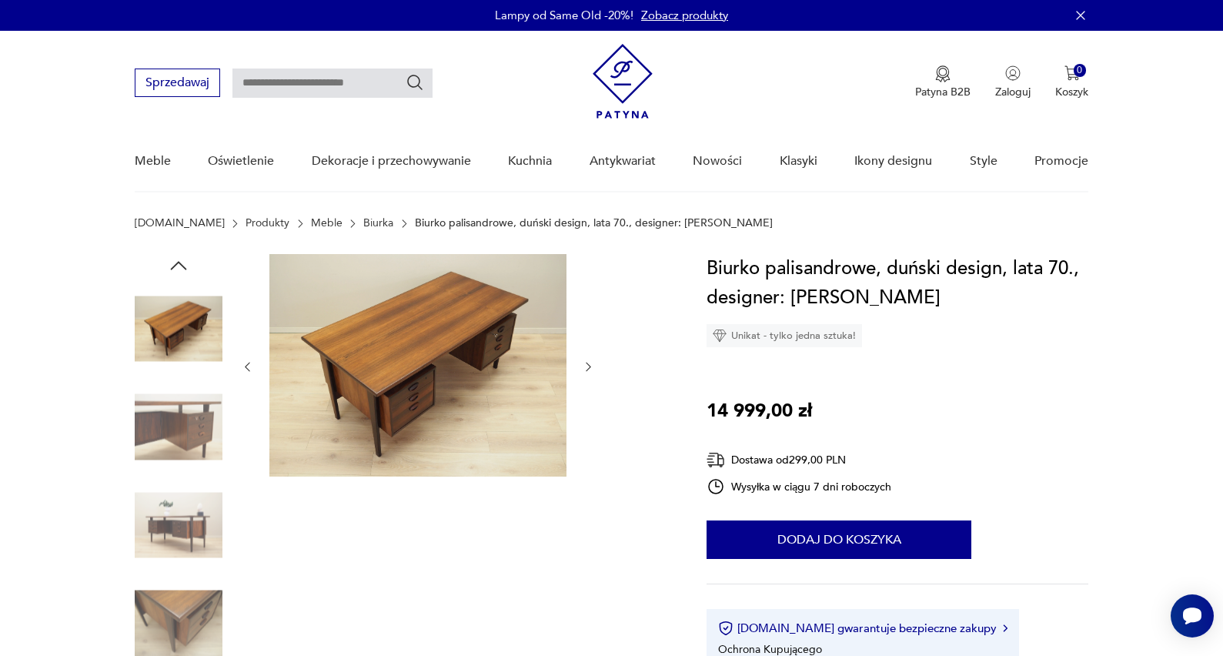
click at [589, 369] on icon "button" at bounding box center [588, 367] width 5 height 9
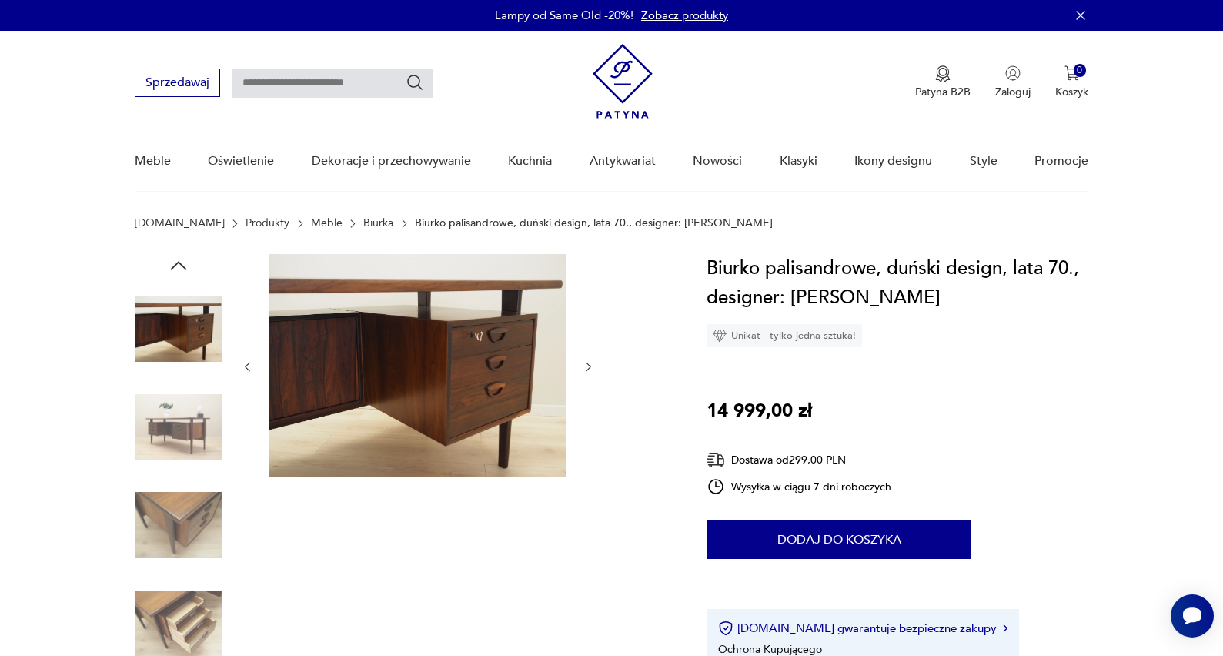
click at [589, 369] on icon "button" at bounding box center [588, 367] width 5 height 9
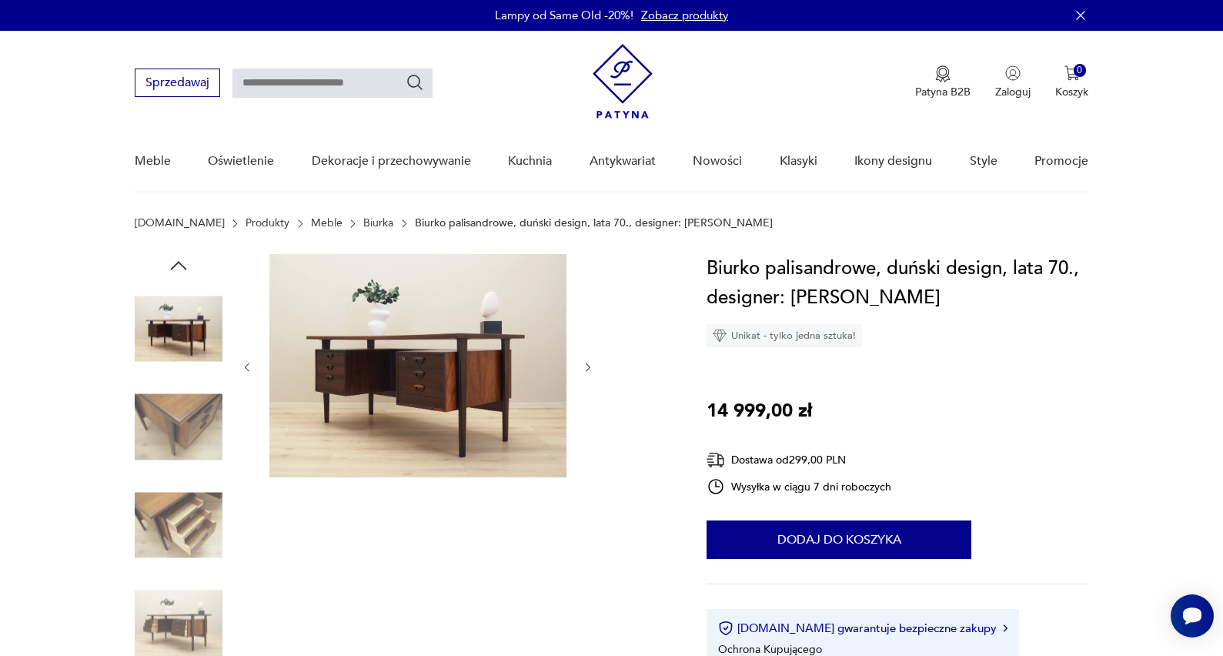
click at [589, 369] on icon "button" at bounding box center [588, 367] width 5 height 9
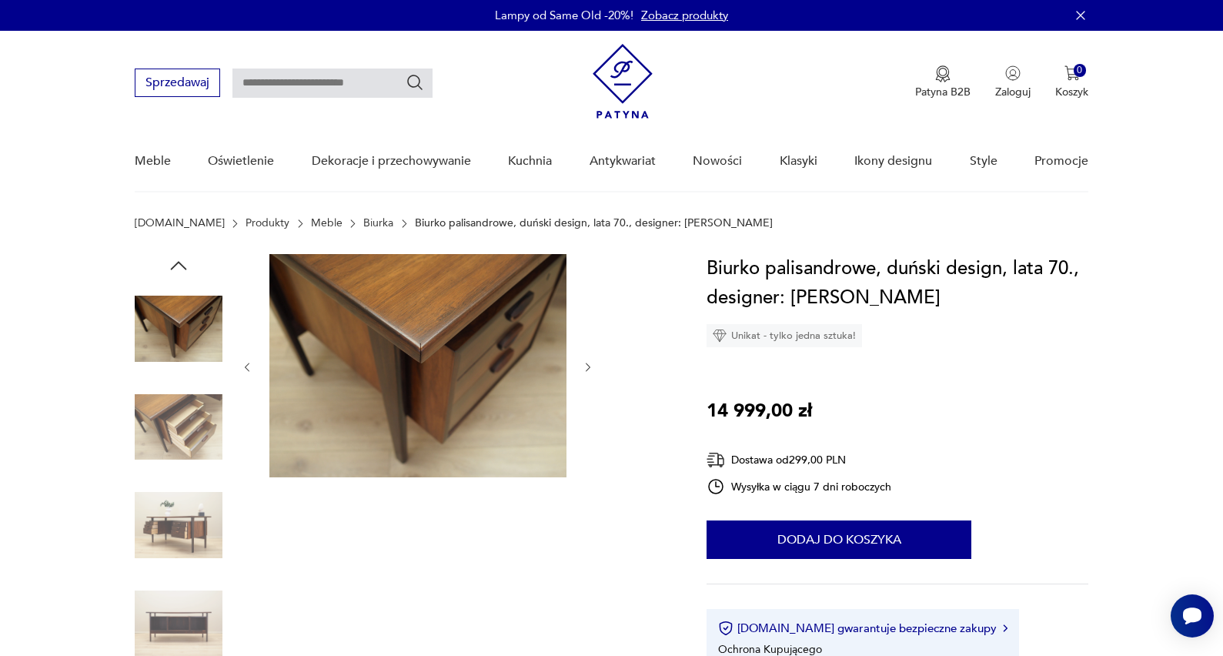
click at [589, 369] on icon "button" at bounding box center [588, 367] width 5 height 9
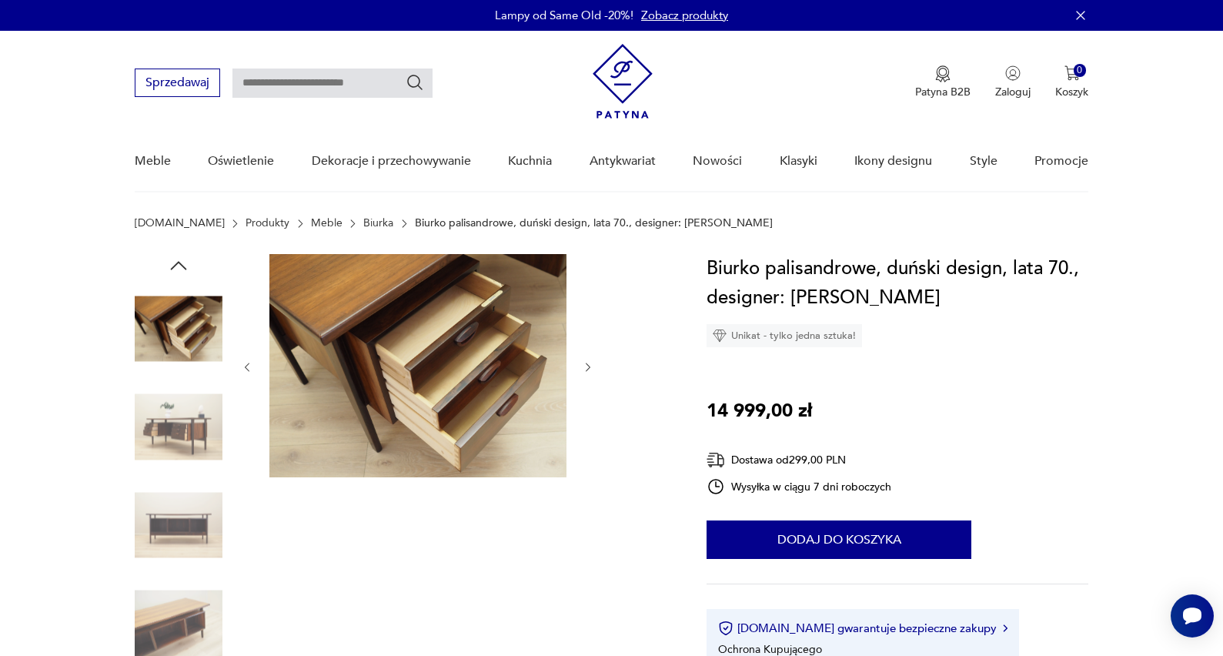
click at [589, 369] on icon "button" at bounding box center [588, 367] width 5 height 9
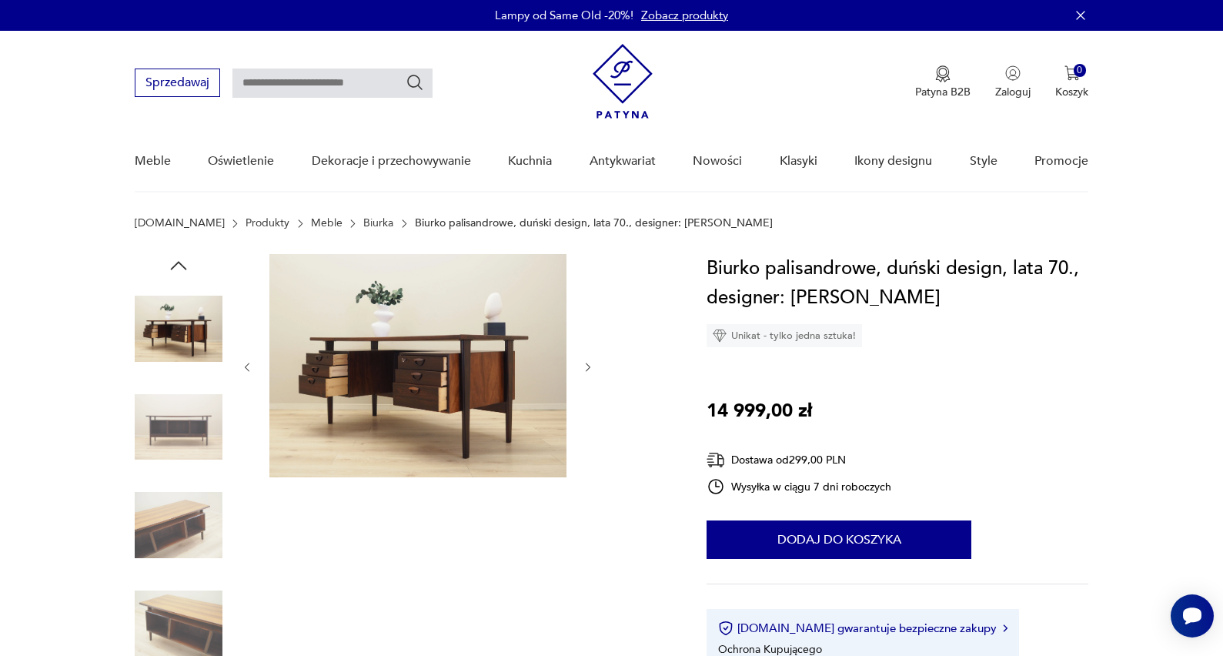
click at [589, 369] on icon "button" at bounding box center [588, 367] width 5 height 9
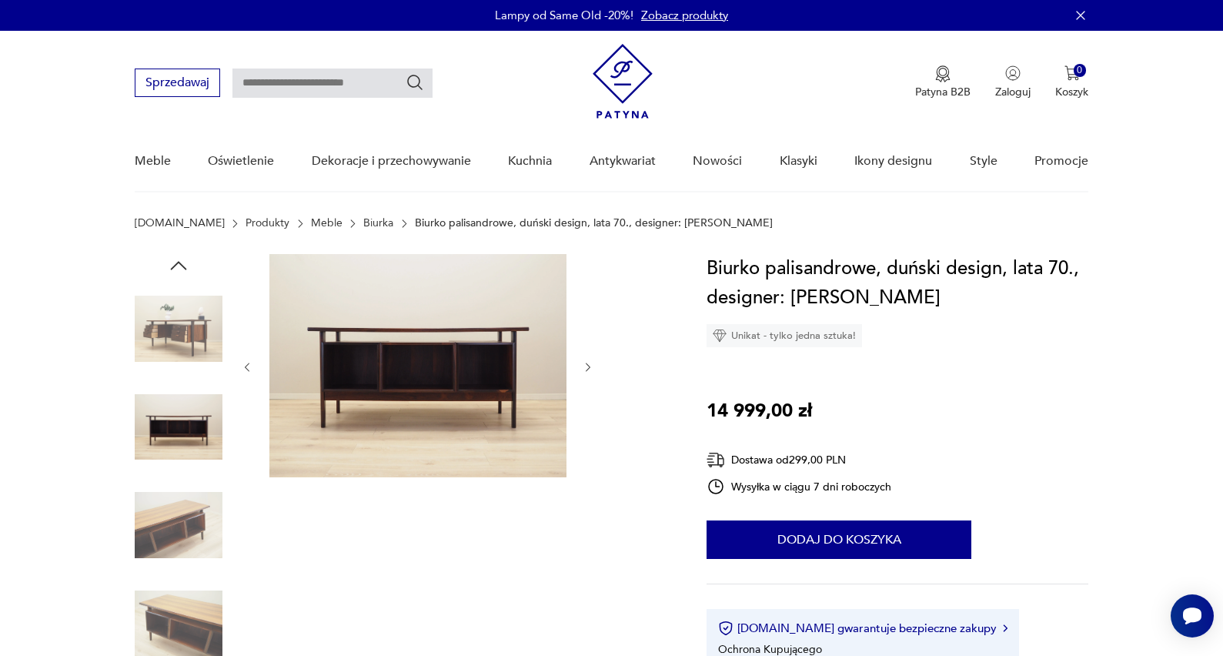
click at [589, 369] on icon "button" at bounding box center [588, 367] width 5 height 9
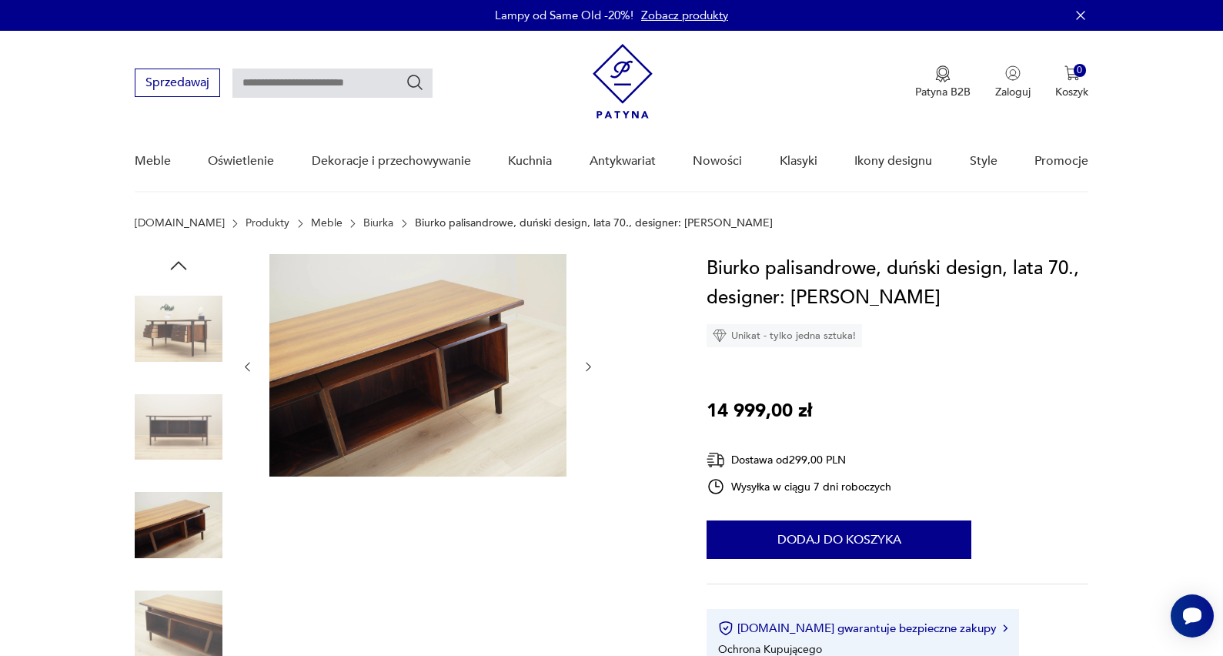
click at [589, 369] on icon "button" at bounding box center [588, 367] width 5 height 9
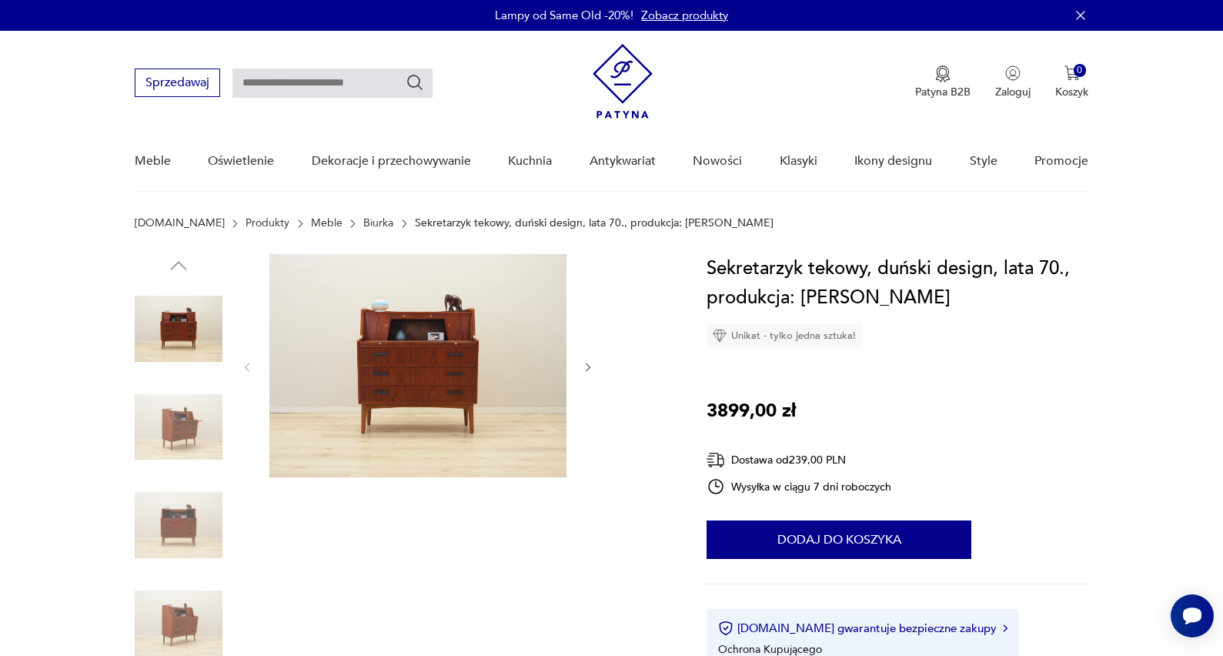
click at [594, 370] on icon "button" at bounding box center [588, 367] width 13 height 13
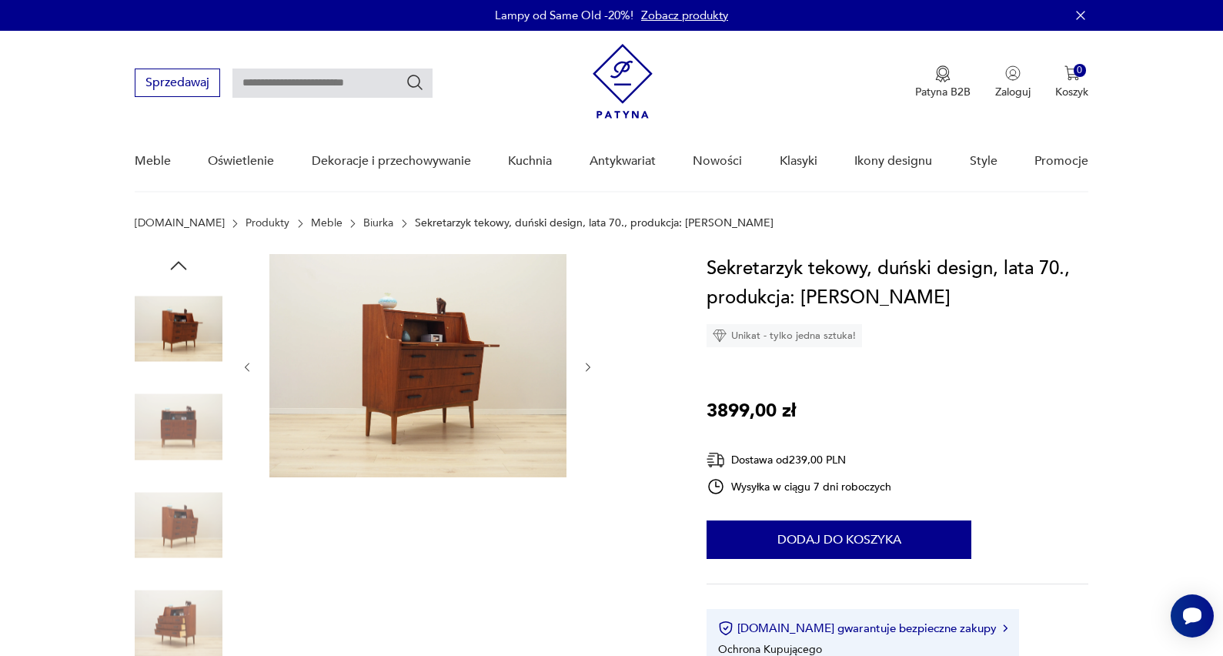
click at [594, 370] on icon "button" at bounding box center [588, 367] width 13 height 13
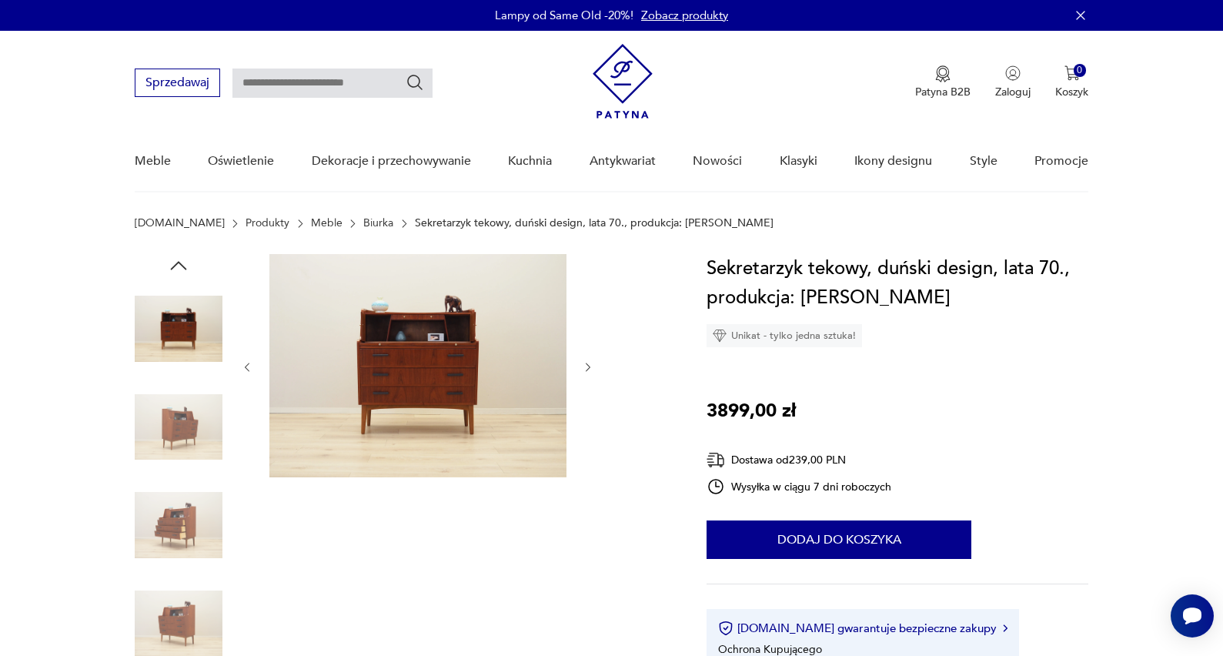
click at [594, 370] on icon "button" at bounding box center [588, 367] width 13 height 13
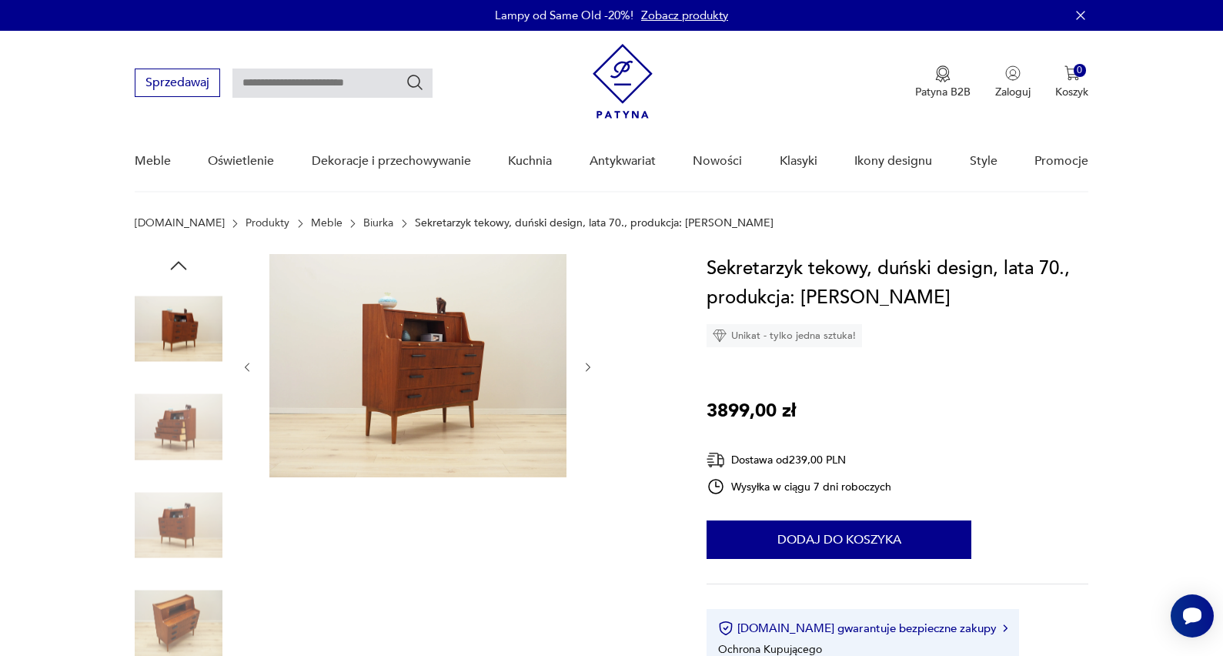
click at [594, 369] on icon "button" at bounding box center [588, 367] width 13 height 13
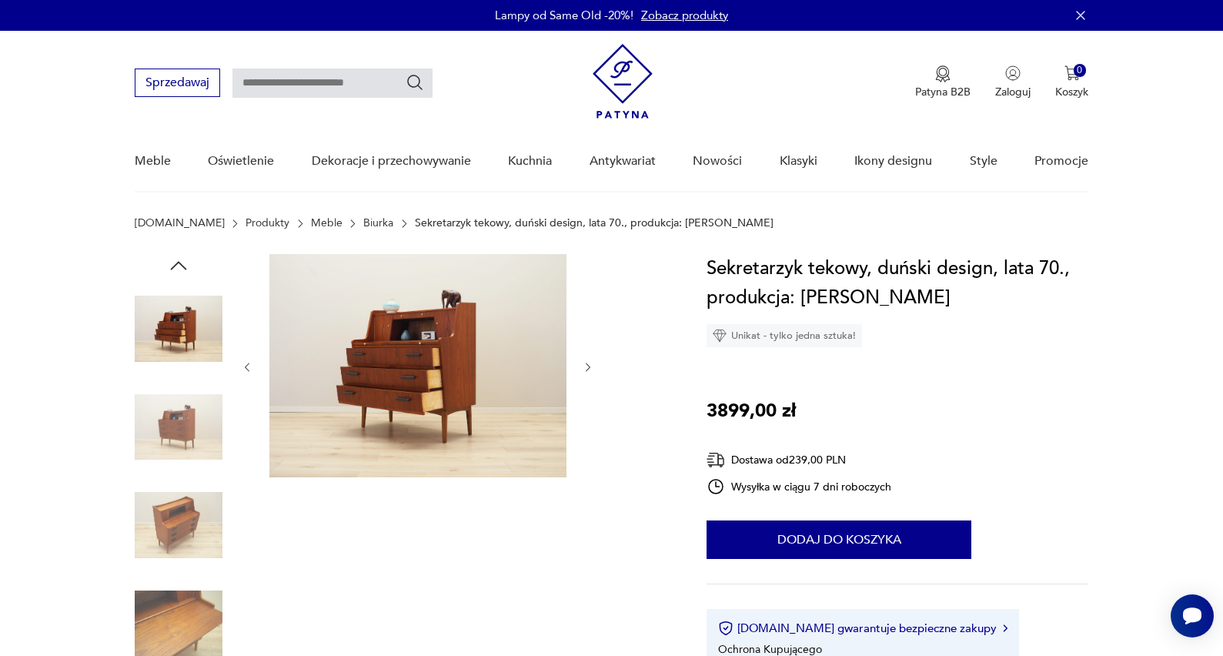
click at [594, 370] on icon "button" at bounding box center [588, 367] width 13 height 13
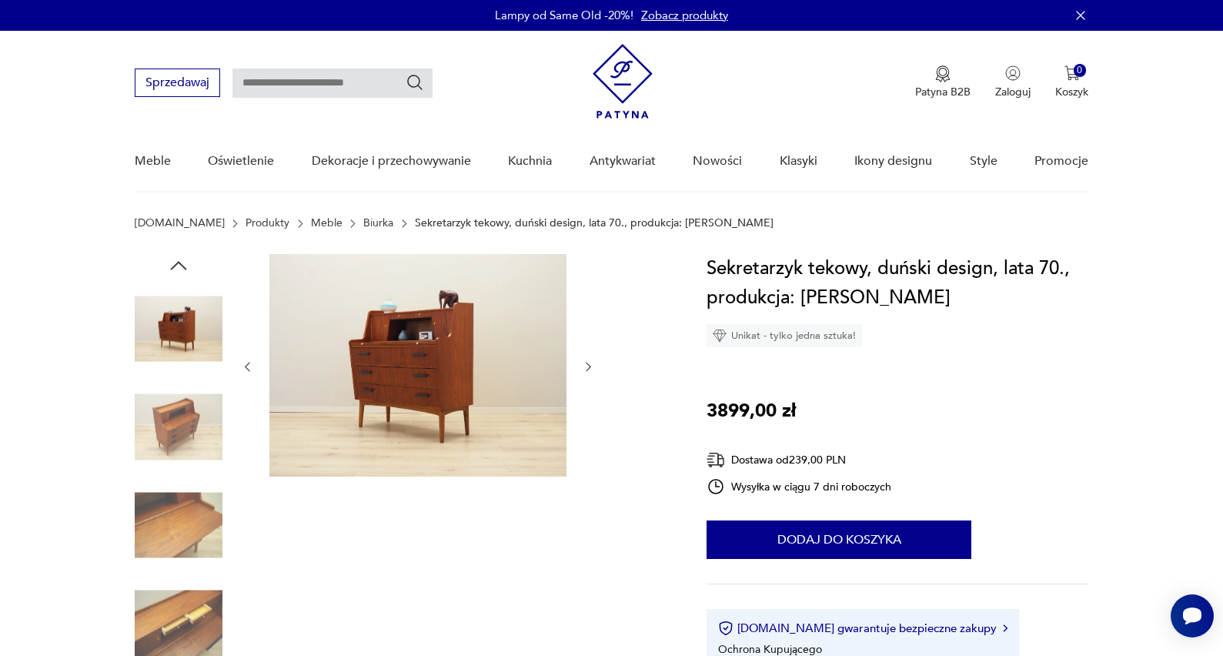
click at [594, 370] on icon "button" at bounding box center [588, 366] width 13 height 13
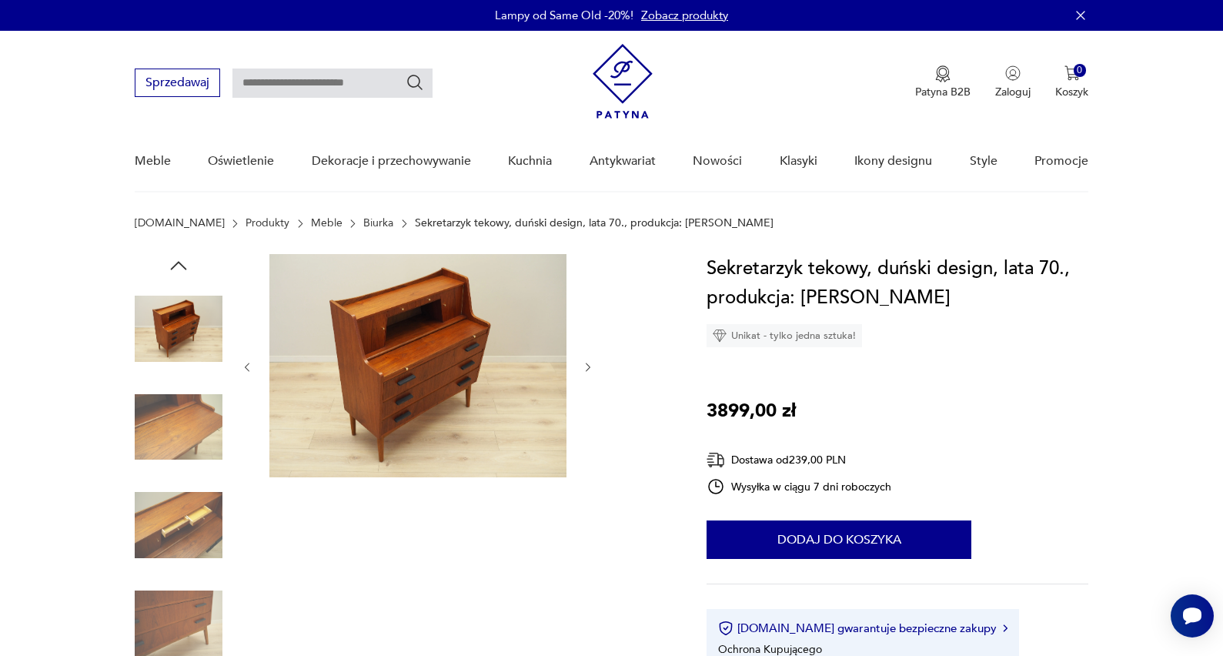
click at [594, 370] on icon "button" at bounding box center [588, 367] width 13 height 13
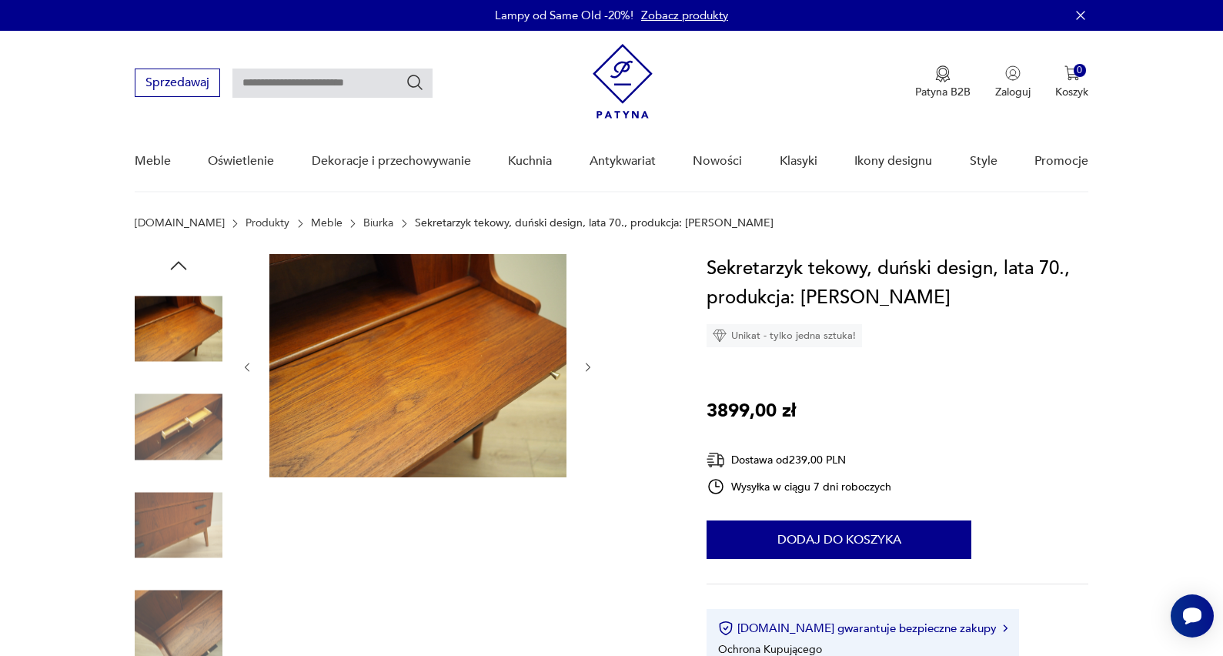
click at [594, 370] on icon "button" at bounding box center [588, 367] width 13 height 13
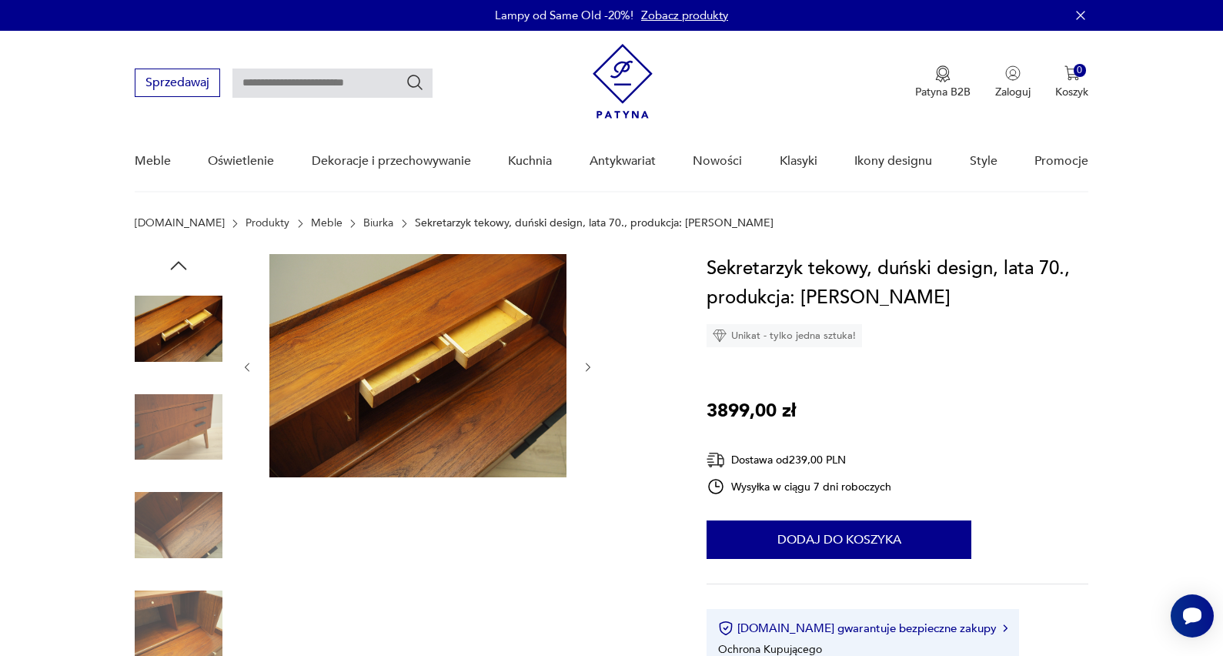
click at [594, 370] on icon "button" at bounding box center [588, 367] width 13 height 13
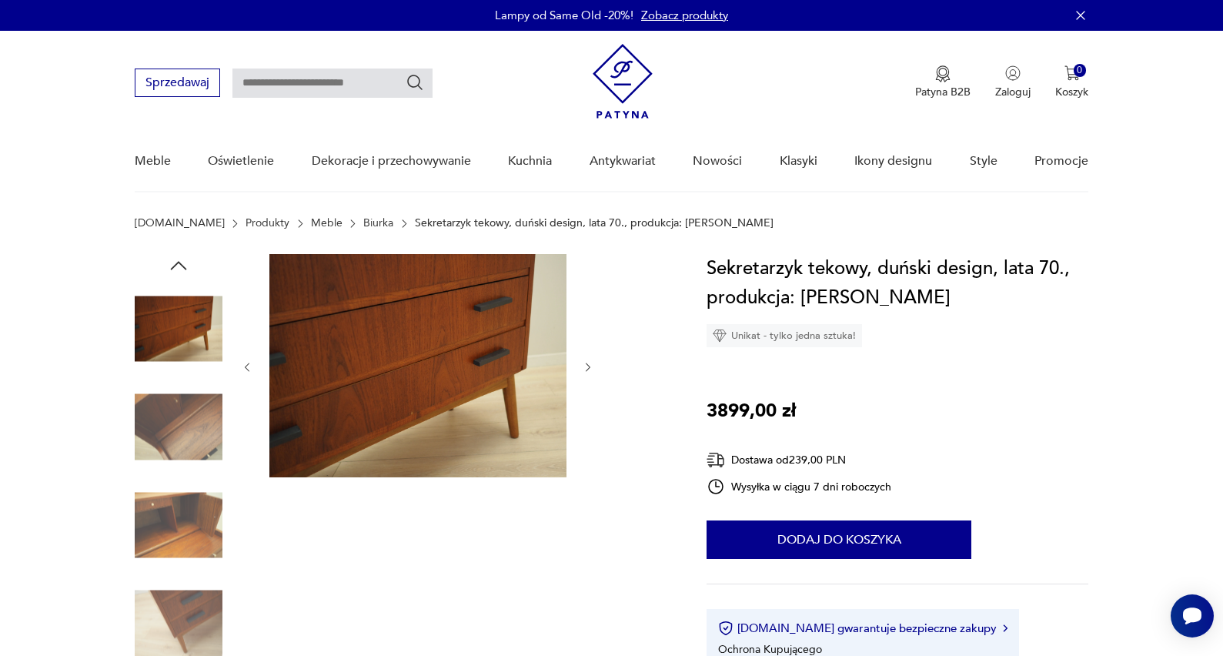
click at [594, 370] on icon "button" at bounding box center [588, 367] width 13 height 13
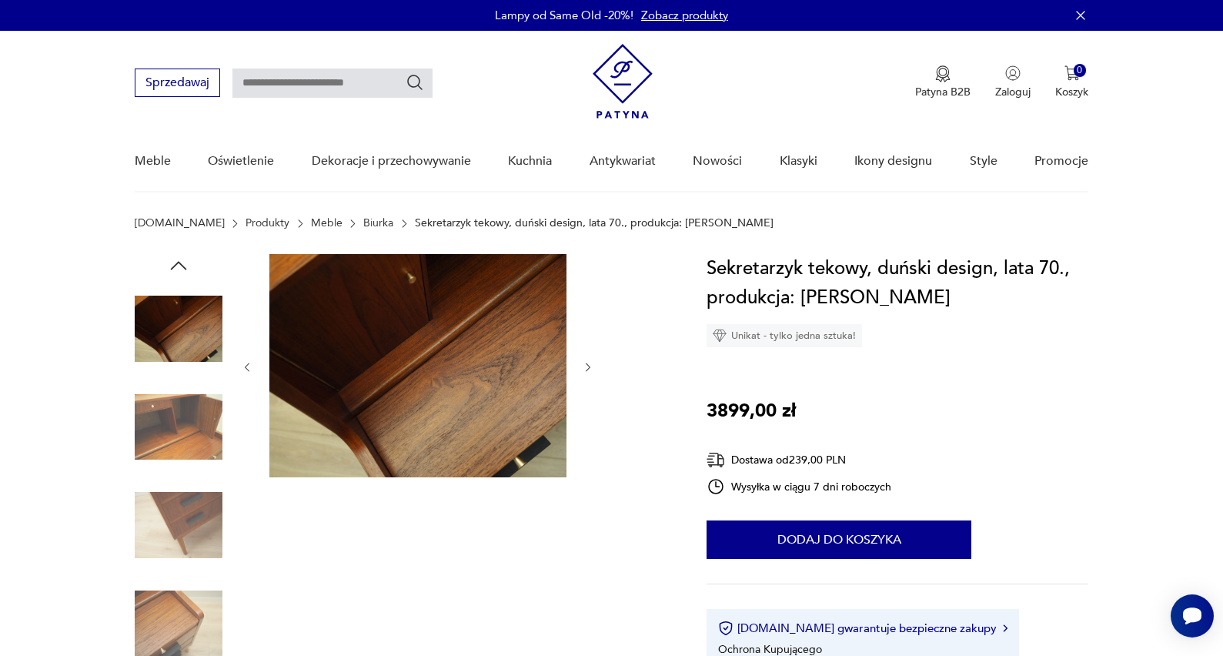
click at [594, 370] on icon "button" at bounding box center [588, 367] width 13 height 13
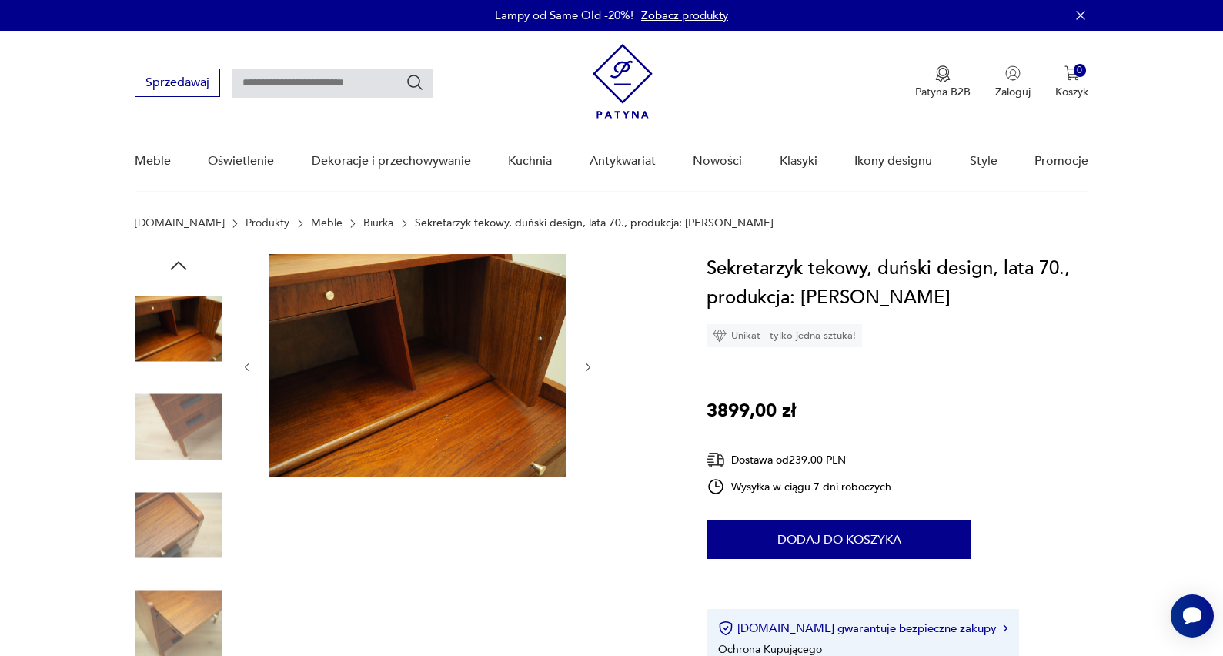
click at [594, 370] on icon "button" at bounding box center [588, 367] width 13 height 13
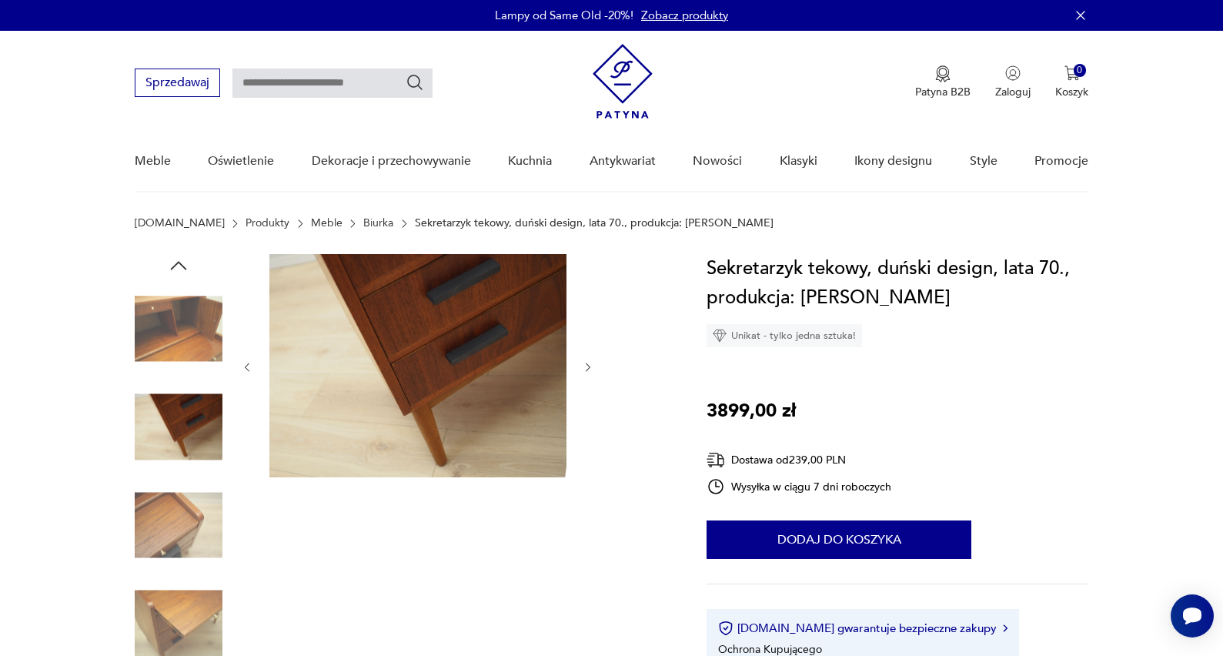
click at [594, 370] on icon "button" at bounding box center [588, 367] width 13 height 13
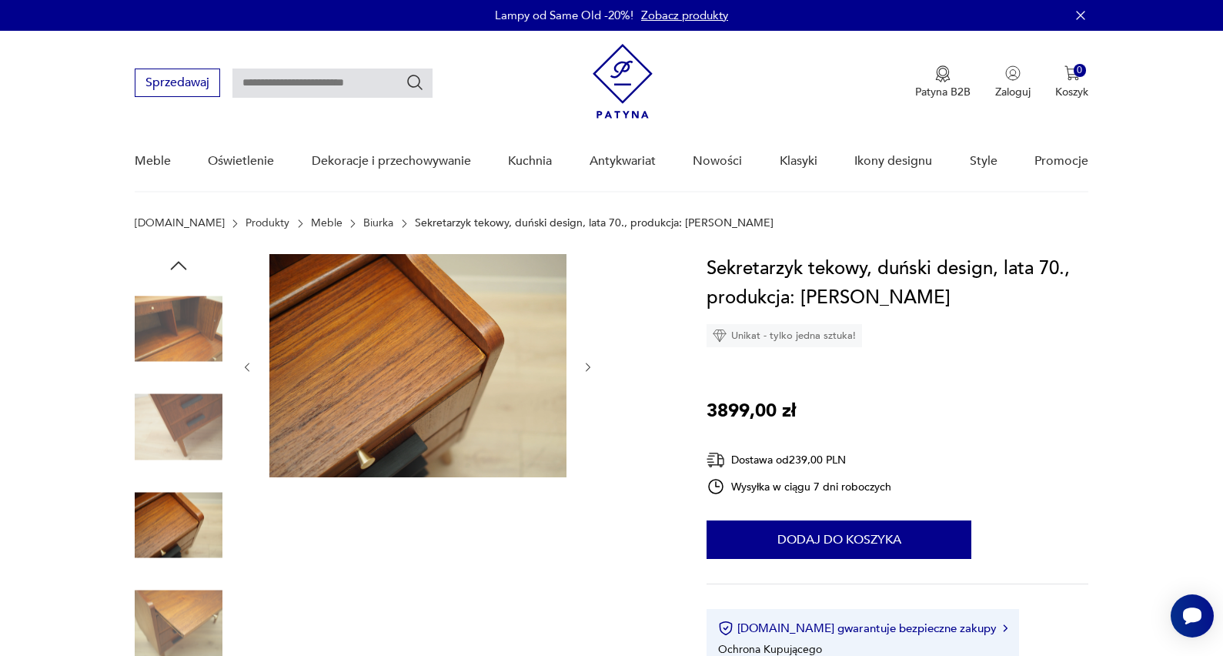
click at [594, 370] on icon "button" at bounding box center [588, 367] width 13 height 13
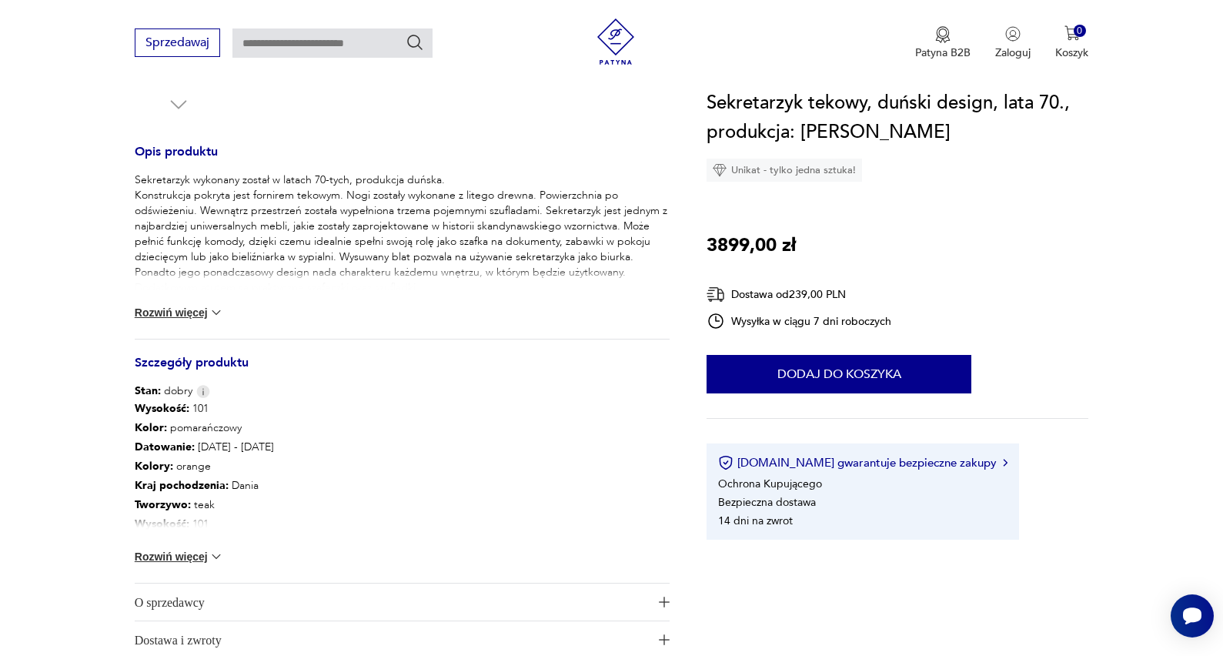
scroll to position [587, 0]
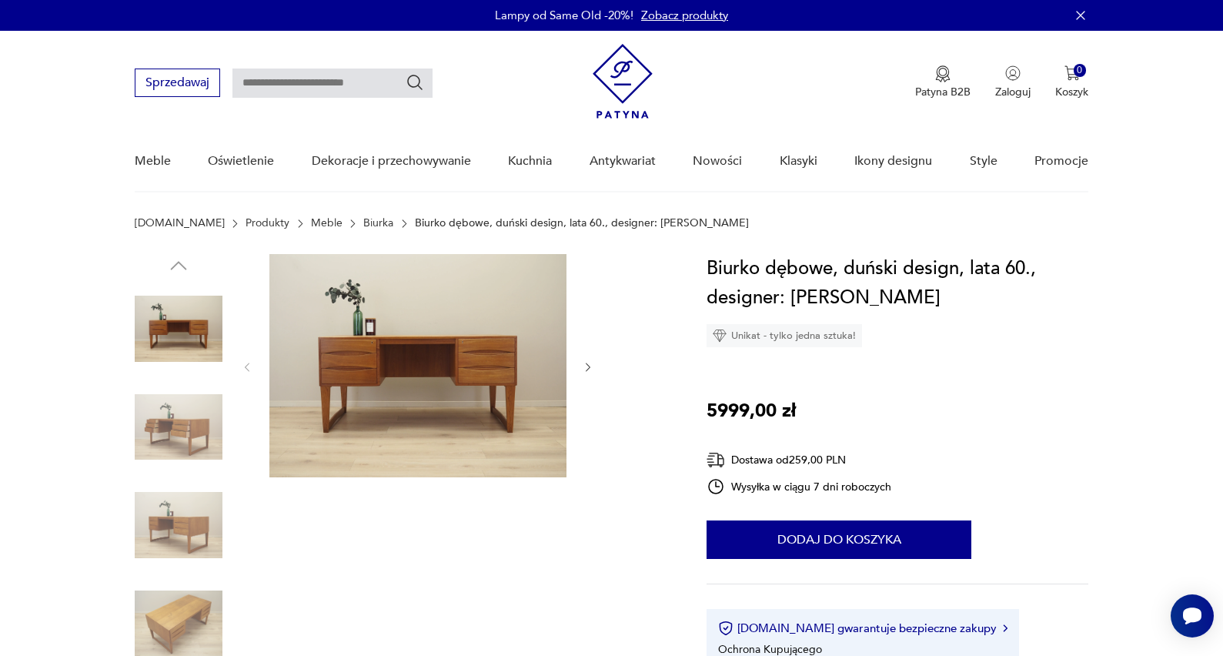
click at [590, 366] on icon "button" at bounding box center [588, 367] width 13 height 13
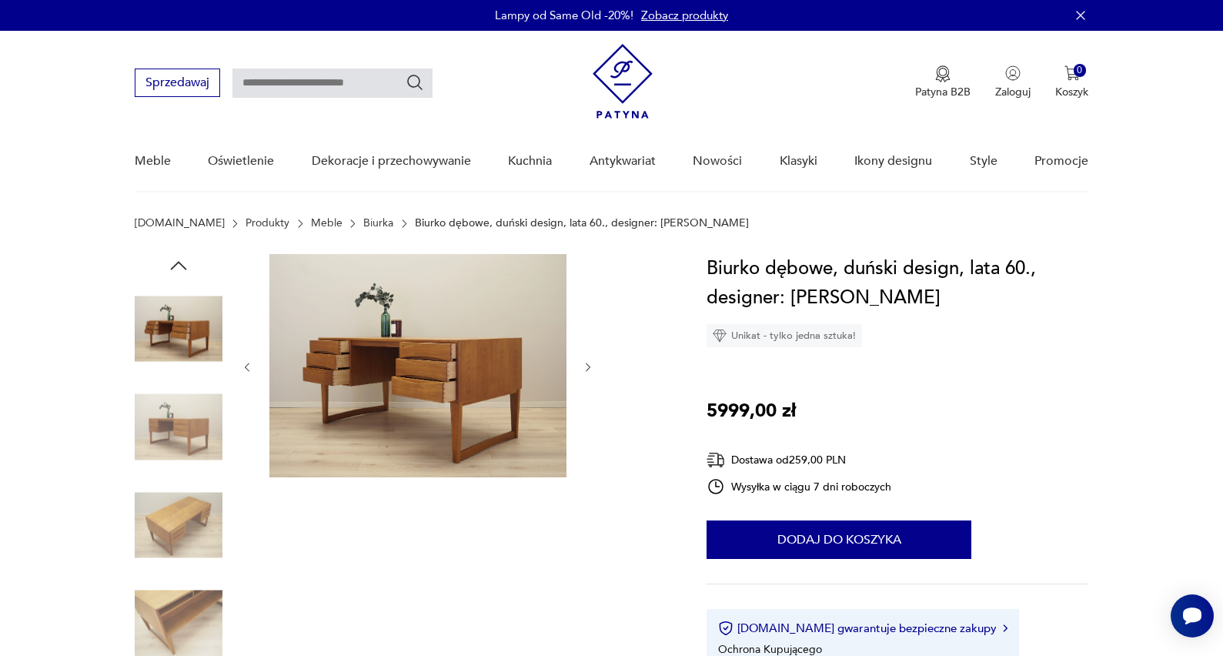
click at [590, 366] on icon "button" at bounding box center [588, 367] width 13 height 13
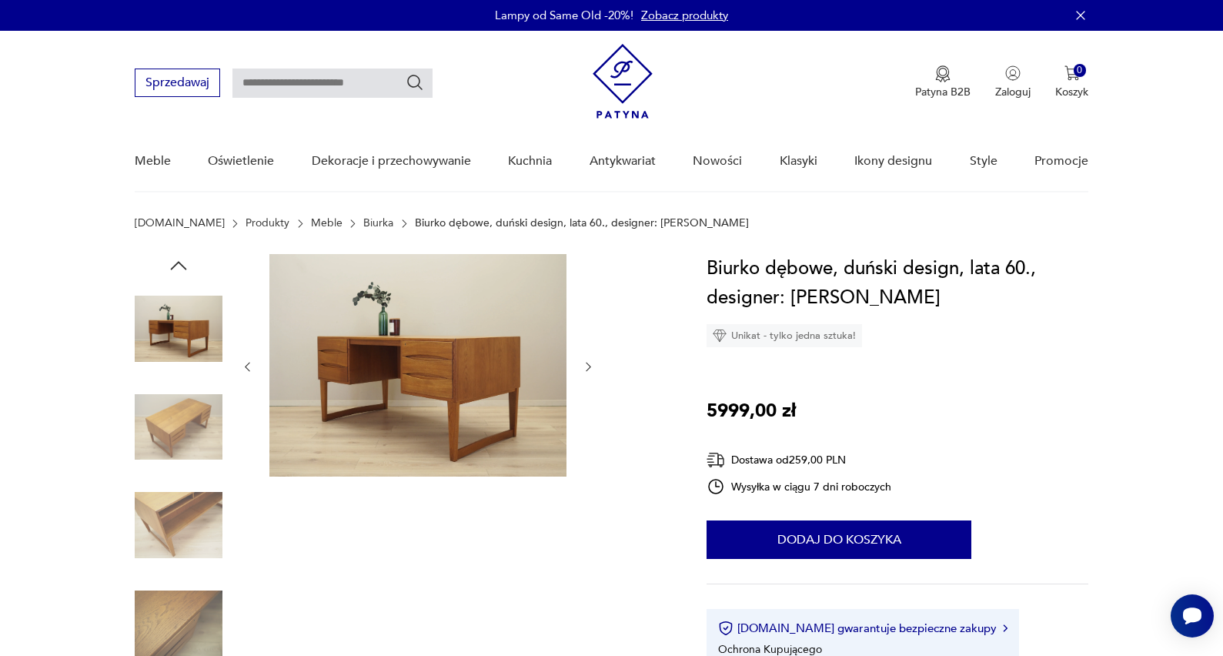
click at [590, 366] on icon "button" at bounding box center [588, 367] width 5 height 9
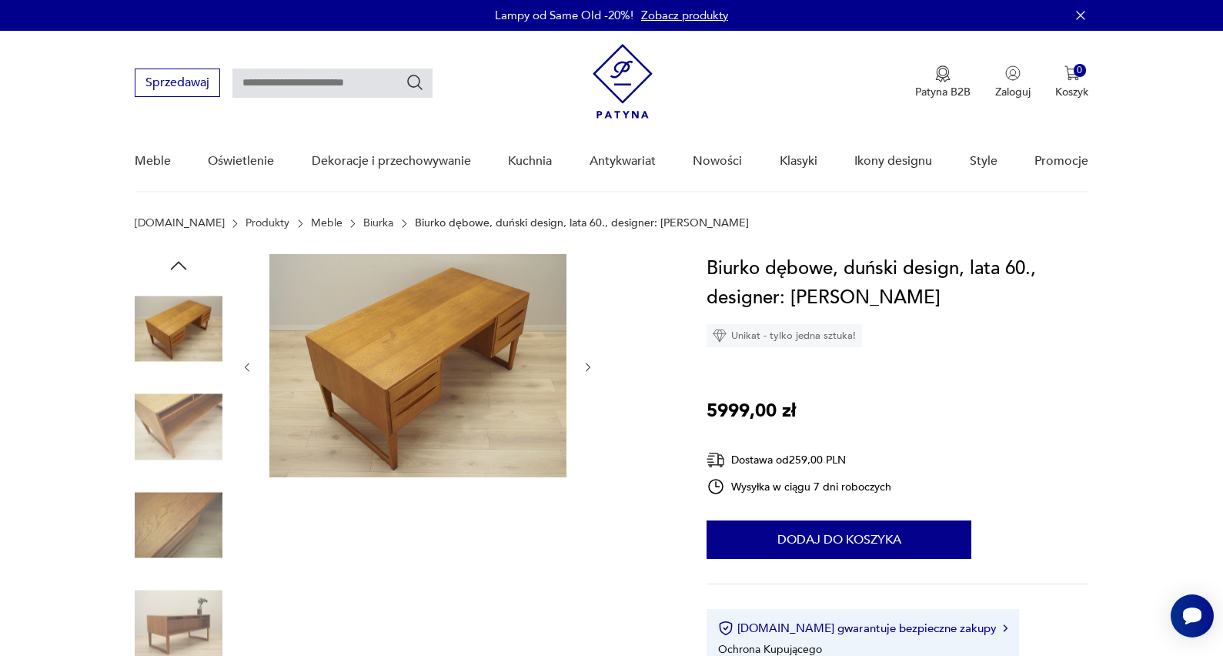
click at [590, 366] on icon "button" at bounding box center [588, 367] width 5 height 9
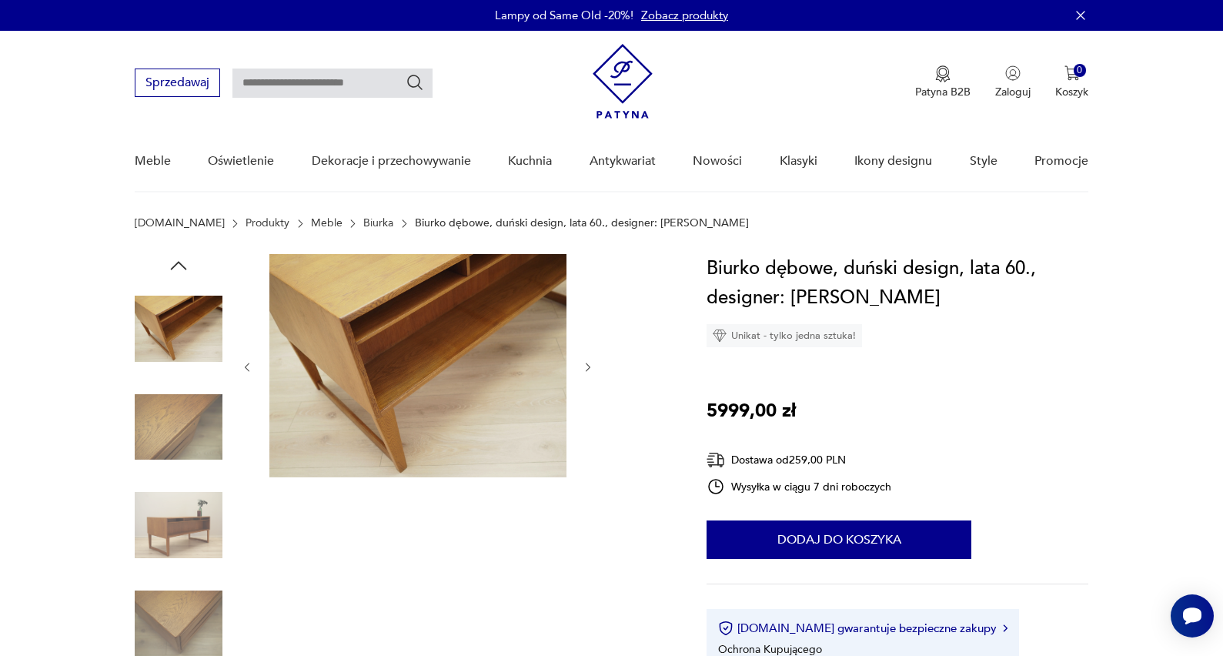
click at [590, 366] on icon "button" at bounding box center [588, 367] width 5 height 9
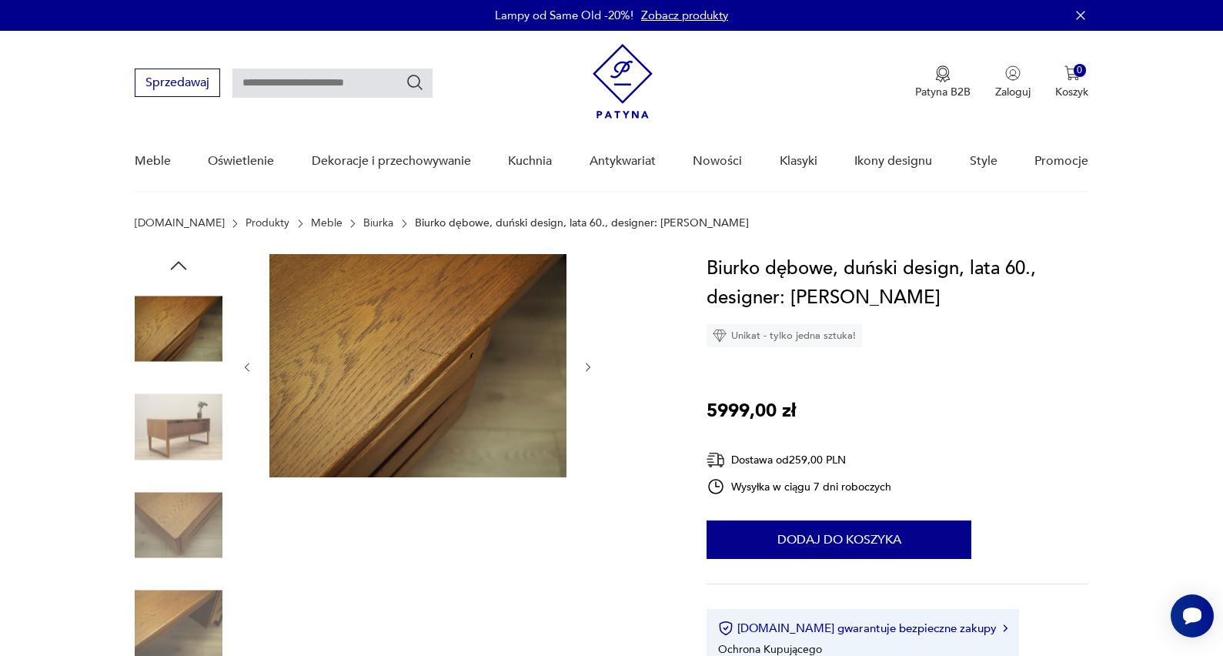
click at [590, 366] on icon "button" at bounding box center [588, 367] width 5 height 9
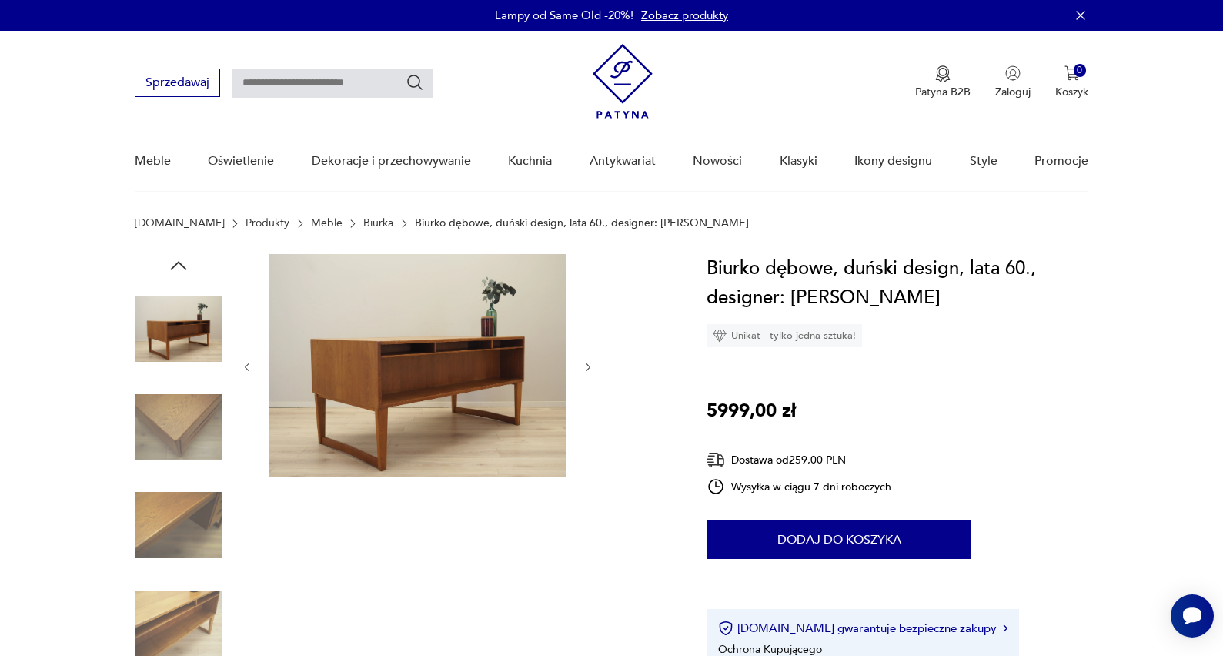
click at [590, 366] on icon "button" at bounding box center [588, 367] width 5 height 9
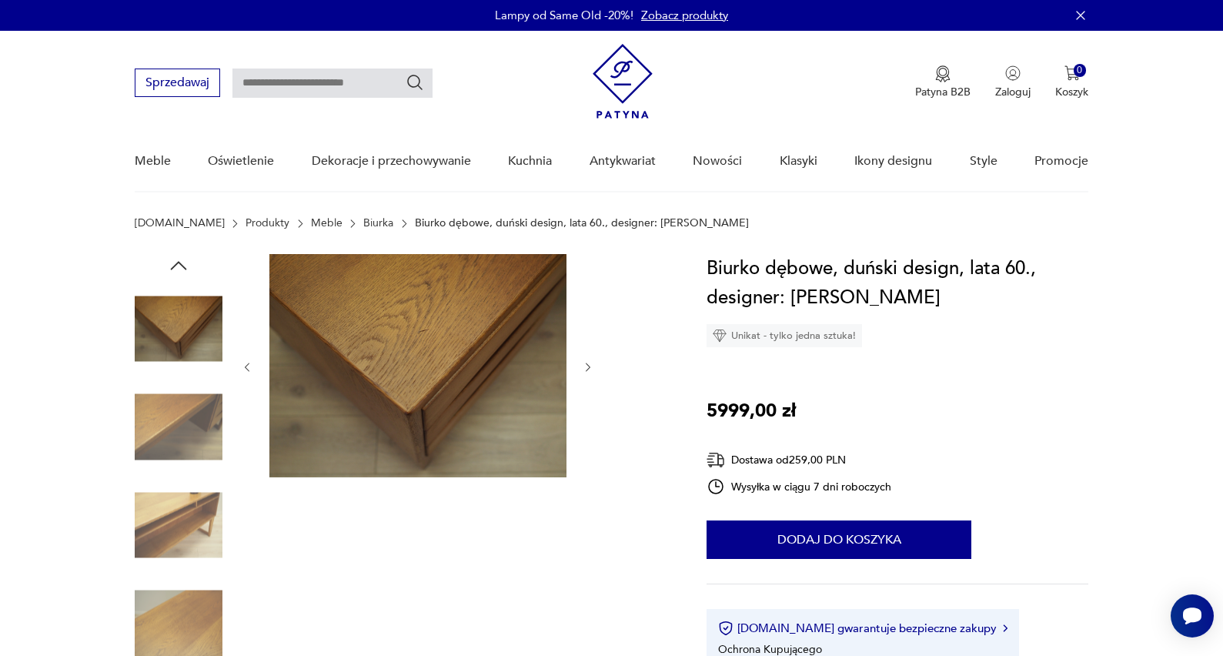
click at [590, 366] on icon "button" at bounding box center [588, 367] width 5 height 9
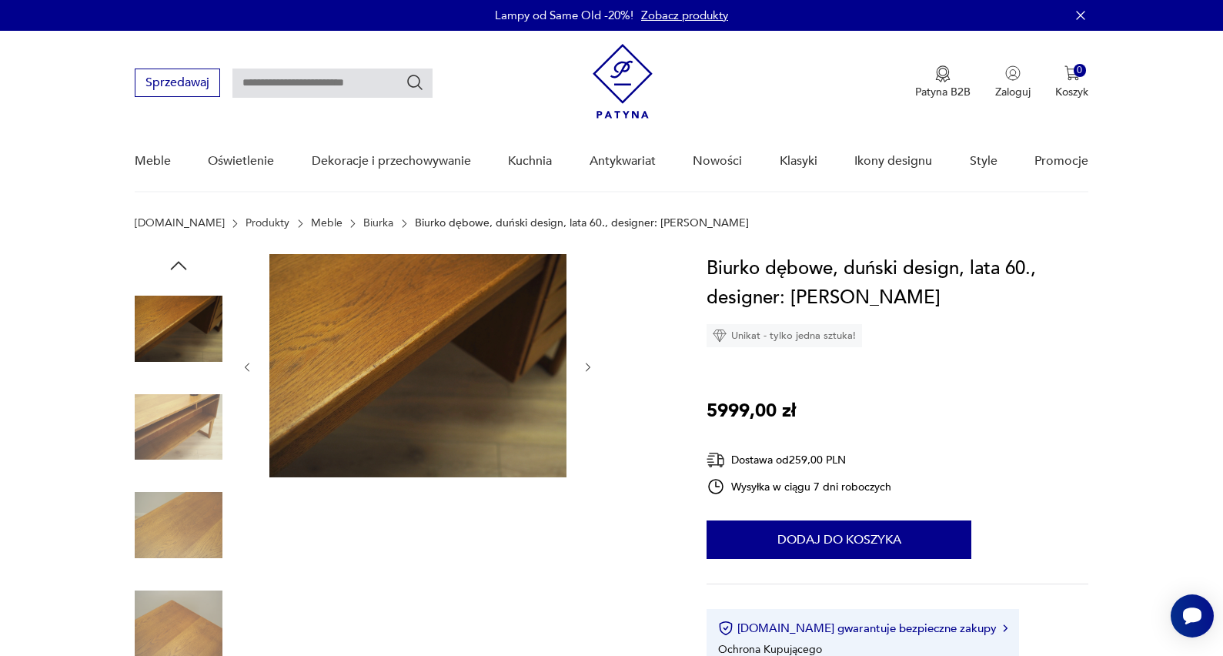
click at [590, 366] on icon "button" at bounding box center [588, 367] width 5 height 9
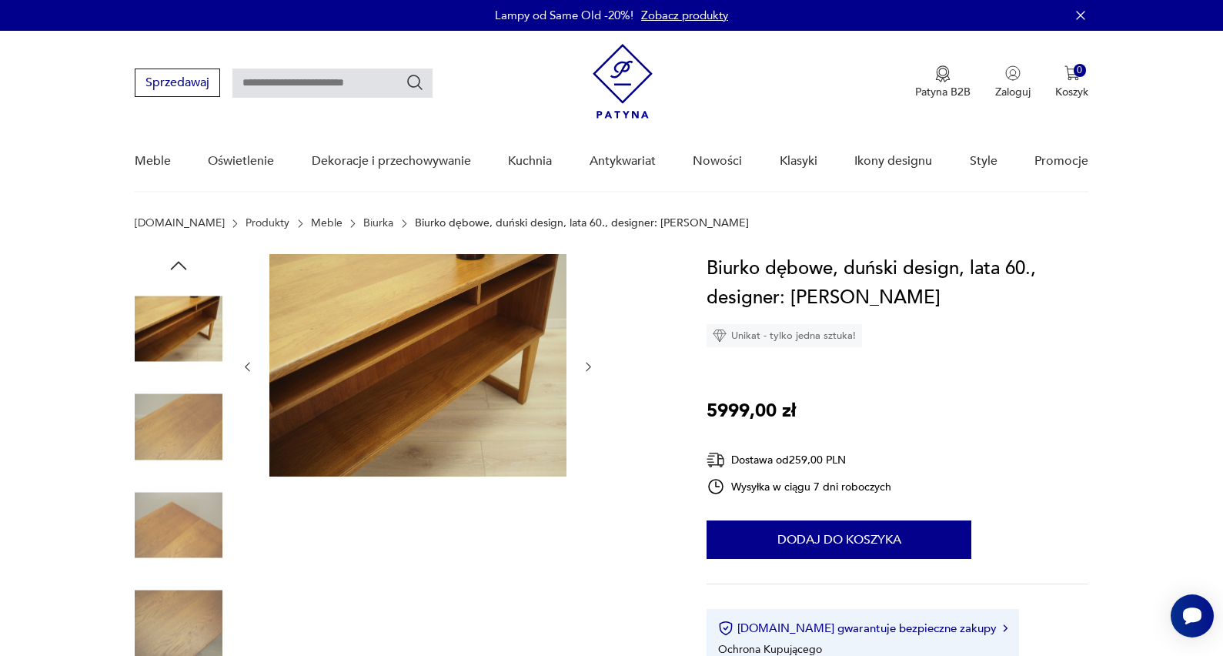
click at [171, 263] on icon "button" at bounding box center [178, 265] width 23 height 23
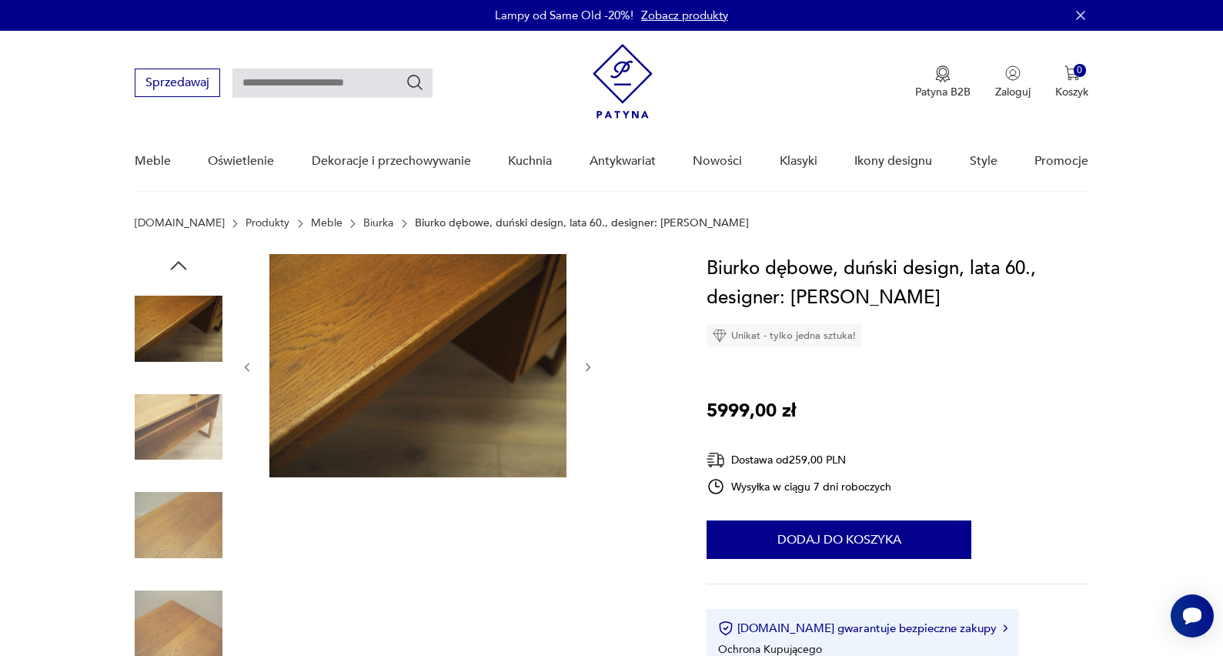
click at [171, 263] on icon "button" at bounding box center [178, 265] width 23 height 23
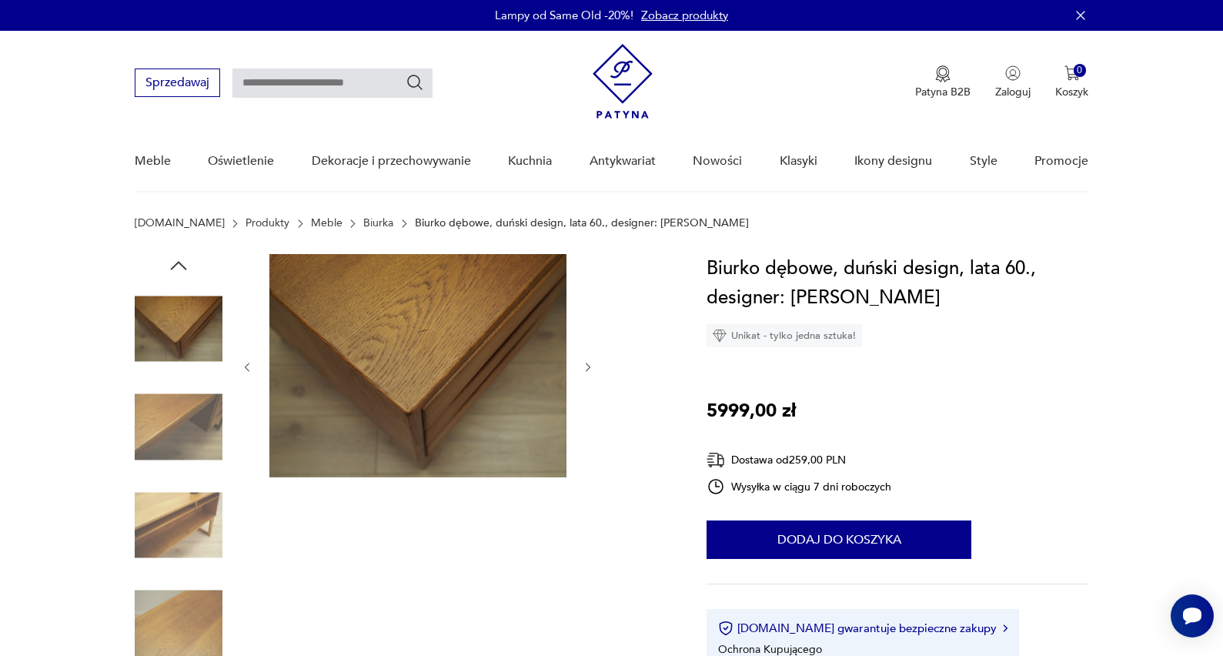
click at [171, 263] on icon "button" at bounding box center [178, 265] width 23 height 23
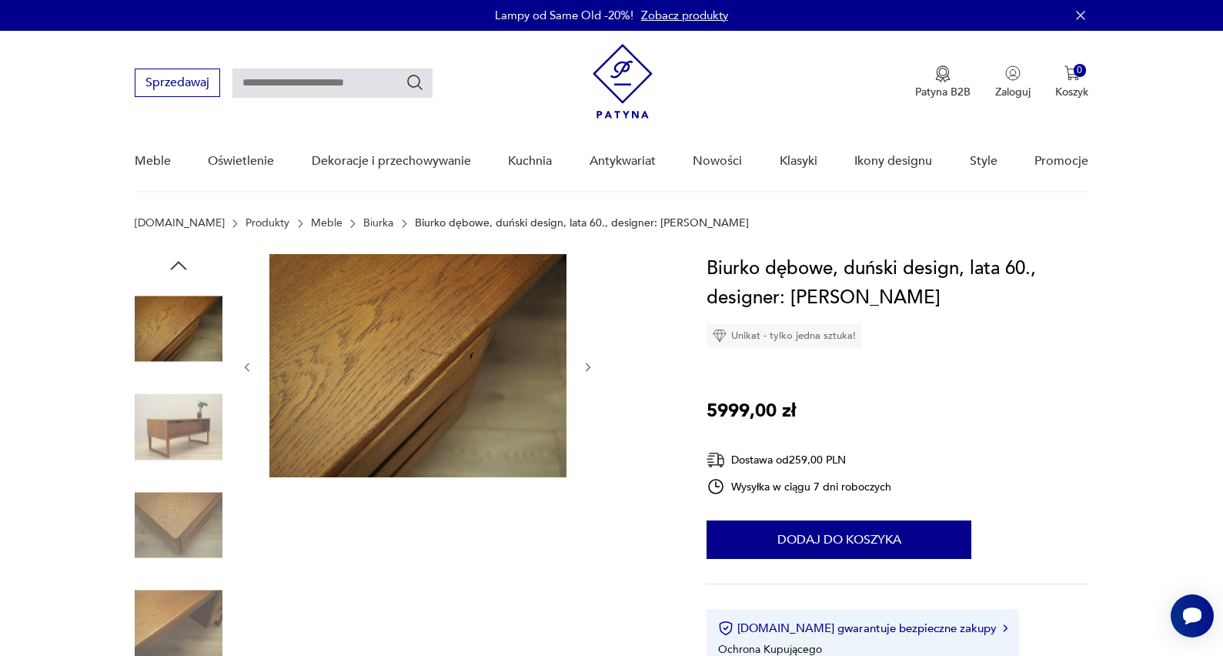
click at [171, 263] on icon "button" at bounding box center [178, 265] width 23 height 23
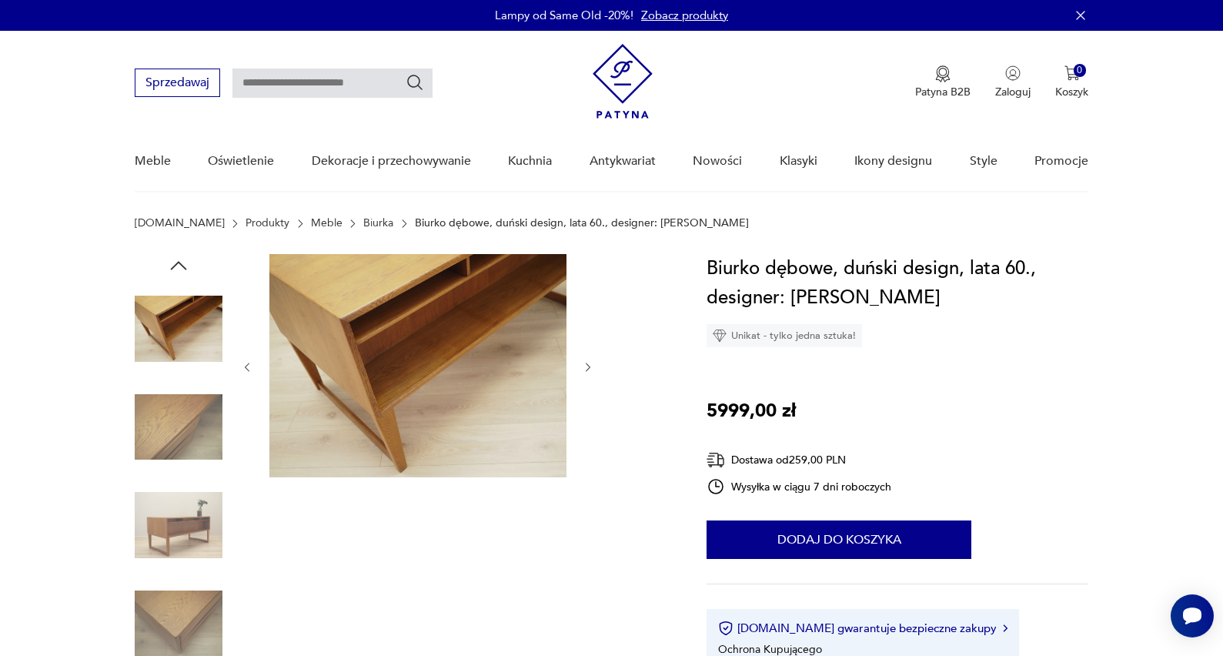
click at [171, 263] on icon "button" at bounding box center [178, 265] width 23 height 23
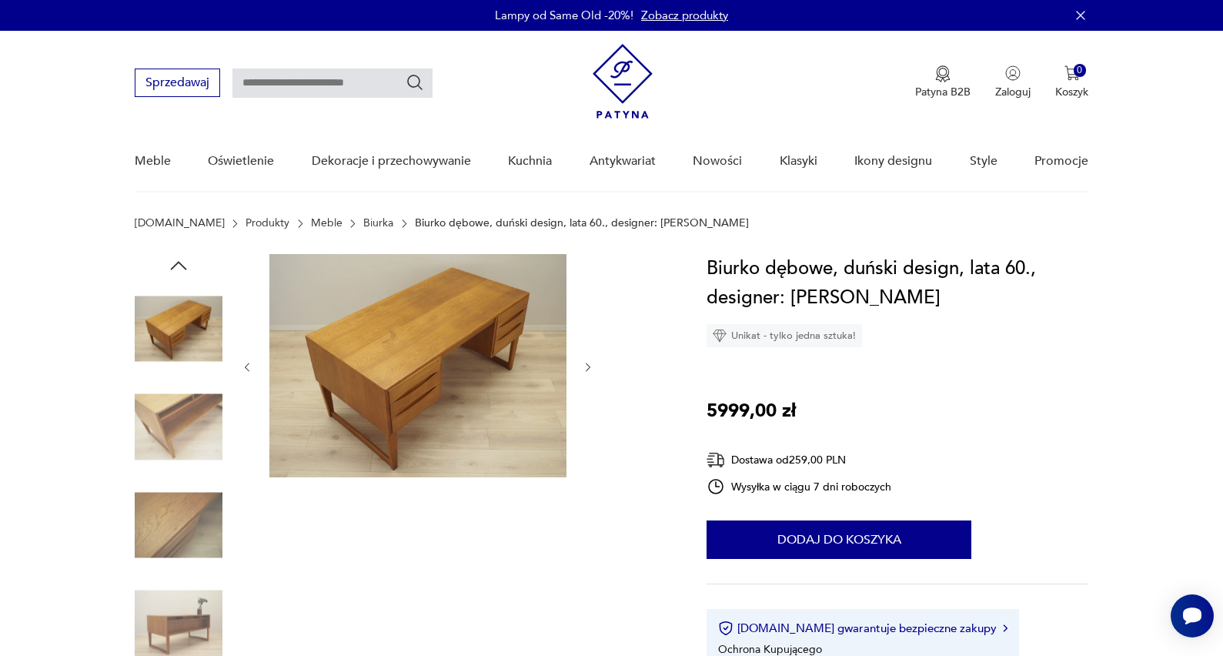
click at [171, 263] on icon "button" at bounding box center [178, 265] width 23 height 23
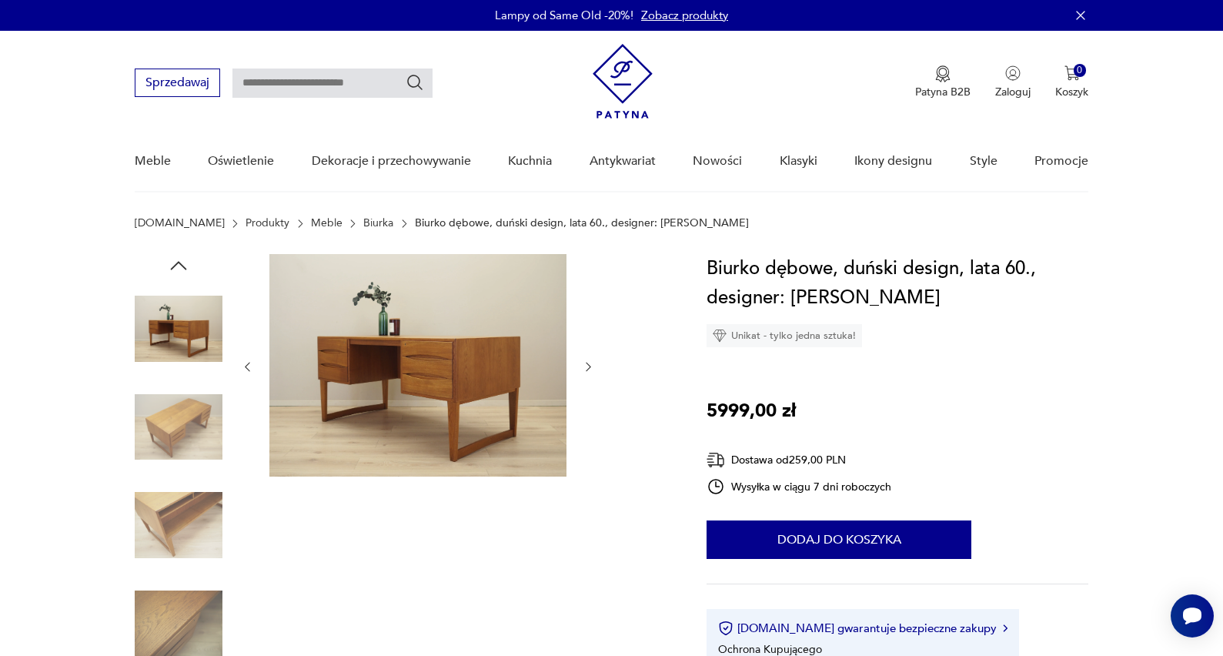
click at [171, 263] on icon "button" at bounding box center [178, 265] width 23 height 23
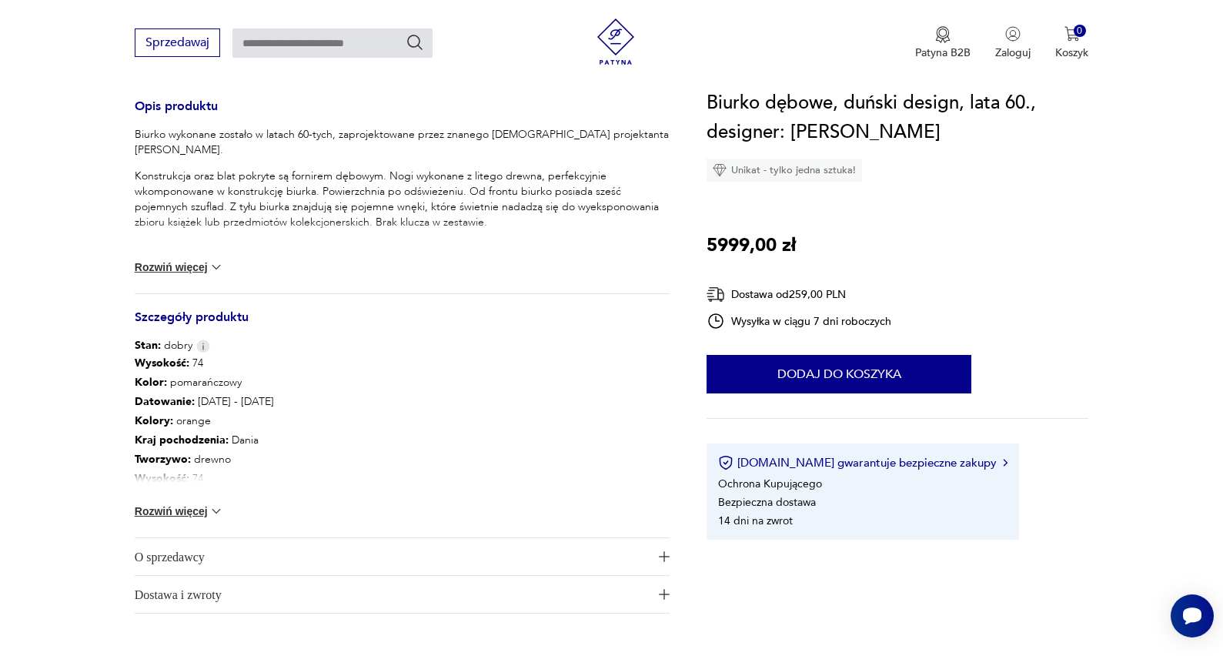
scroll to position [652, 0]
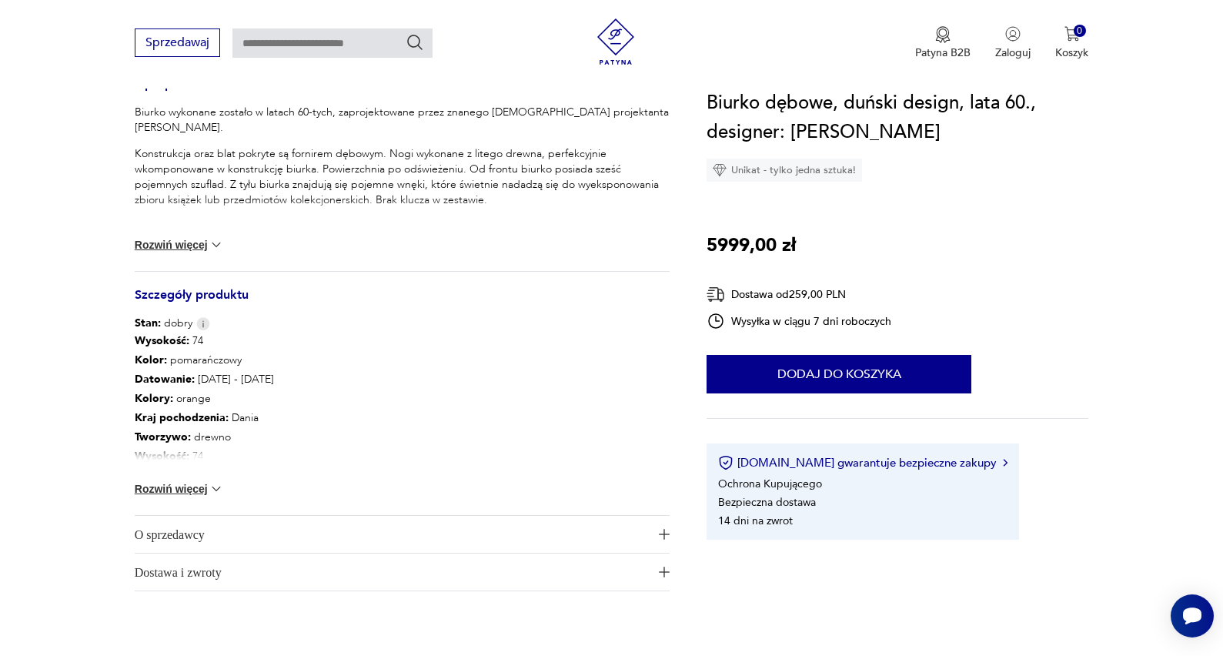
click at [202, 490] on button "Rozwiń więcej" at bounding box center [179, 488] width 89 height 15
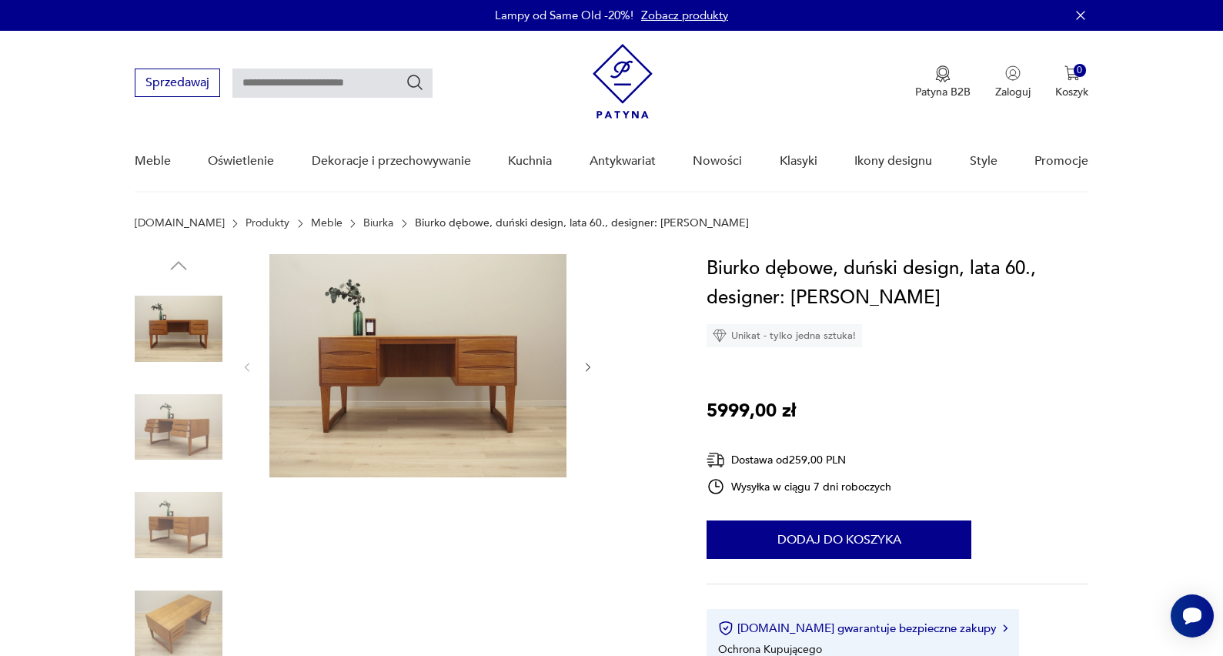
scroll to position [0, 0]
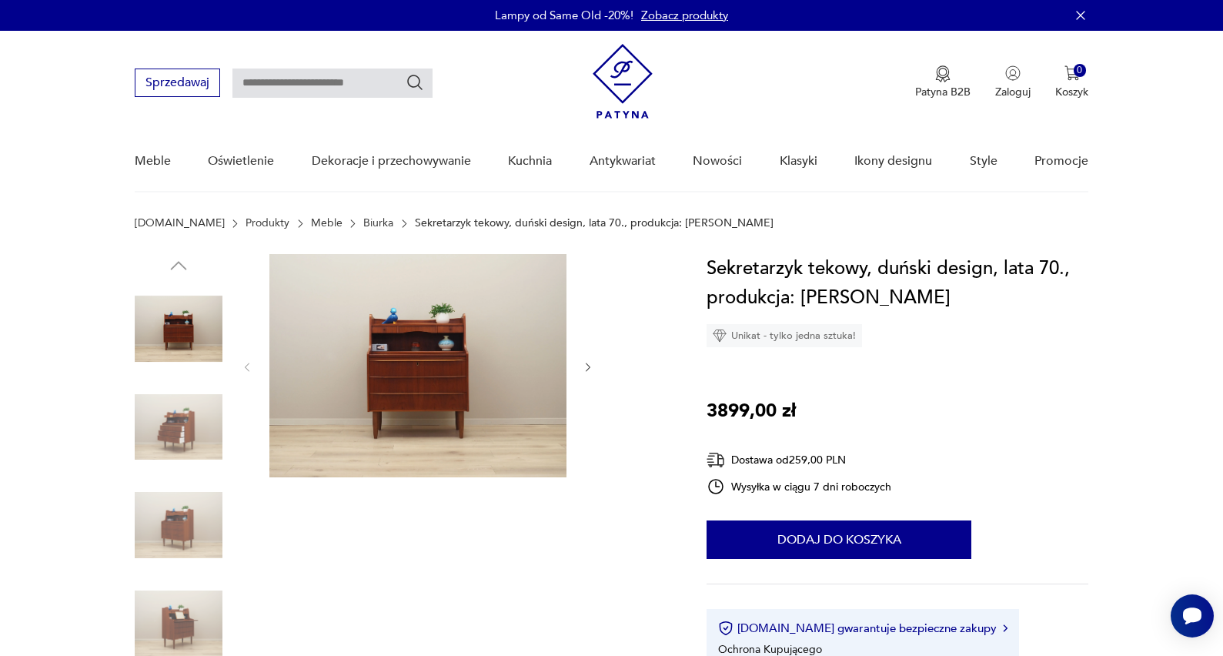
click at [587, 371] on icon "button" at bounding box center [588, 367] width 5 height 9
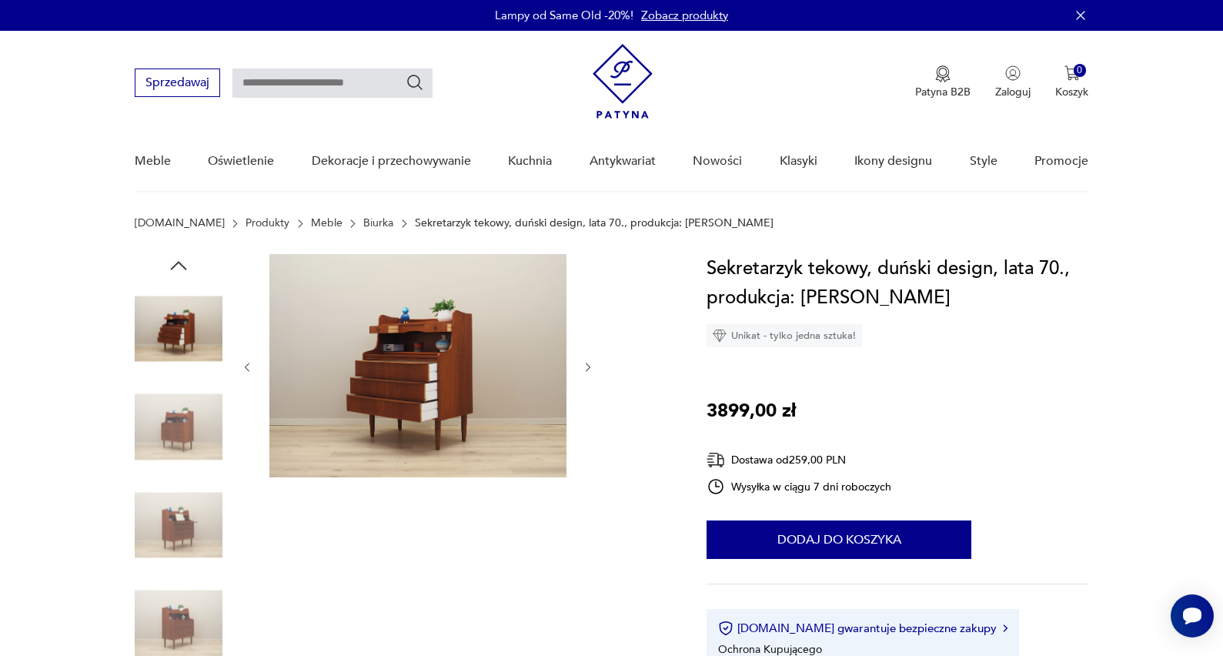
click at [590, 370] on icon "button" at bounding box center [588, 367] width 13 height 13
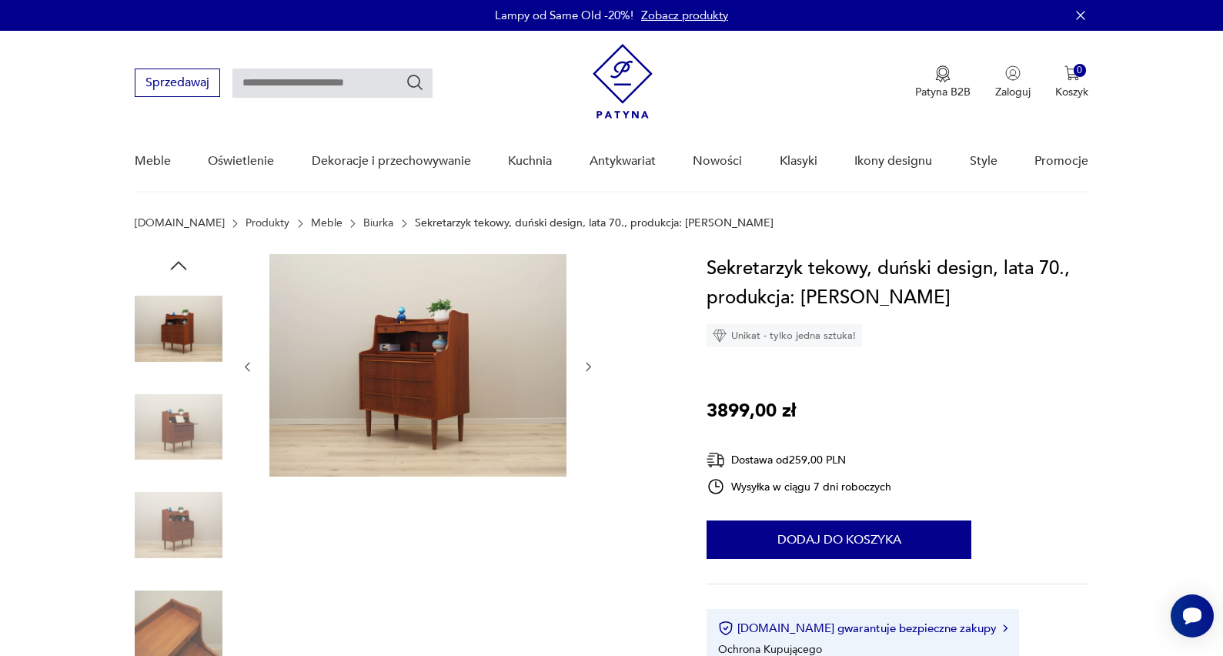
click at [590, 370] on icon "button" at bounding box center [588, 366] width 13 height 13
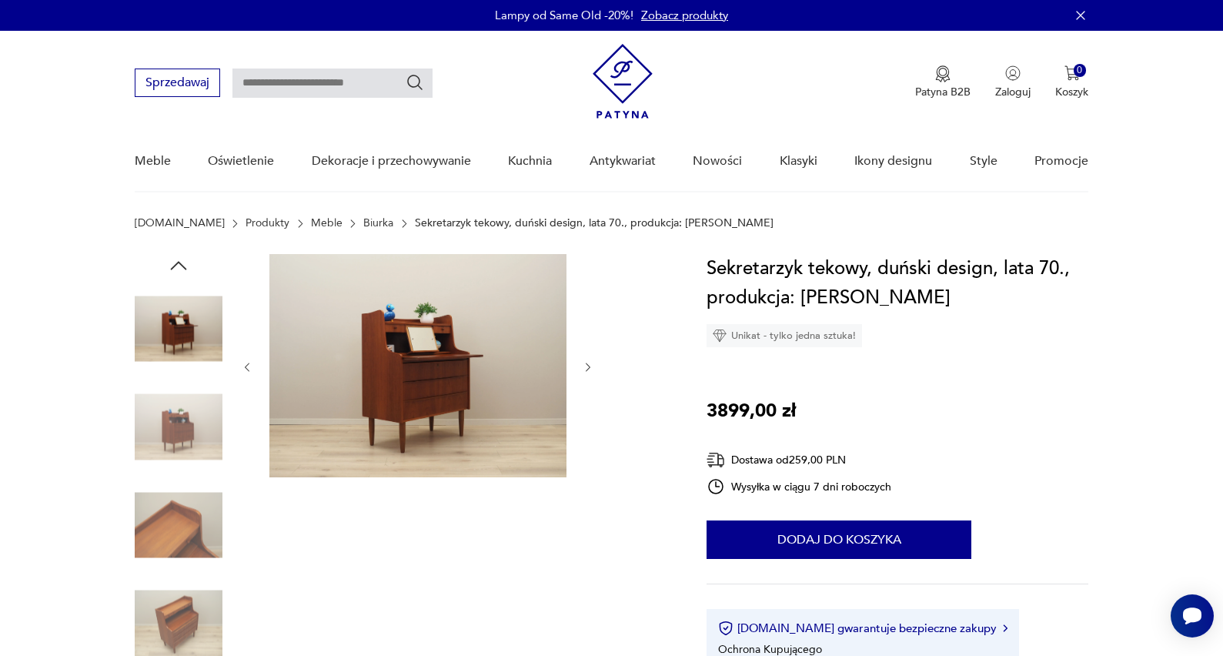
click at [590, 370] on icon "button" at bounding box center [588, 367] width 13 height 13
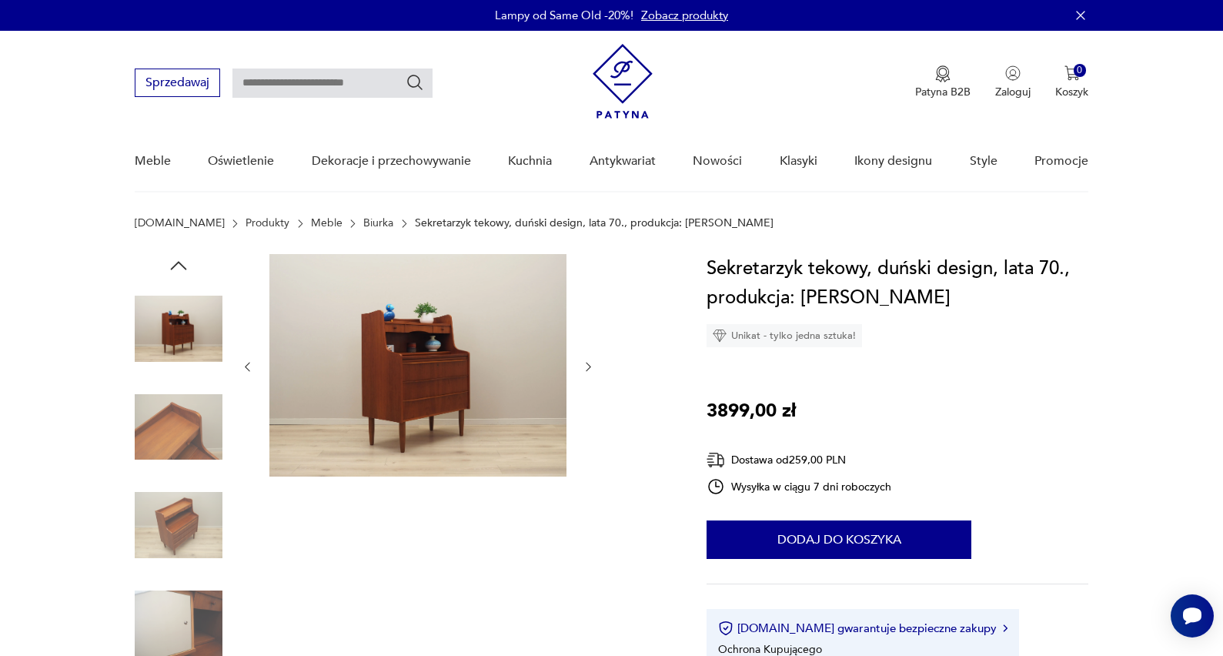
click at [590, 370] on icon "button" at bounding box center [588, 366] width 13 height 13
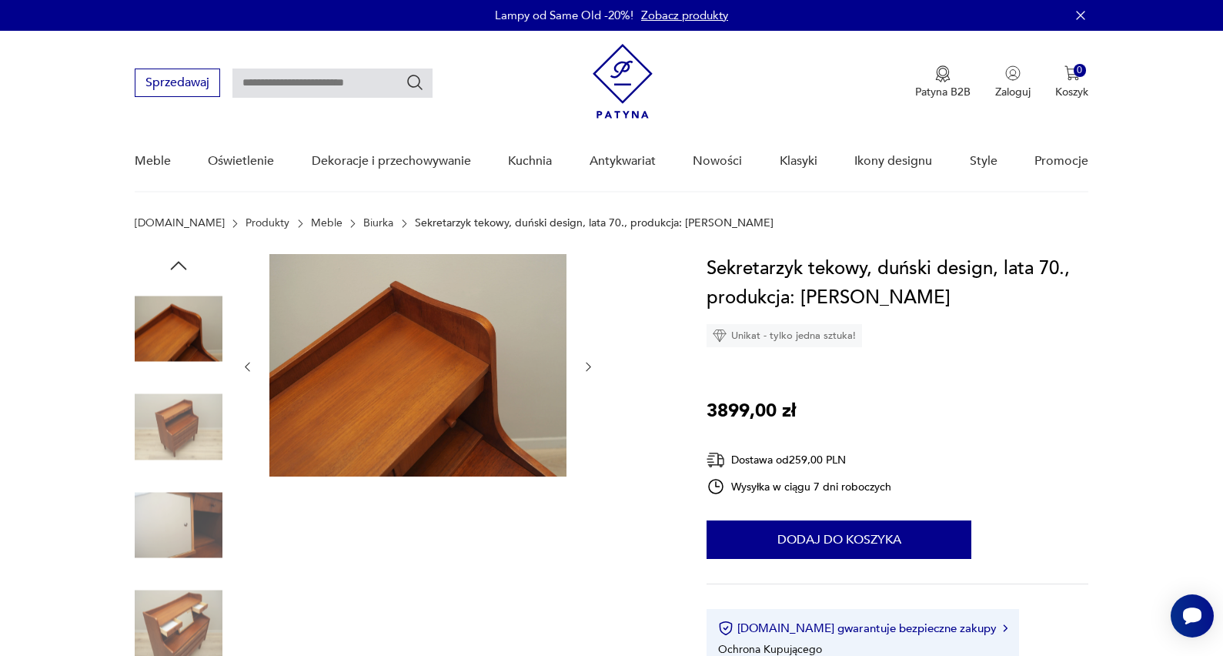
click at [590, 370] on icon "button" at bounding box center [588, 366] width 13 height 13
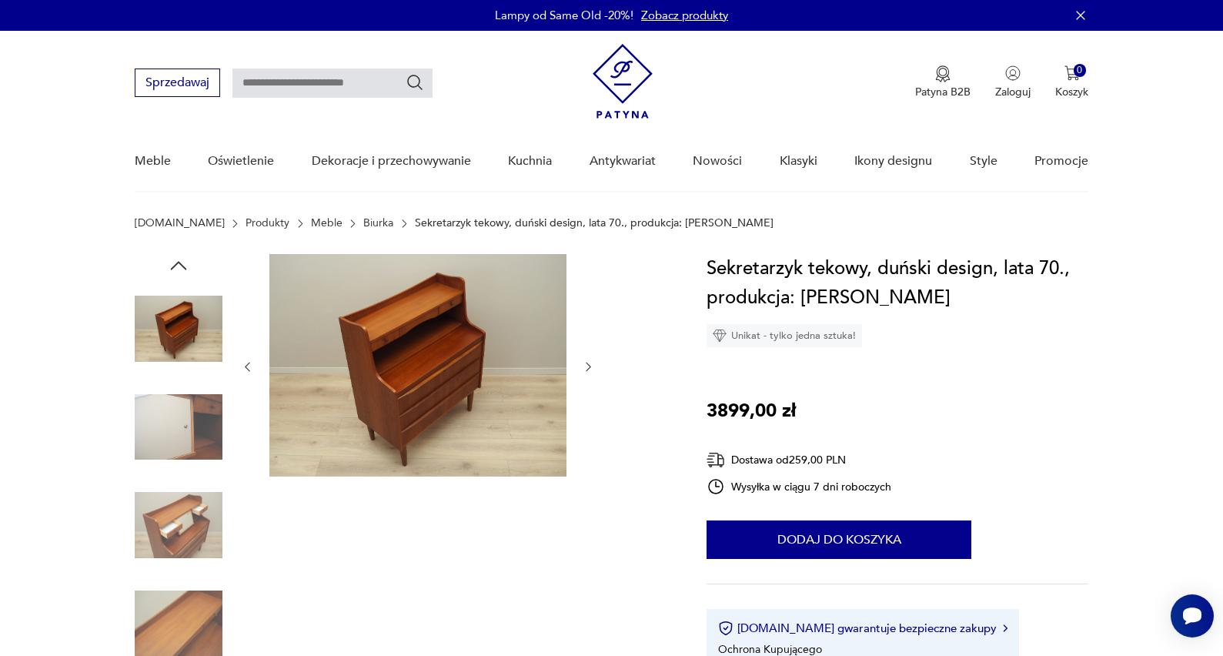
click at [590, 370] on icon "button" at bounding box center [588, 366] width 13 height 13
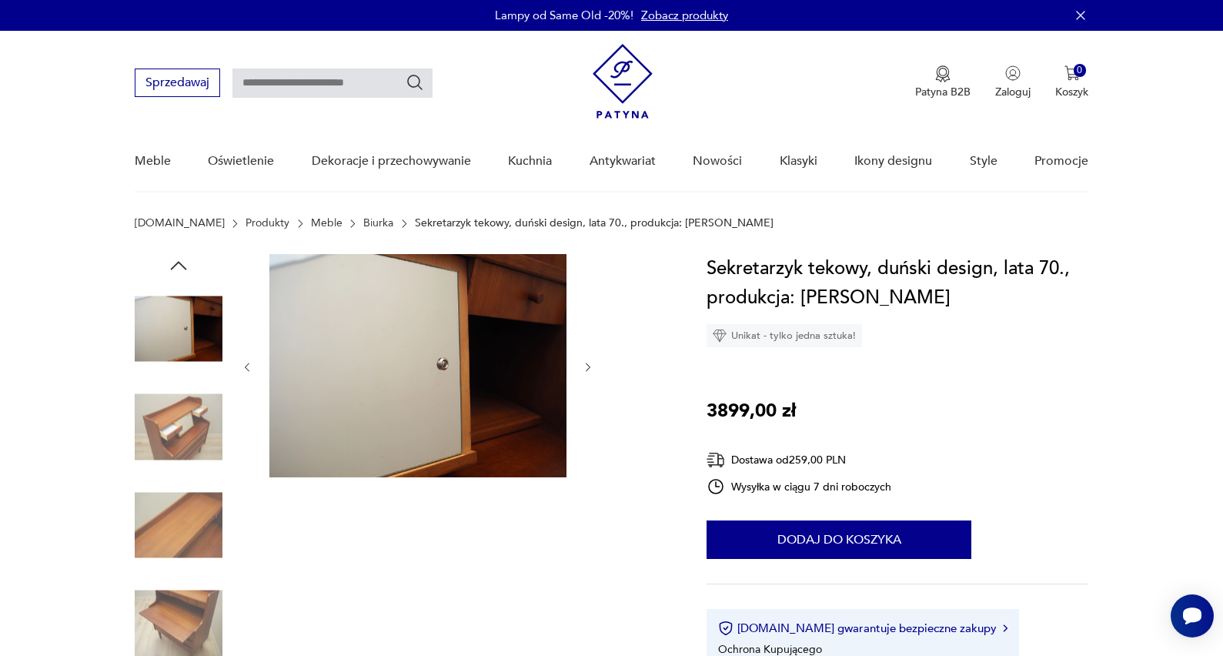
click at [590, 370] on icon "button" at bounding box center [588, 367] width 13 height 13
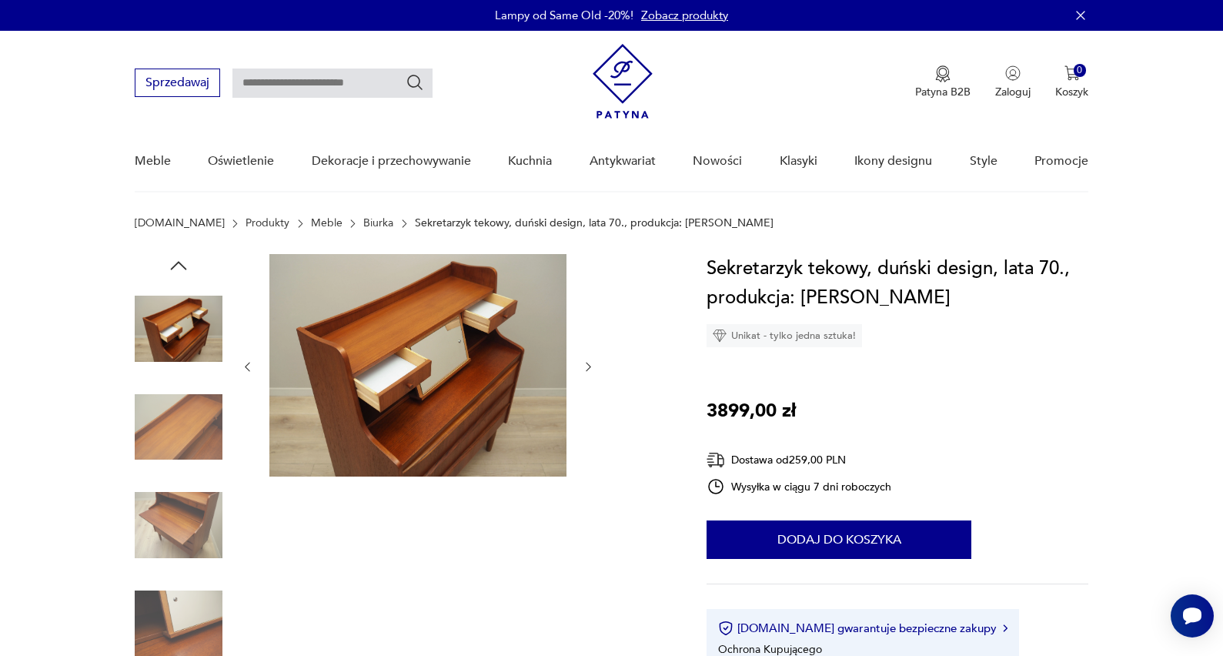
click at [590, 370] on icon "button" at bounding box center [588, 366] width 13 height 13
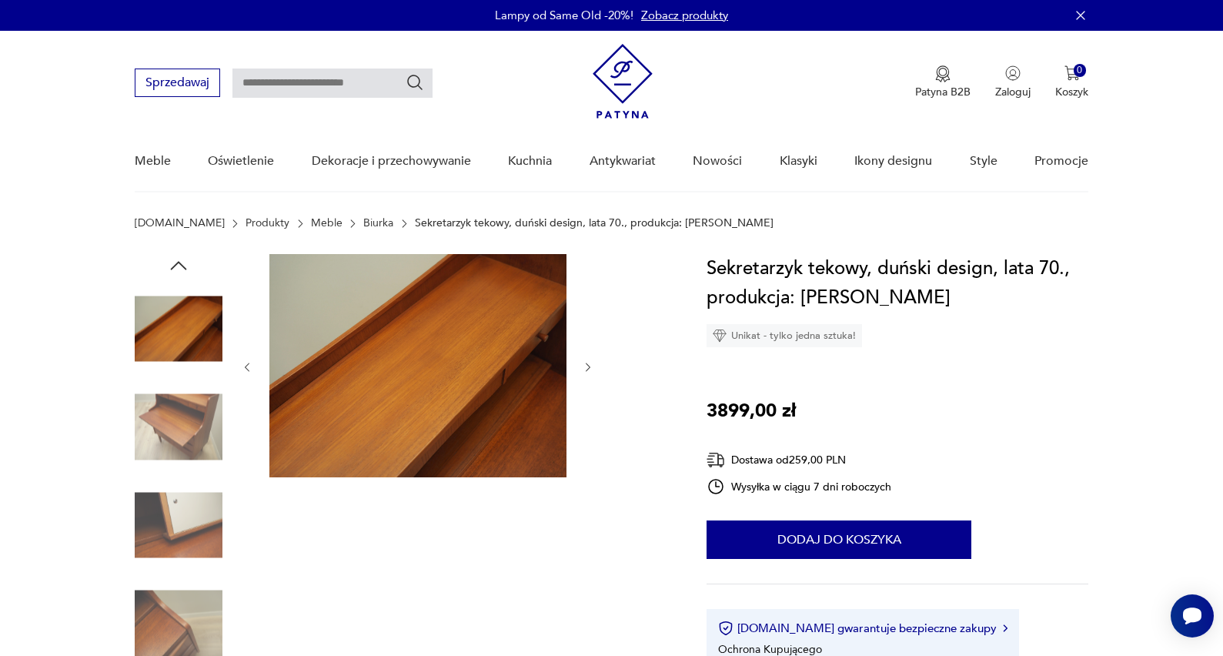
click at [590, 370] on icon "button" at bounding box center [588, 367] width 13 height 13
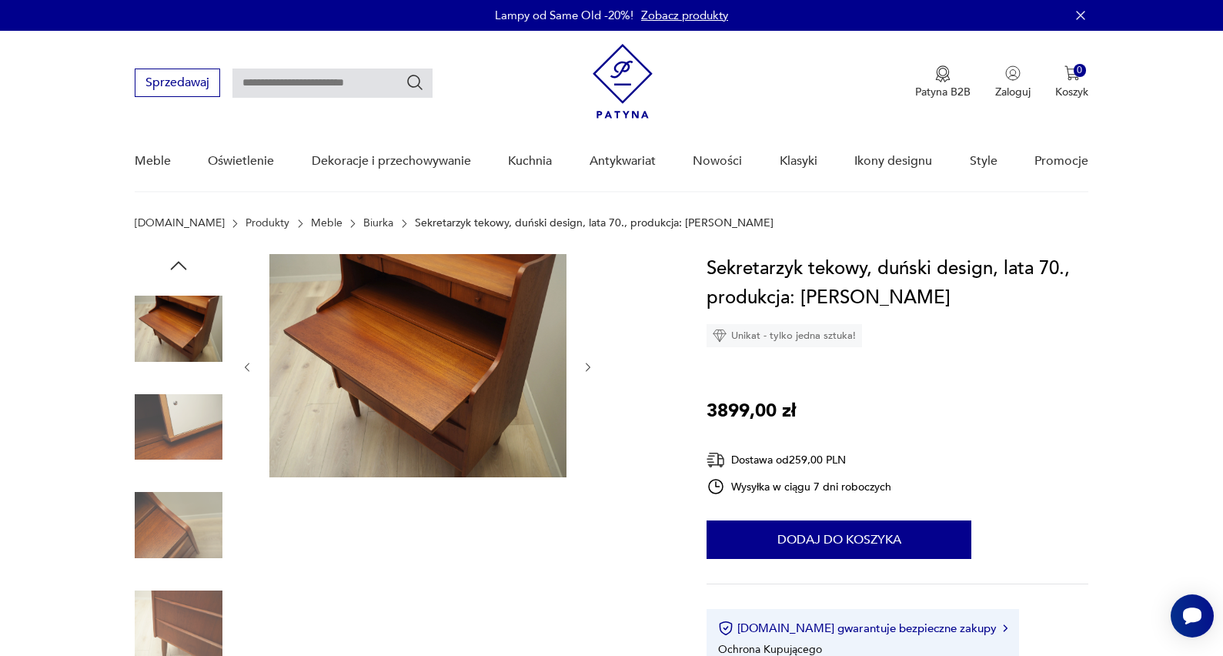
click at [590, 370] on icon "button" at bounding box center [588, 367] width 13 height 13
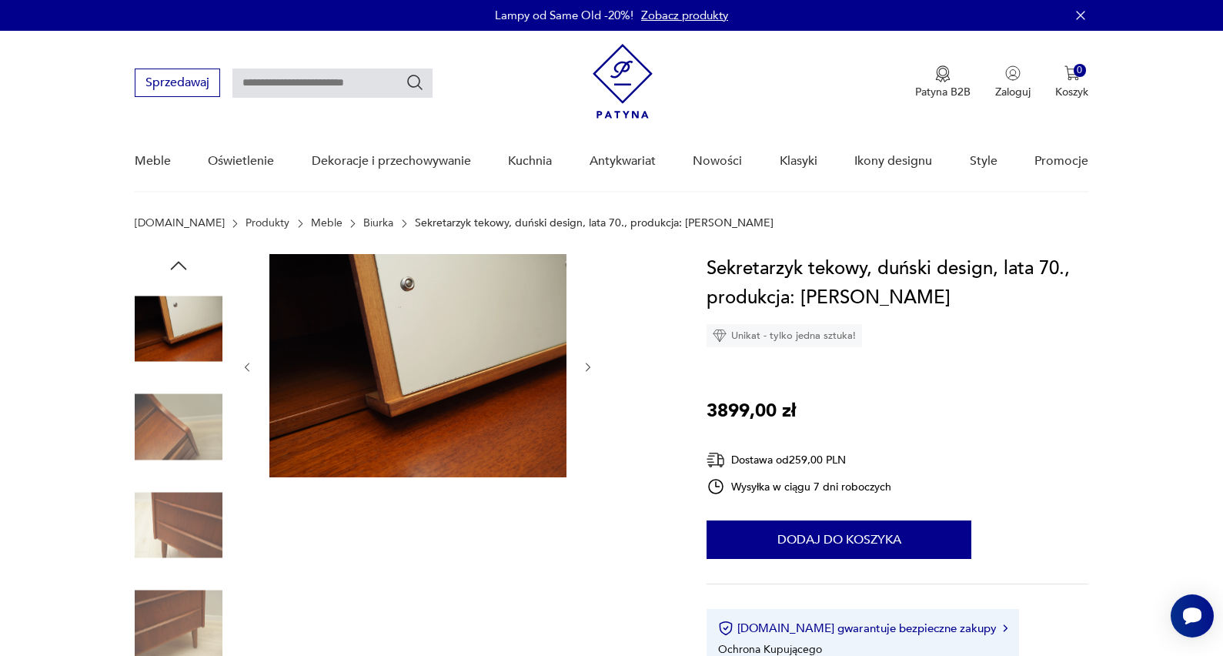
click at [590, 370] on icon "button" at bounding box center [588, 367] width 13 height 13
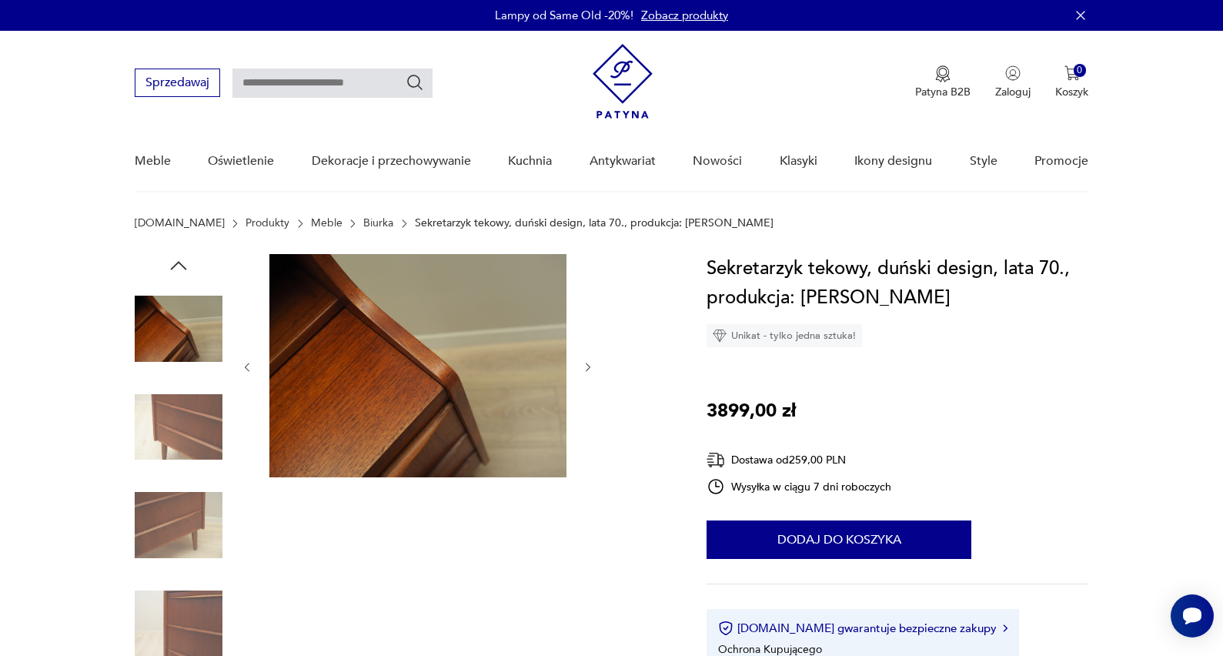
click at [590, 370] on icon "button" at bounding box center [588, 367] width 13 height 13
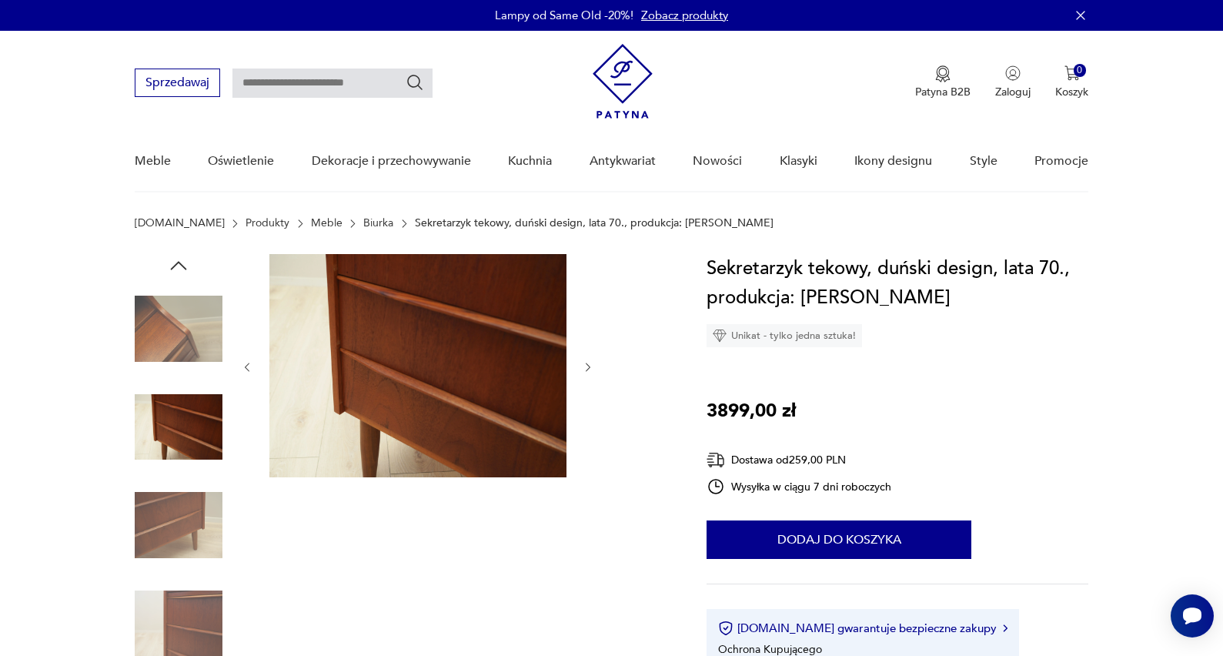
click at [590, 370] on icon "button" at bounding box center [588, 367] width 13 height 13
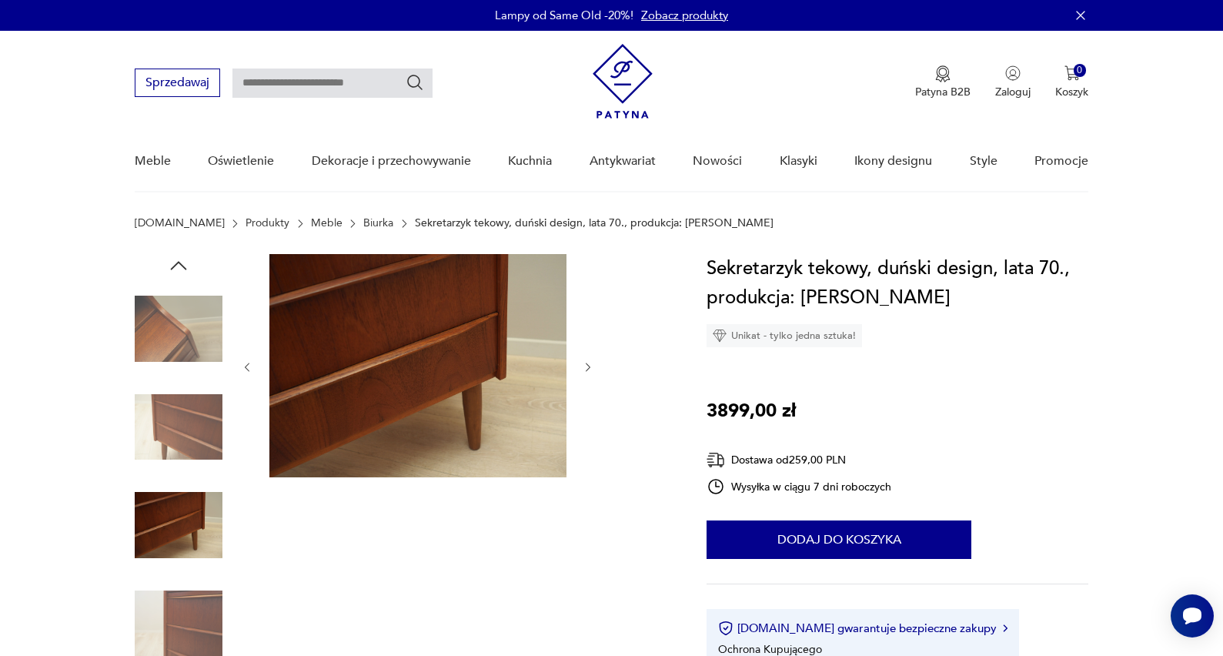
click at [590, 370] on icon "button" at bounding box center [588, 367] width 13 height 13
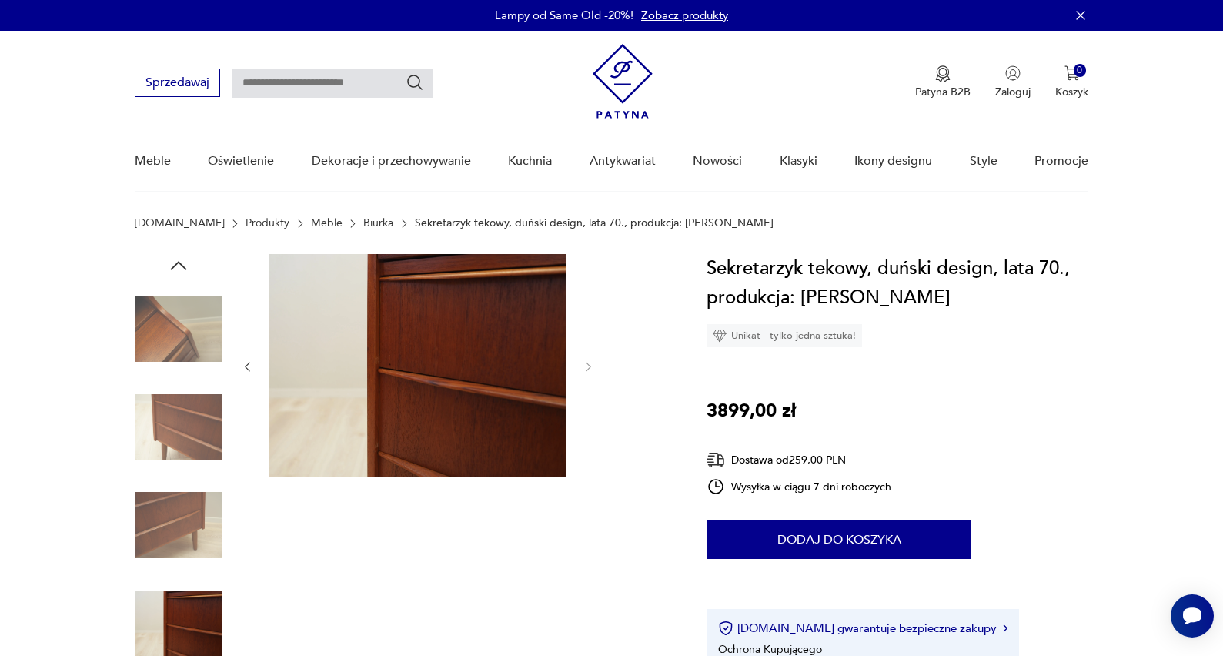
click at [194, 604] on img at bounding box center [179, 624] width 88 height 88
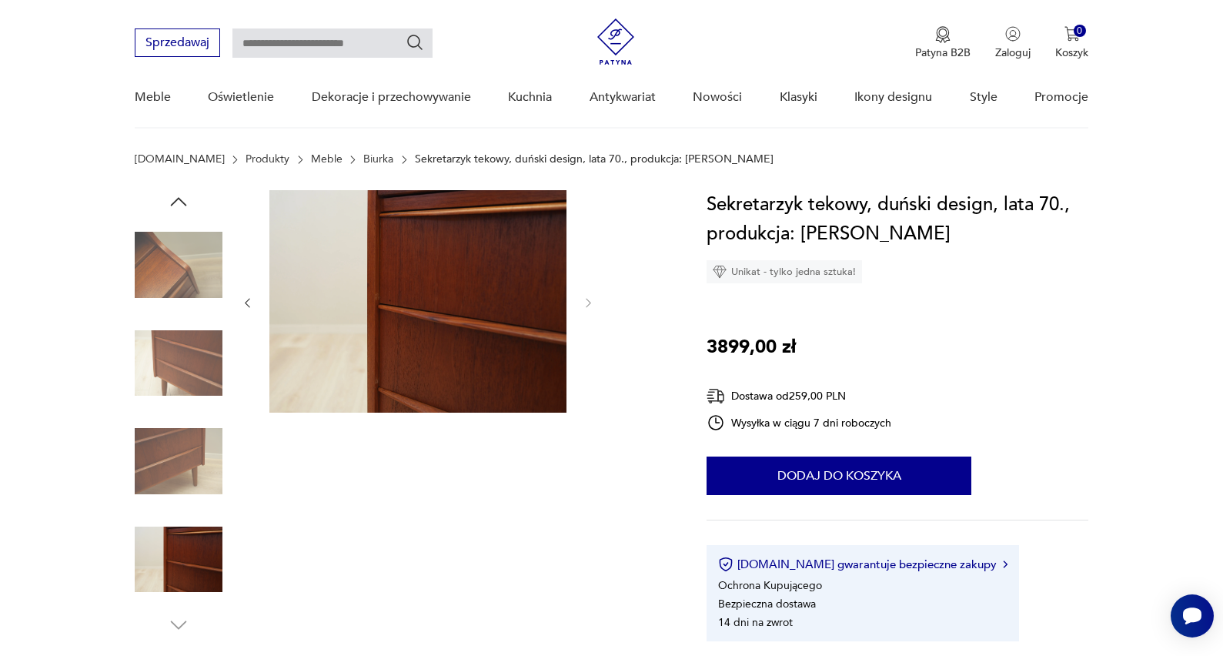
scroll to position [629, 0]
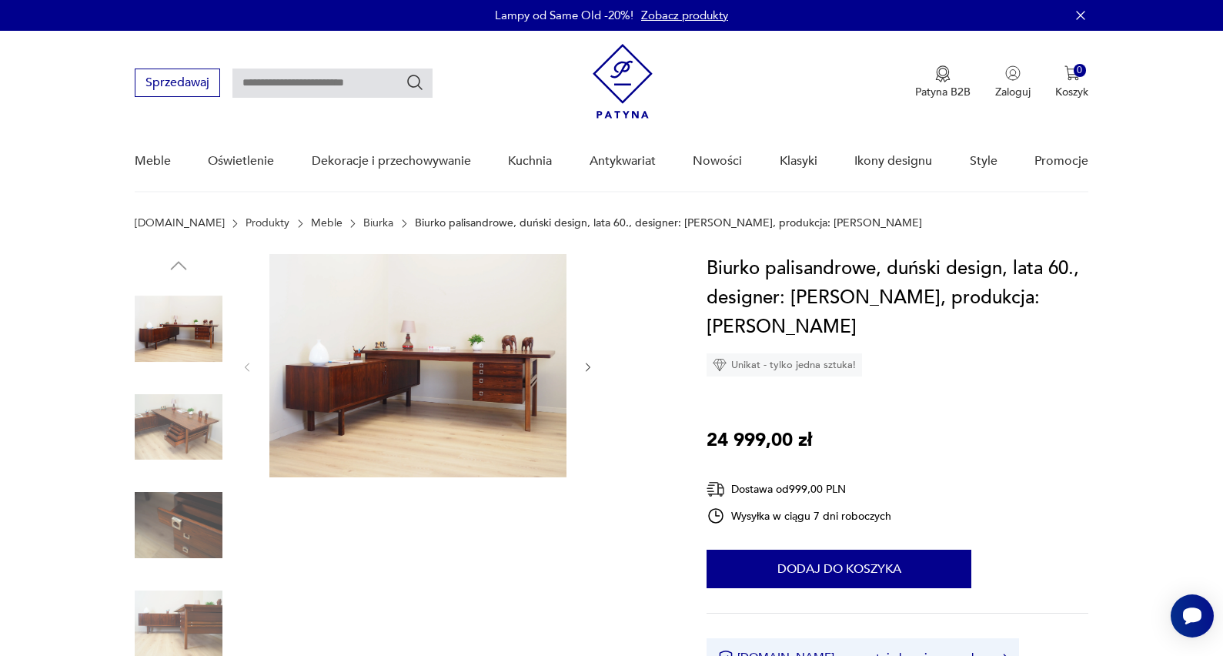
click at [589, 366] on icon "button" at bounding box center [588, 367] width 5 height 9
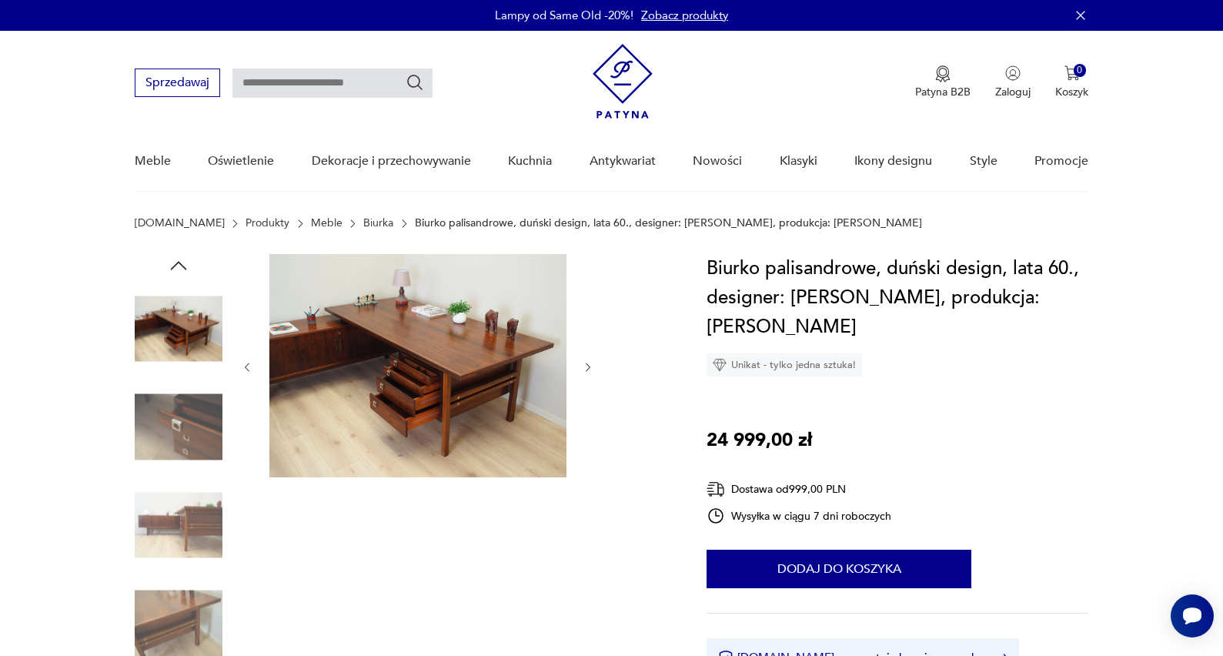
click at [589, 366] on icon "button" at bounding box center [588, 367] width 5 height 9
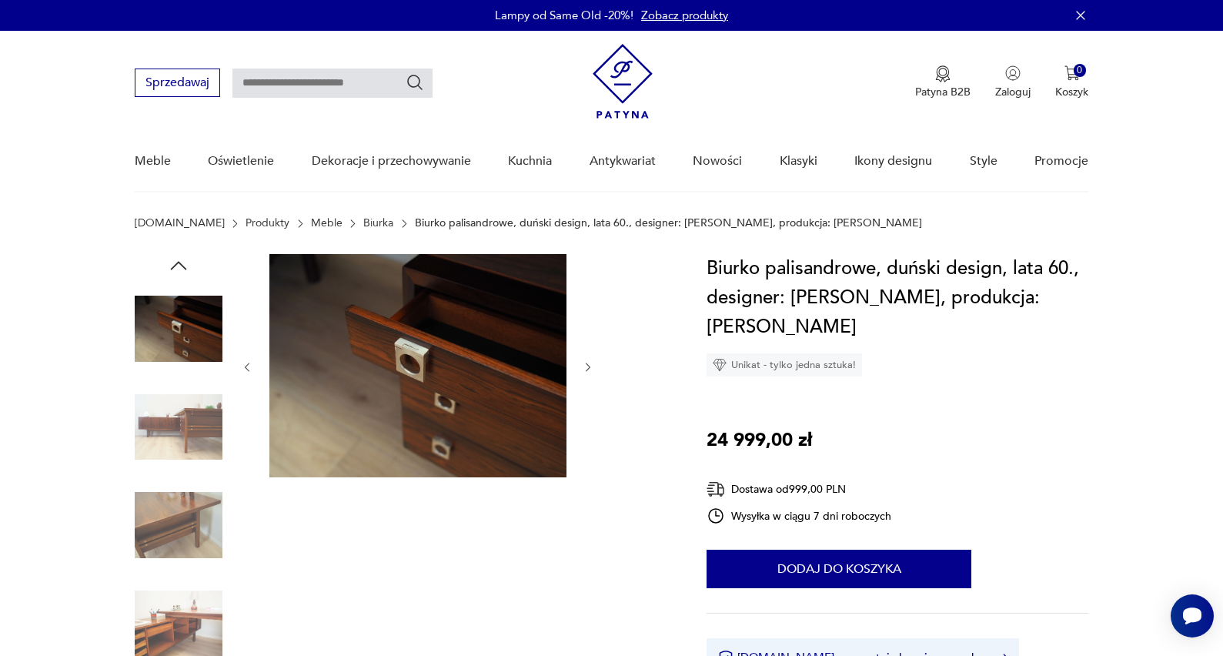
click at [589, 366] on icon "button" at bounding box center [588, 367] width 5 height 9
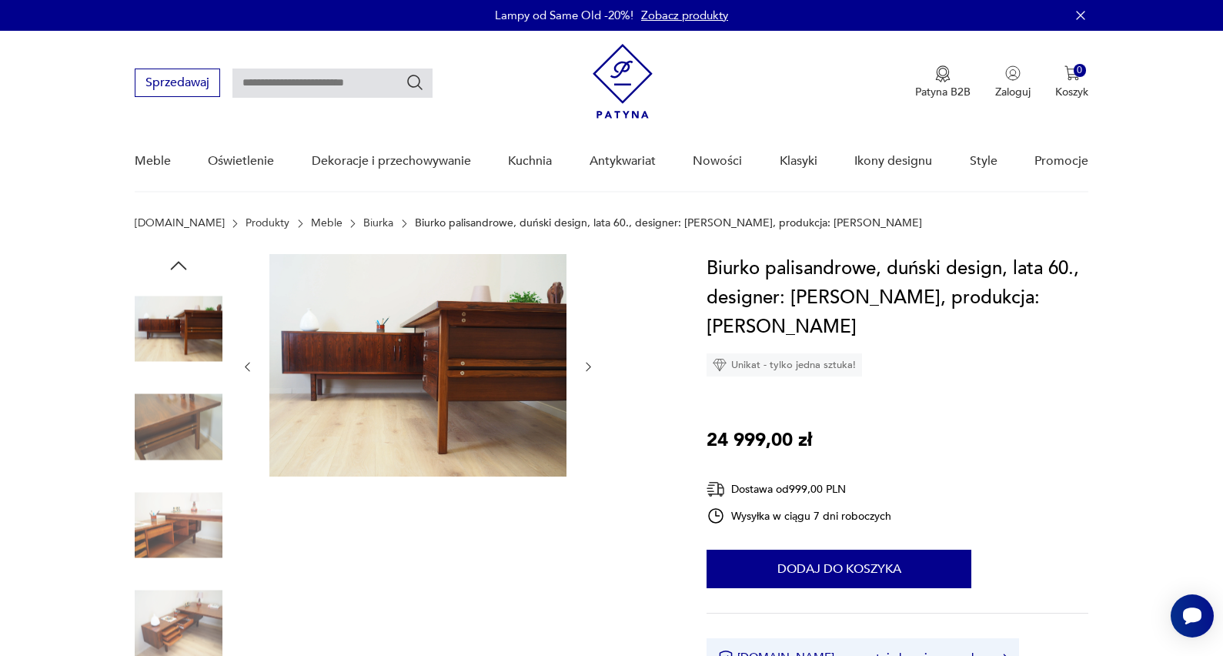
click at [589, 364] on icon "button" at bounding box center [588, 366] width 13 height 13
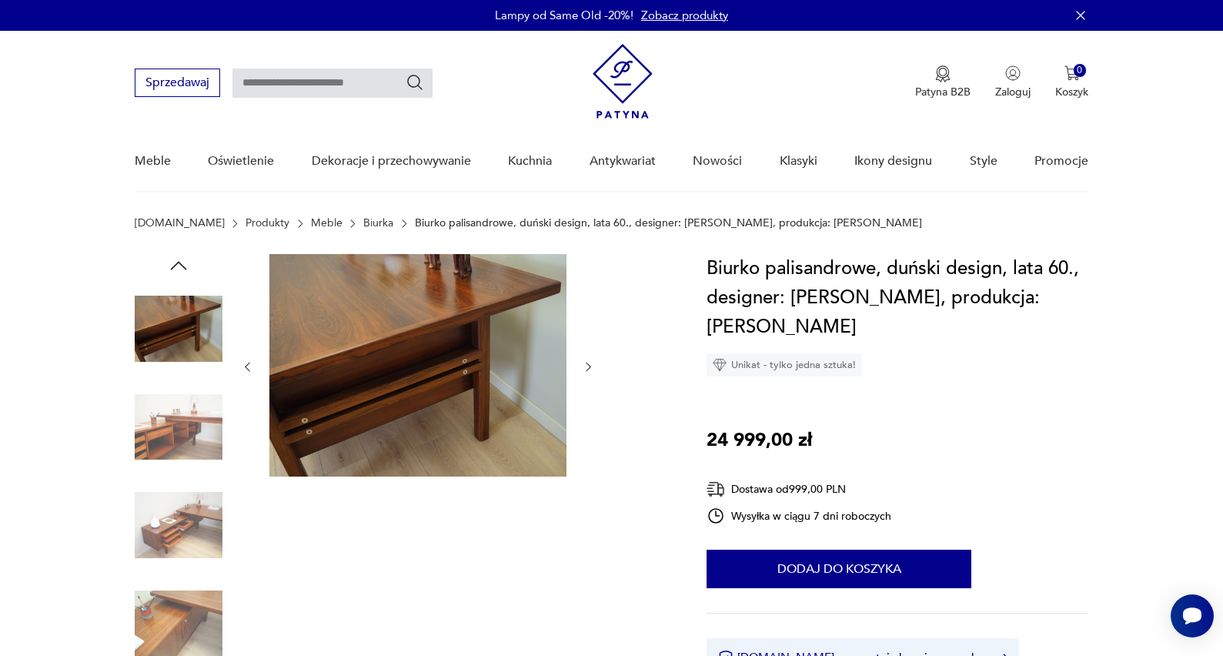
click at [589, 364] on icon "button" at bounding box center [588, 366] width 13 height 13
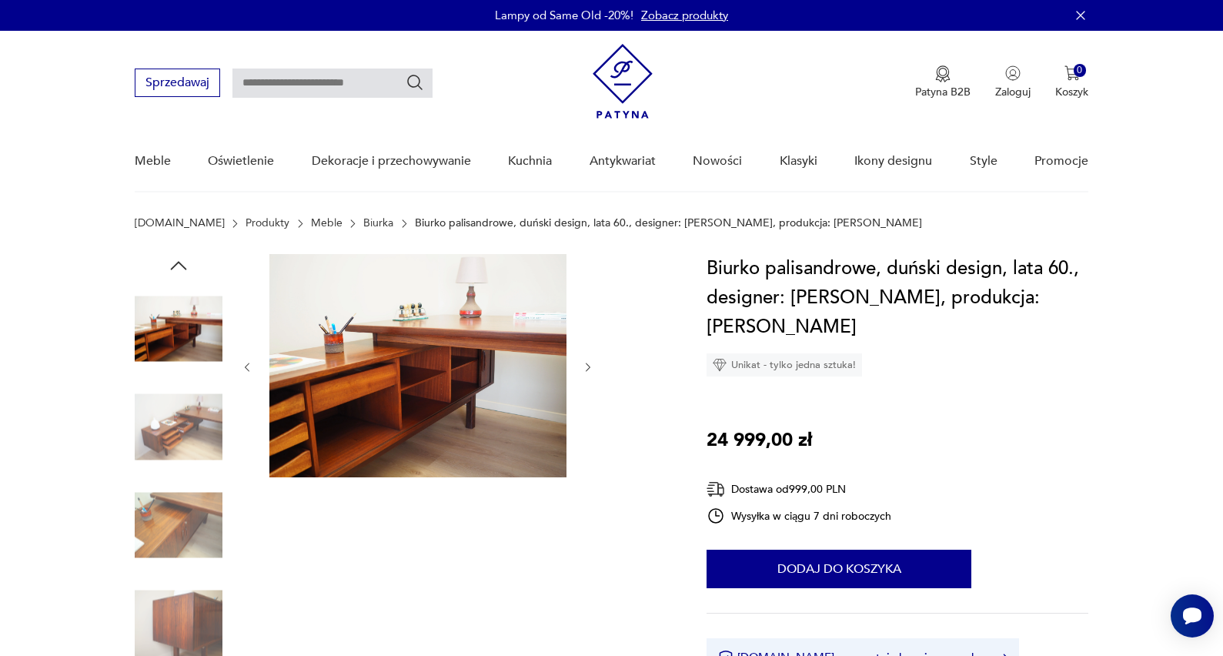
click at [589, 364] on icon "button" at bounding box center [588, 367] width 13 height 13
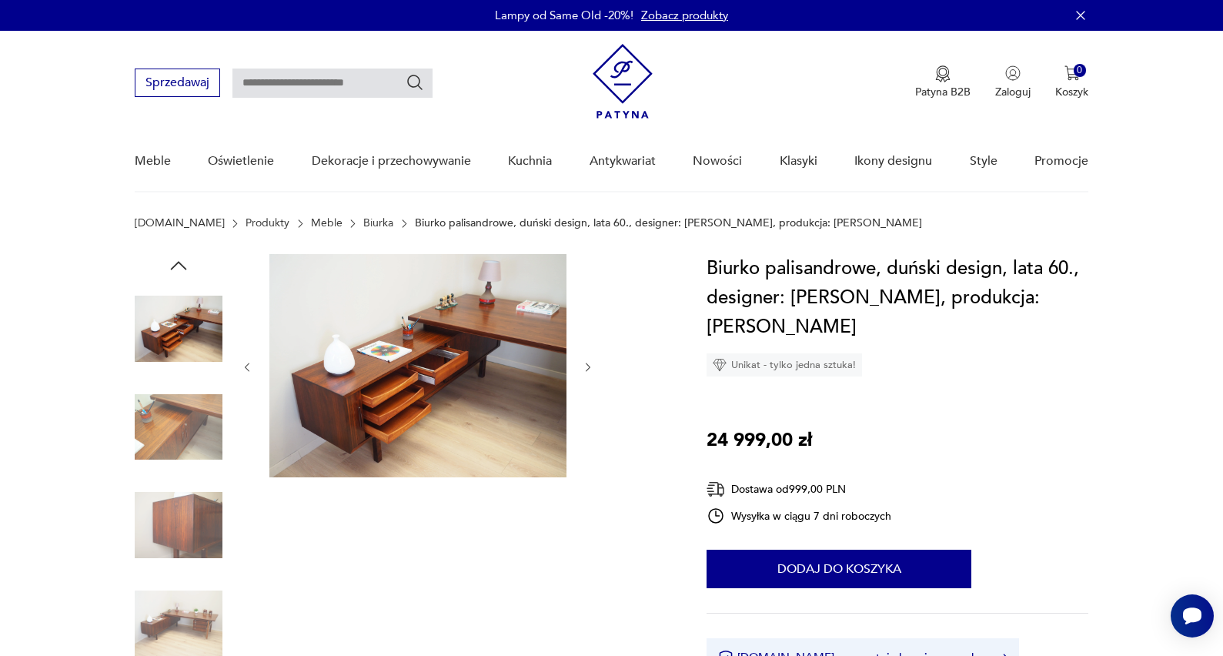
click at [589, 364] on icon "button" at bounding box center [588, 367] width 13 height 13
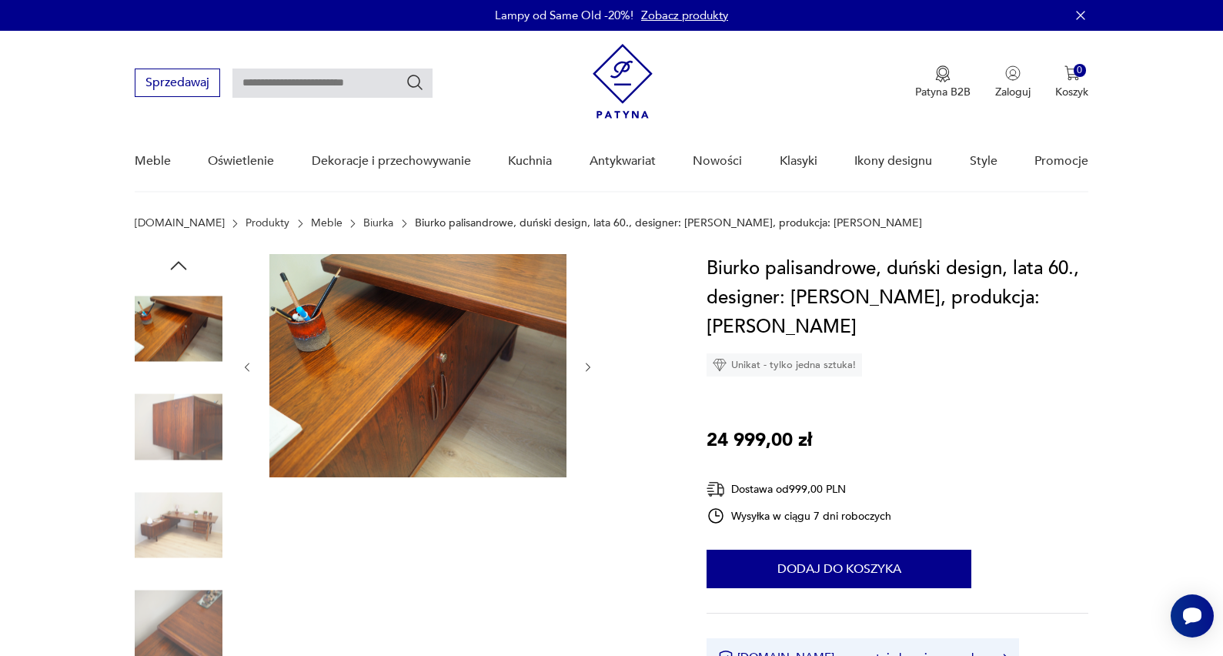
click at [589, 364] on icon "button" at bounding box center [588, 367] width 13 height 13
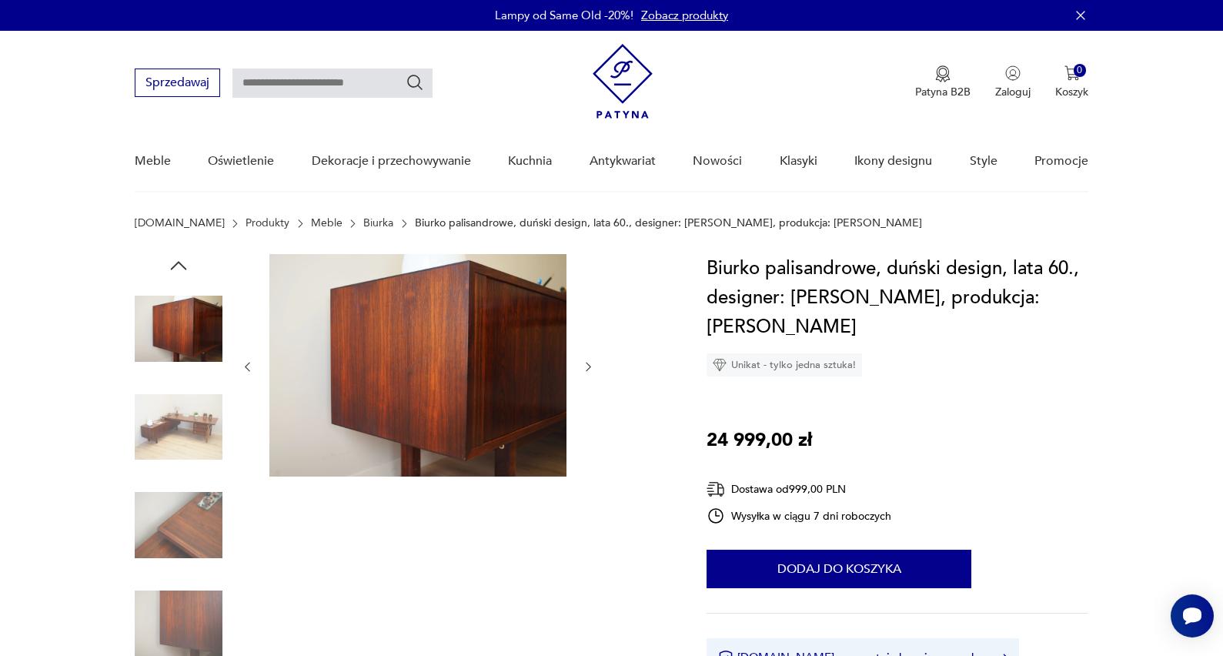
click at [589, 364] on icon "button" at bounding box center [588, 366] width 13 height 13
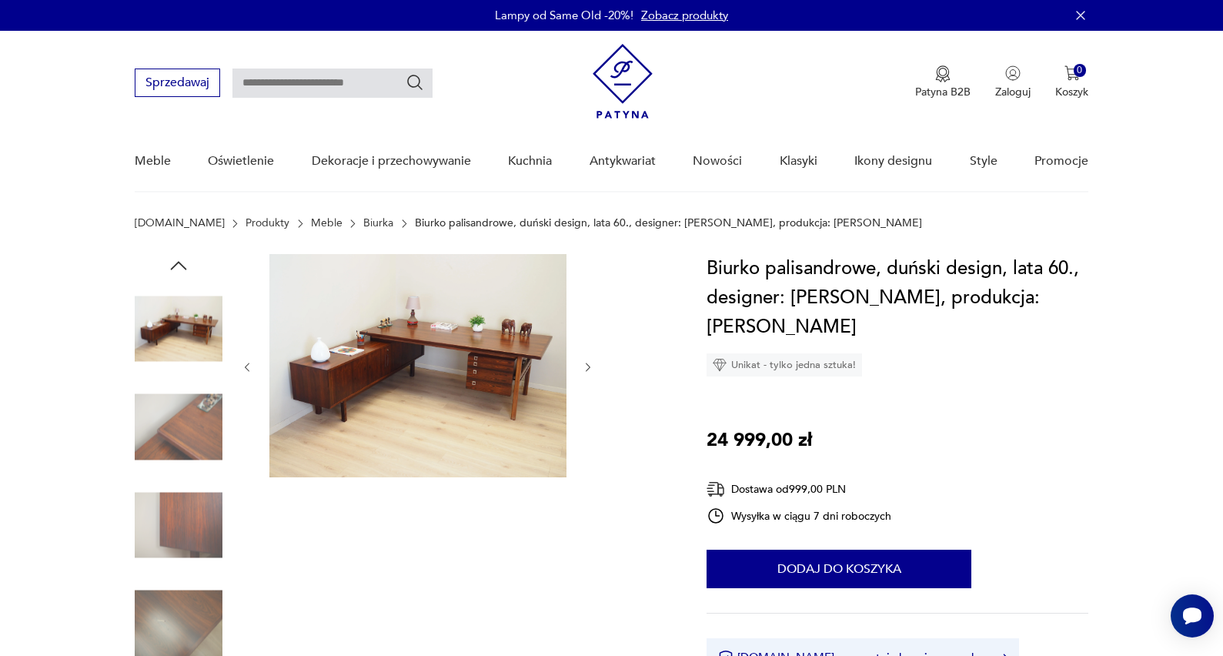
click at [589, 364] on icon "button" at bounding box center [588, 367] width 13 height 13
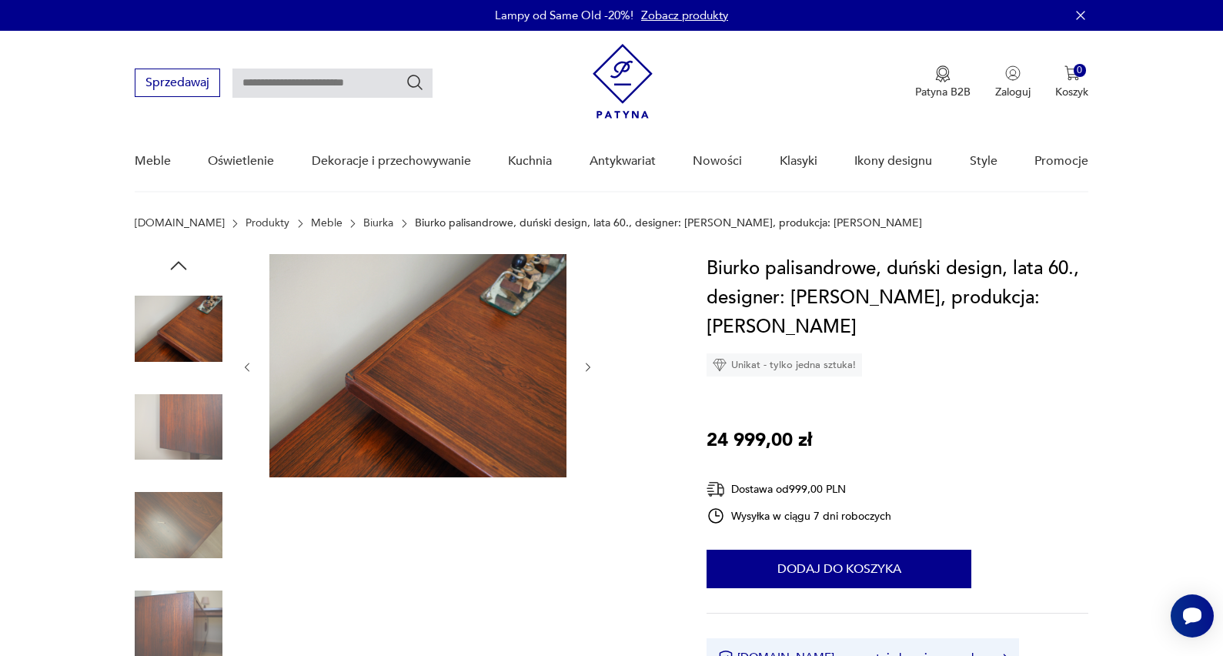
click at [589, 365] on icon "button" at bounding box center [588, 367] width 13 height 13
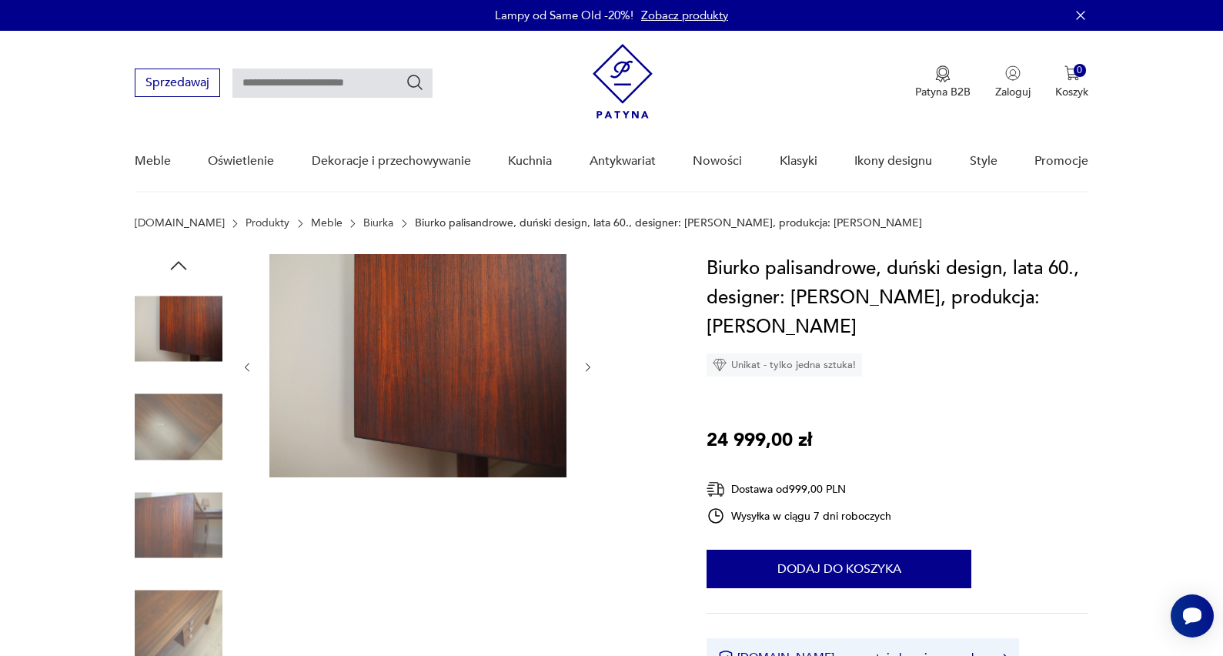
click at [589, 364] on icon "button" at bounding box center [588, 367] width 13 height 13
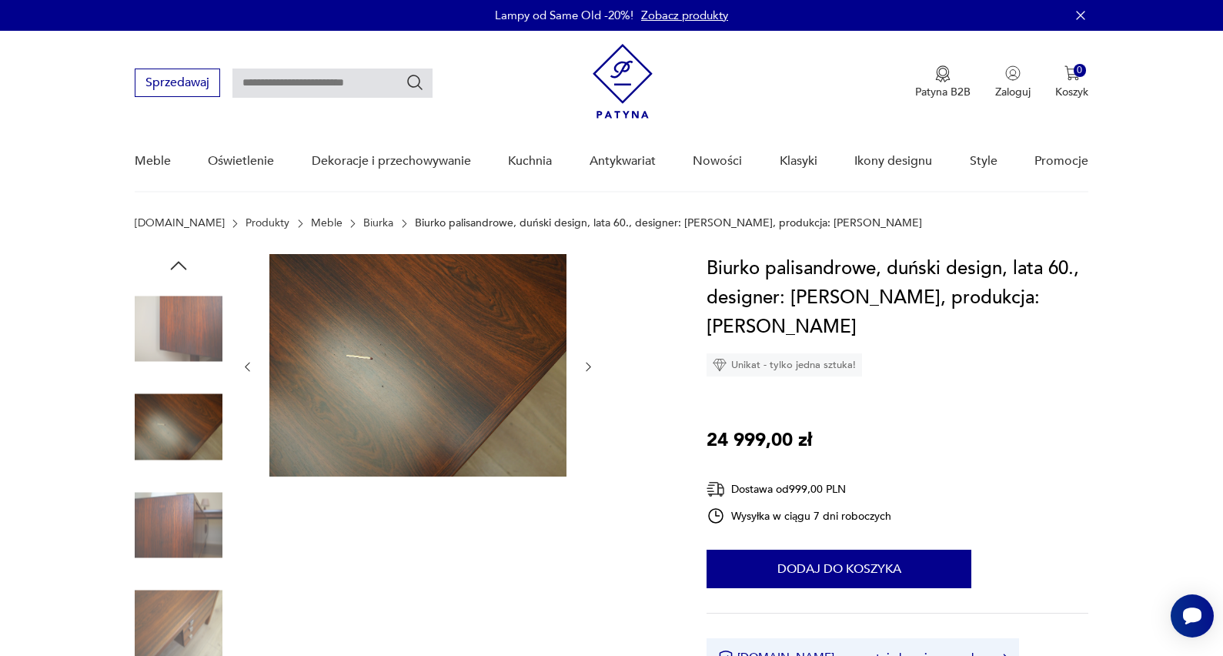
click at [589, 364] on icon "button" at bounding box center [588, 366] width 13 height 13
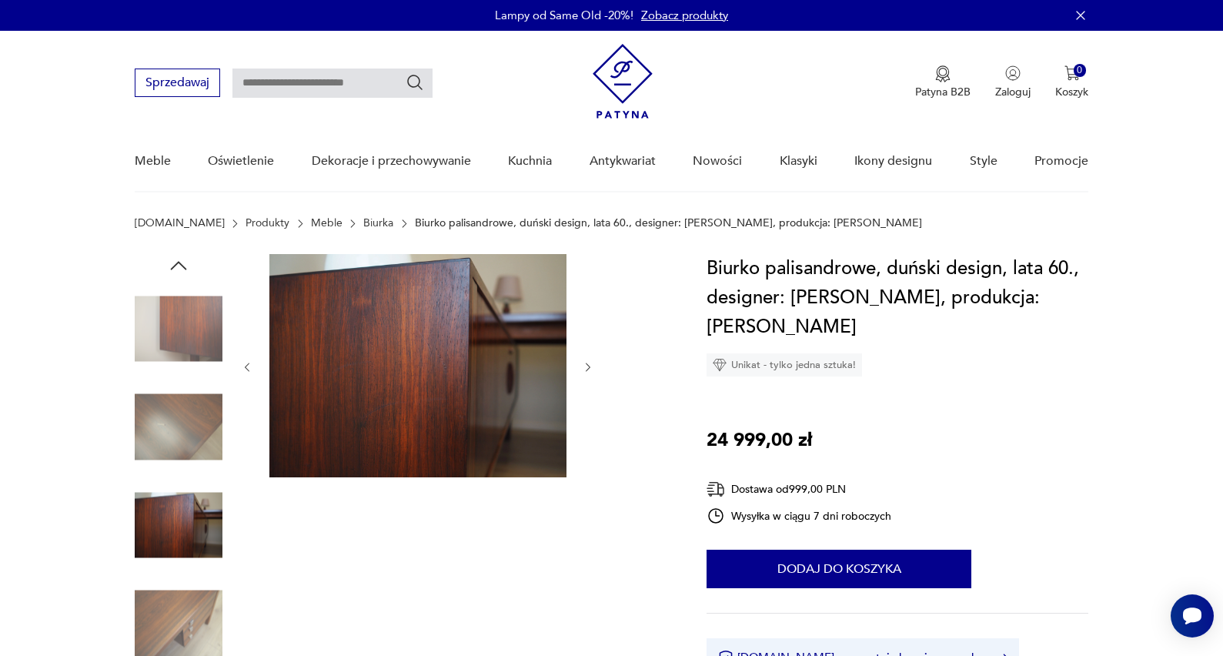
click at [589, 364] on icon "button" at bounding box center [588, 367] width 13 height 13
